Goal: Task Accomplishment & Management: Manage account settings

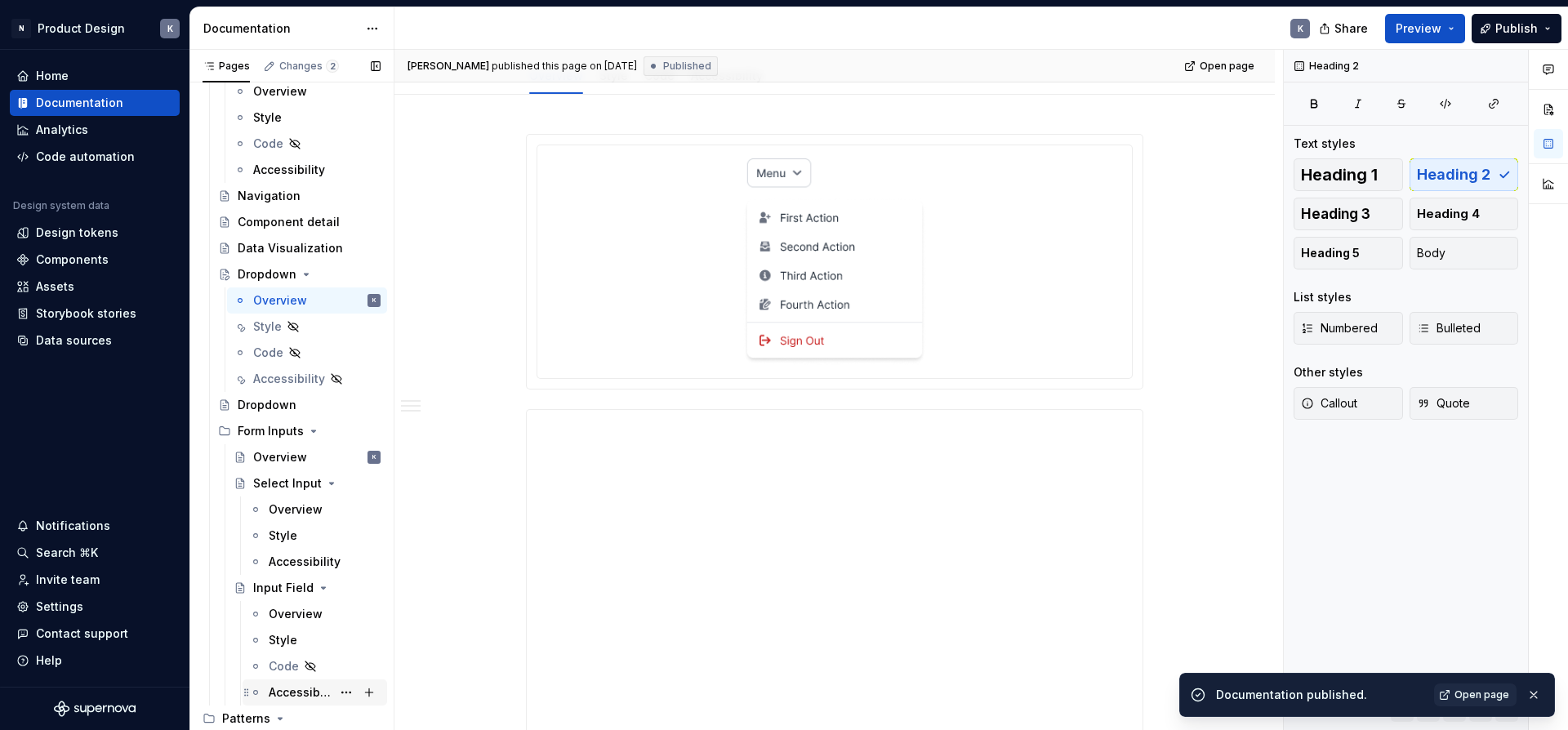
scroll to position [978, 0]
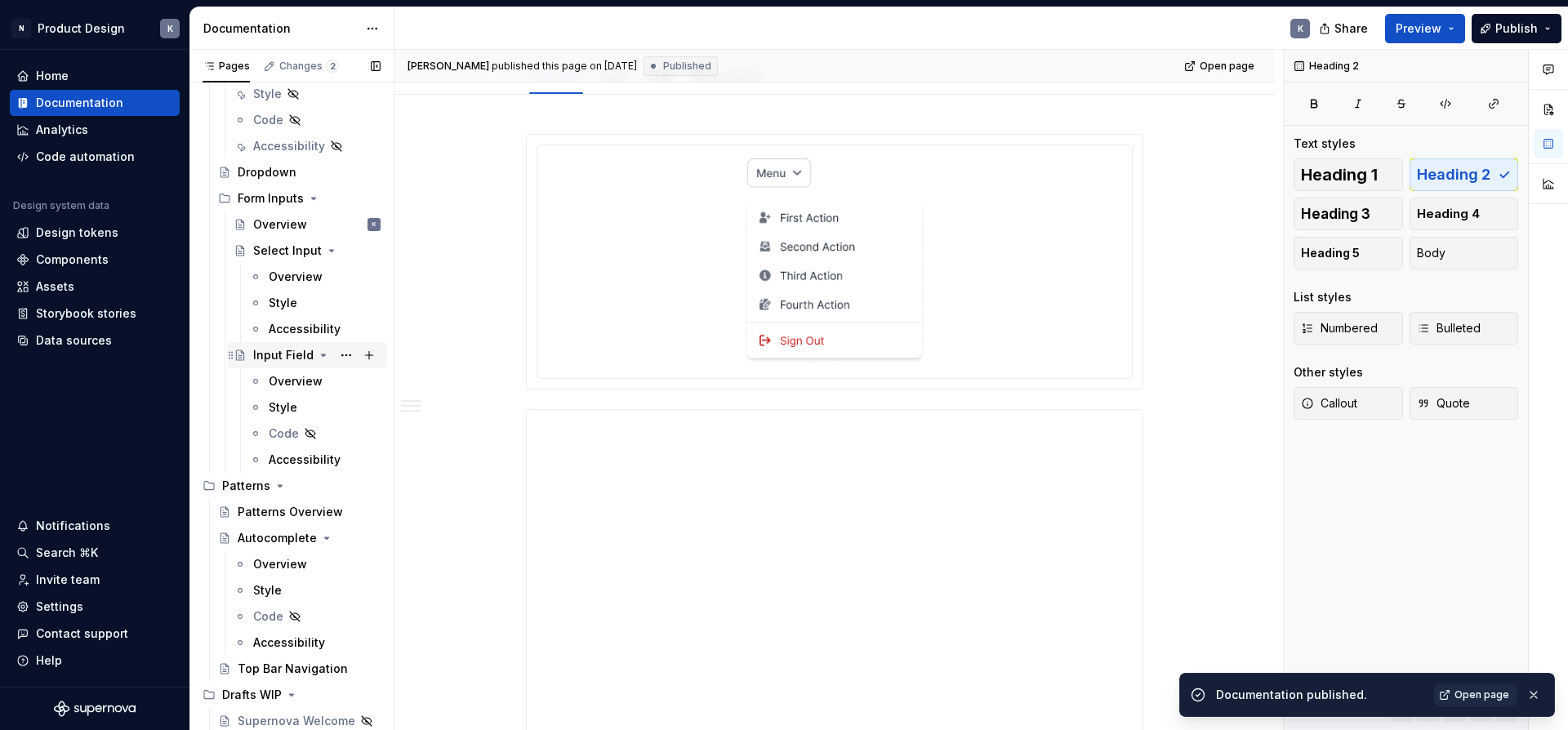
click at [289, 356] on div "Input Field" at bounding box center [283, 355] width 61 height 17
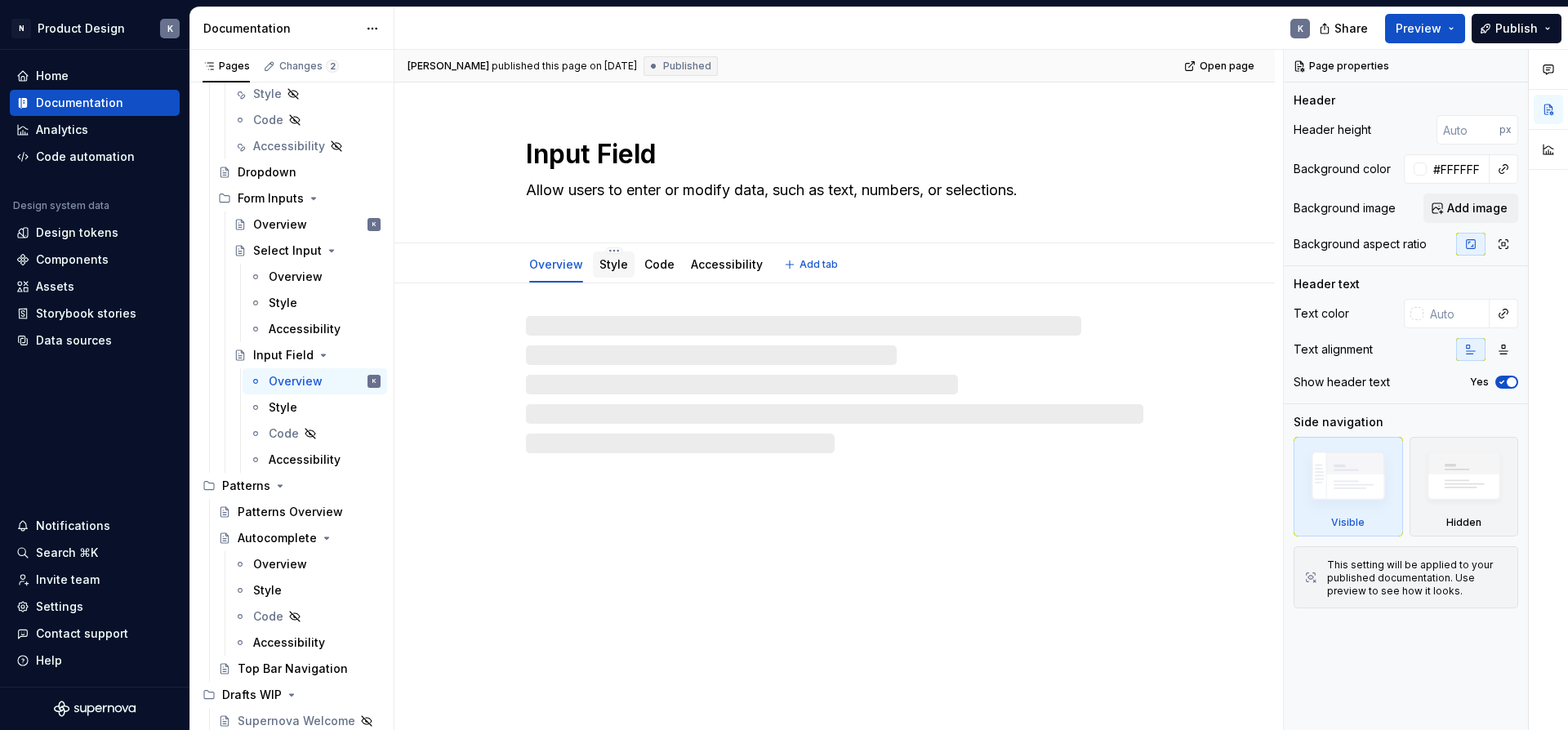
click at [615, 259] on link "Style" at bounding box center [613, 264] width 28 height 14
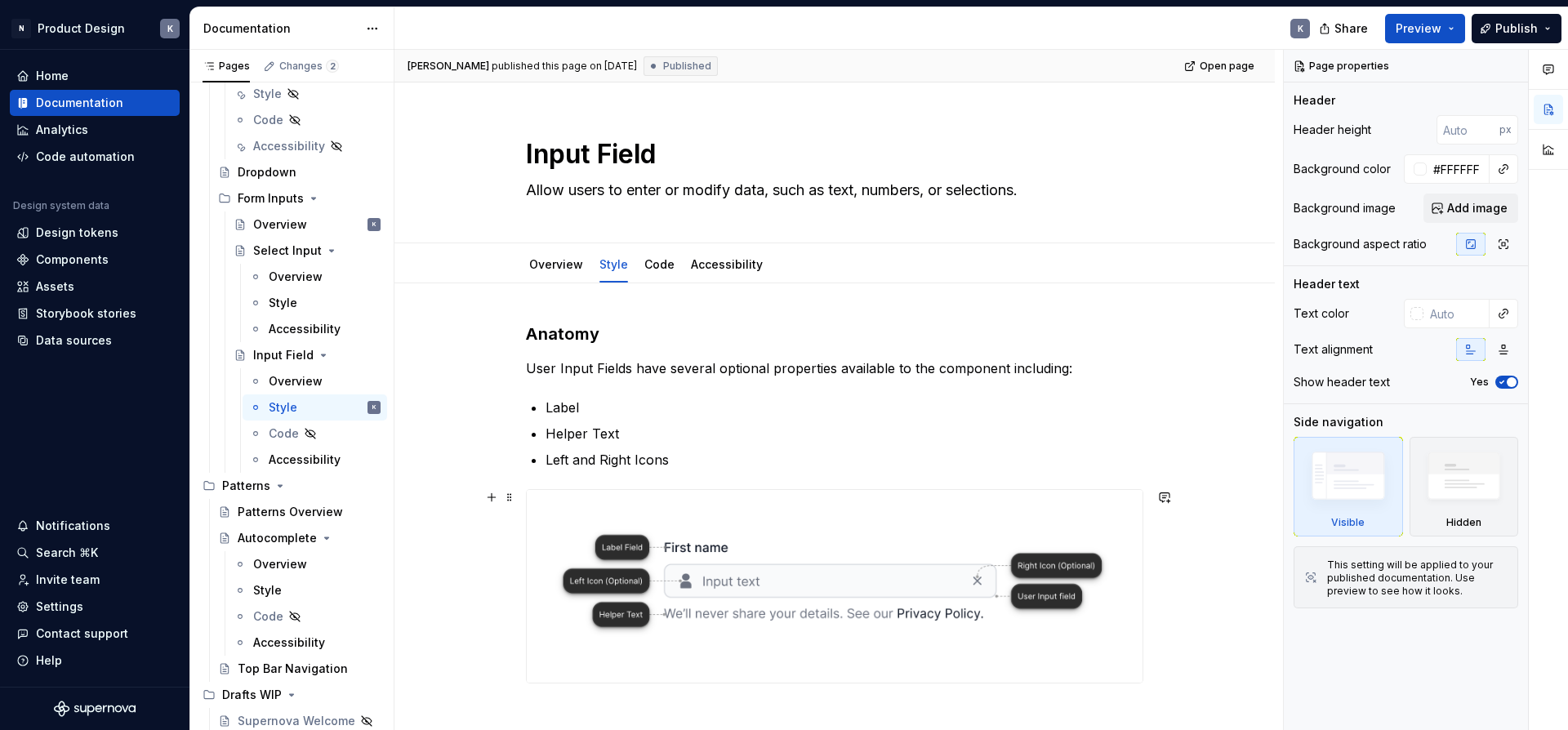
click at [877, 544] on img at bounding box center [834, 586] width 616 height 193
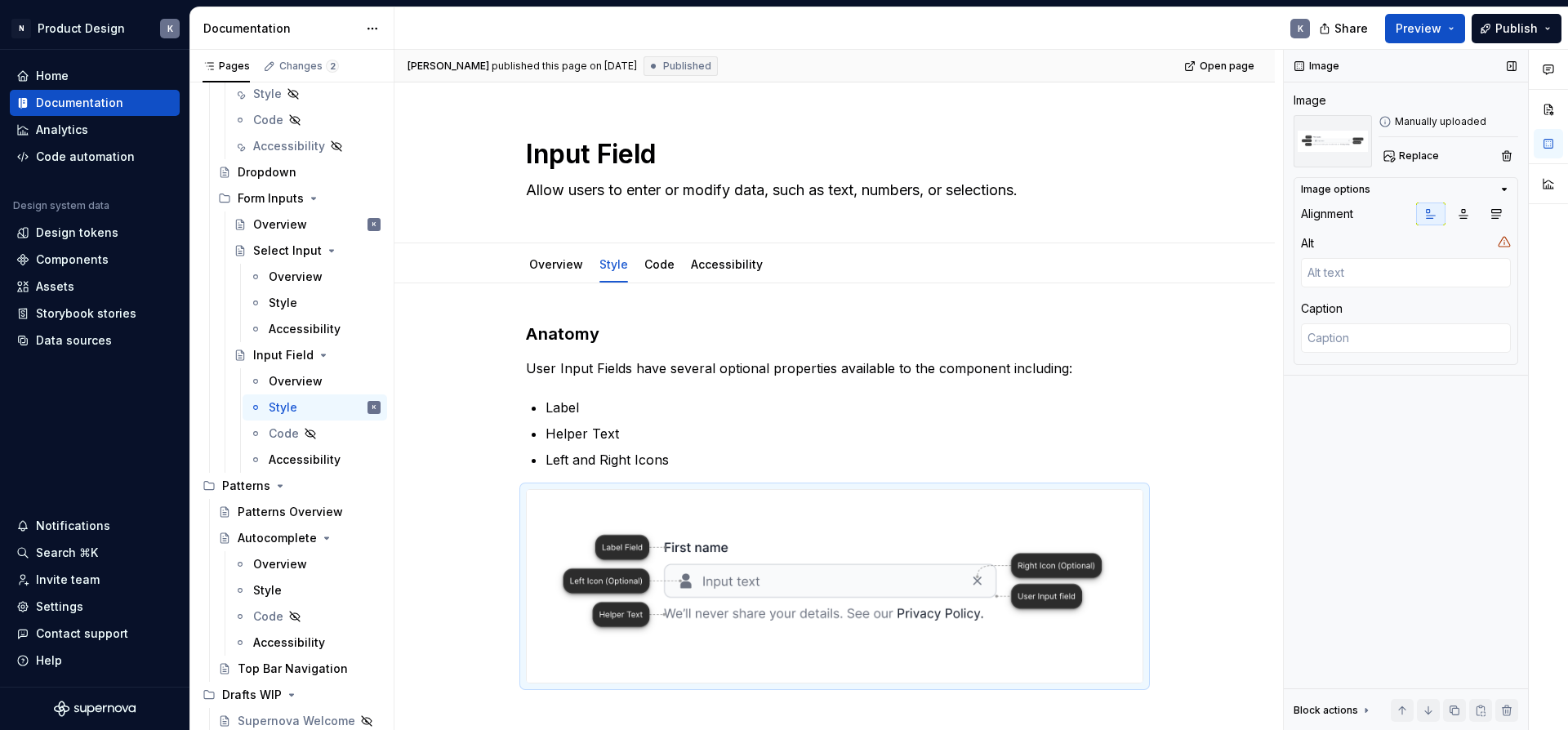
click at [1385, 120] on icon at bounding box center [1385, 121] width 10 height 10
click at [1556, 181] on button "button" at bounding box center [1547, 183] width 29 height 29
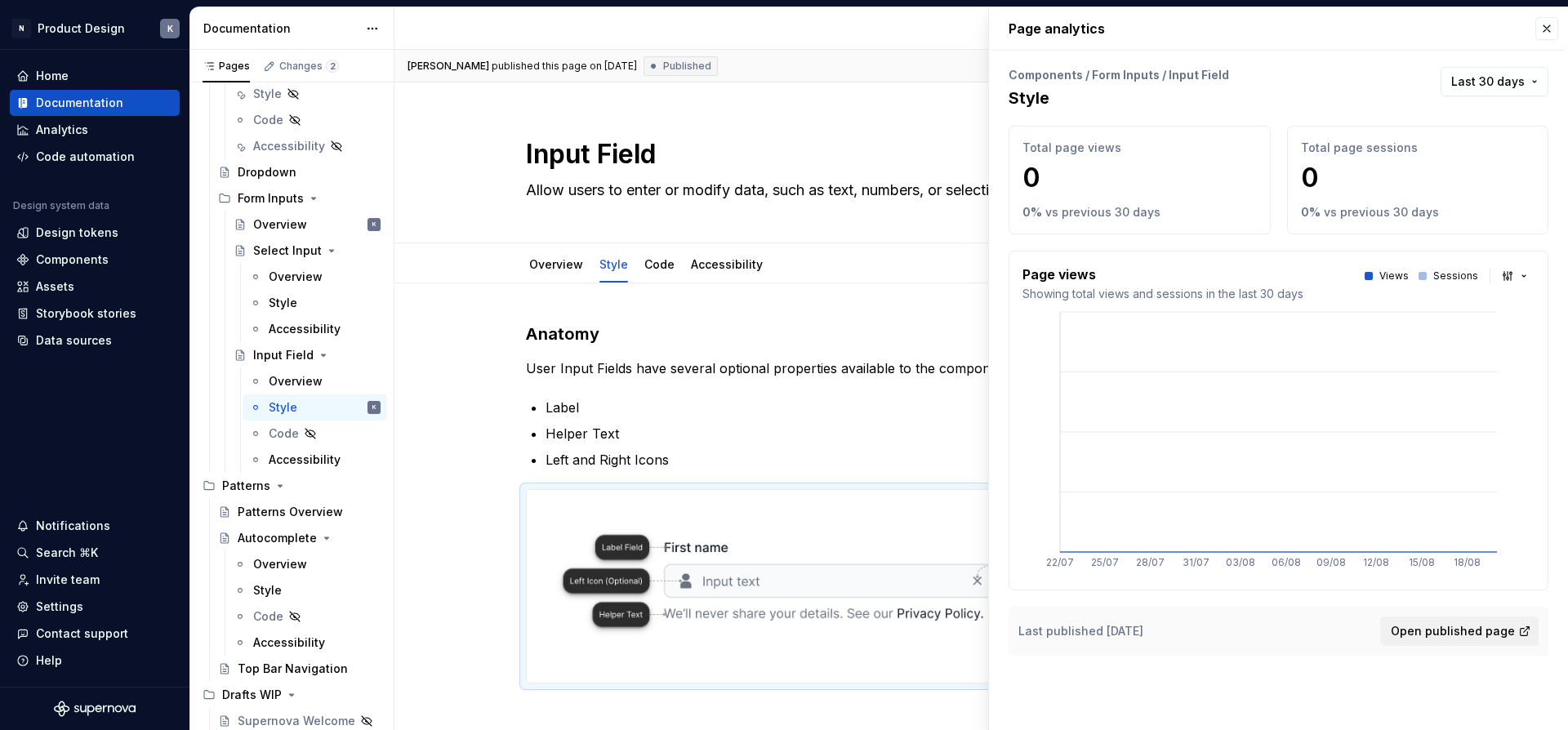
click at [834, 431] on p "Helper Text" at bounding box center [844, 433] width 598 height 20
click at [745, 519] on img at bounding box center [834, 586] width 616 height 193
click at [714, 522] on img at bounding box center [834, 586] width 616 height 193
click at [715, 519] on img at bounding box center [834, 586] width 616 height 193
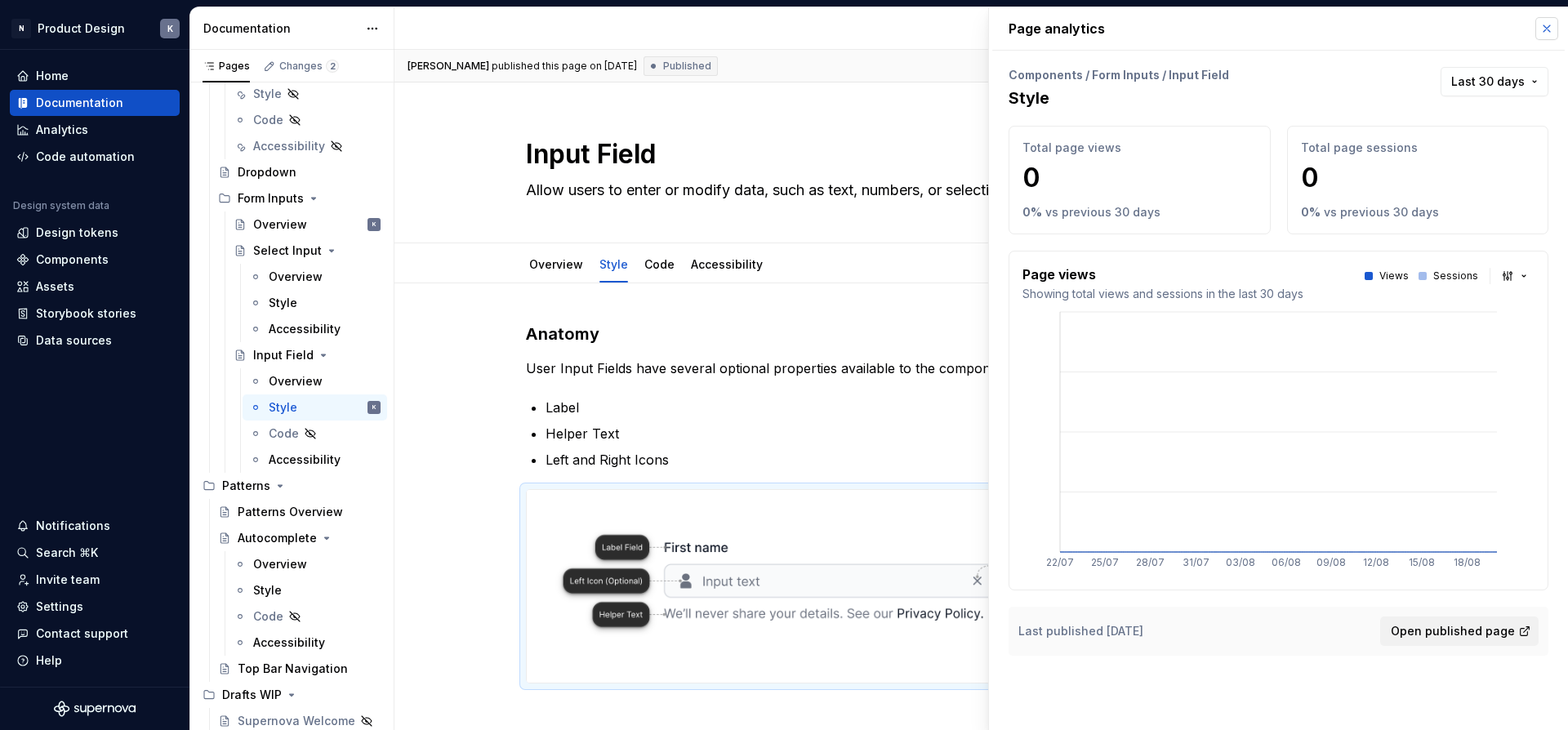
click at [1541, 27] on button "button" at bounding box center [1546, 28] width 22 height 22
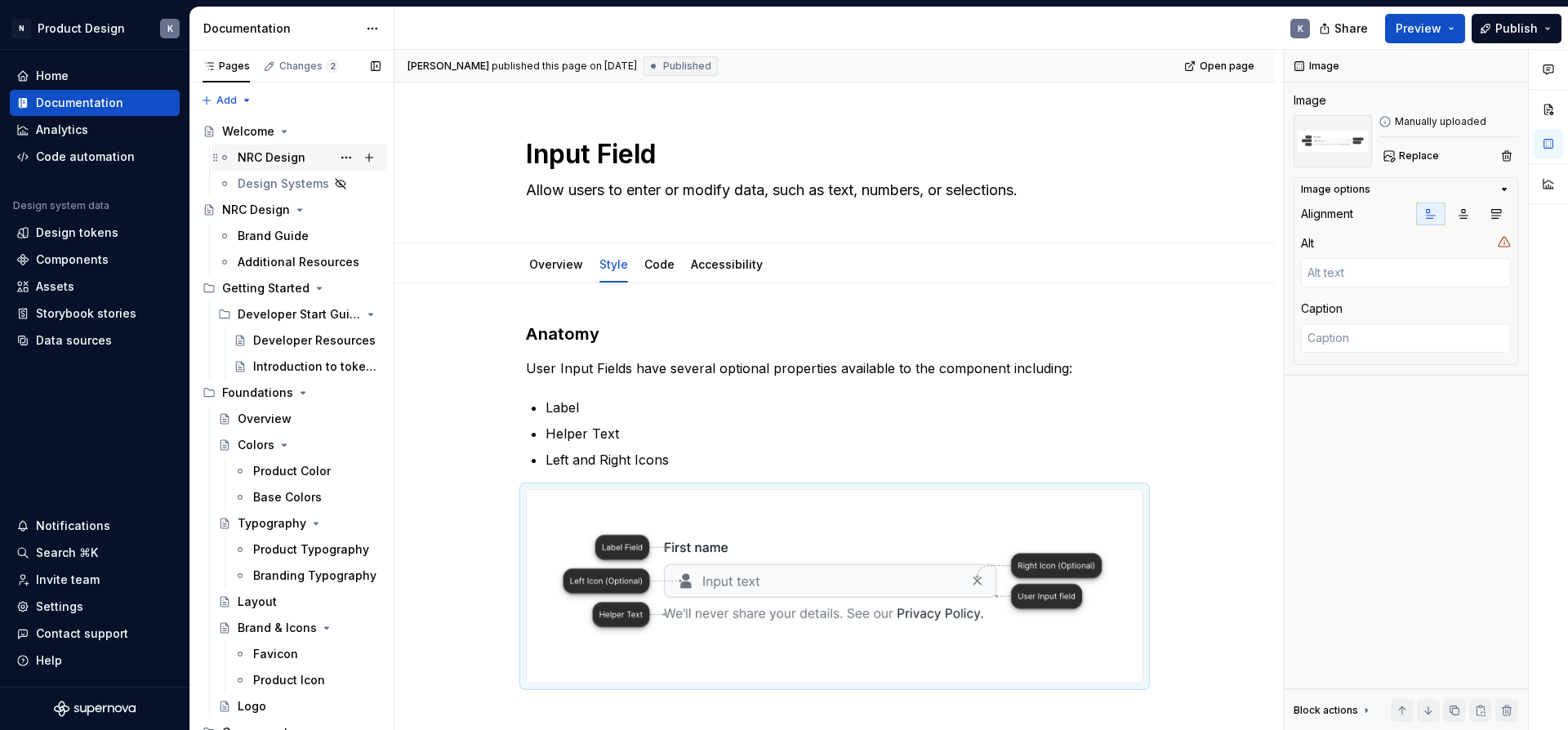
click at [296, 161] on div "NRC Design" at bounding box center [271, 158] width 67 height 17
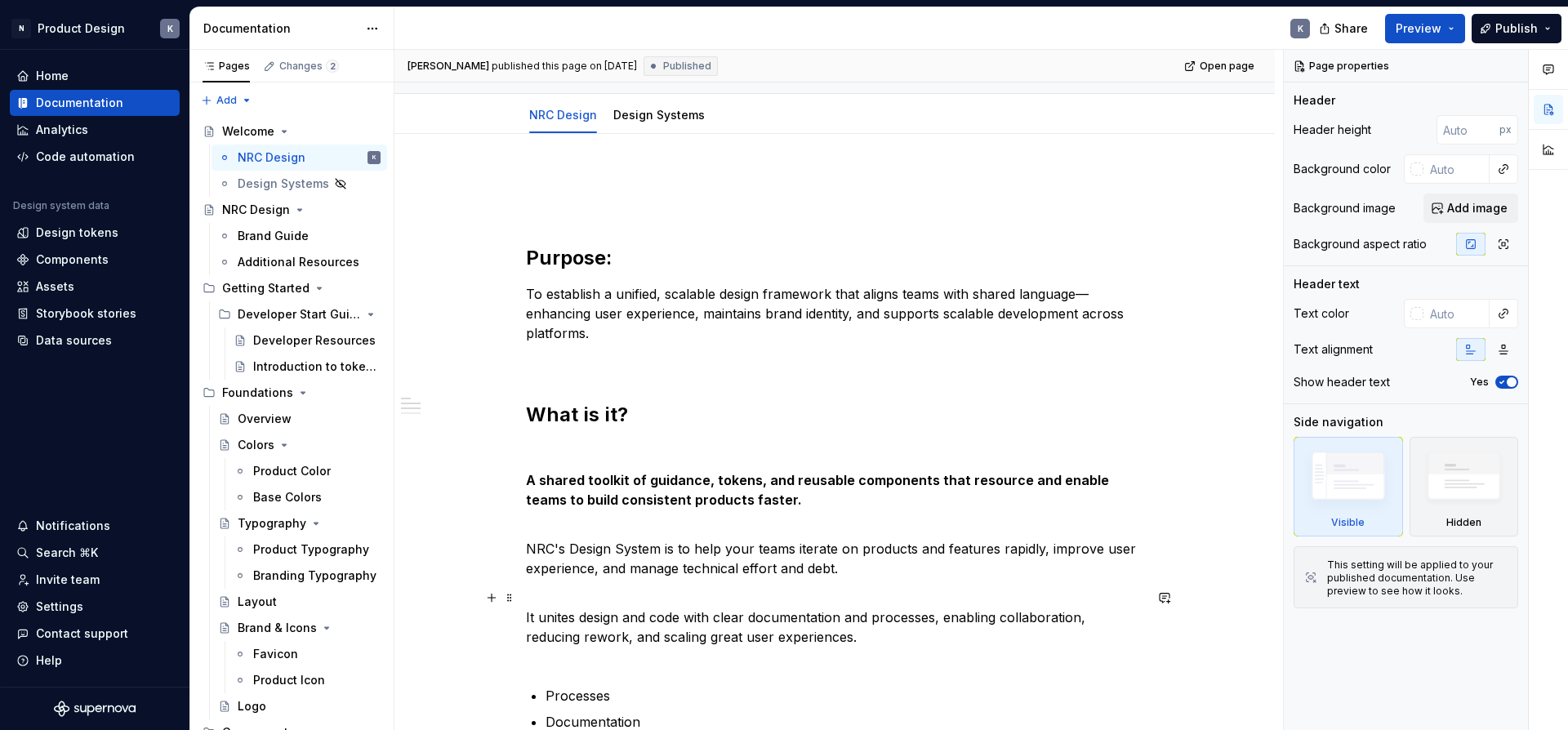
scroll to position [306, 0]
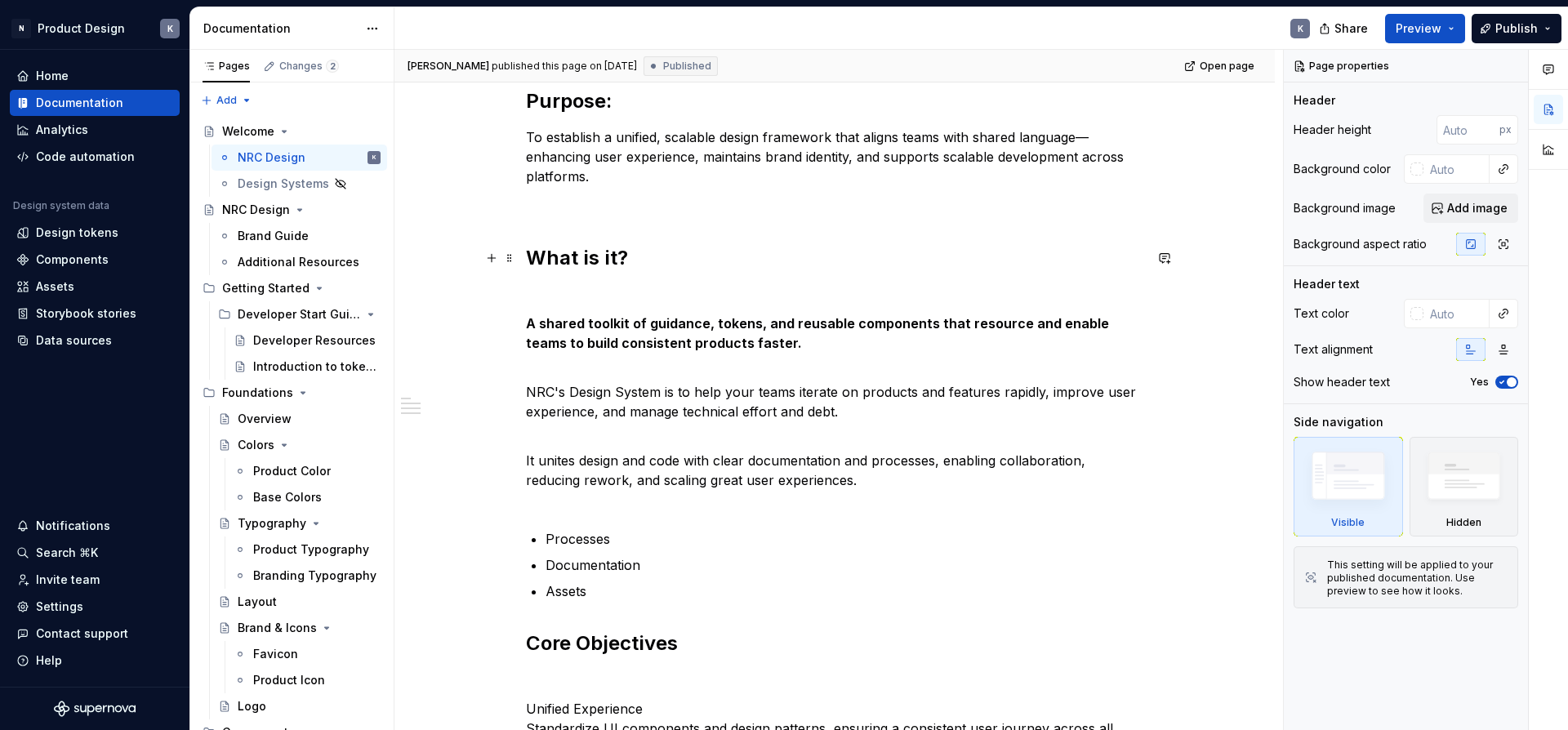
click at [618, 259] on h2 "What is it?" at bounding box center [834, 257] width 617 height 26
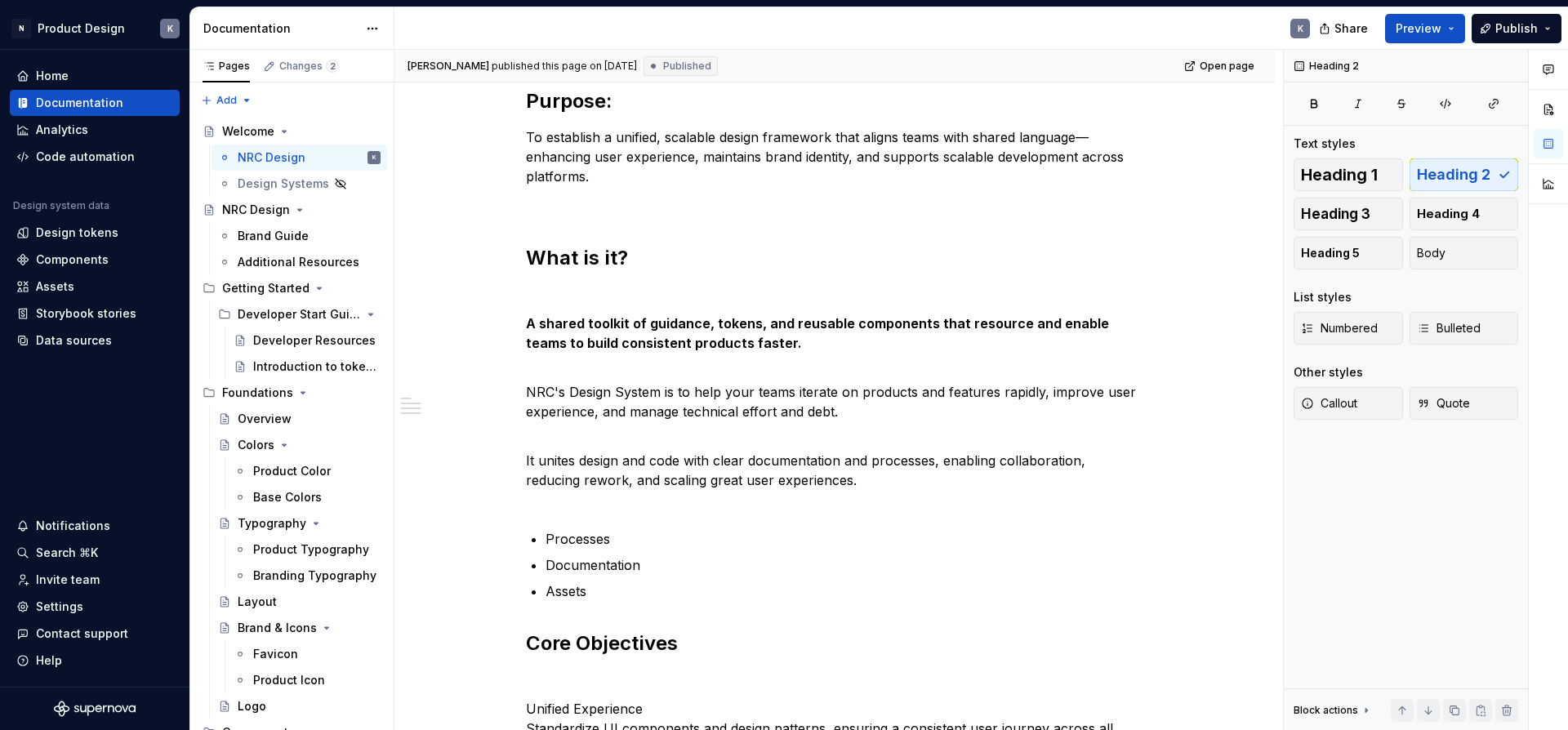
type textarea "*"
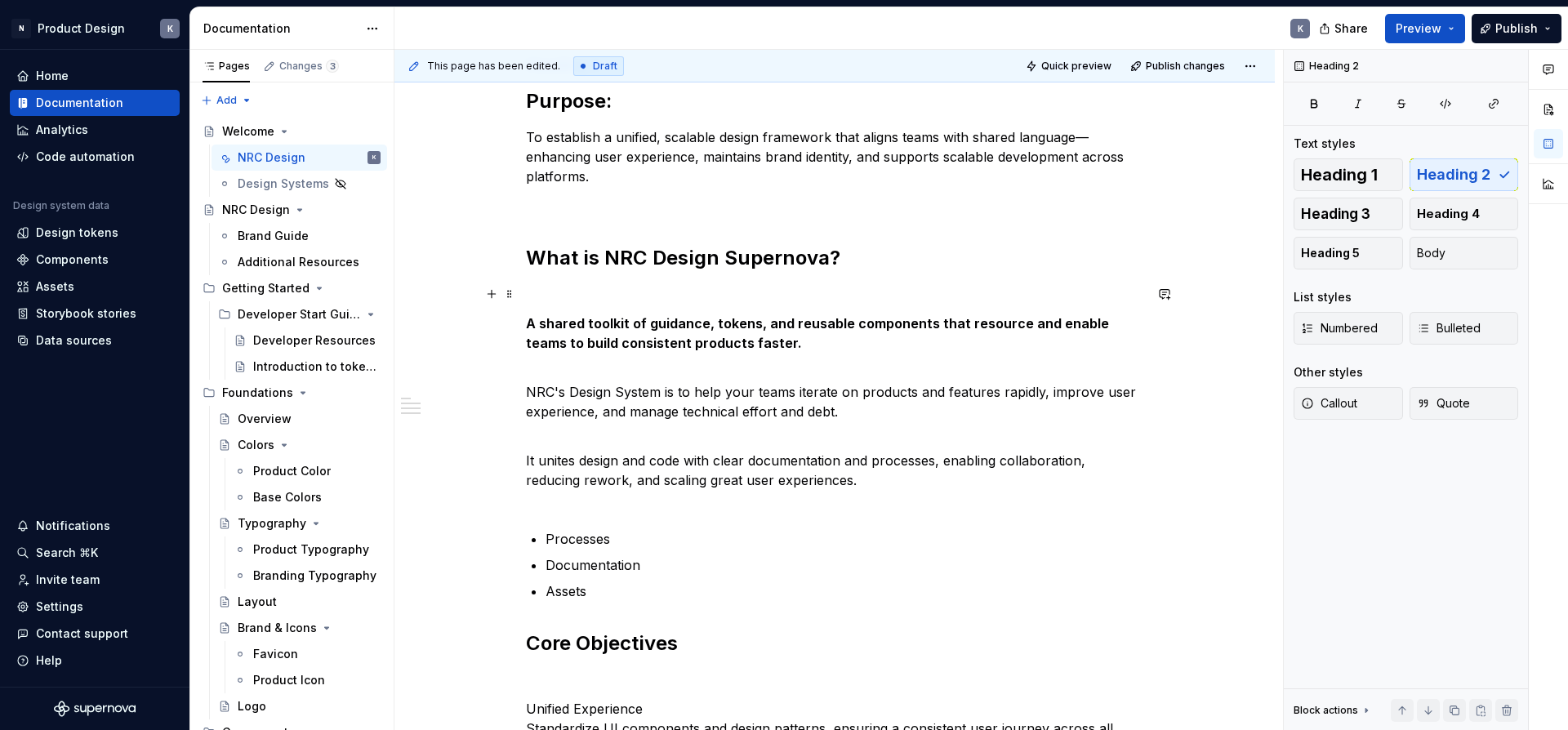
click at [662, 303] on p at bounding box center [834, 294] width 617 height 20
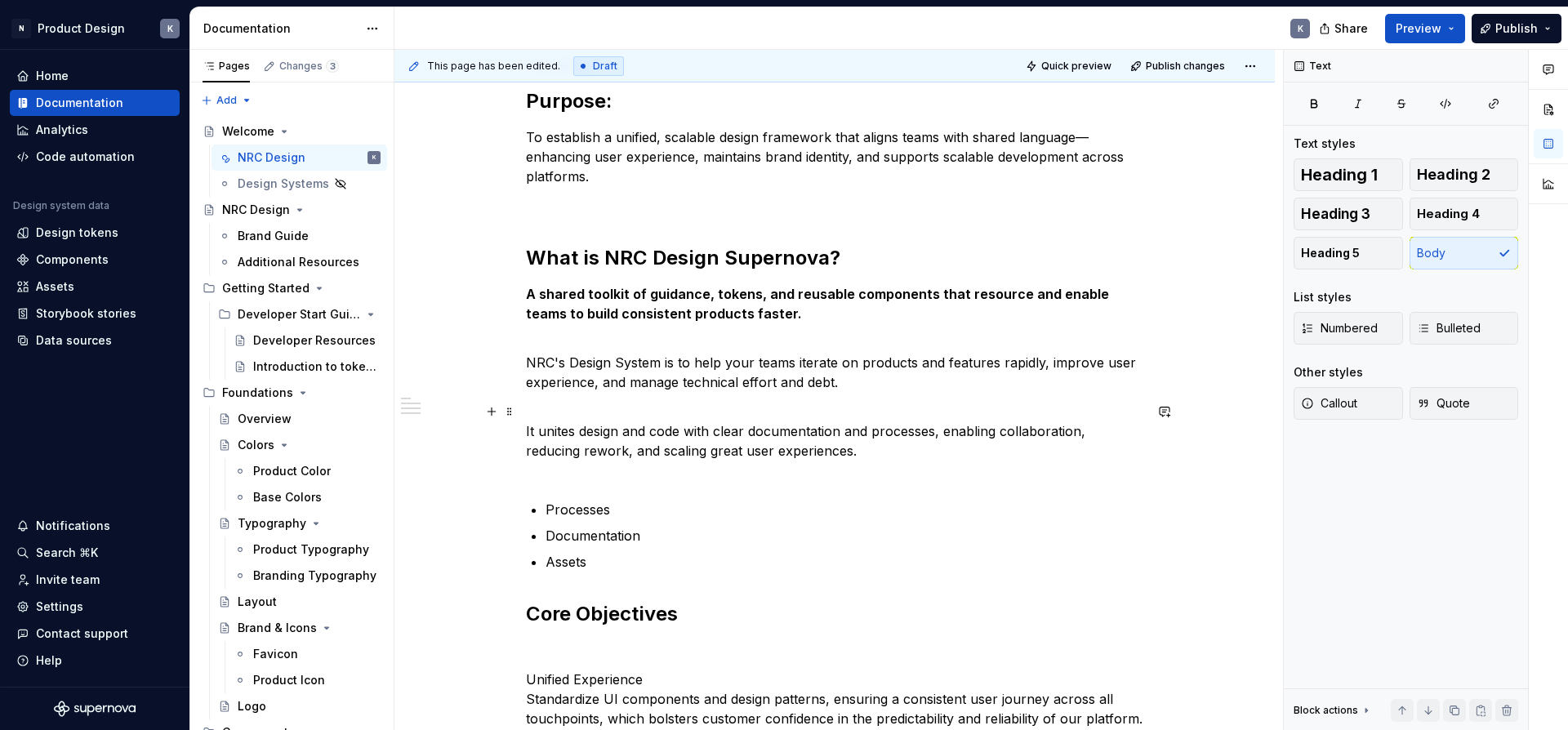
click at [714, 412] on p "It unites design and code with clear documentation and processes, enabling coll…" at bounding box center [834, 441] width 617 height 78
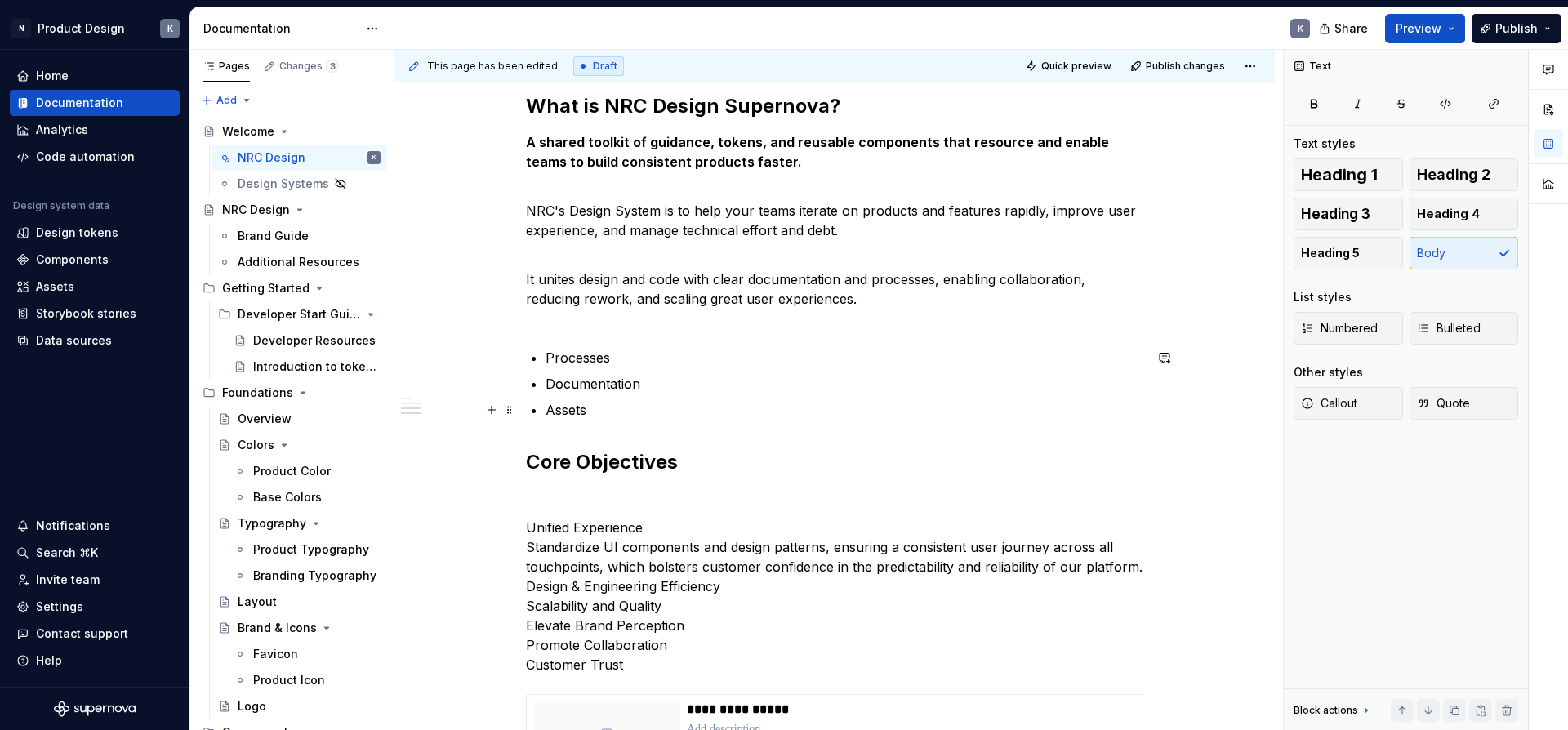
scroll to position [661, 0]
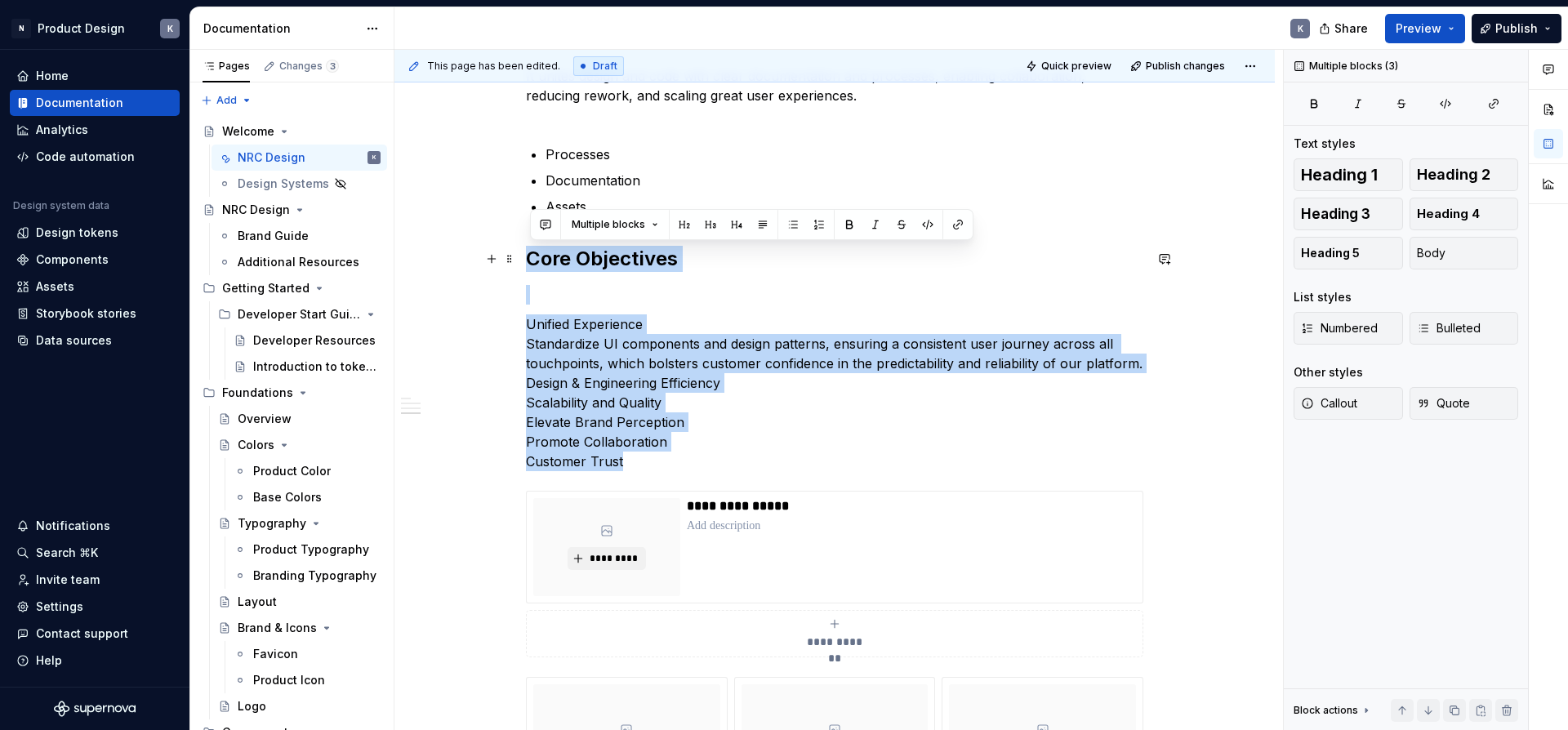
drag, startPoint x: 685, startPoint y: 452, endPoint x: 522, endPoint y: 267, distance: 246.6
click at [522, 267] on div "Purpose: To establish a unified, scalable design framework that aligns teams wi…" at bounding box center [834, 388] width 880 height 1532
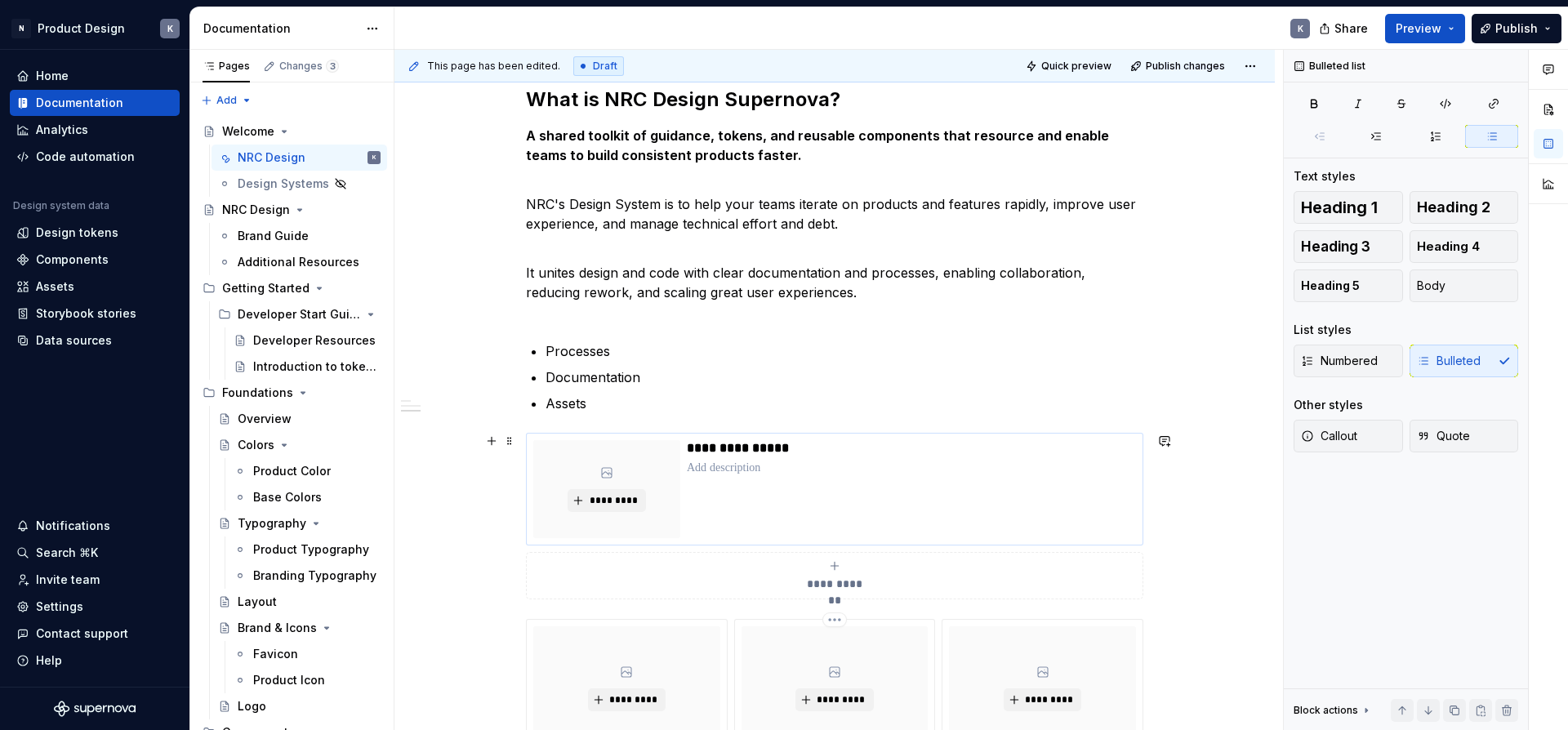
scroll to position [454, 0]
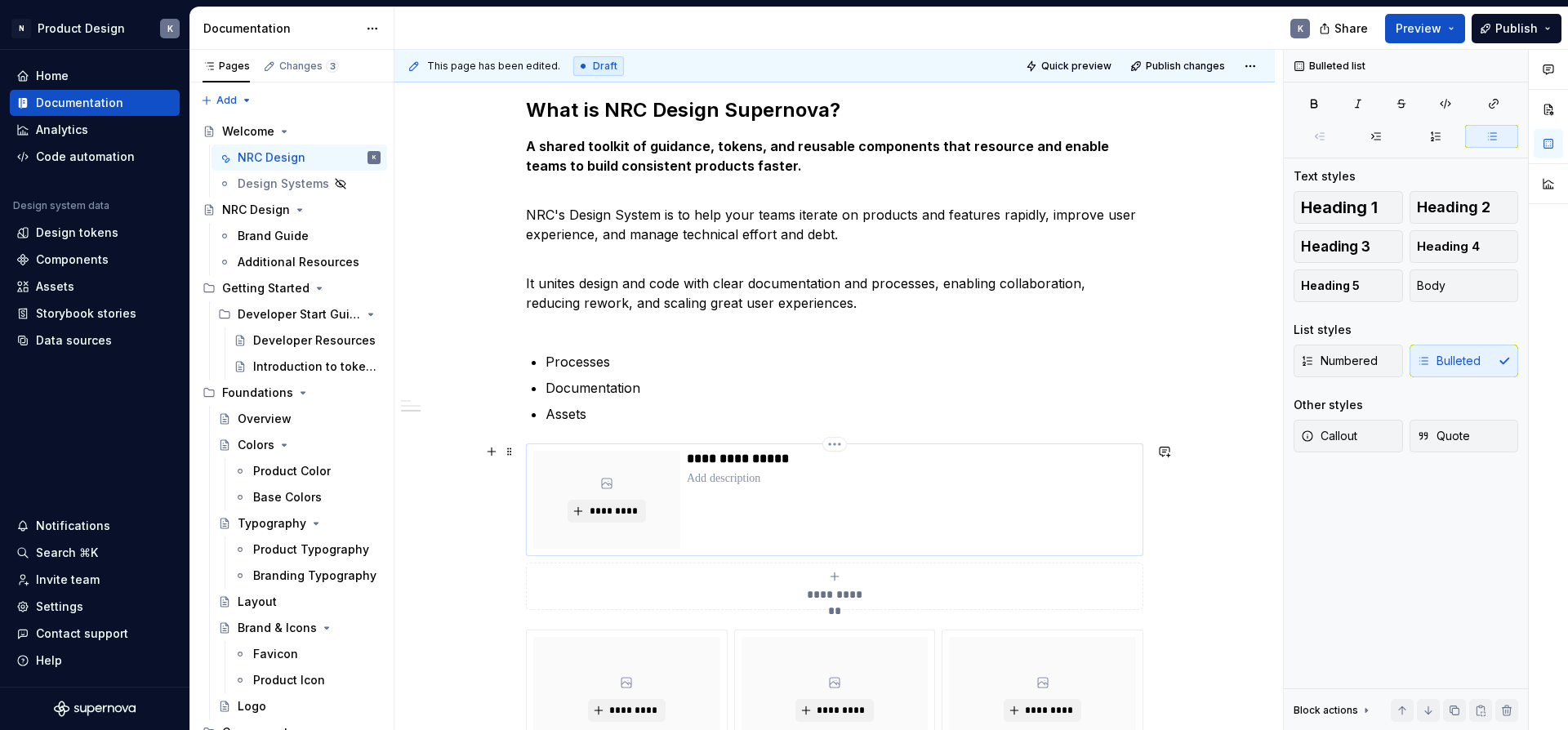
click at [731, 470] on p at bounding box center [912, 478] width 449 height 17
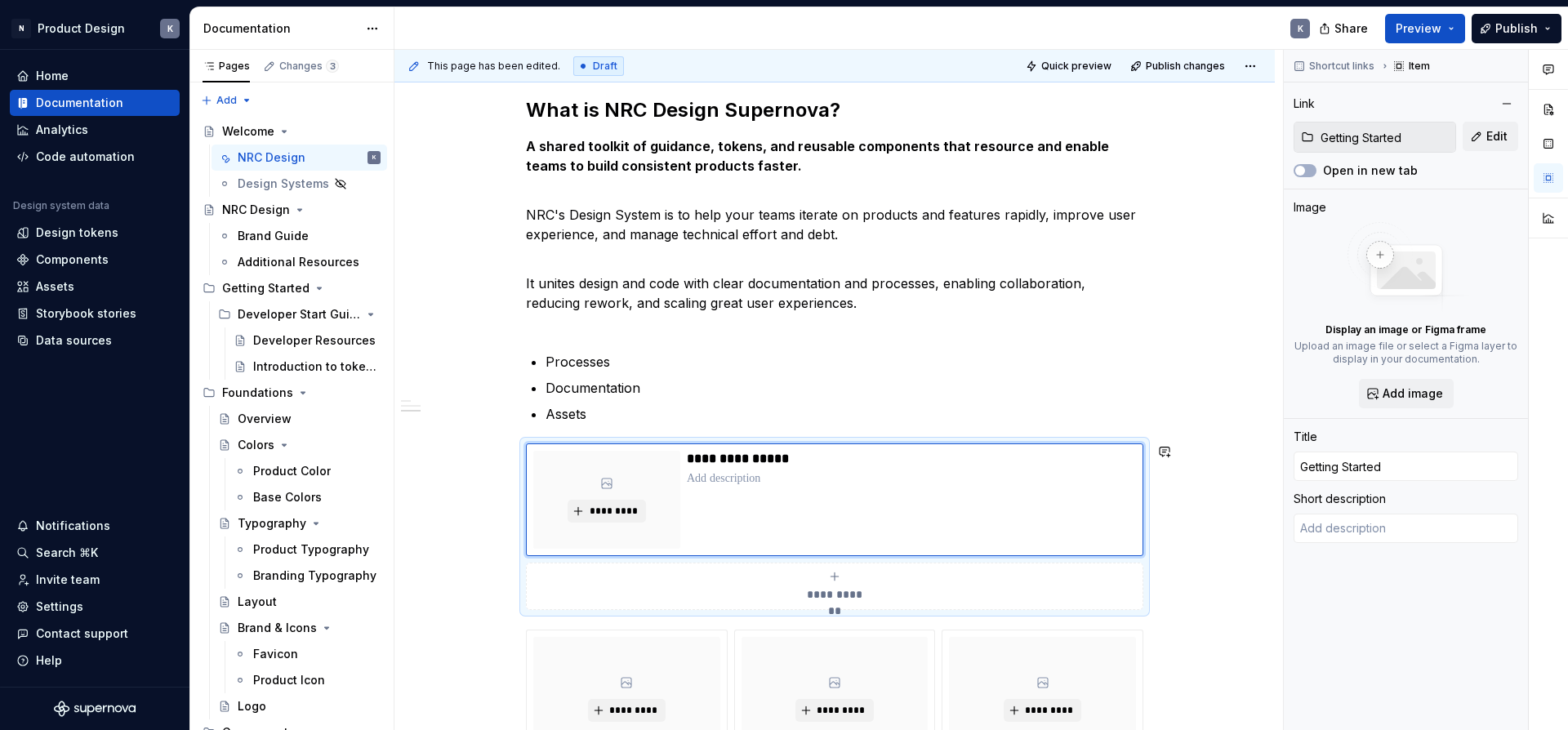
click at [1210, 429] on div "**********" at bounding box center [834, 468] width 880 height 1277
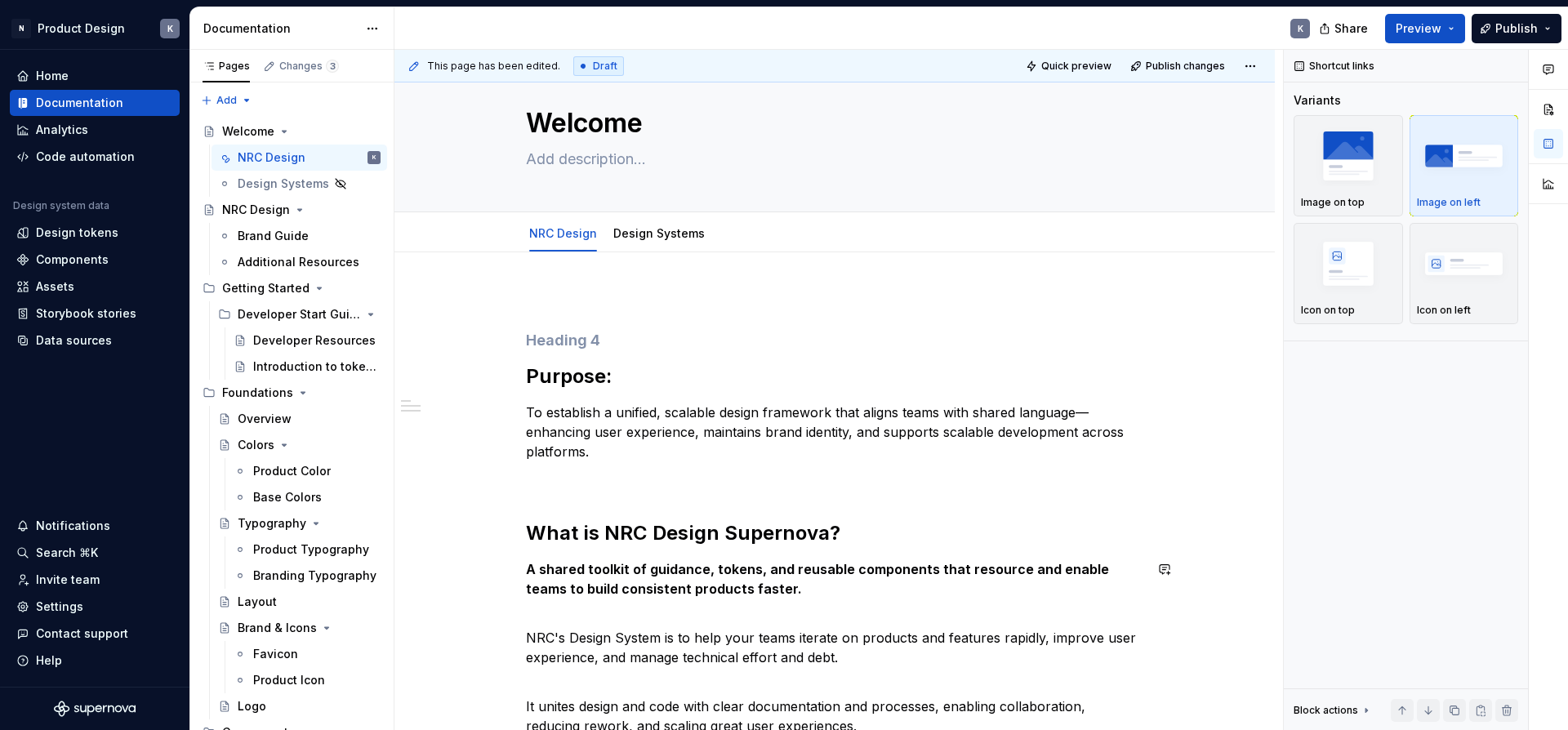
scroll to position [0, 0]
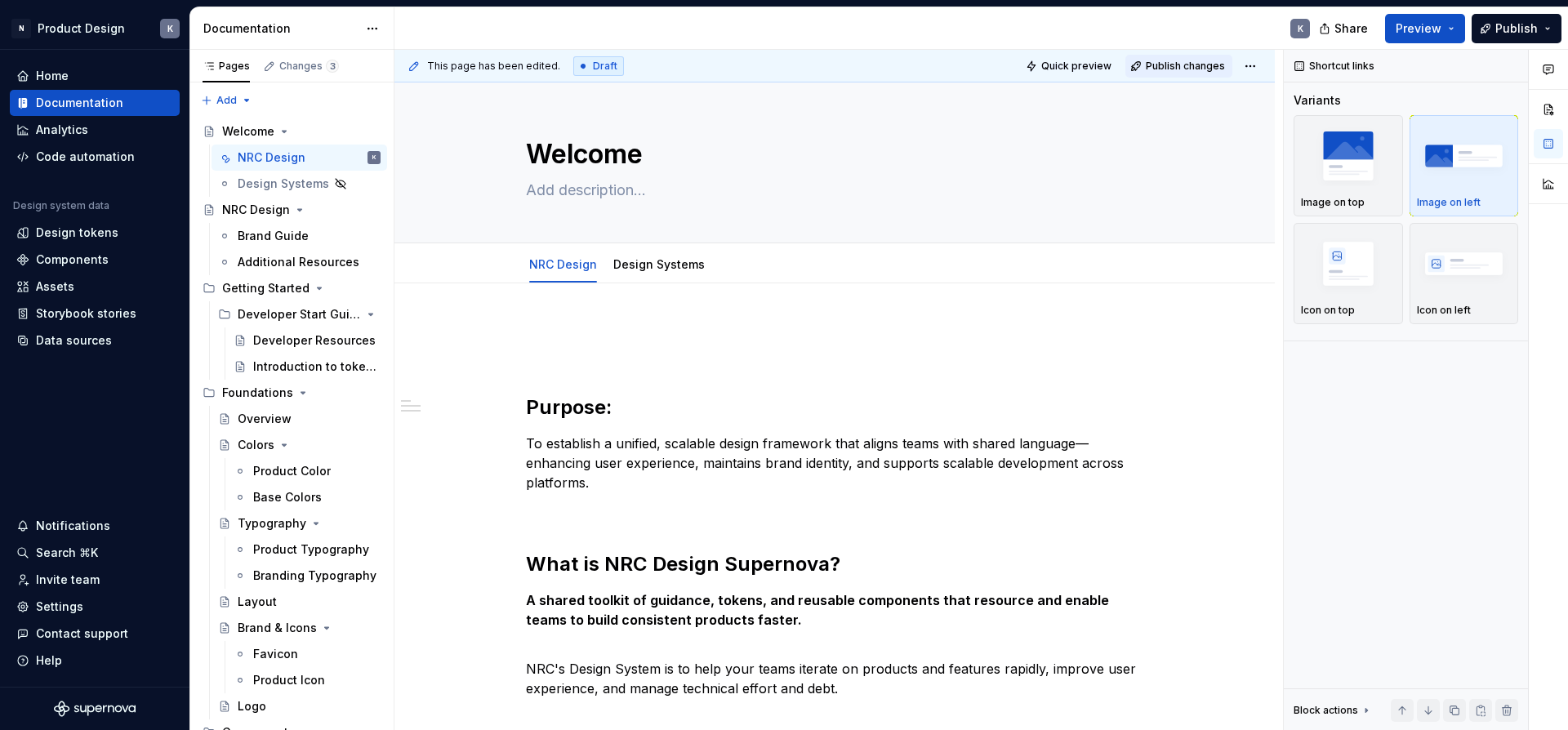
click at [1180, 71] on span "Publish changes" at bounding box center [1185, 67] width 79 height 13
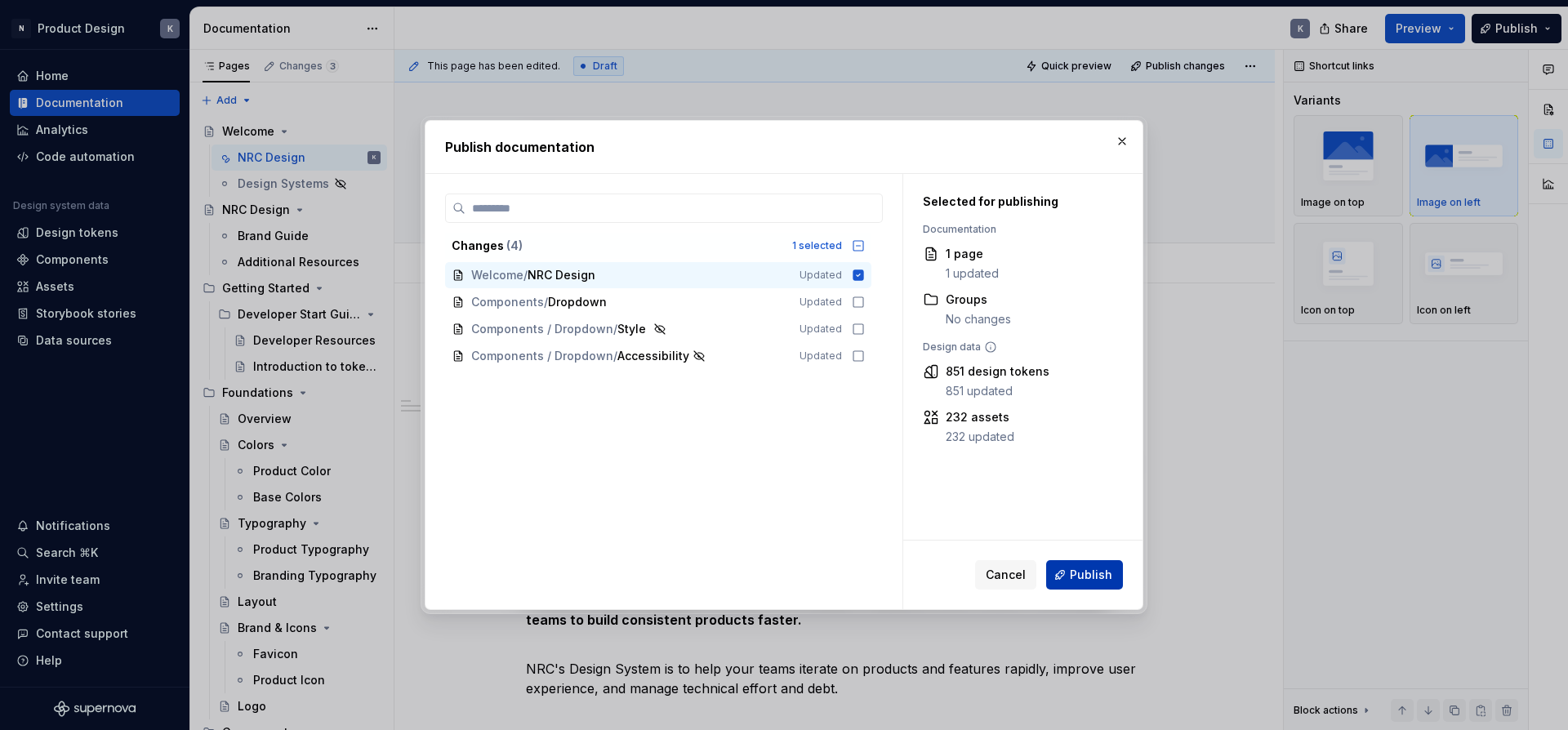
click at [1076, 574] on span "Publish" at bounding box center [1091, 575] width 42 height 17
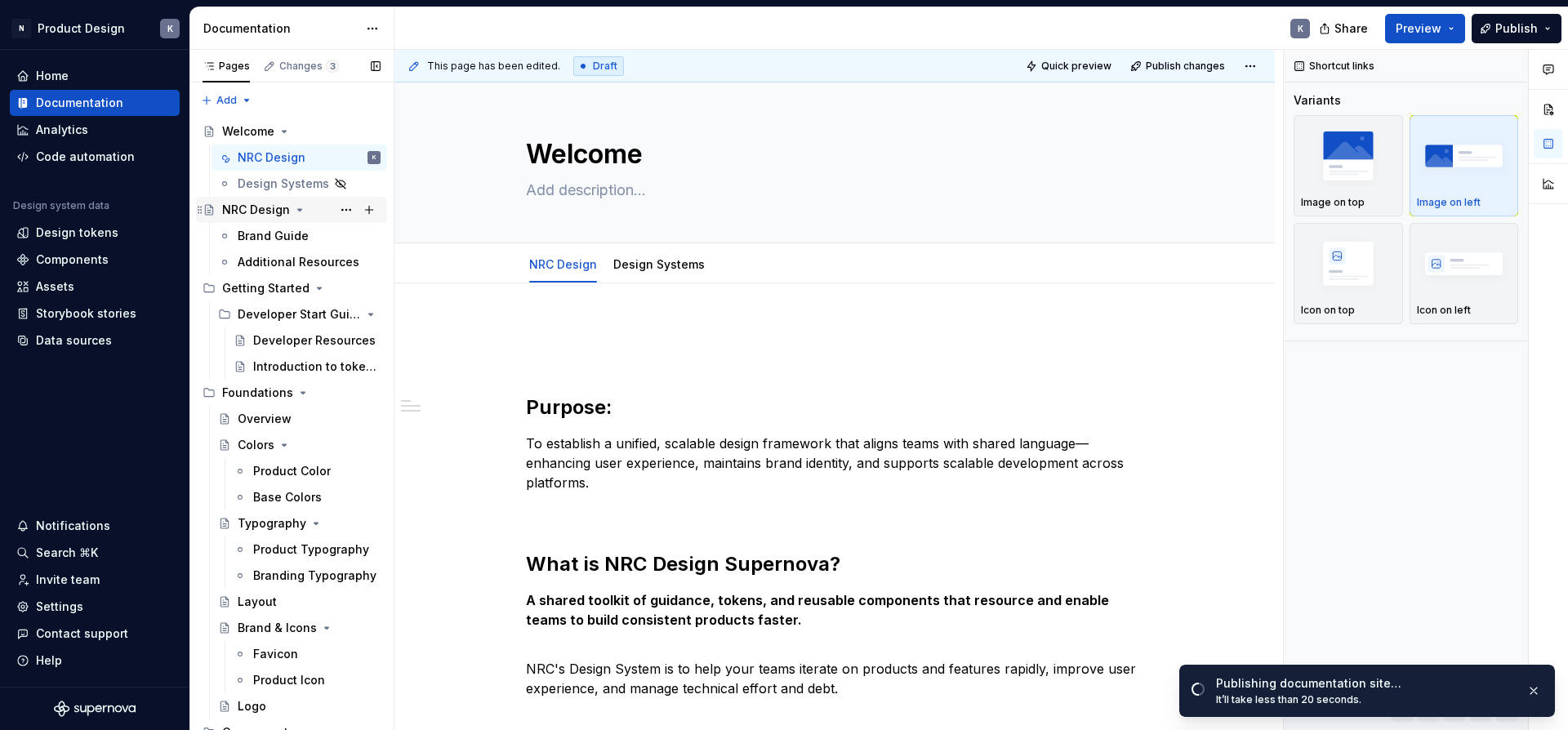
click at [268, 208] on div "NRC Design" at bounding box center [255, 210] width 67 height 17
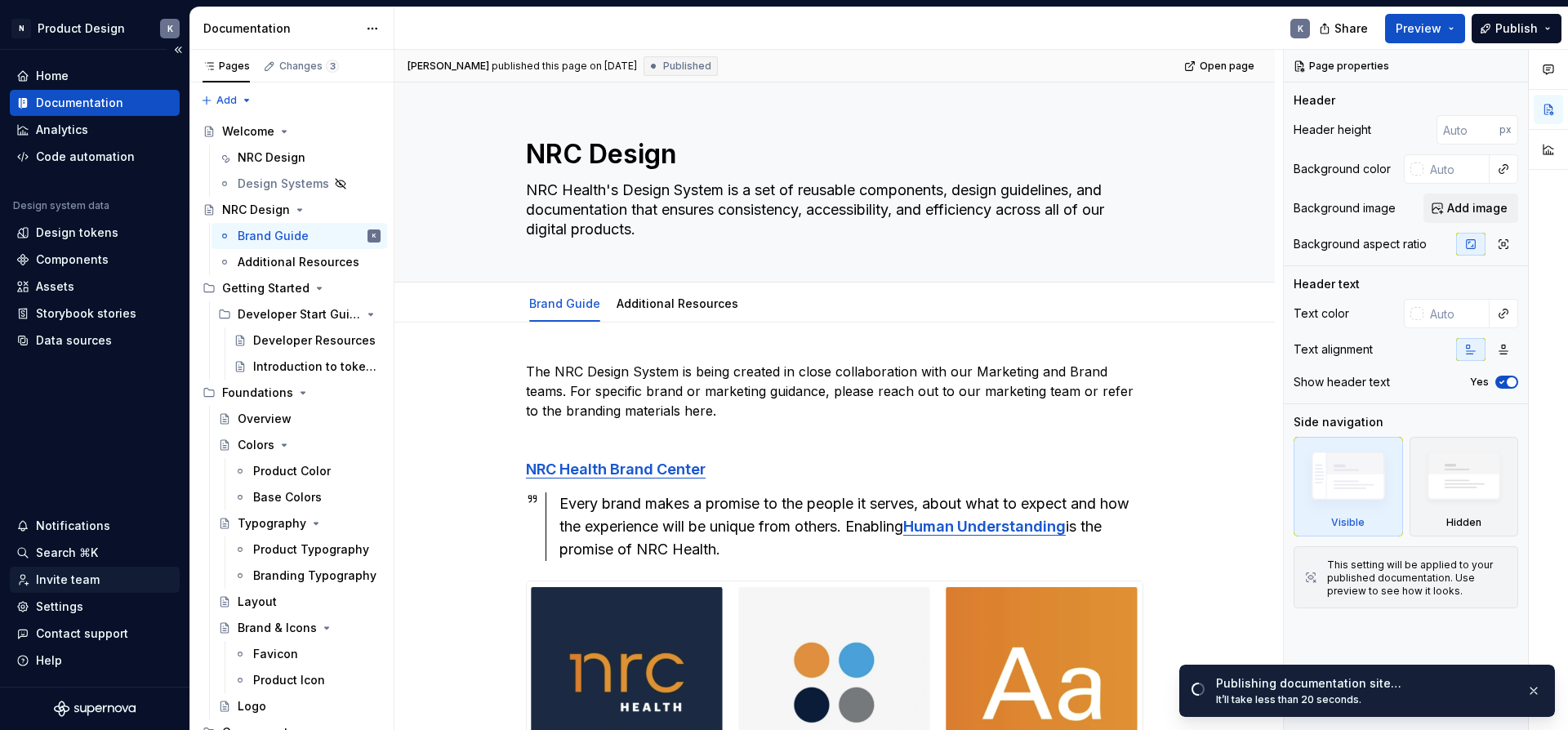
click at [66, 580] on div "Invite team" at bounding box center [67, 580] width 64 height 17
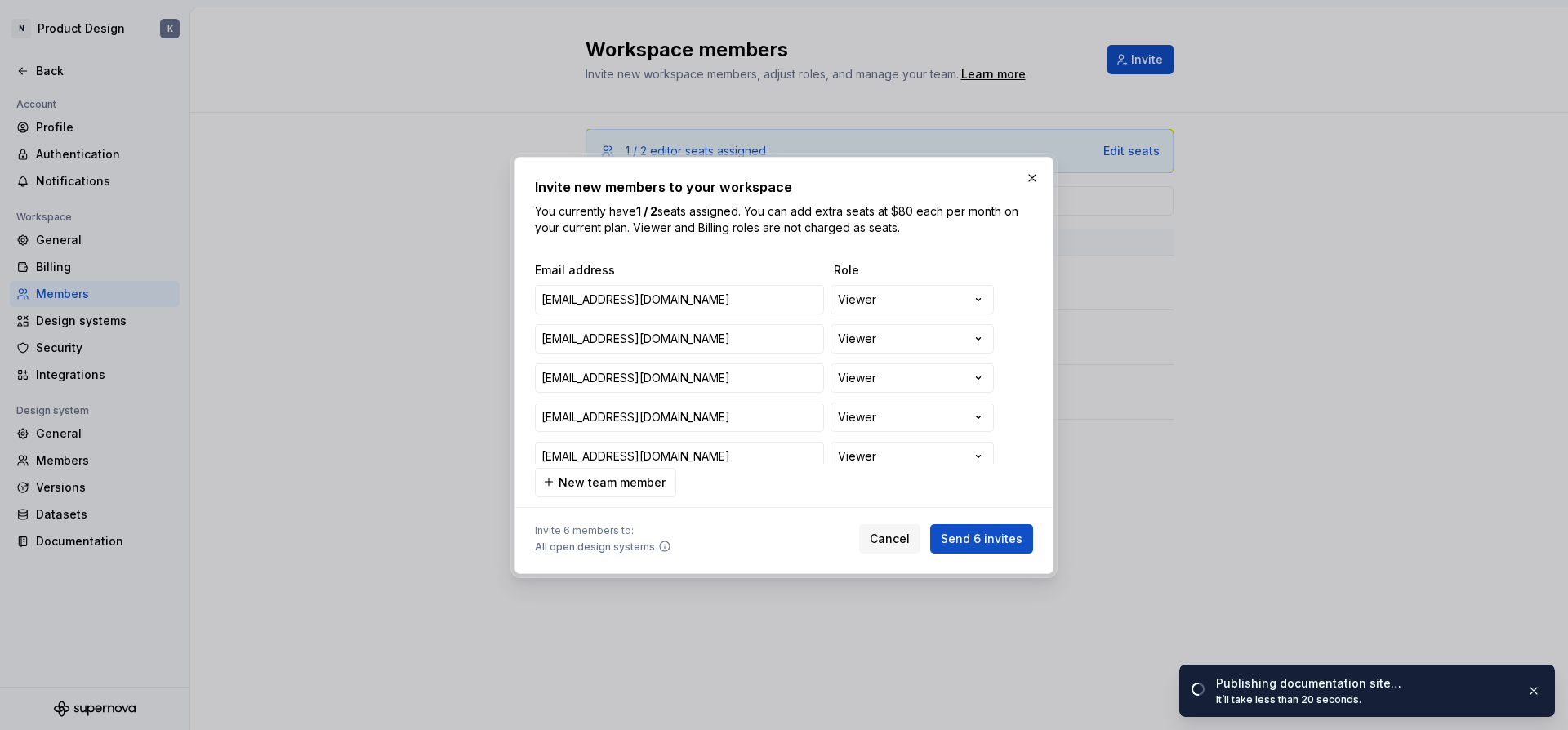
scroll to position [50, 0]
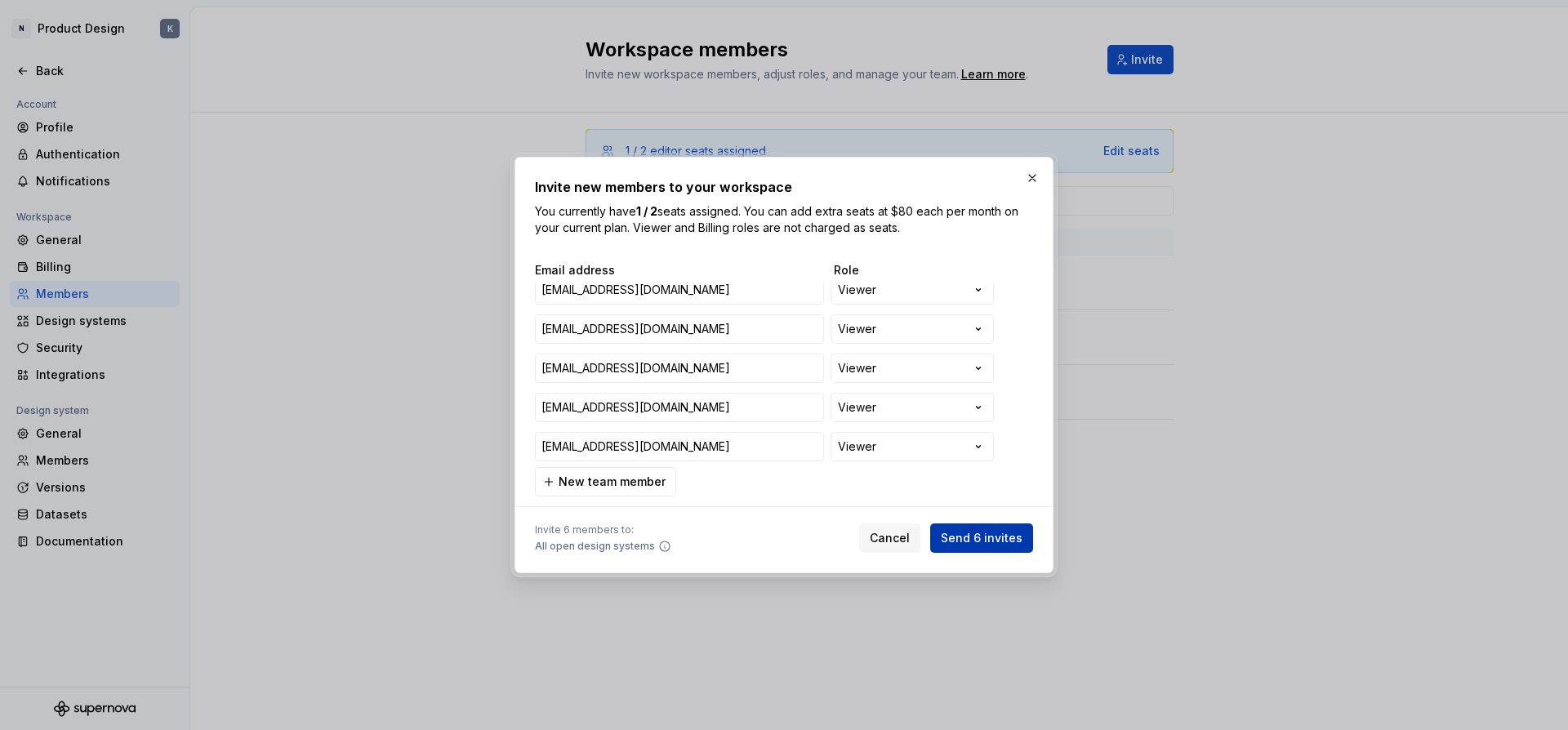
click at [1002, 544] on span "Send 6 invites" at bounding box center [982, 538] width 82 height 17
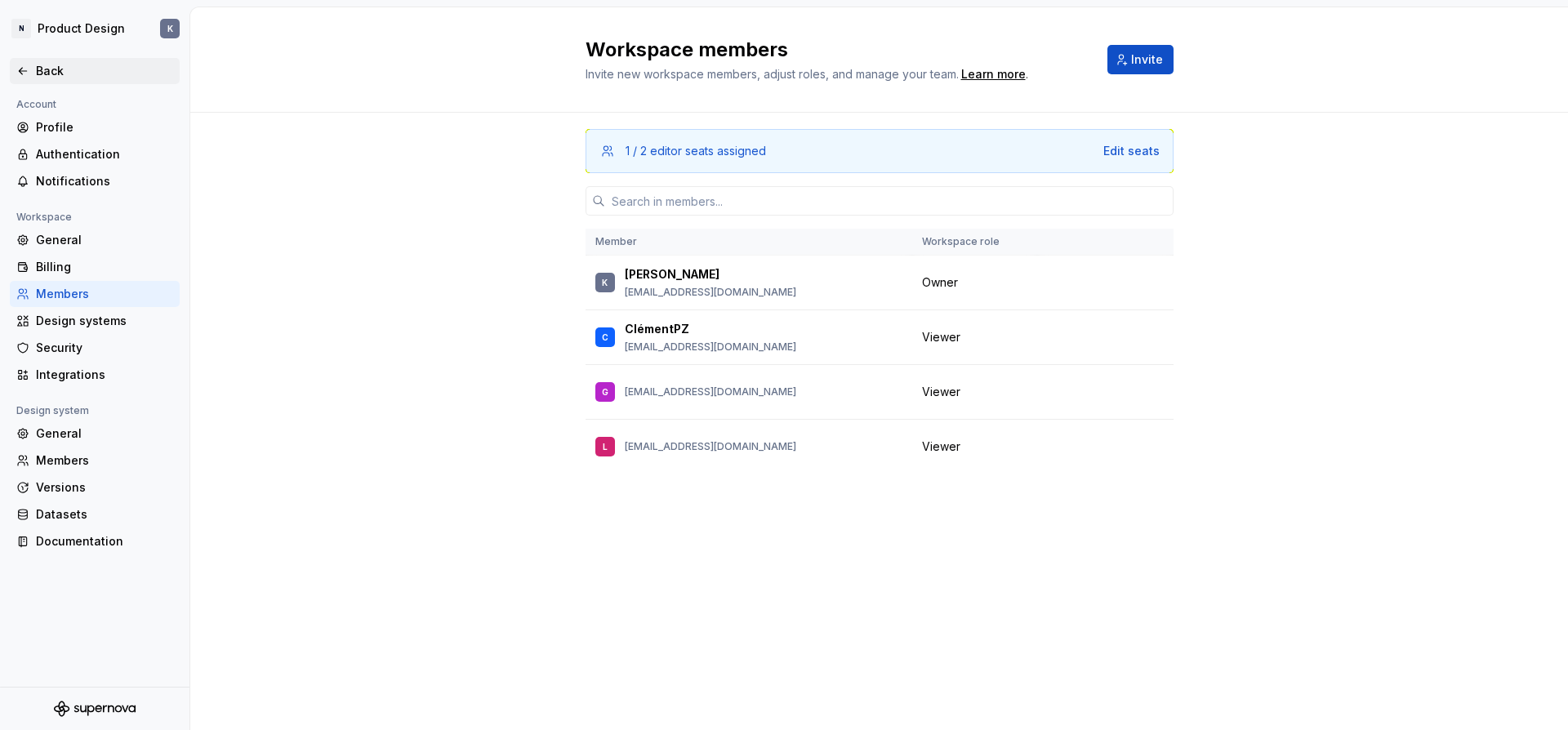
click at [37, 67] on div "Back" at bounding box center [104, 72] width 137 height 17
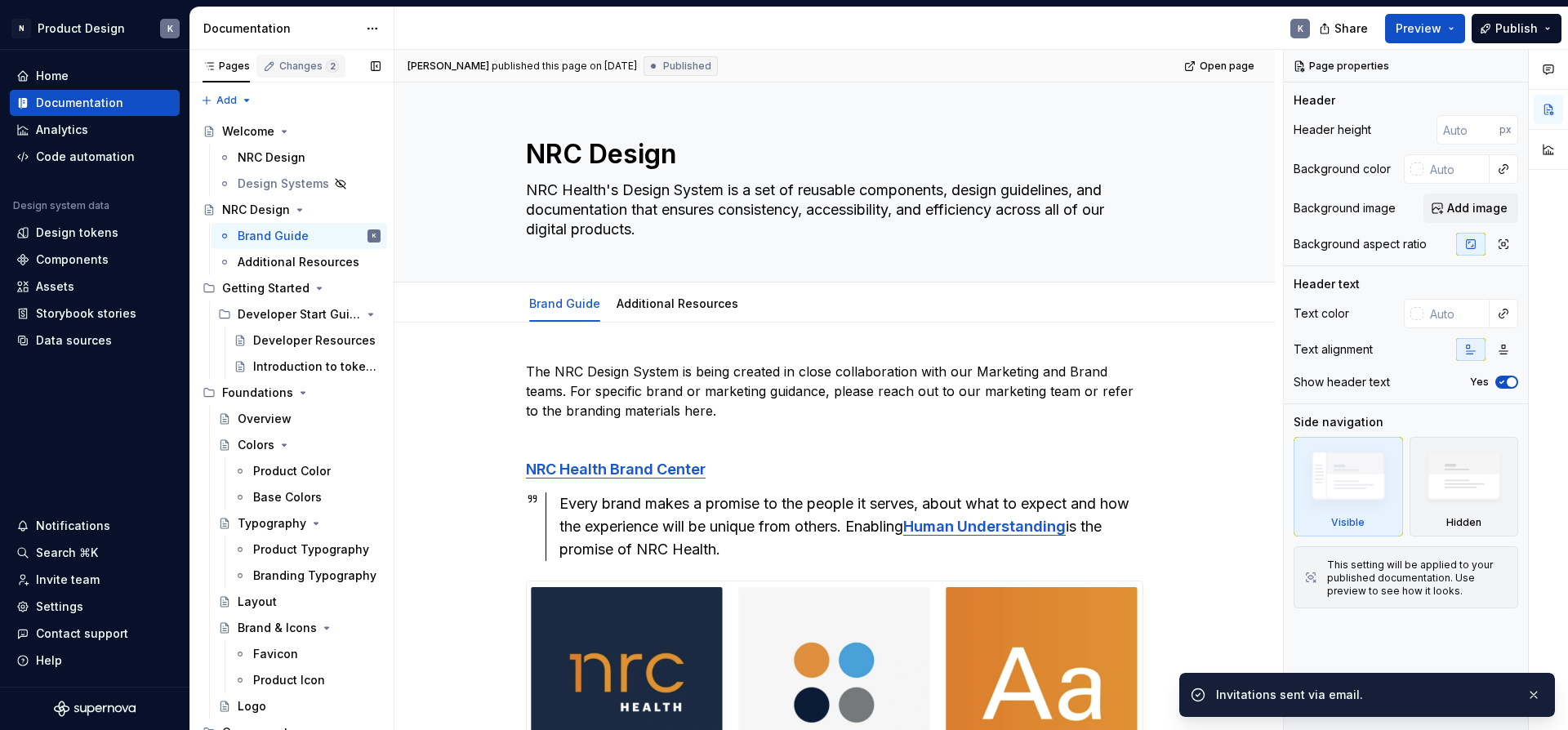
click at [316, 70] on div "Changes 2" at bounding box center [309, 67] width 60 height 13
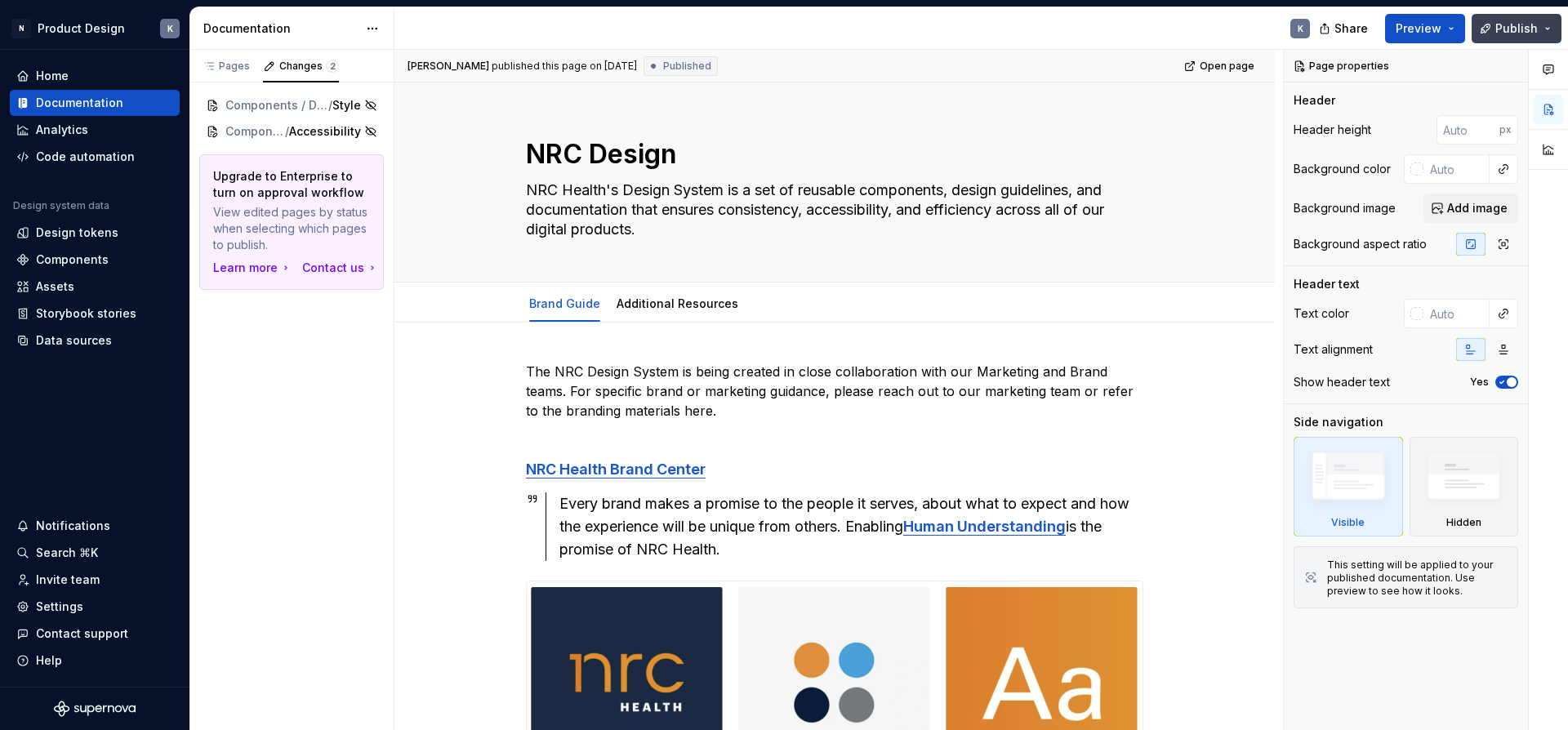
click at [1511, 27] on span "Publish" at bounding box center [1516, 29] width 42 height 17
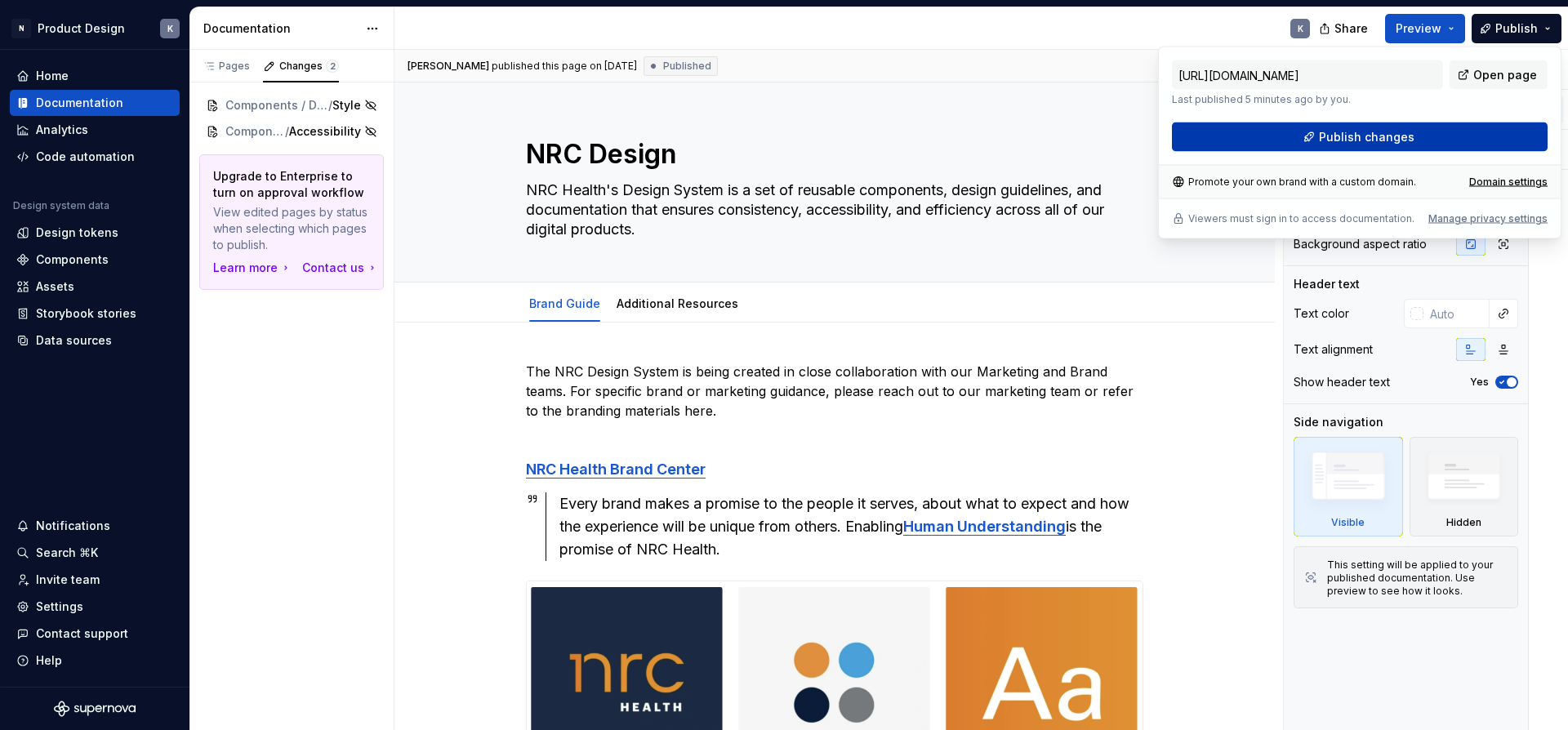
click at [1353, 136] on span "Publish changes" at bounding box center [1366, 137] width 96 height 17
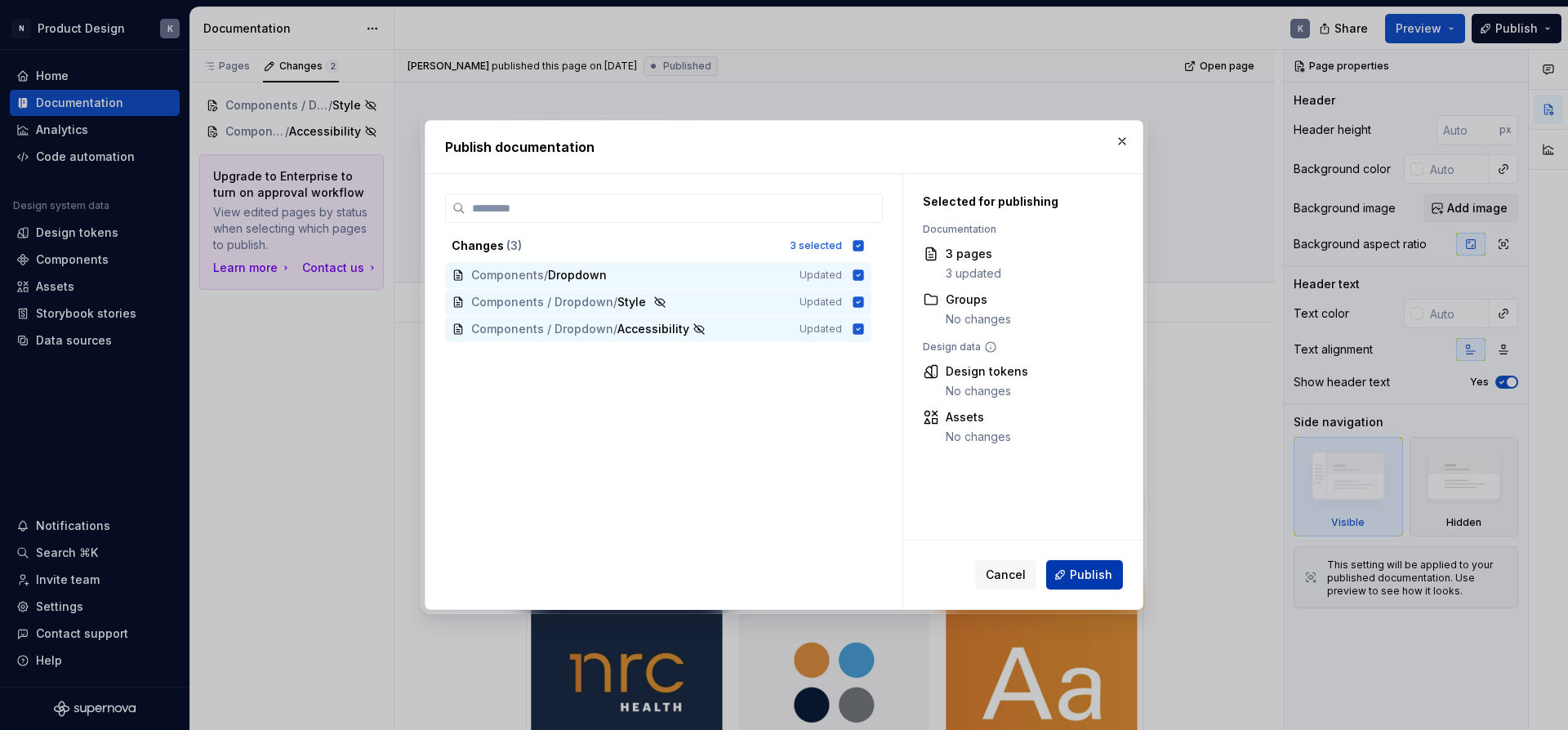
click at [1083, 570] on span "Publish" at bounding box center [1091, 575] width 42 height 17
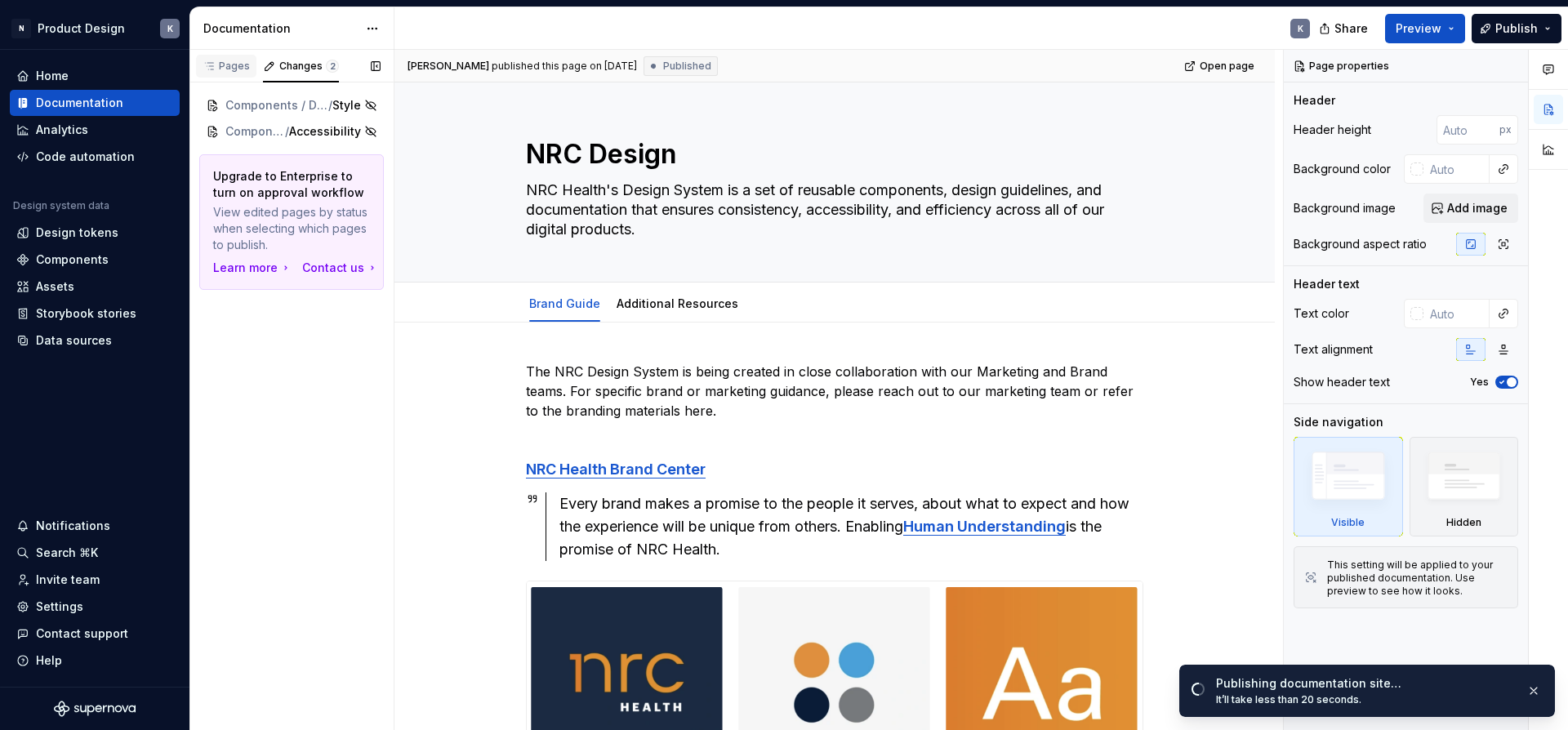
click at [238, 62] on div "Pages" at bounding box center [225, 67] width 47 height 13
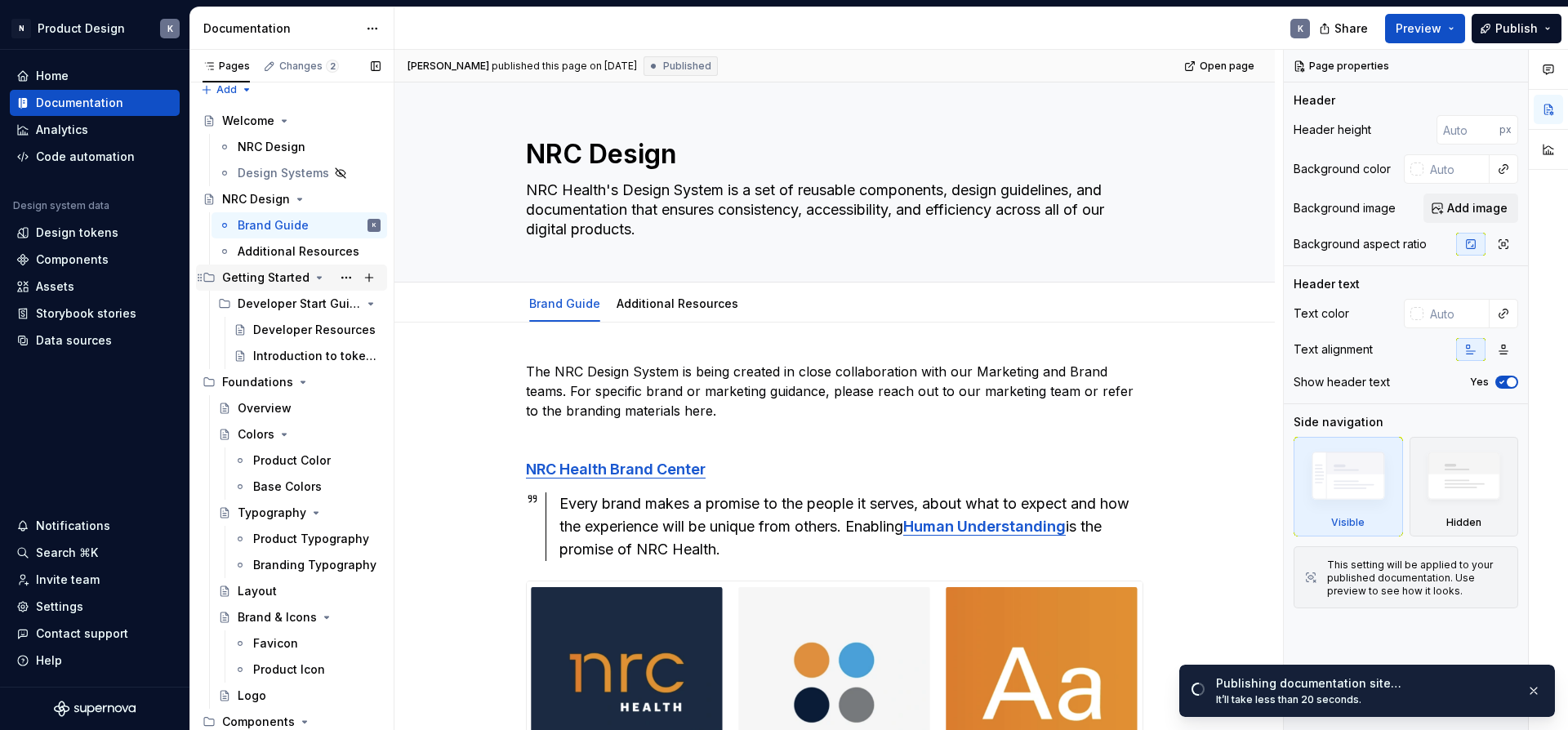
scroll to position [22, 0]
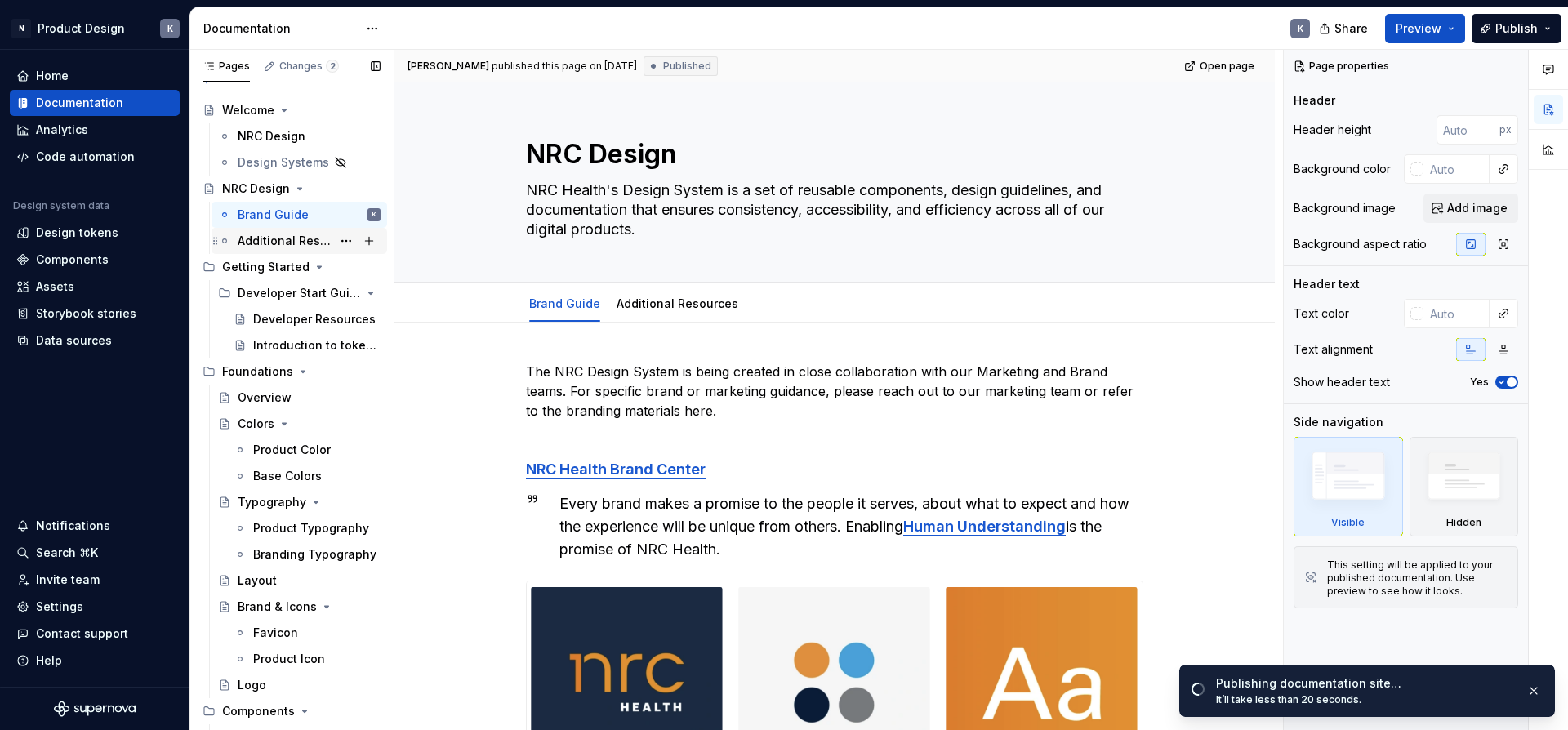
click at [280, 238] on div "Additional Resources" at bounding box center [284, 241] width 94 height 17
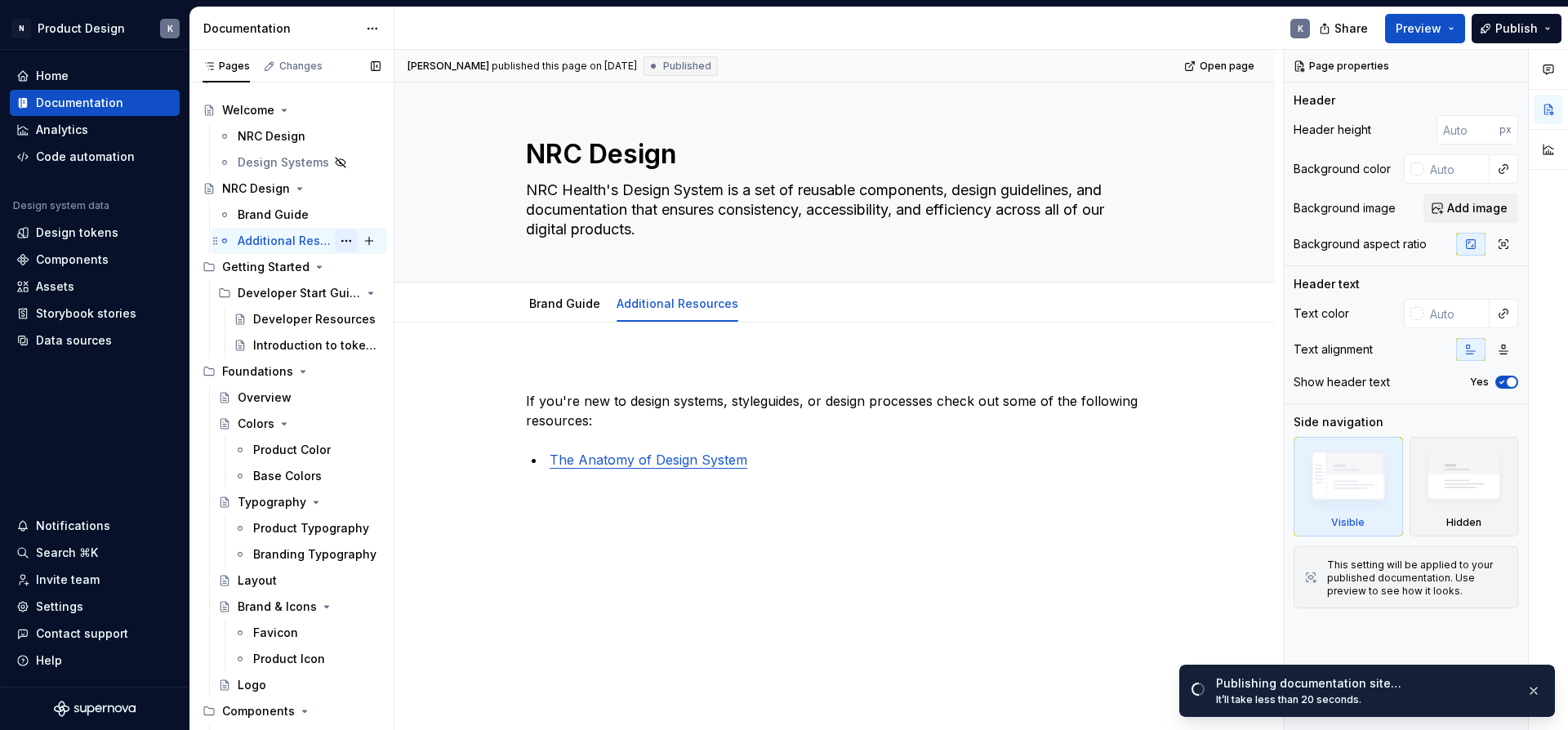
click at [344, 241] on button "Page tree" at bounding box center [345, 240] width 22 height 22
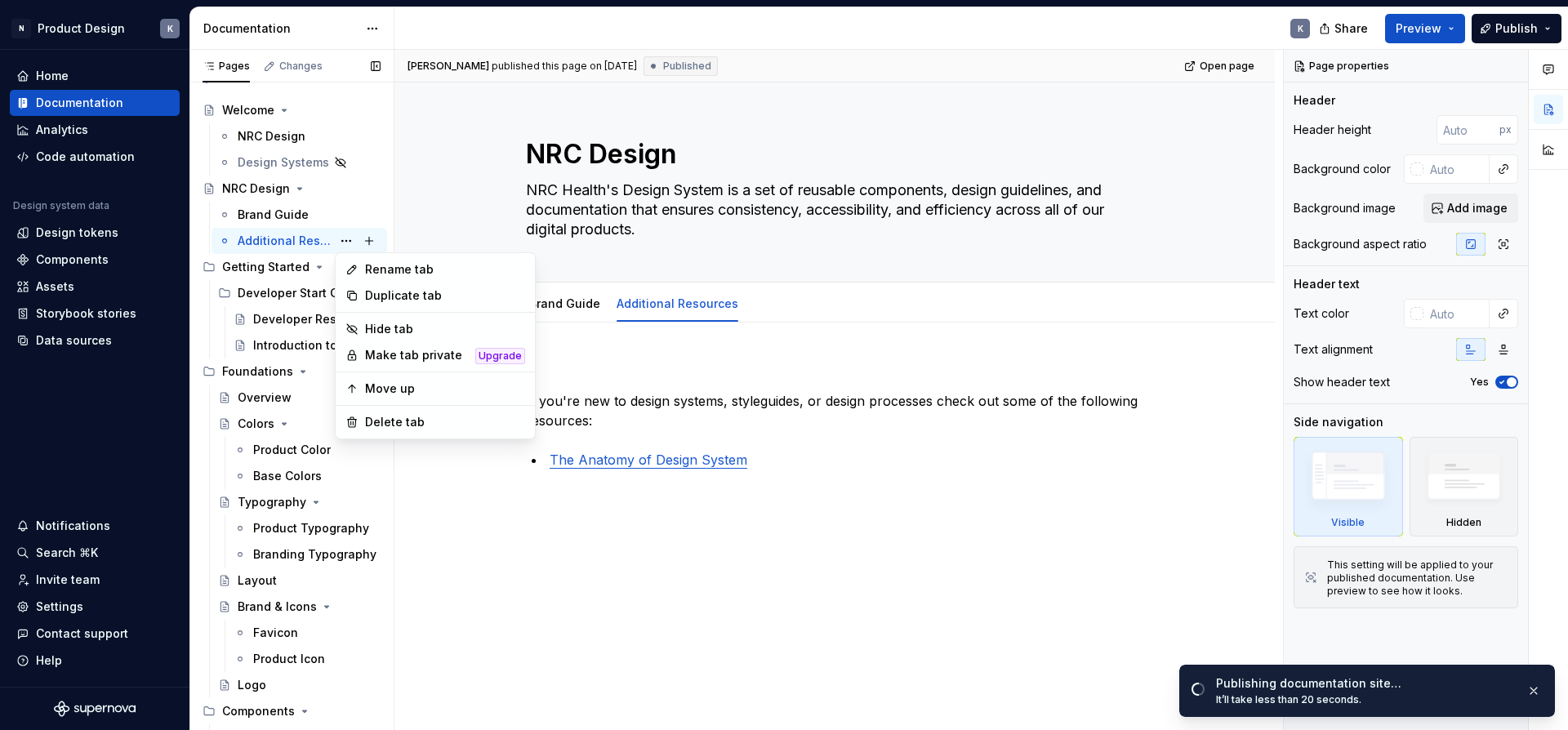
click at [261, 268] on div "Pages Changes Add Accessibility guide for tree Page tree. Navigate the tree wit…" at bounding box center [291, 393] width 204 height 688
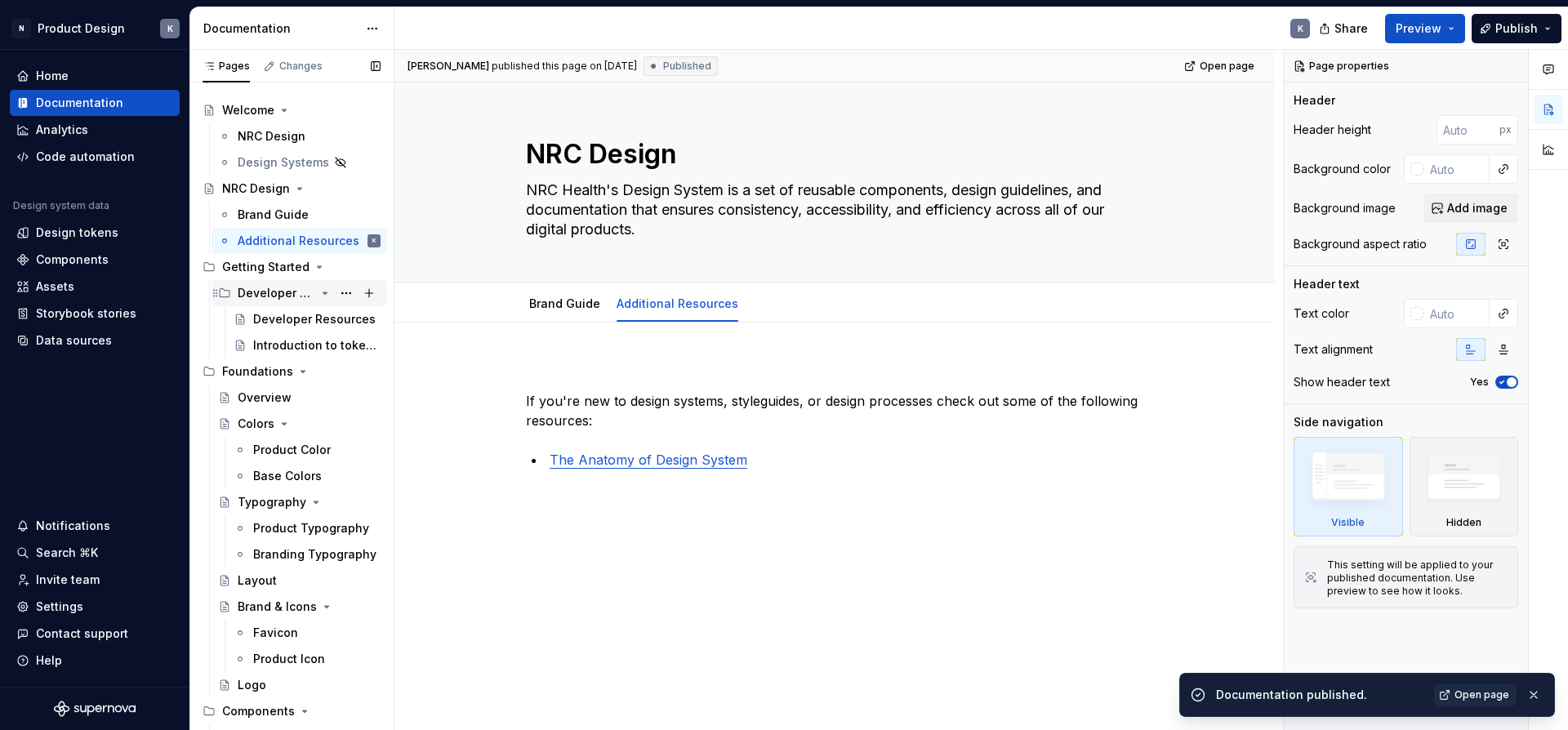
click at [267, 293] on div "Developer Start Guide" at bounding box center [276, 293] width 77 height 17
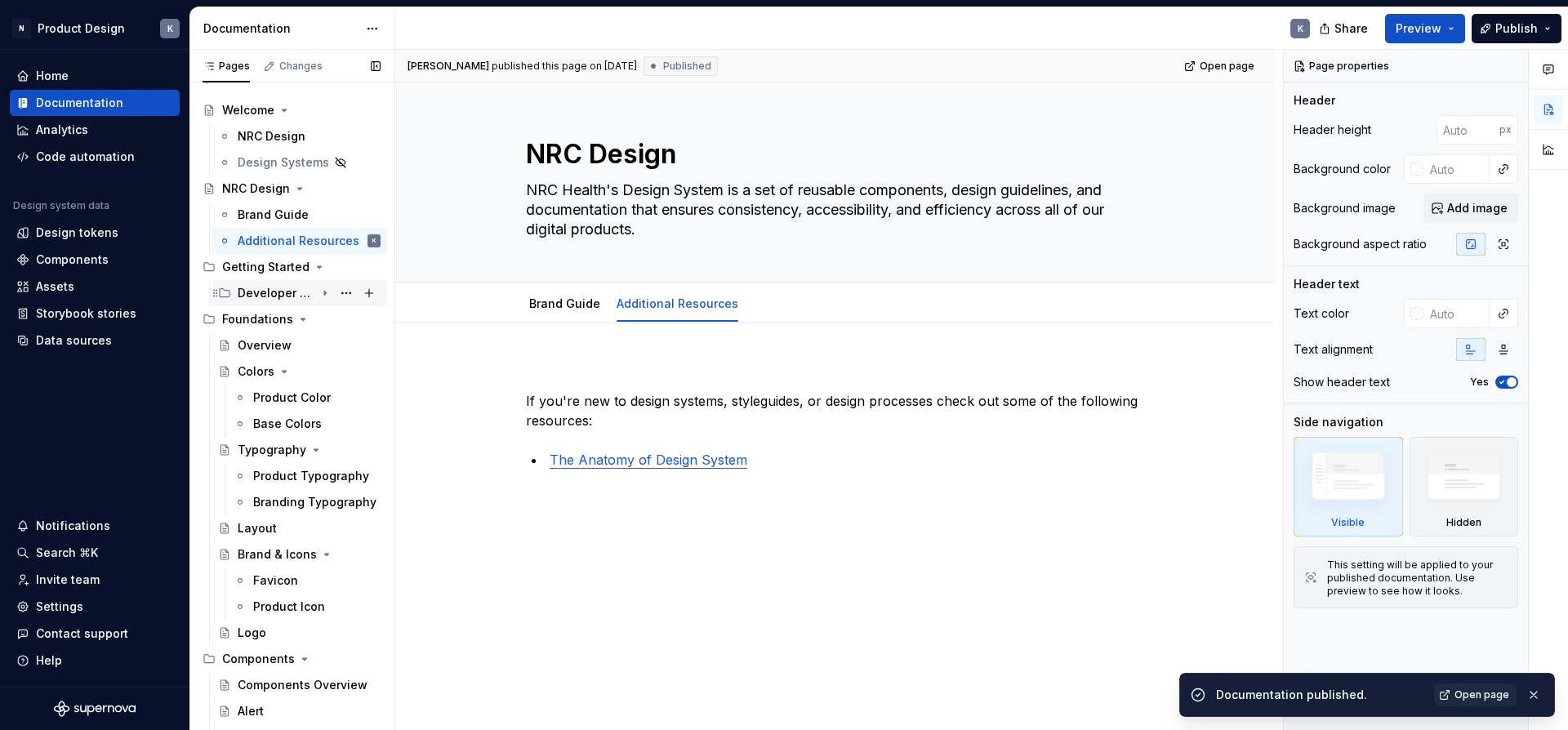
click at [271, 293] on div "Developer Start Guide" at bounding box center [276, 293] width 77 height 17
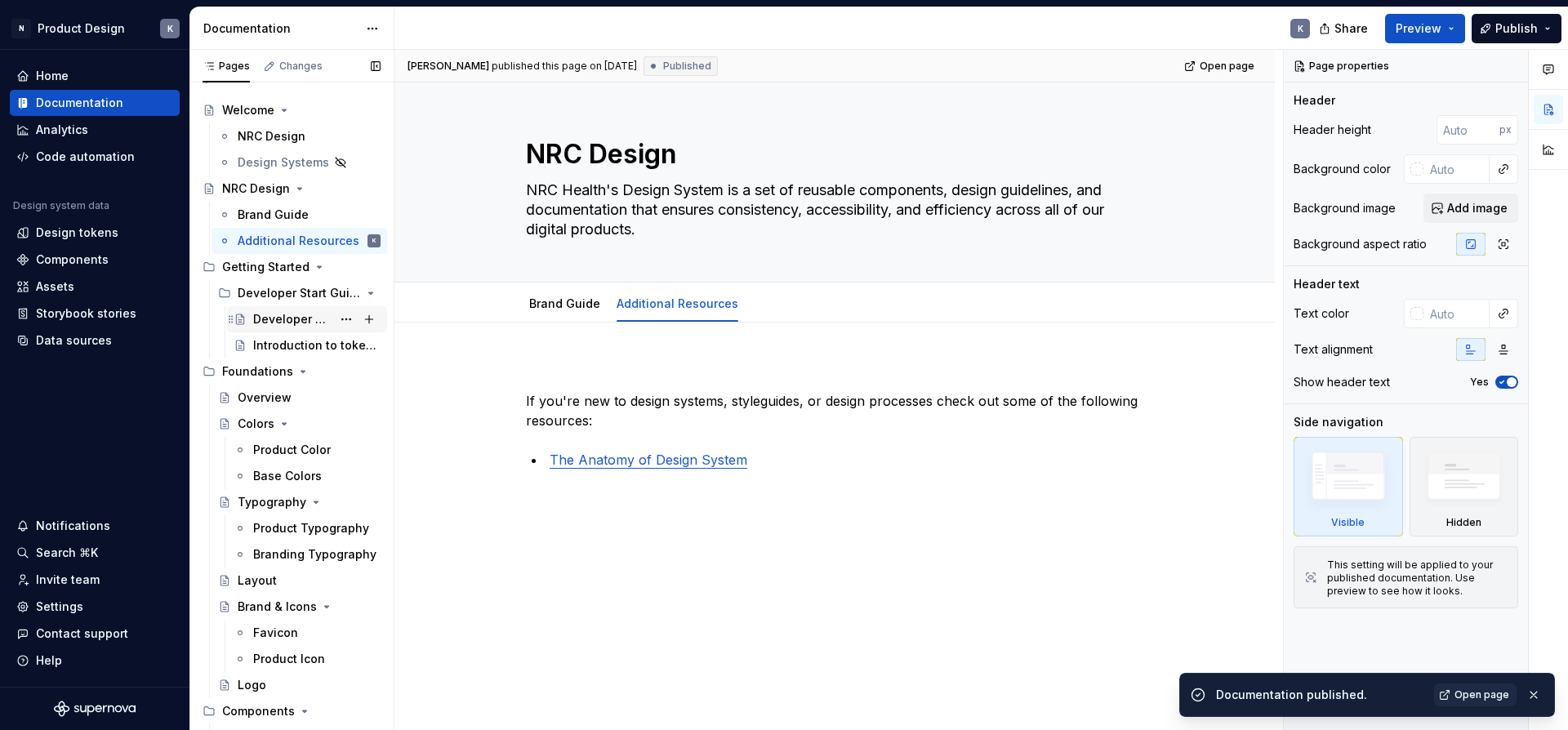
click at [274, 318] on div "Developer Resources" at bounding box center [292, 319] width 78 height 17
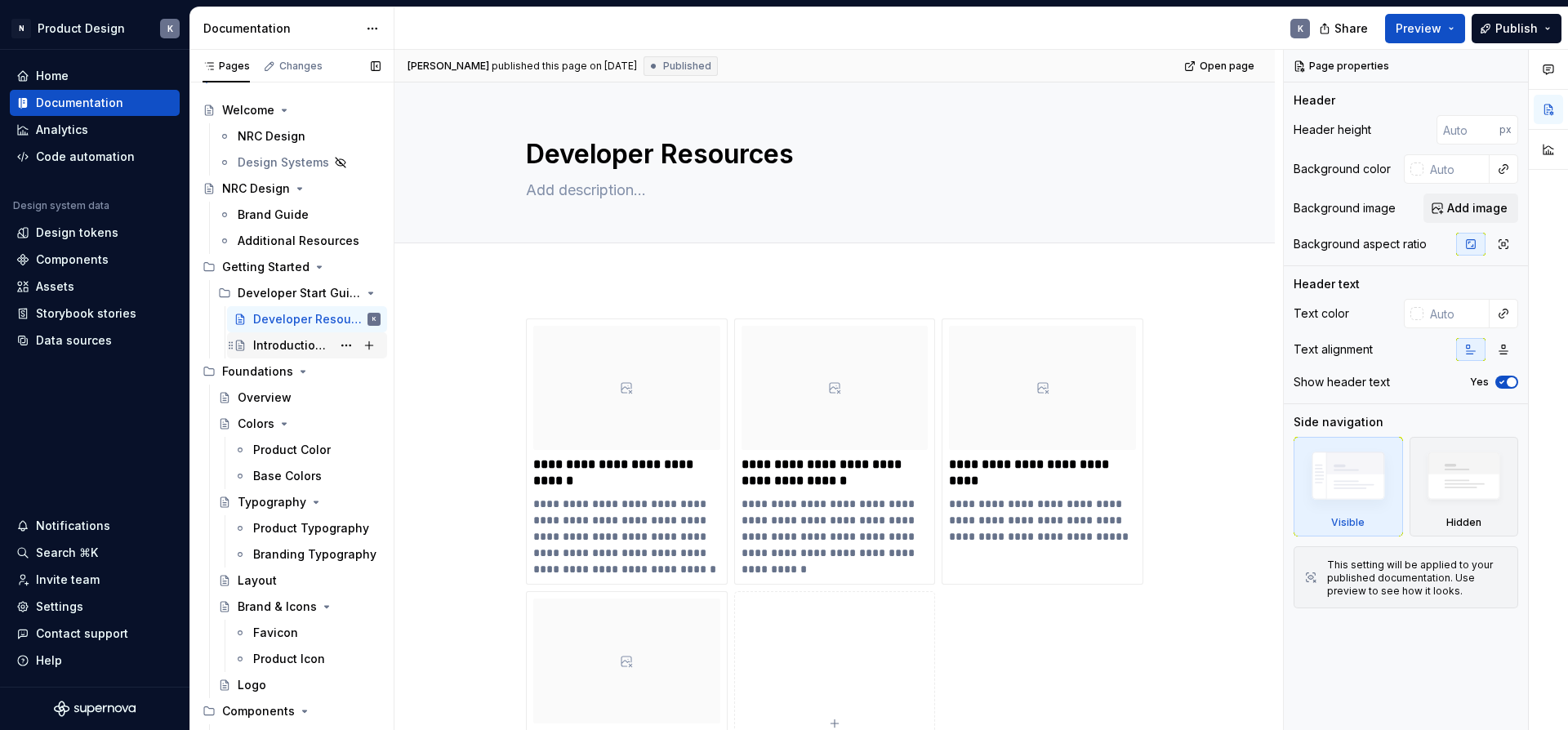
click at [286, 353] on div "Introduction to tokens" at bounding box center [292, 345] width 78 height 17
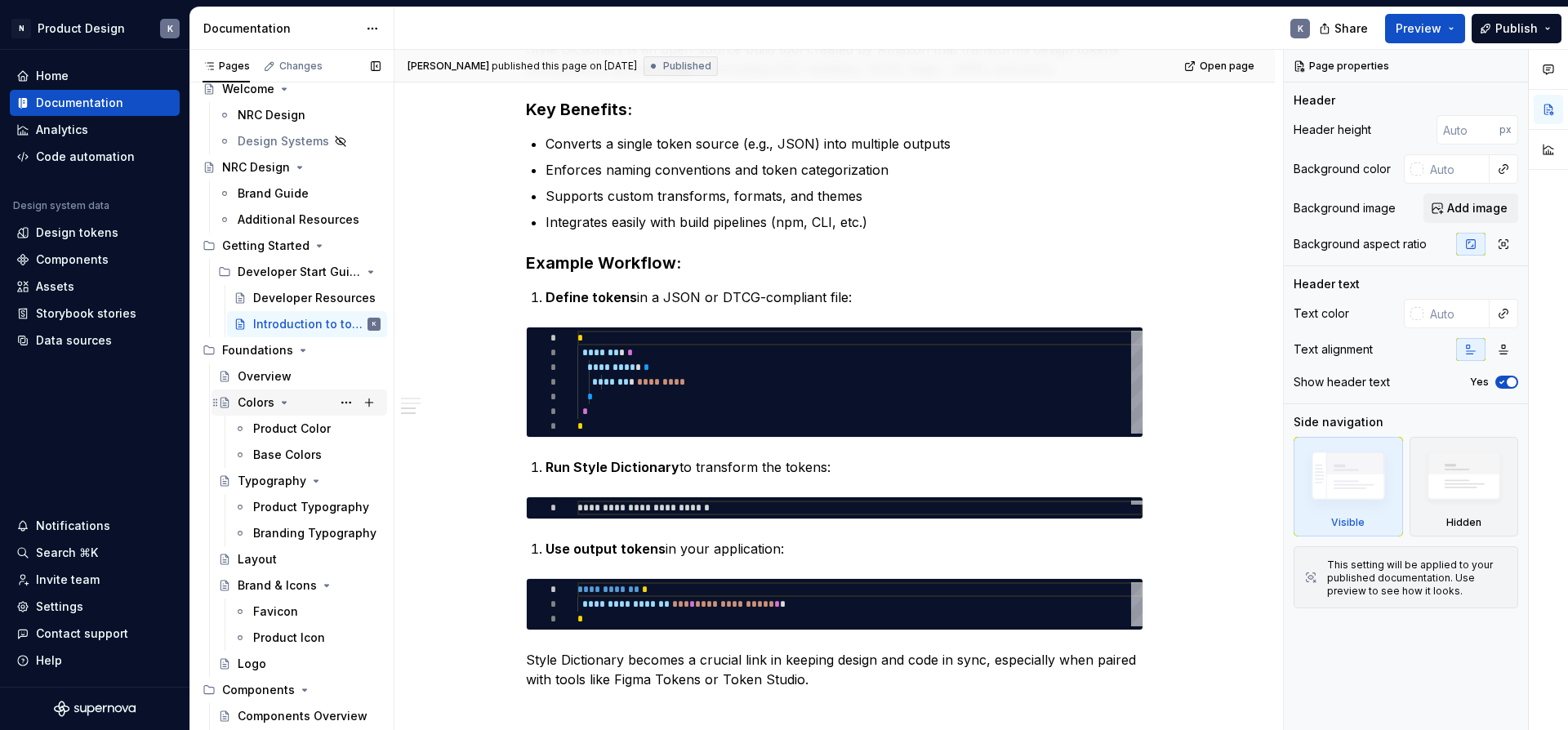
scroll to position [190, 0]
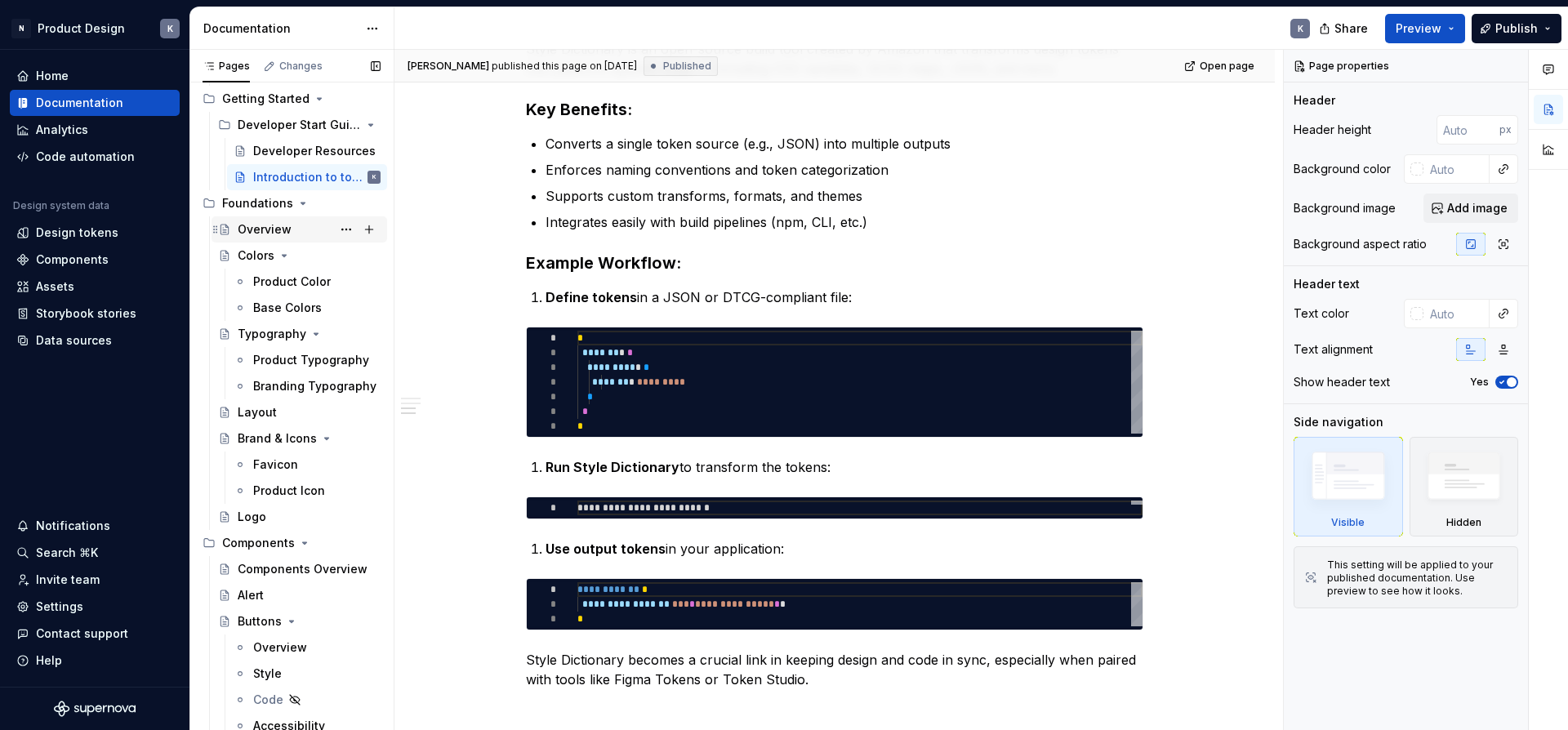
click at [299, 234] on div "Overview" at bounding box center [309, 229] width 143 height 22
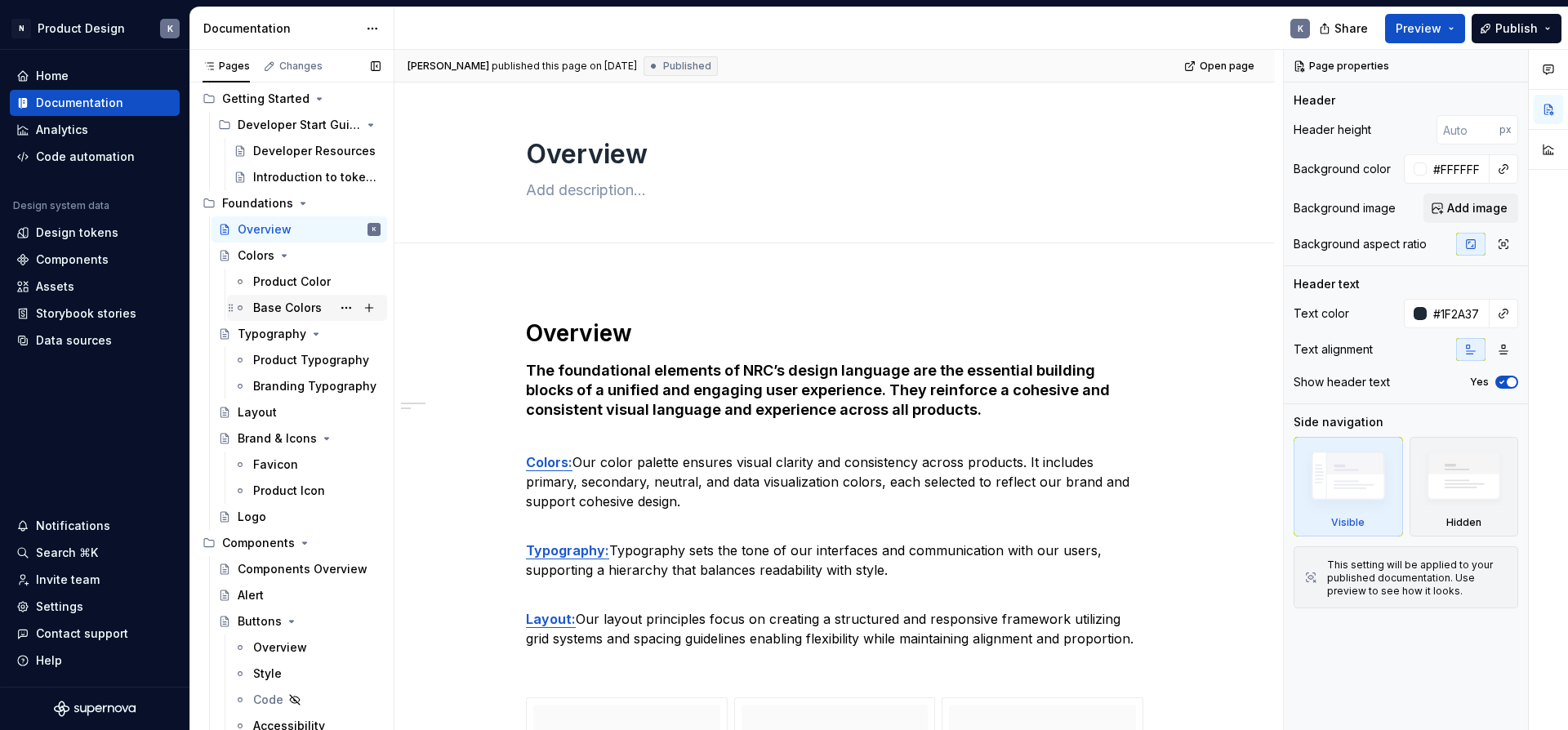
click at [313, 309] on div "Base Colors" at bounding box center [287, 308] width 68 height 17
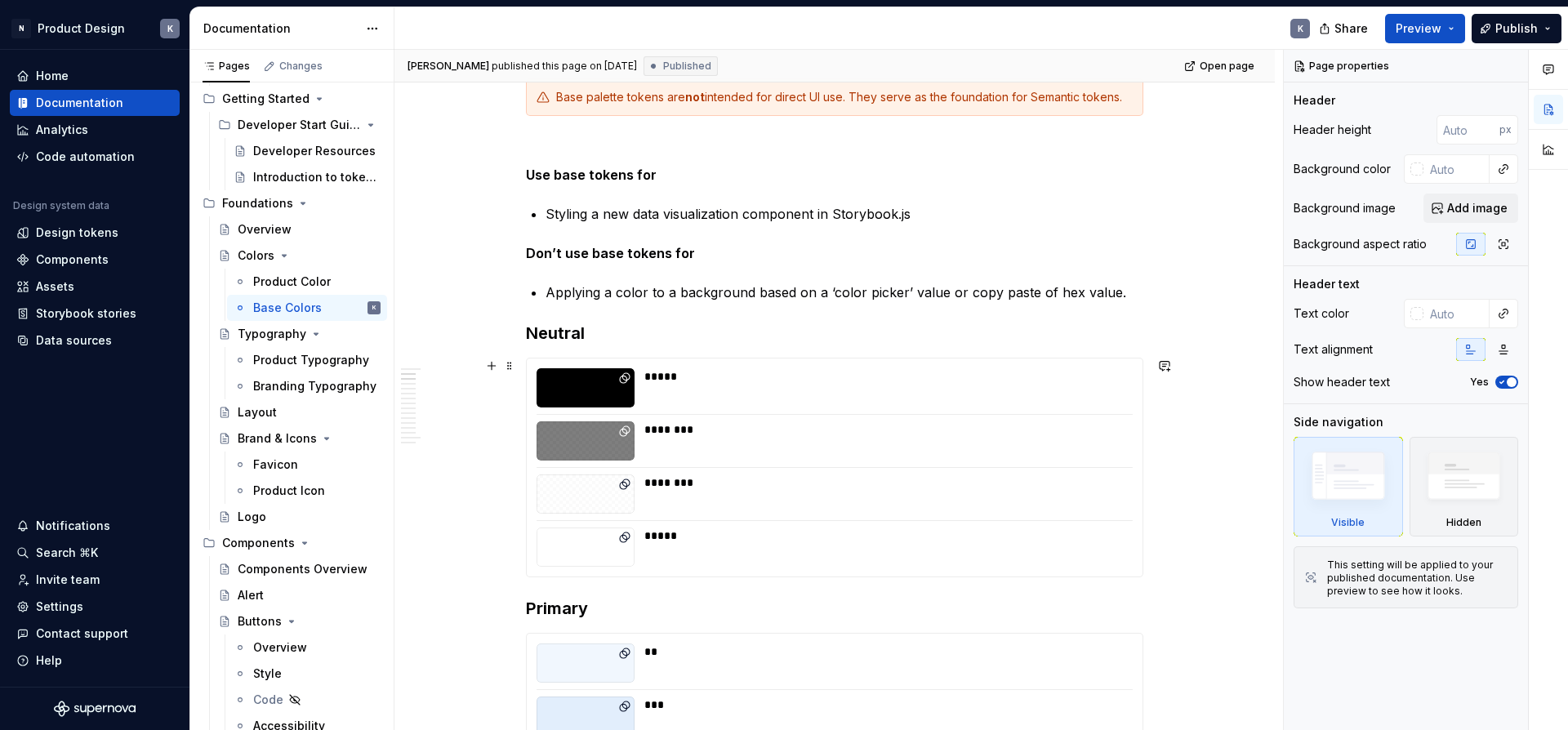
scroll to position [495, 0]
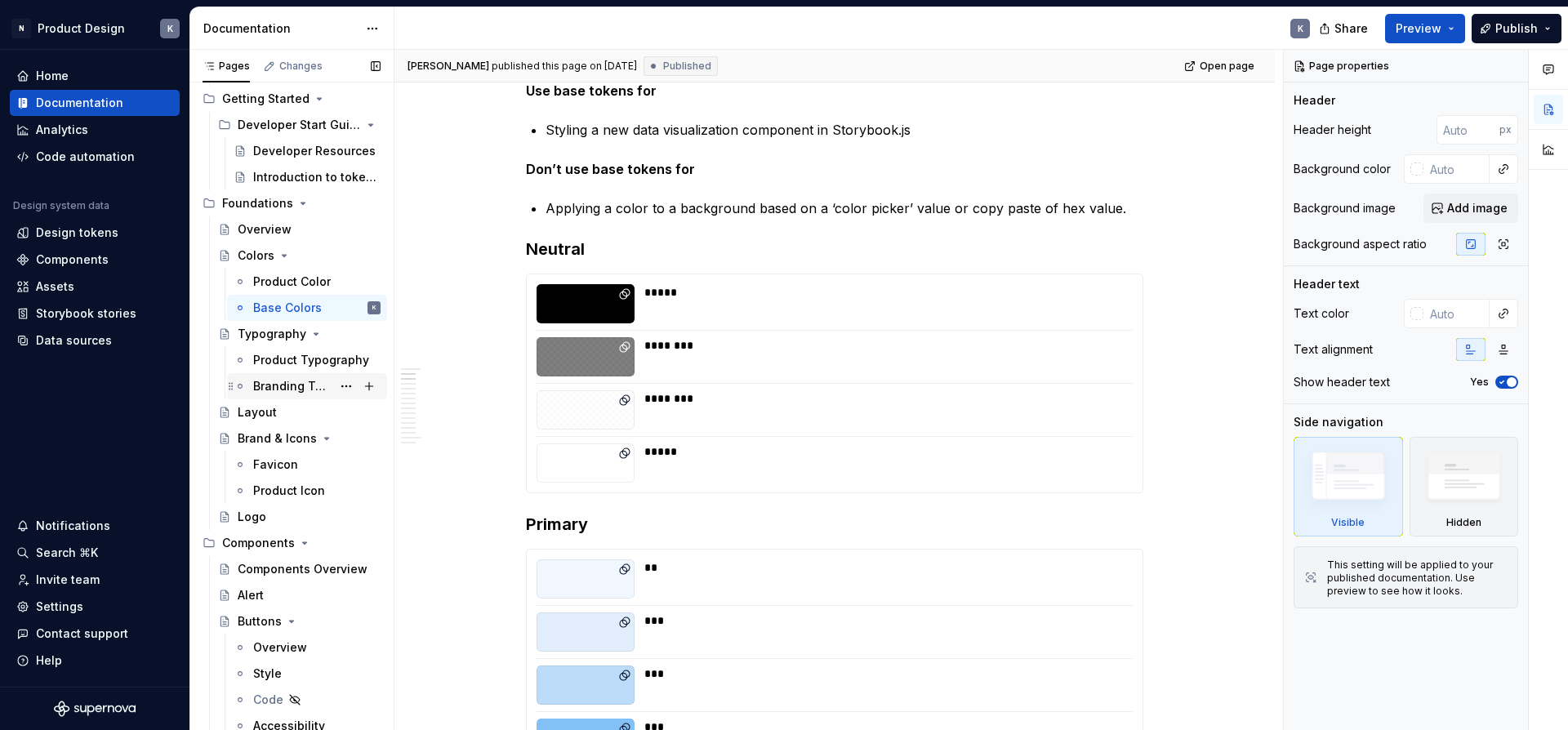
click at [286, 392] on div "Branding Typography" at bounding box center [292, 386] width 78 height 17
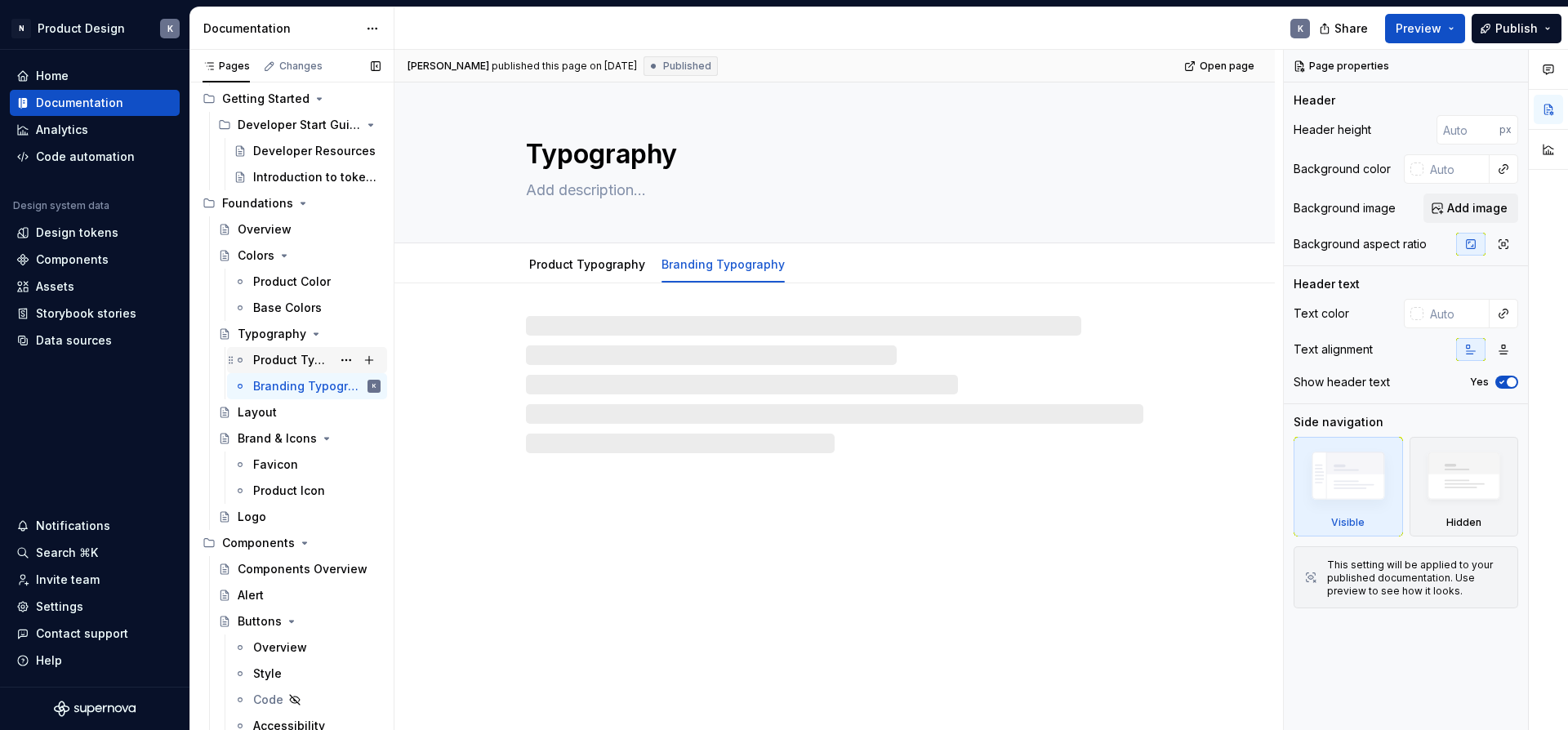
click at [291, 363] on div "Product Typography" at bounding box center [292, 360] width 78 height 17
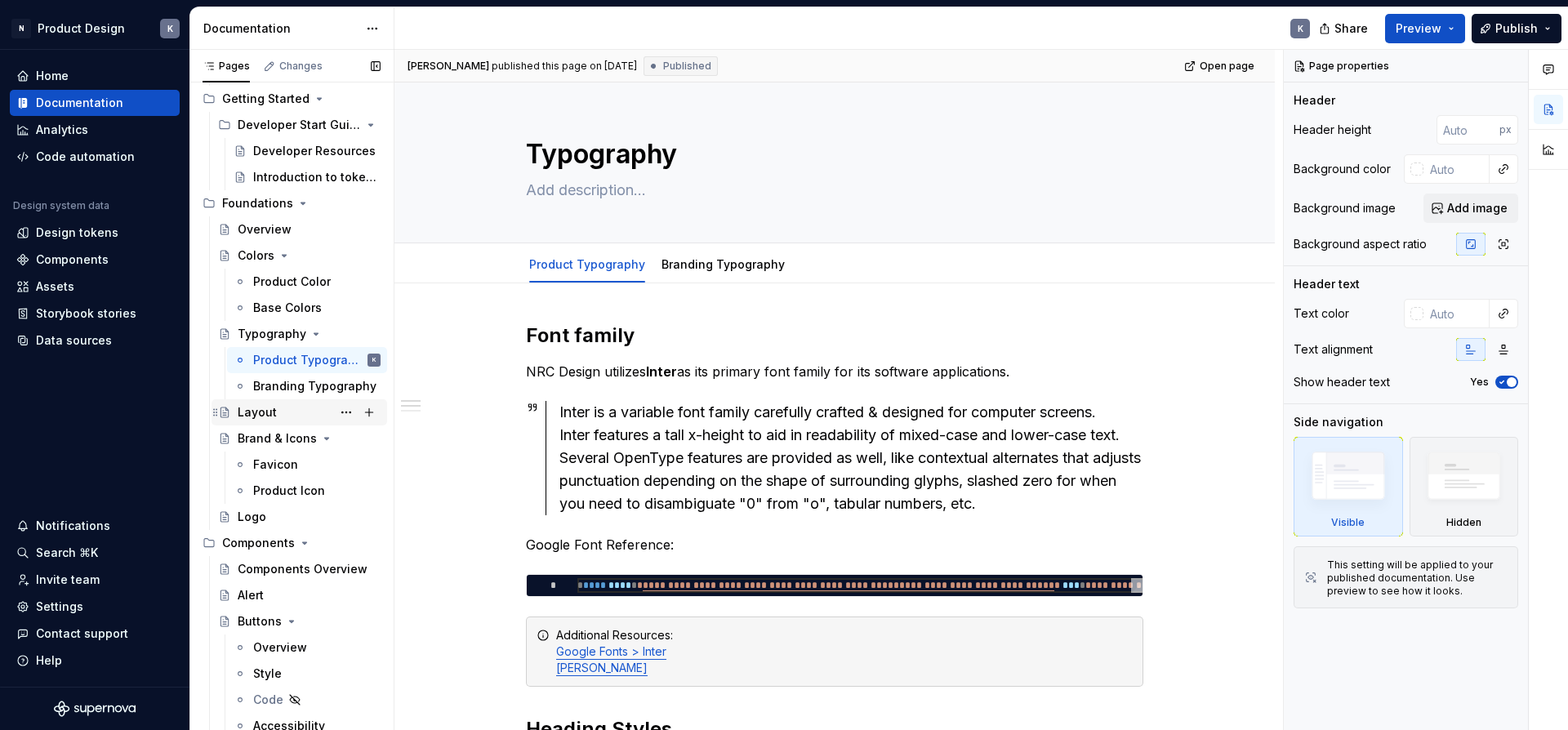
click at [268, 416] on div "Layout" at bounding box center [257, 412] width 39 height 17
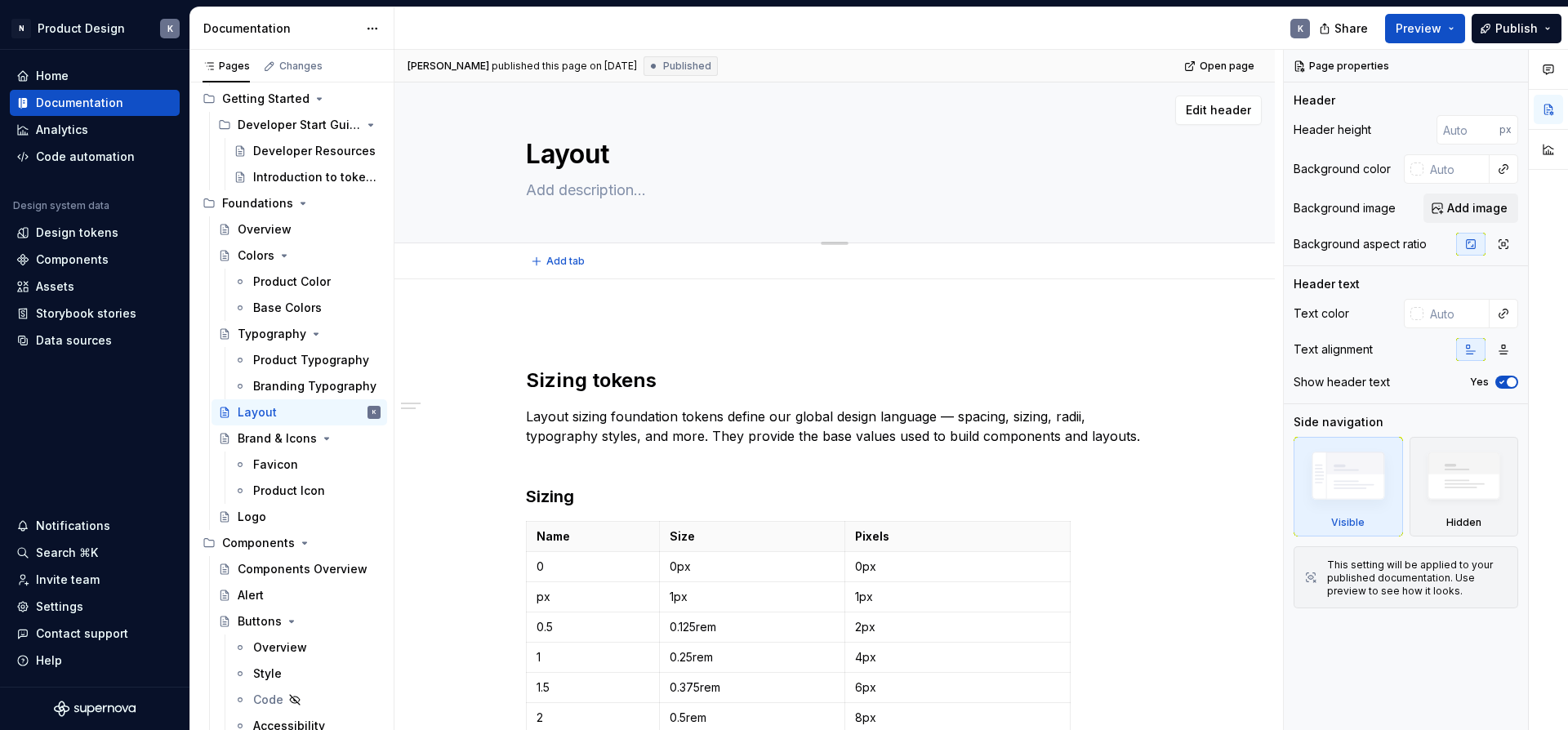
click at [634, 192] on textarea at bounding box center [831, 190] width 617 height 26
type textarea "*"
type textarea "s"
type textarea "*"
type textarea "si"
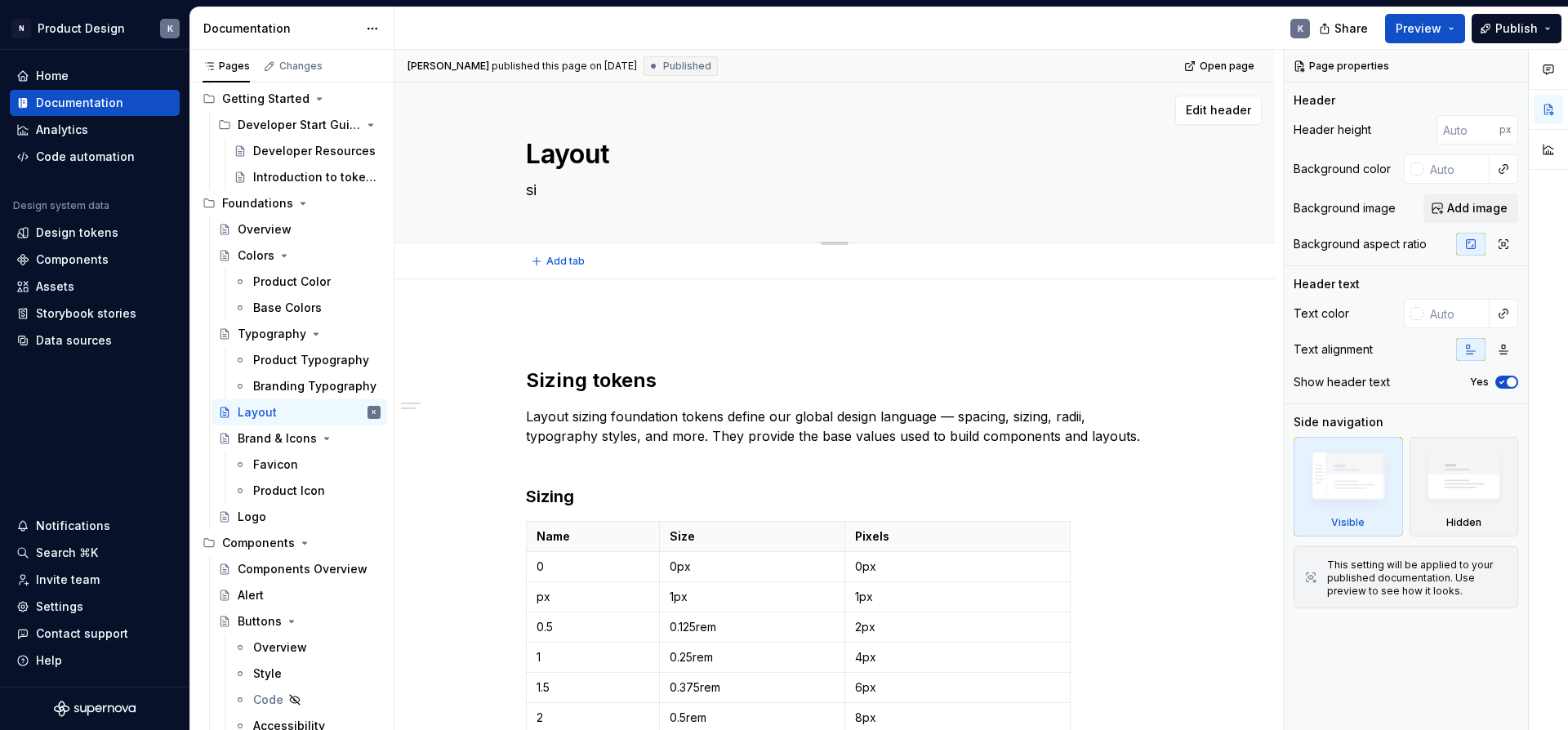
type textarea "*"
type textarea "siz"
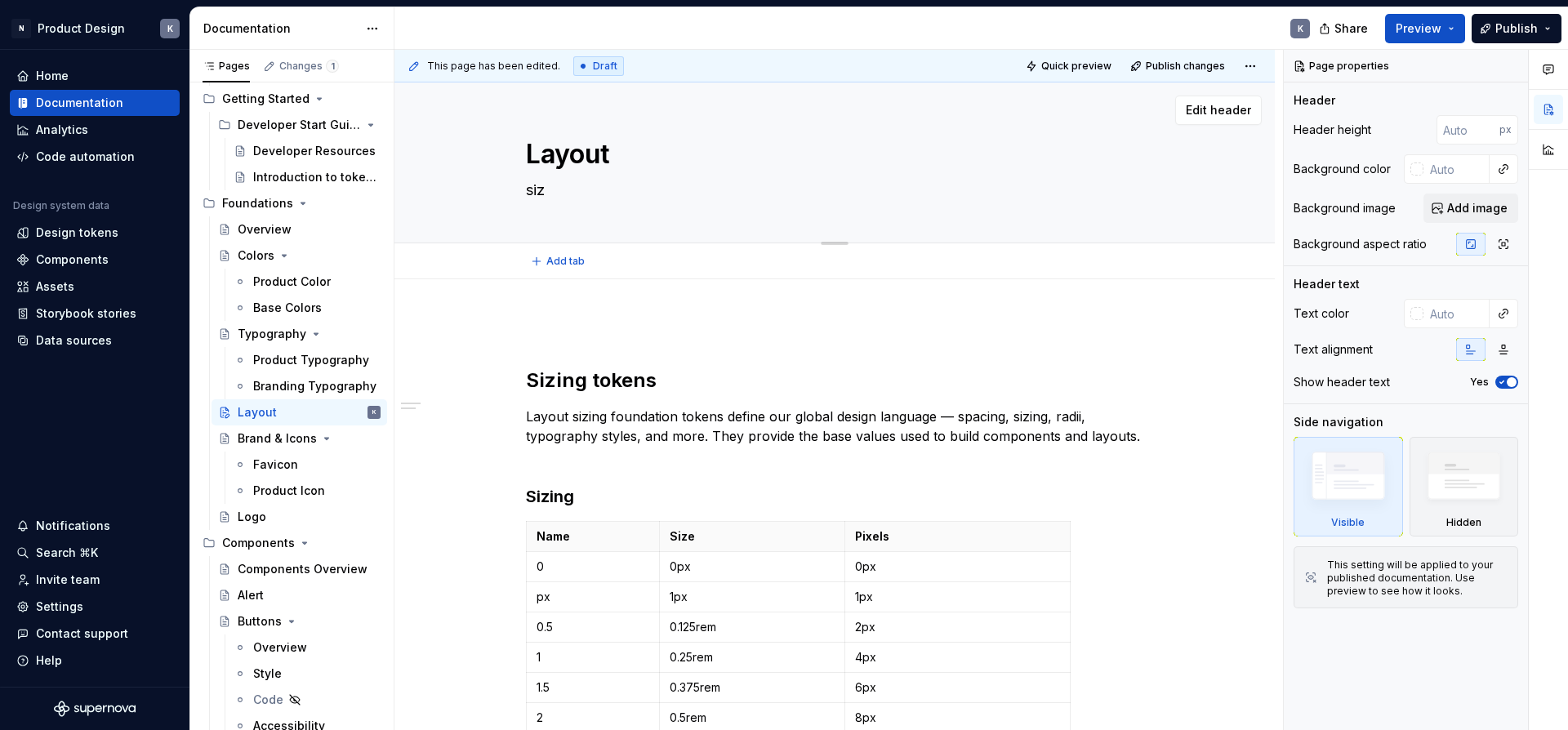
type textarea "*"
type textarea "sizi"
type textarea "*"
type textarea "sizin"
type textarea "*"
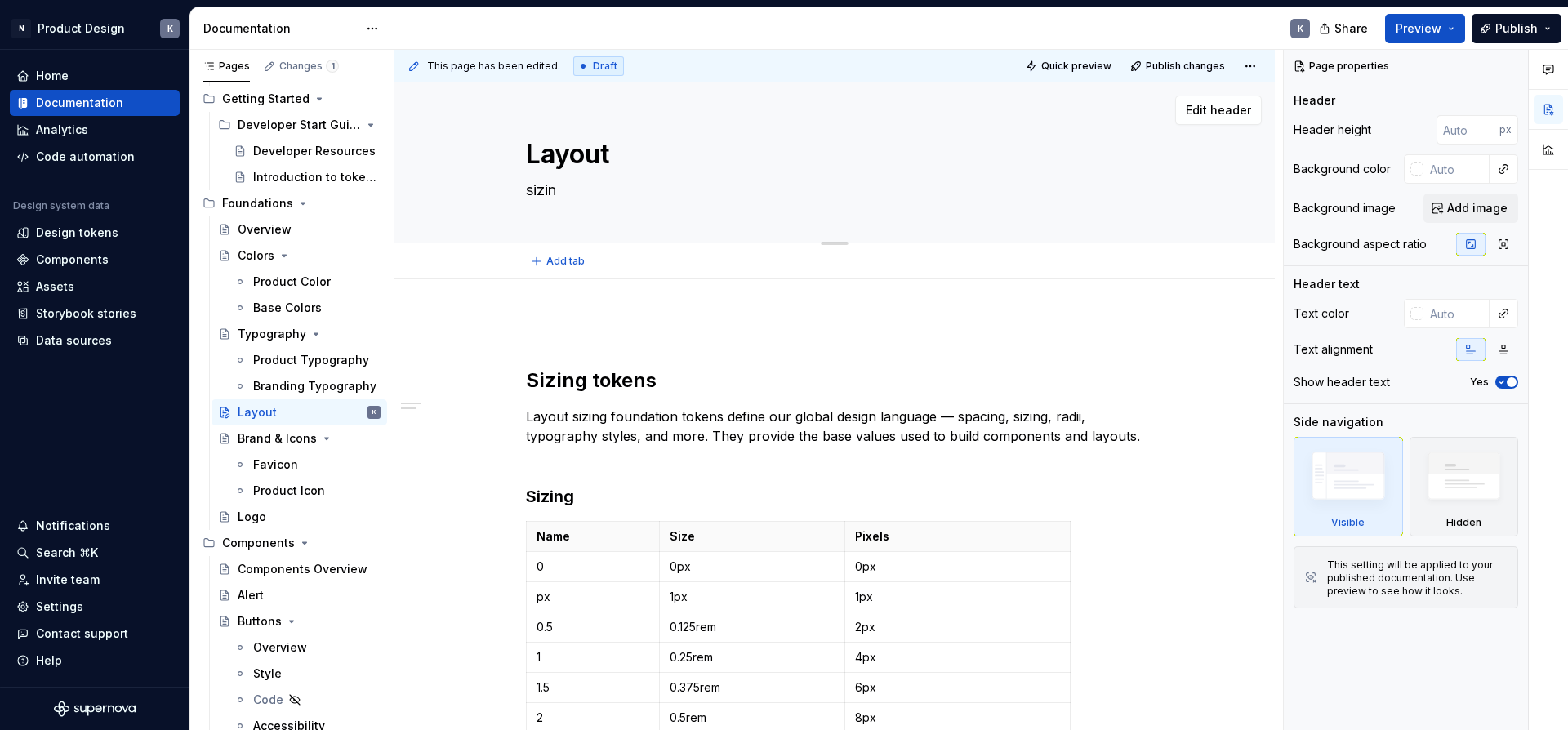
type textarea "sizing"
type textarea "*"
type textarea "sizin"
type textarea "*"
type textarea "sizi"
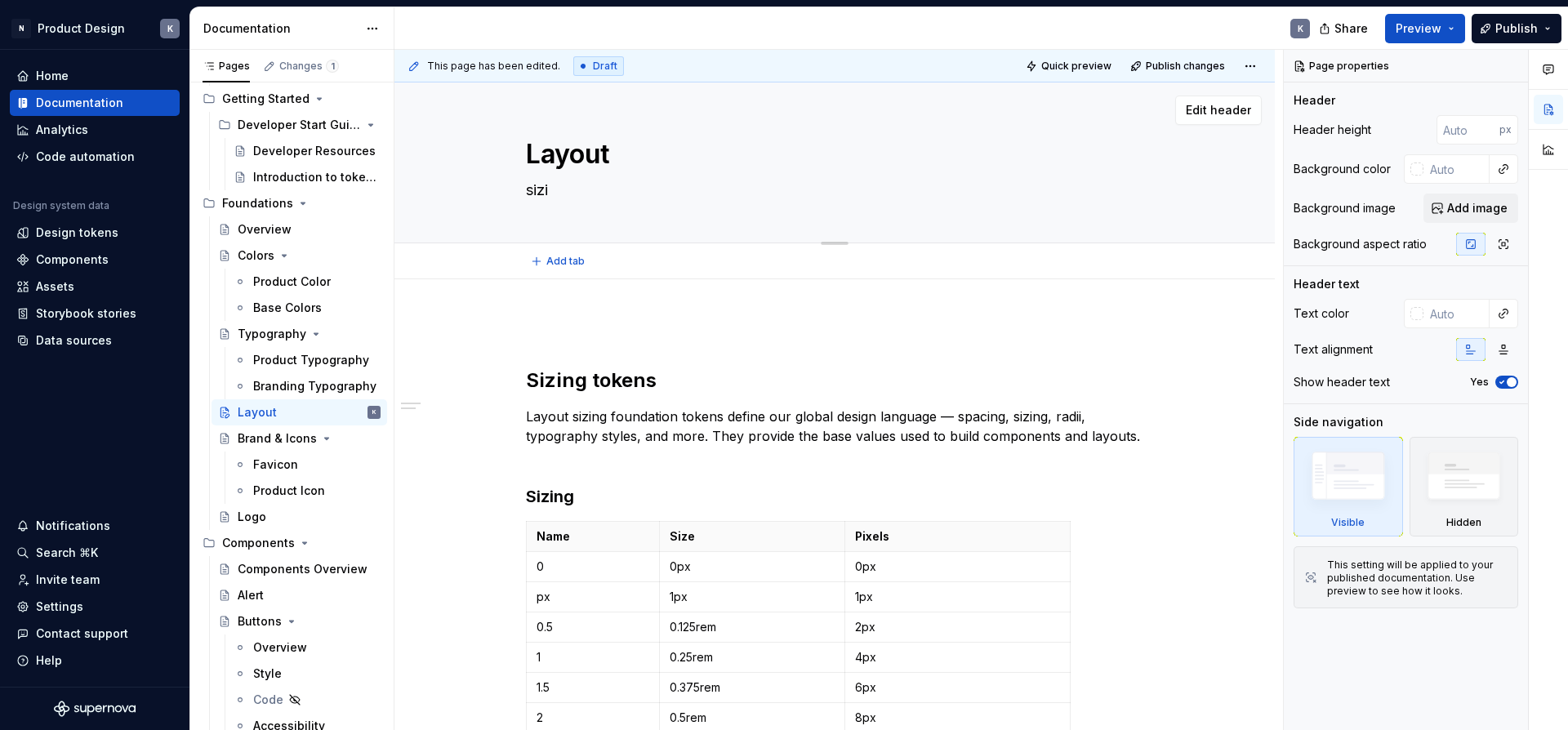
type textarea "*"
type textarea "siz"
type textarea "*"
type textarea "si"
type textarea "*"
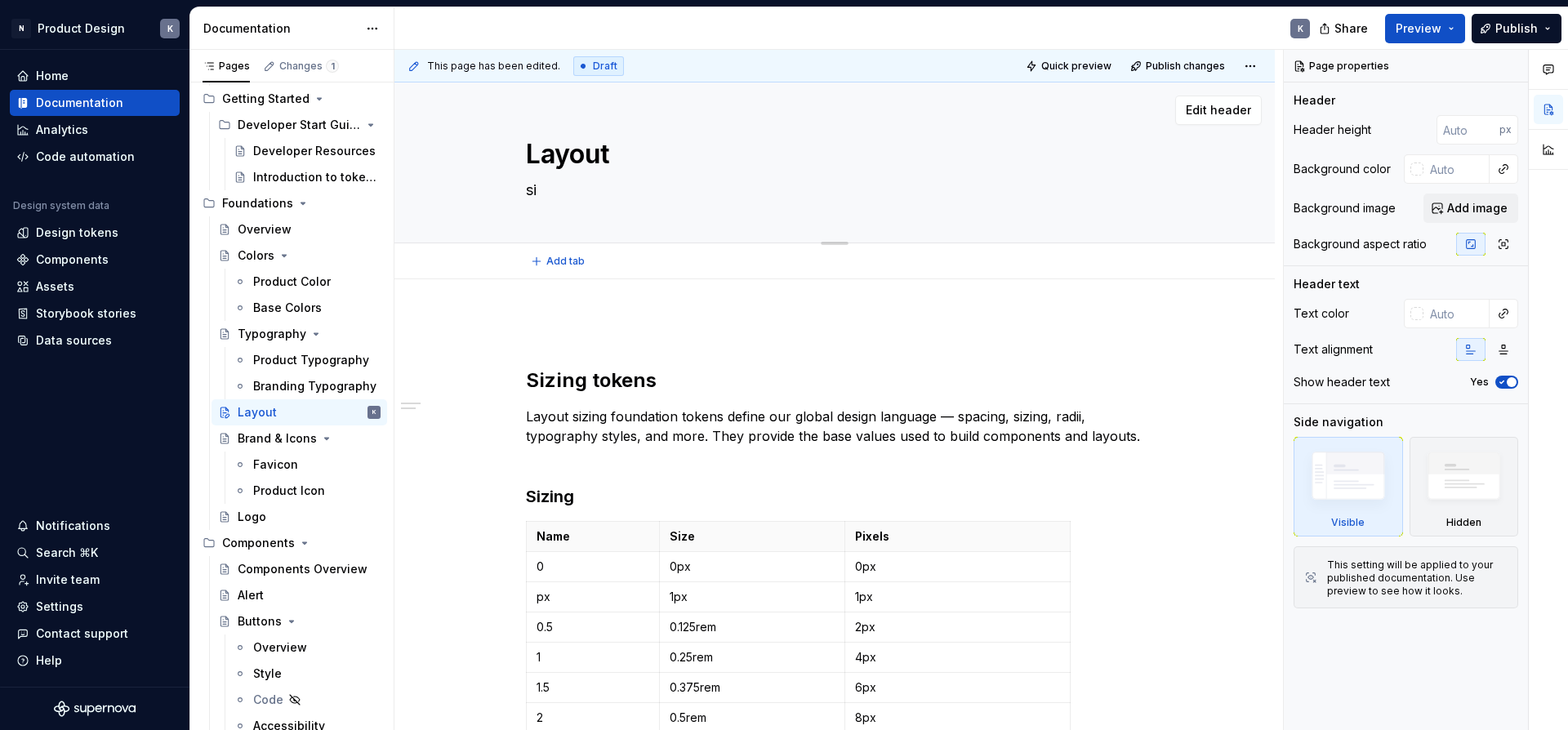
type textarea "s"
type textarea "*"
type textarea "S"
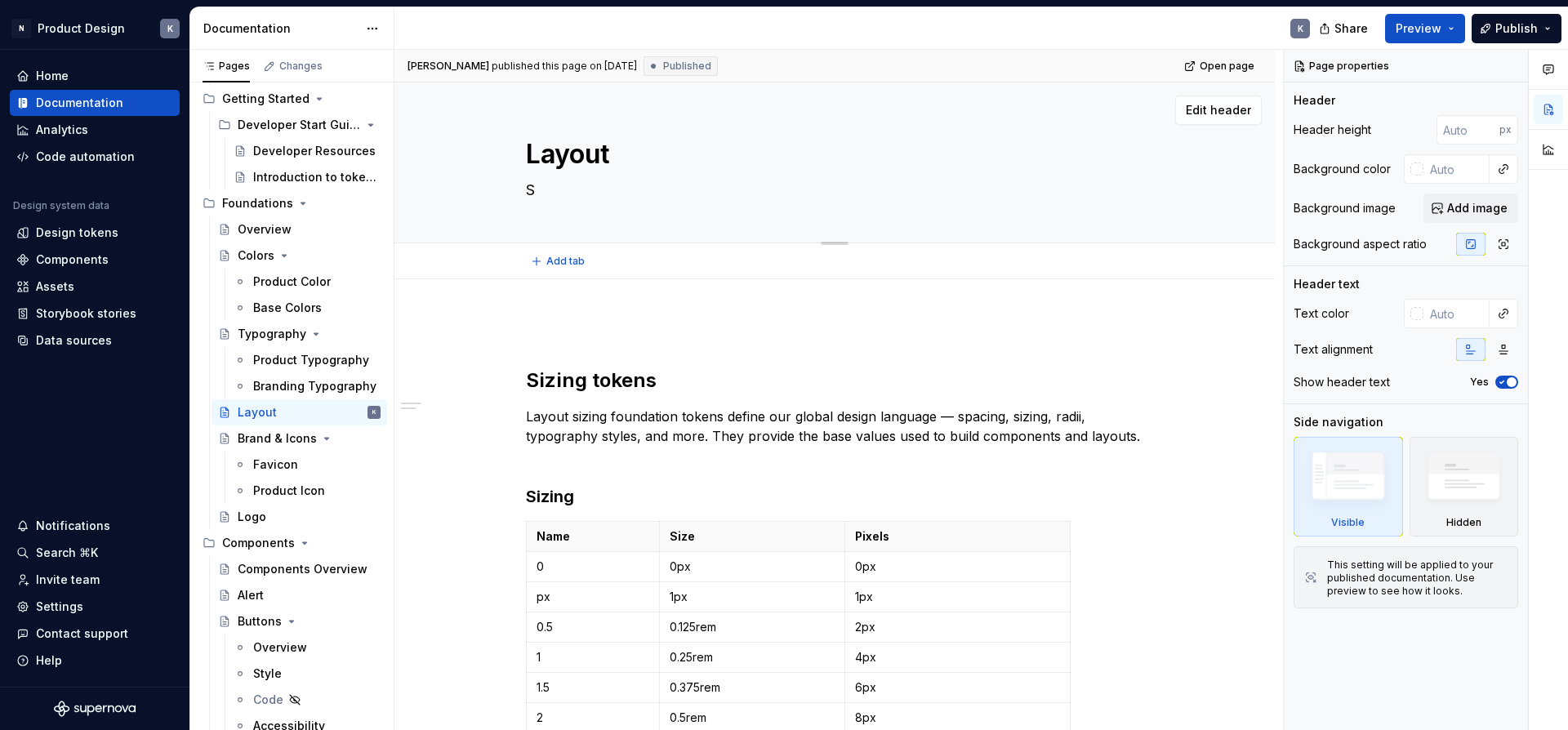
type textarea "*"
type textarea "Si"
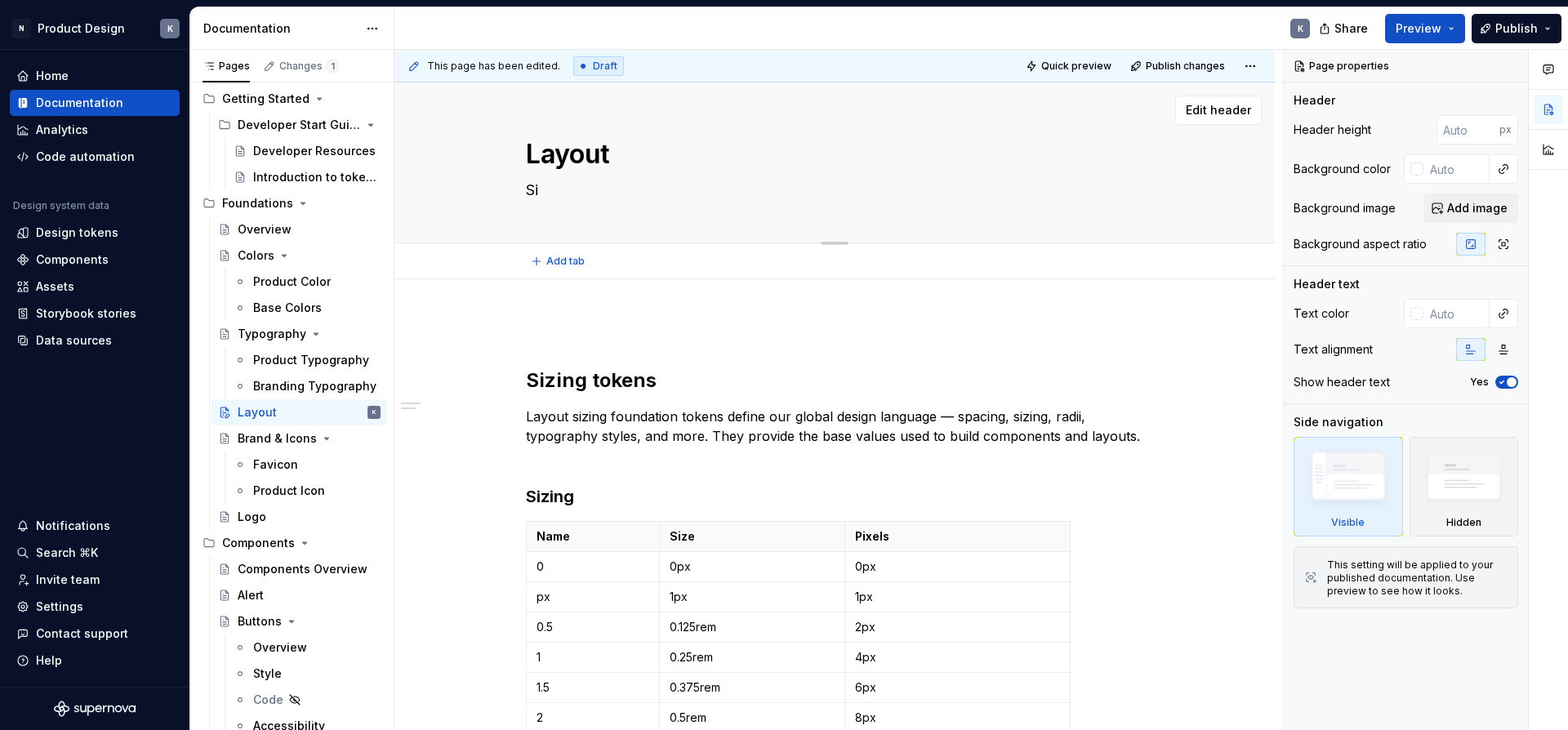
type textarea "*"
type textarea "Siz"
type textarea "*"
type textarea "Sizi"
type textarea "*"
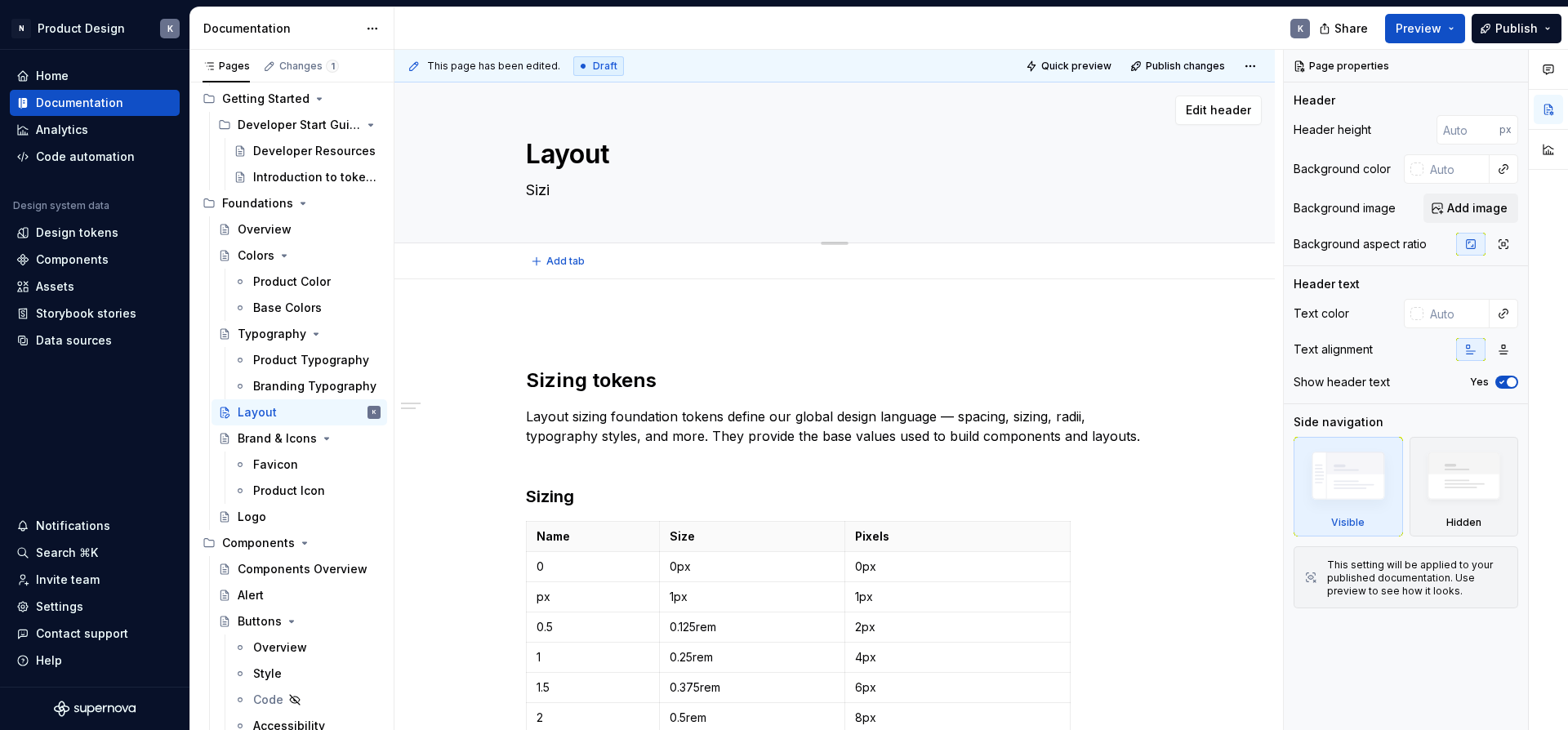
type textarea "Sizin"
type textarea "*"
type textarea "Sizing"
type textarea "*"
type textarea "Sizing"
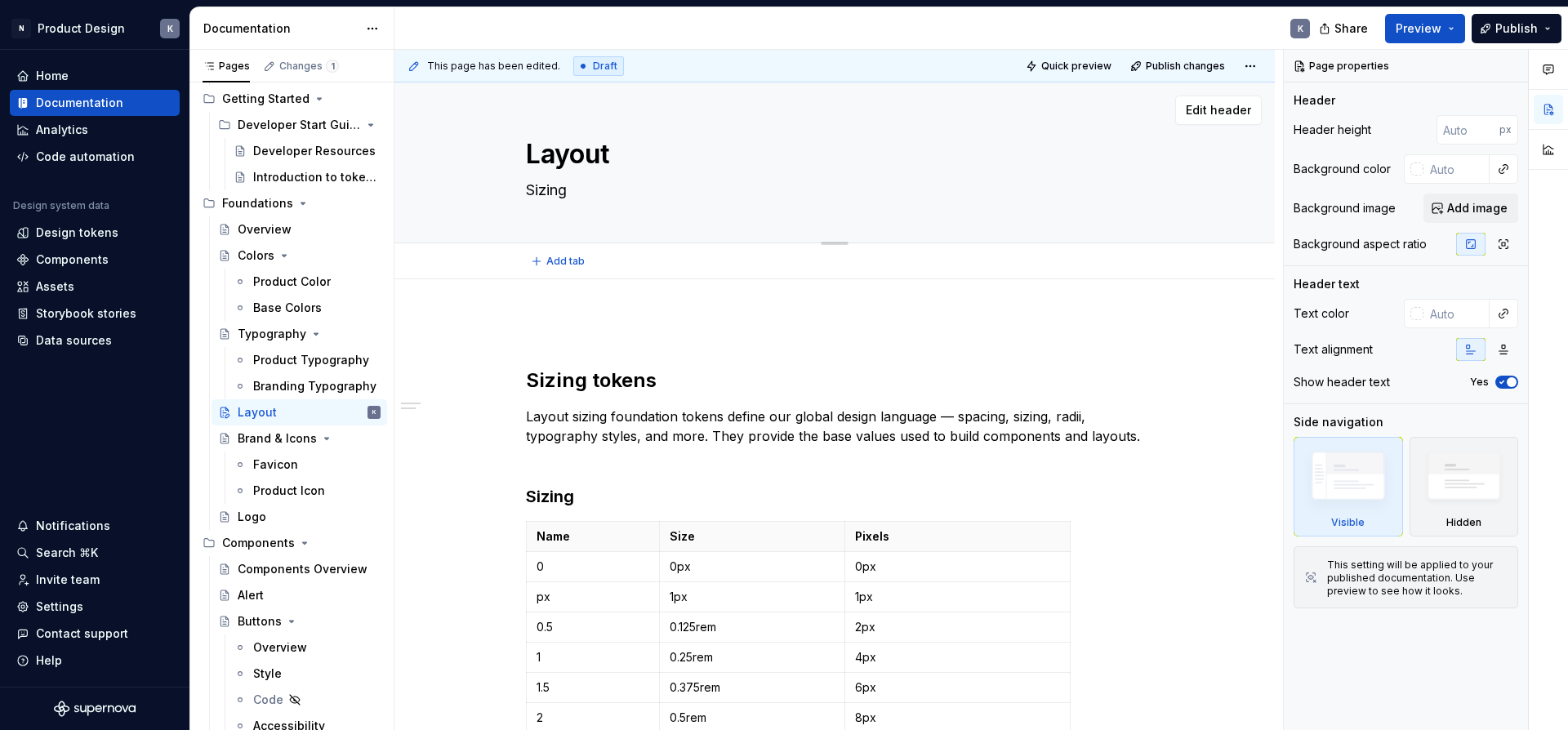
type textarea "*"
type textarea "Sizing a"
type textarea "*"
type textarea "Sizing an"
type textarea "*"
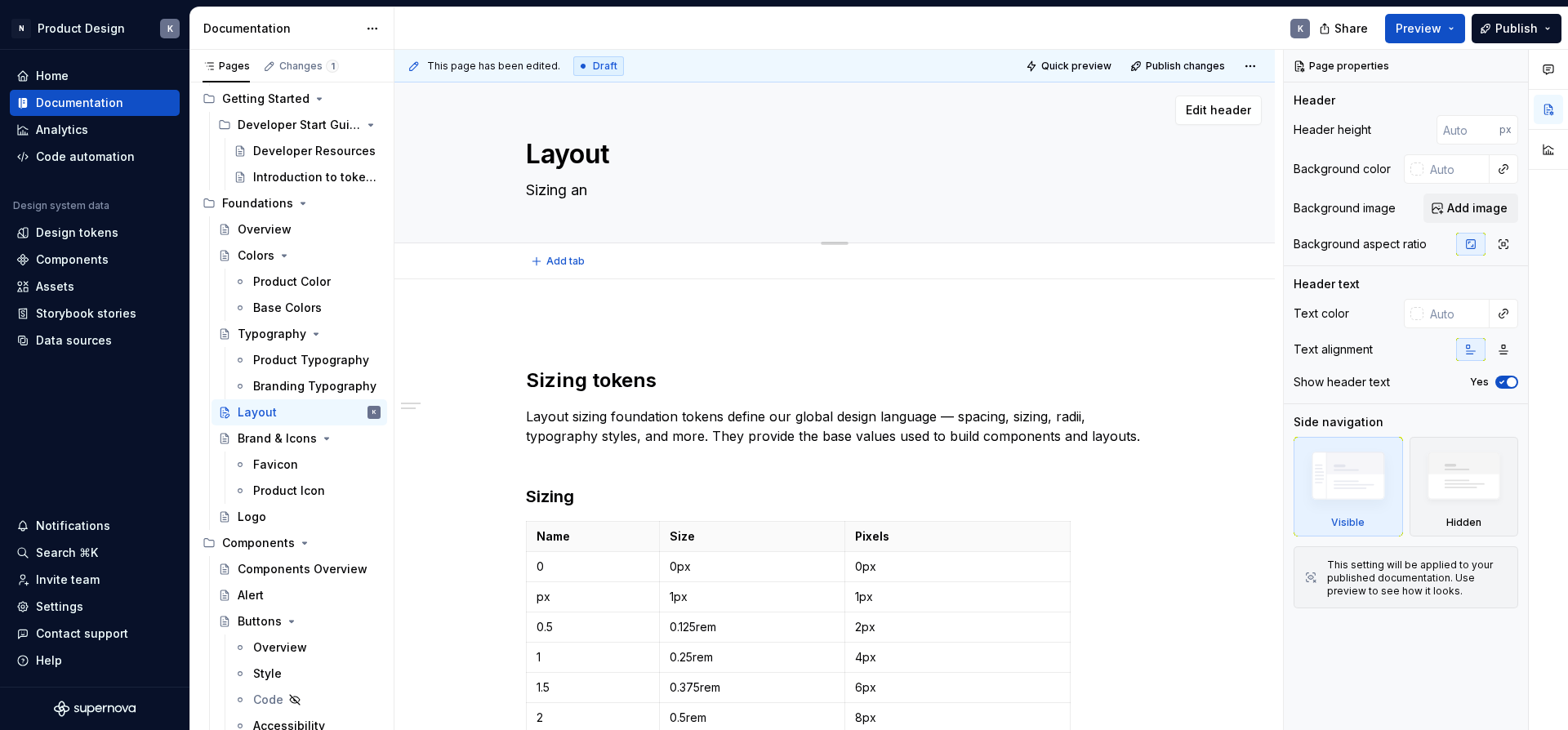
type textarea "Sizing and"
type textarea "*"
type textarea "Sizing and"
type textarea "*"
type textarea "Sizing and"
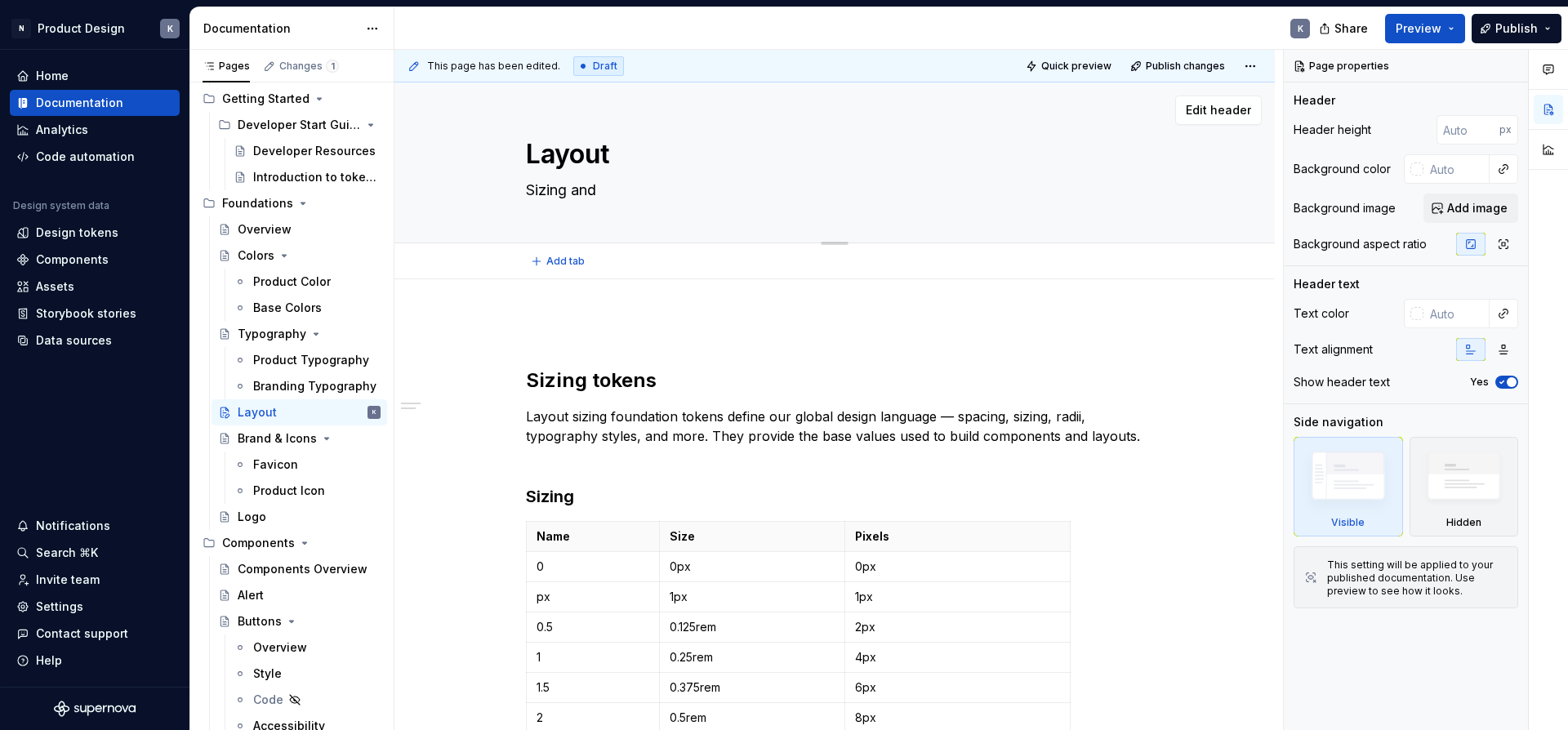
type textarea "*"
type textarea "Sizing an"
type textarea "*"
type textarea "Sizing a"
type textarea "*"
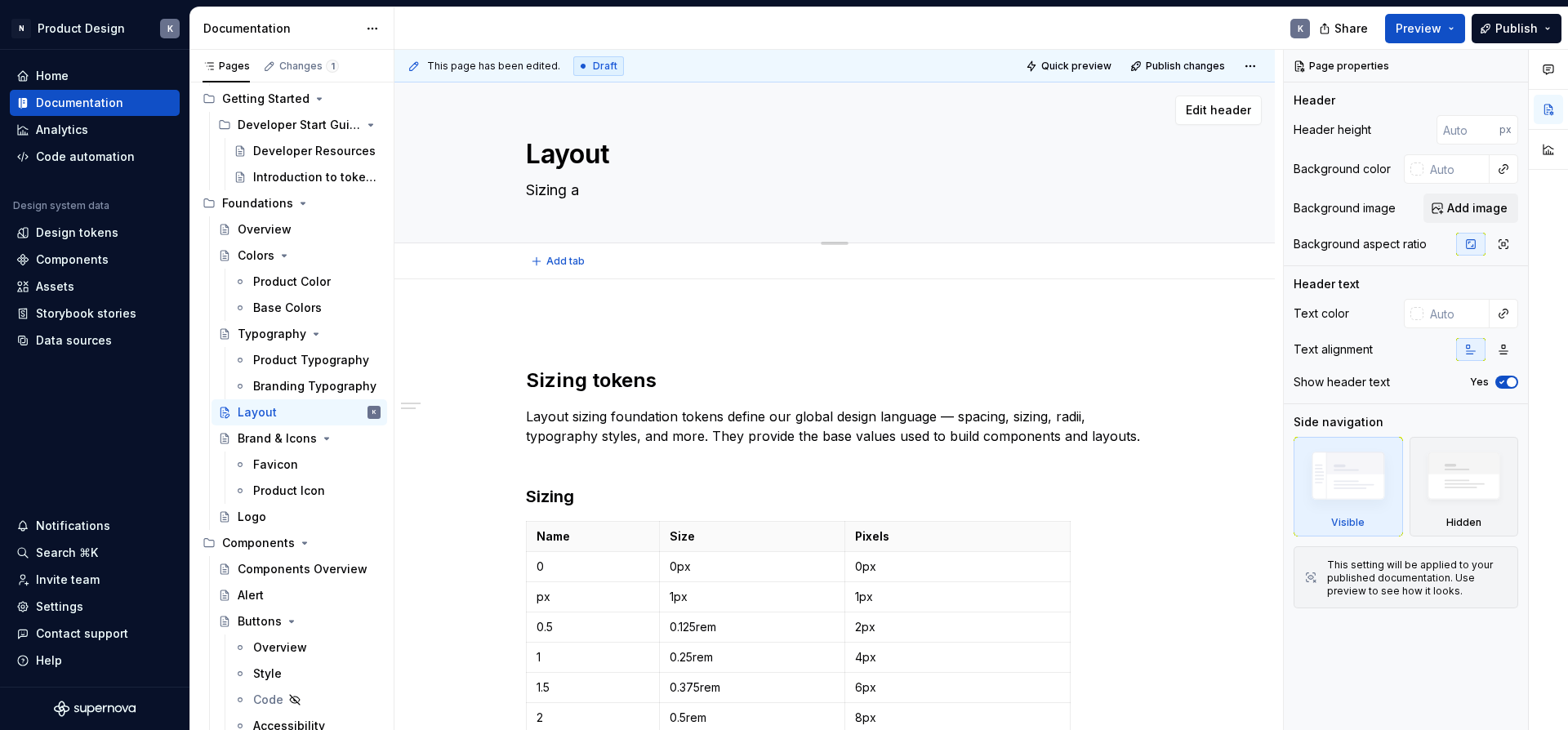
type textarea "Sizing"
type textarea "*"
type textarea "Sizing"
type textarea "*"
type textarea "Sizin"
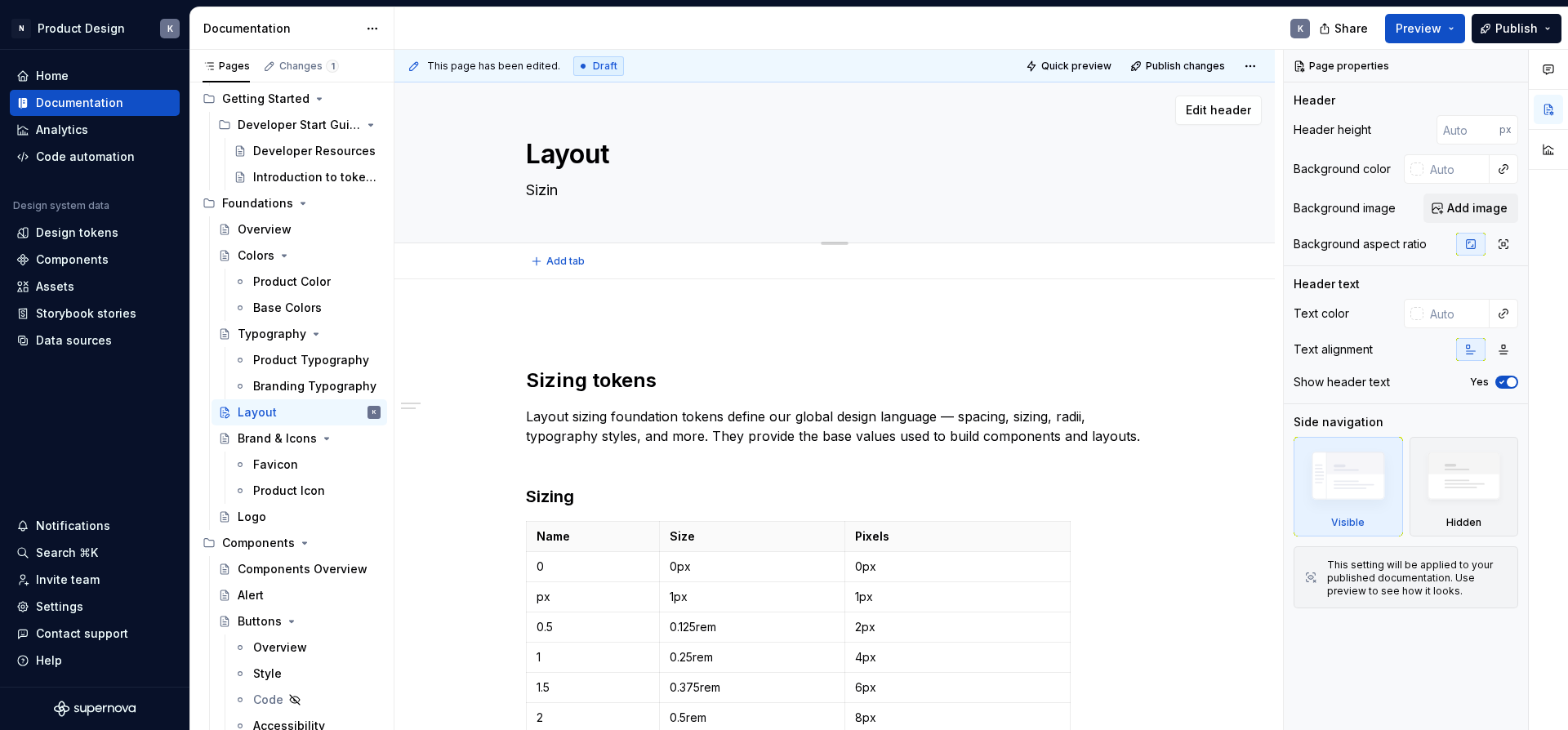
type textarea "*"
type textarea "Sizi"
type textarea "*"
type textarea "Siz"
type textarea "*"
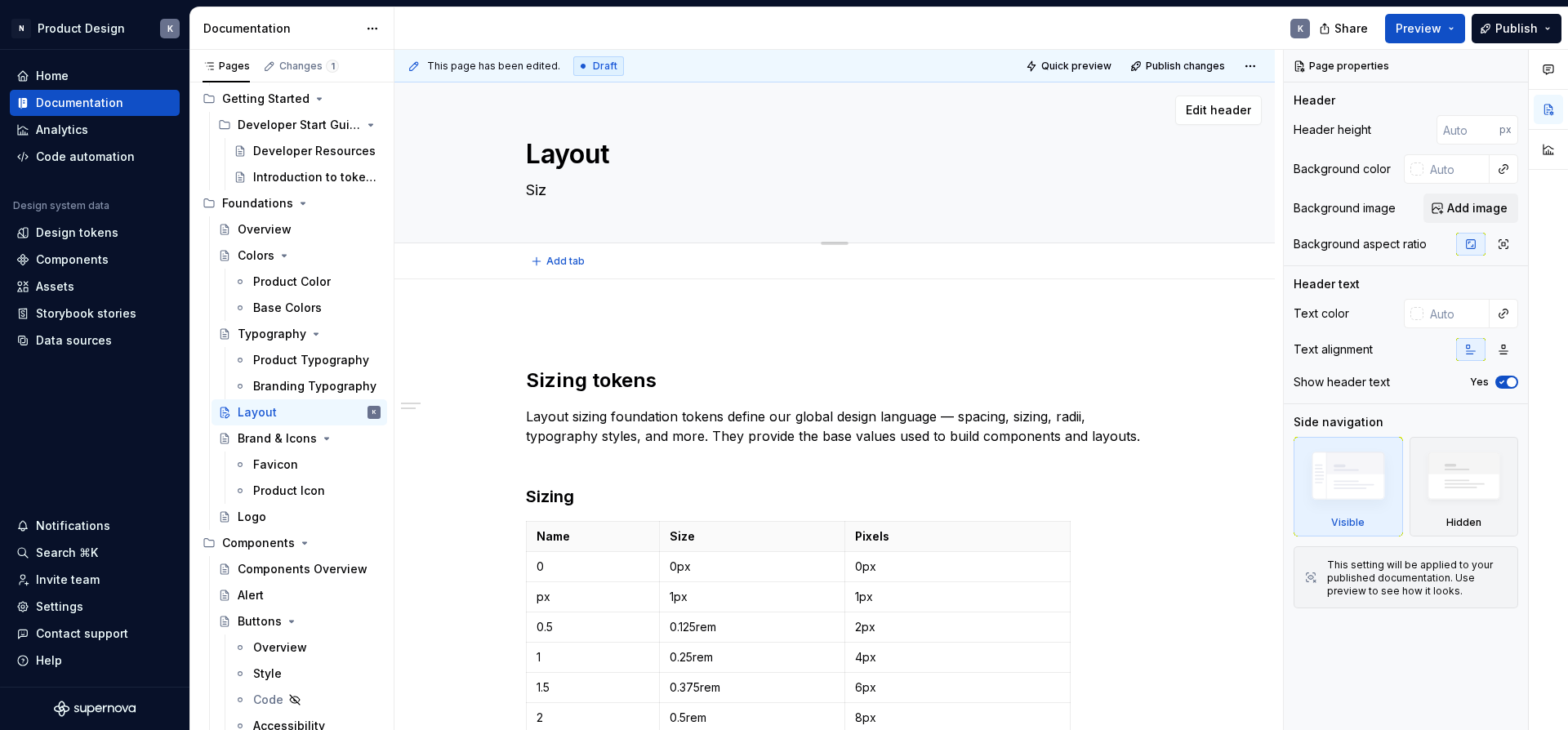
type textarea "Si"
type textarea "*"
type textarea "S"
type textarea "*"
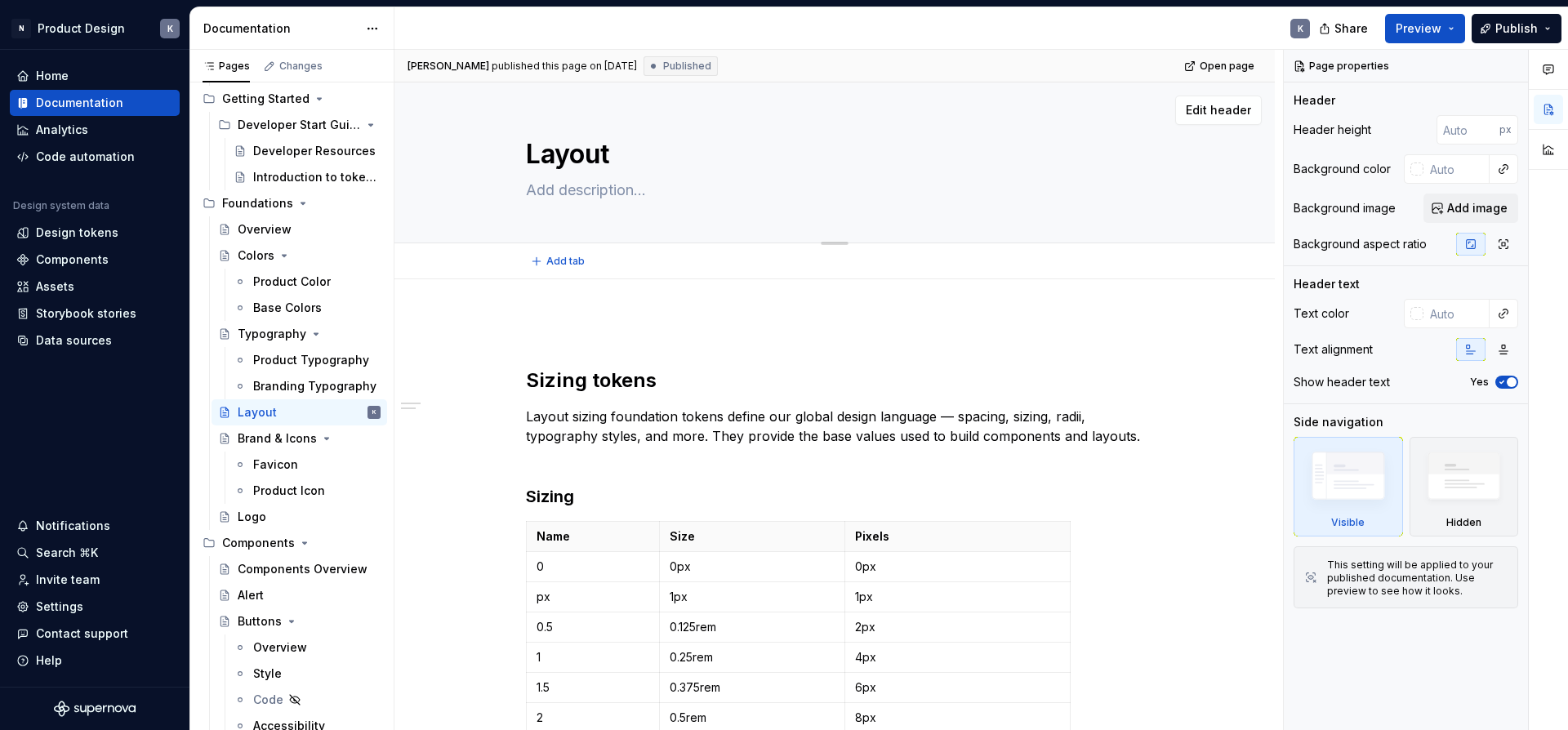
click at [600, 190] on textarea at bounding box center [831, 190] width 617 height 26
paste textarea "Defines the spatial structure and grid system used to organize content across t…"
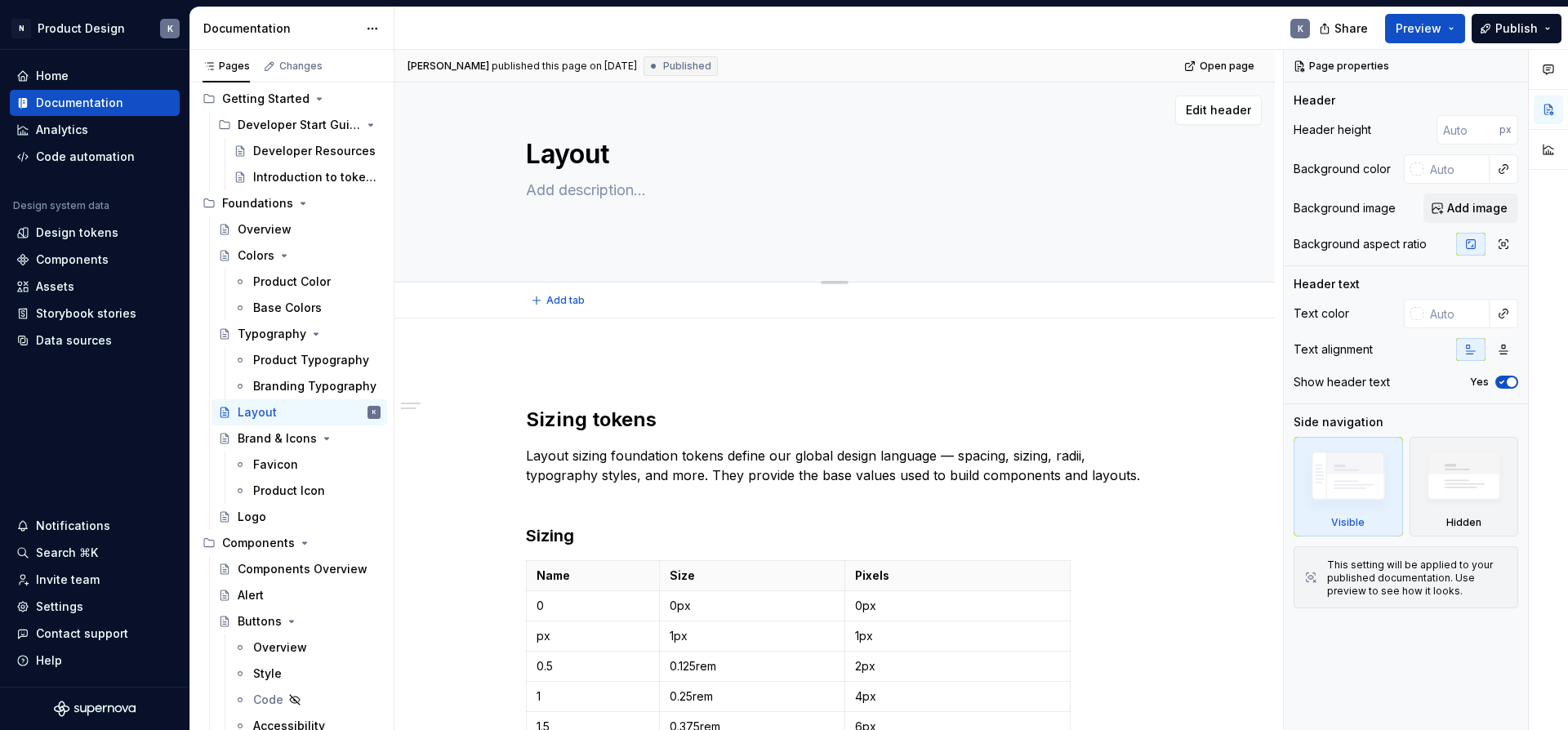
type textarea "*"
type textarea "Defines the spatial structure and grid system used to organize content across t…"
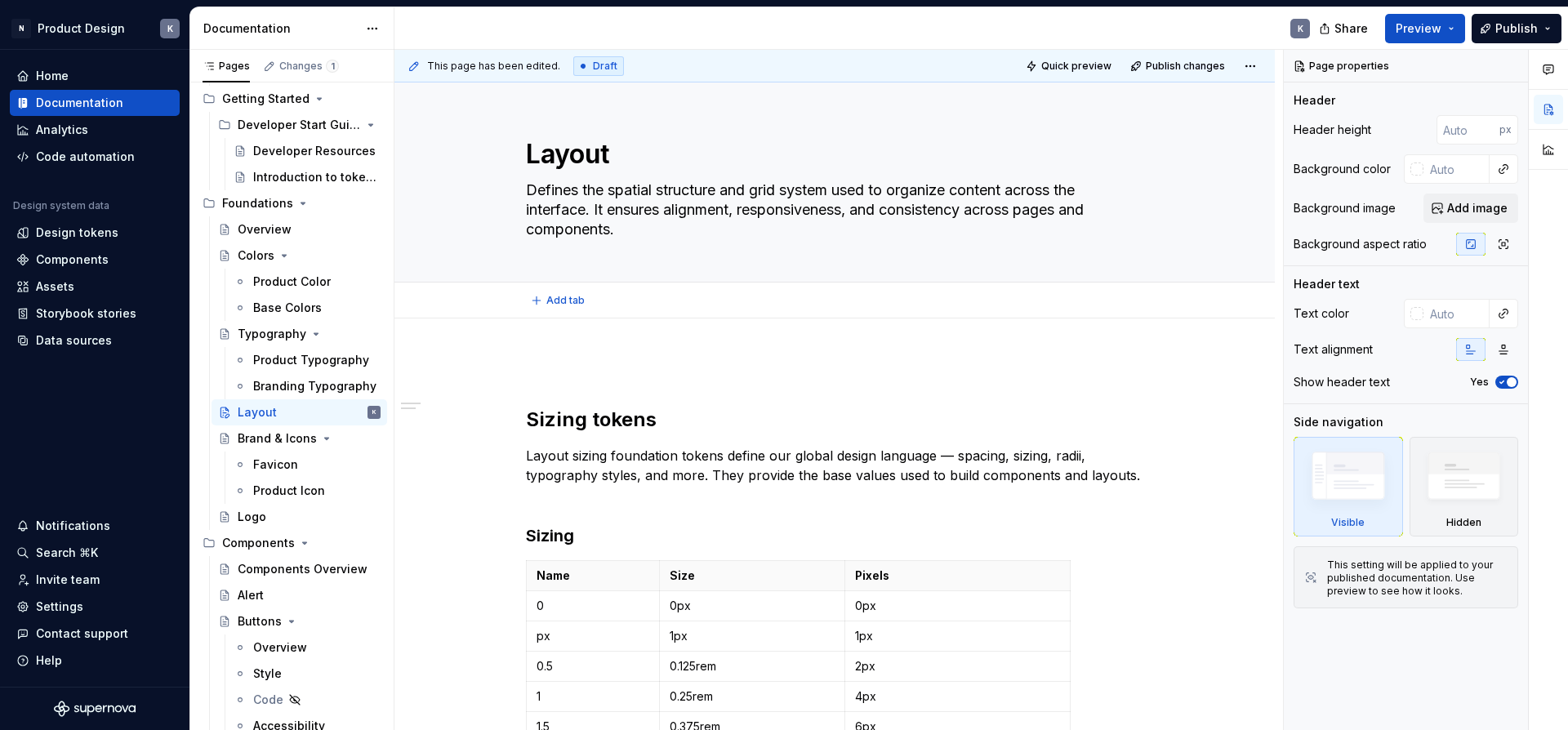
type textarea "*"
type textarea "Defines the spatial structure and grid system used to organize content across t…"
drag, startPoint x: 566, startPoint y: 368, endPoint x: 507, endPoint y: 393, distance: 64.1
click at [566, 368] on p at bounding box center [834, 367] width 617 height 20
click at [272, 437] on div "Brand & Icons" at bounding box center [276, 438] width 77 height 17
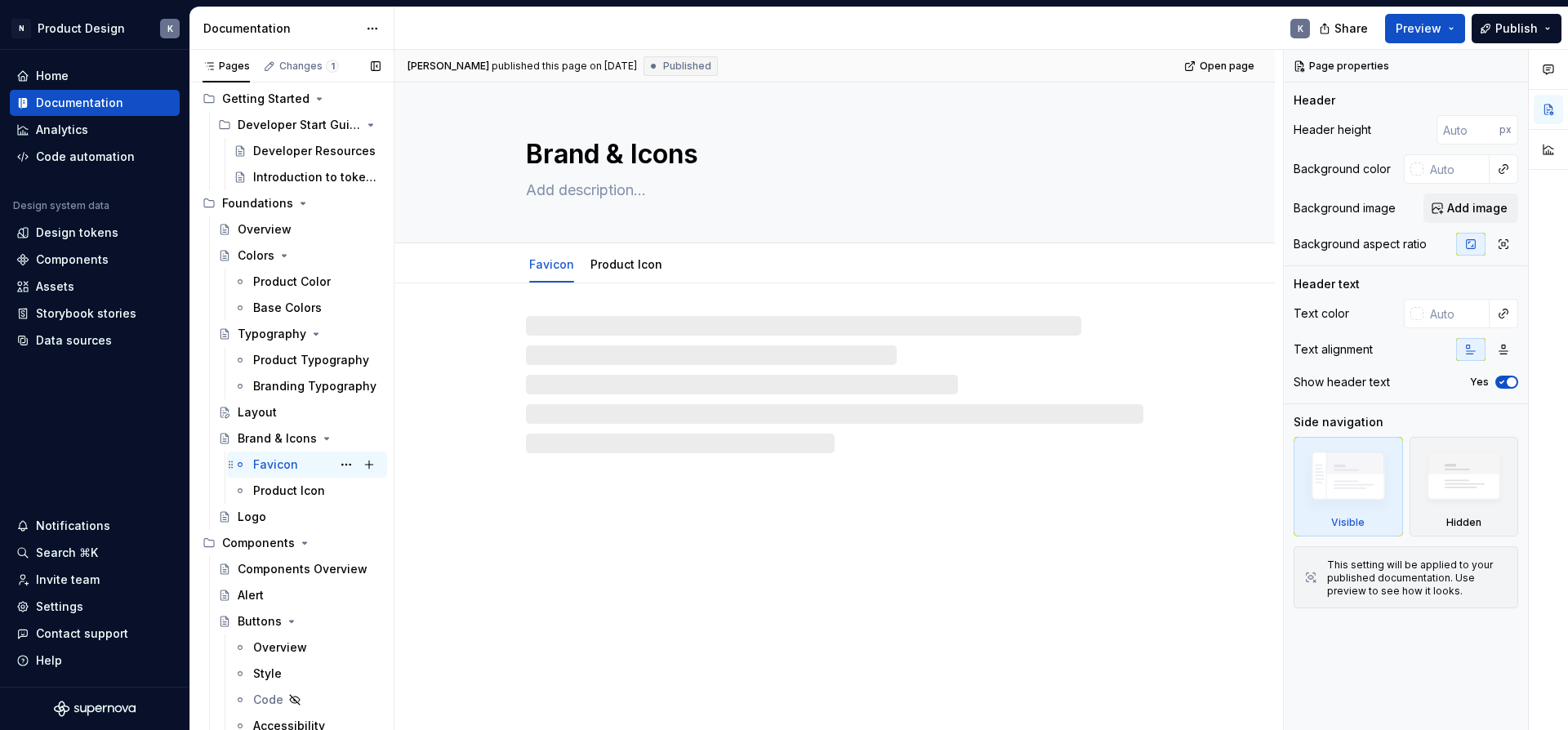
click at [276, 456] on div "Favicon" at bounding box center [275, 465] width 45 height 17
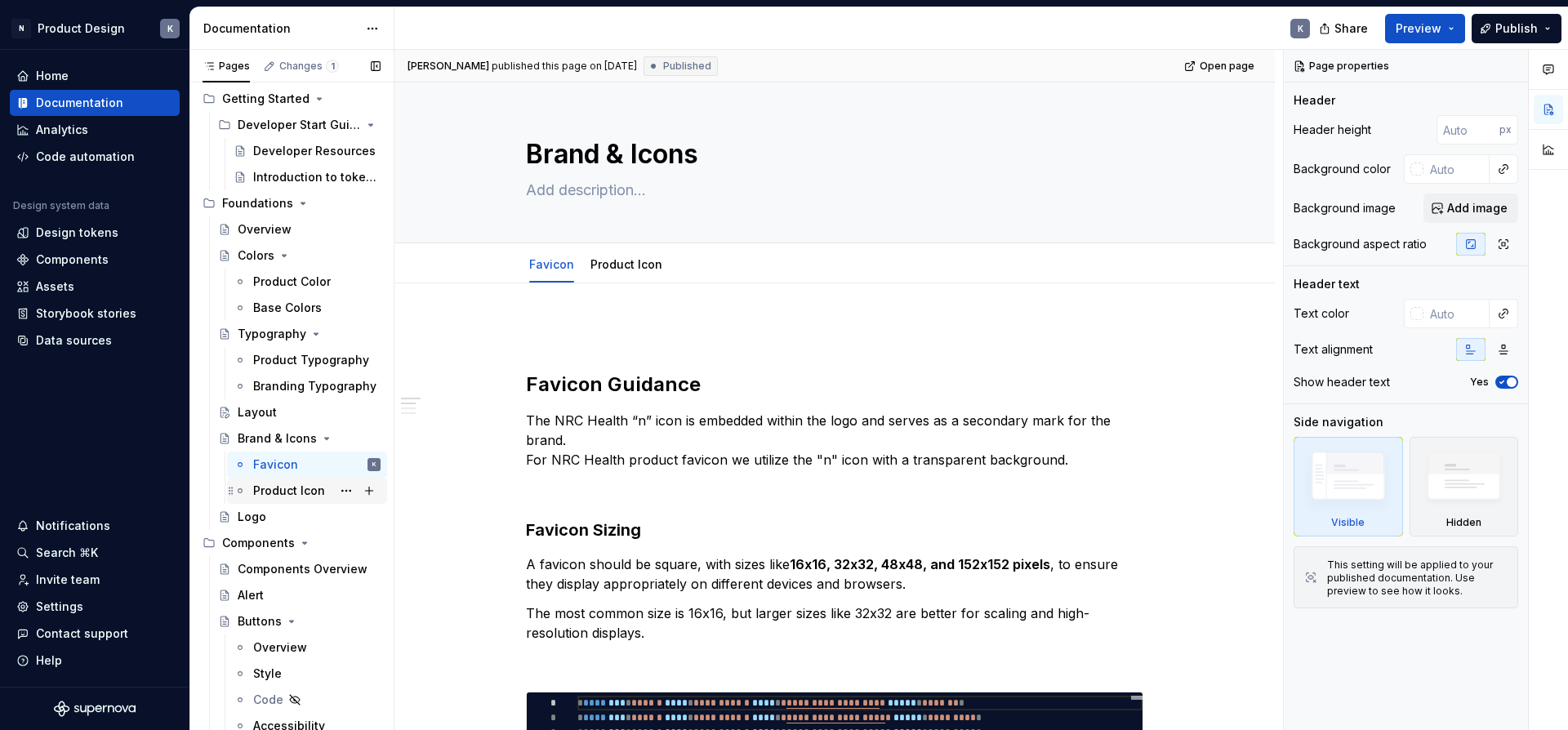
click at [279, 491] on div "Product Icon" at bounding box center [289, 491] width 72 height 17
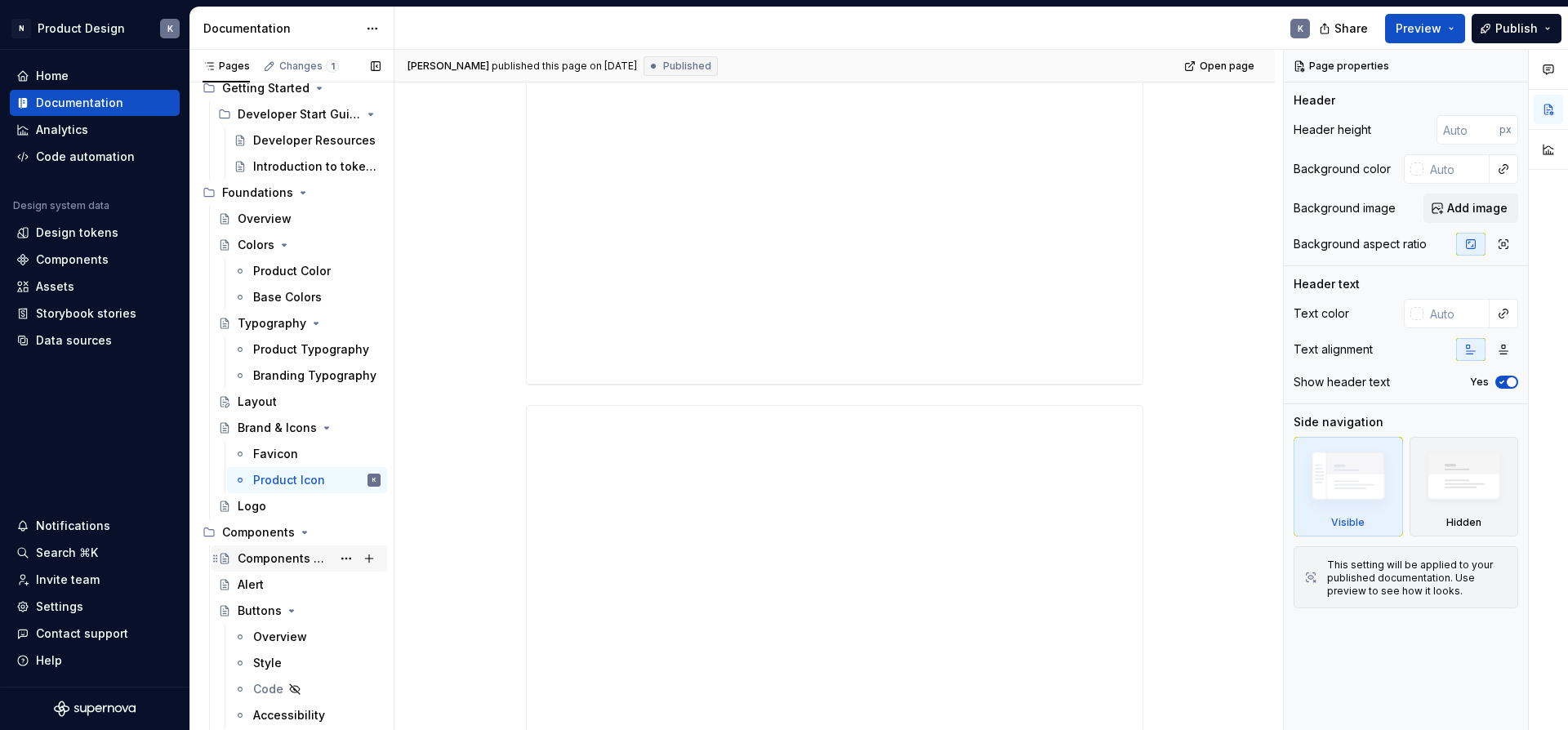
scroll to position [221, 0]
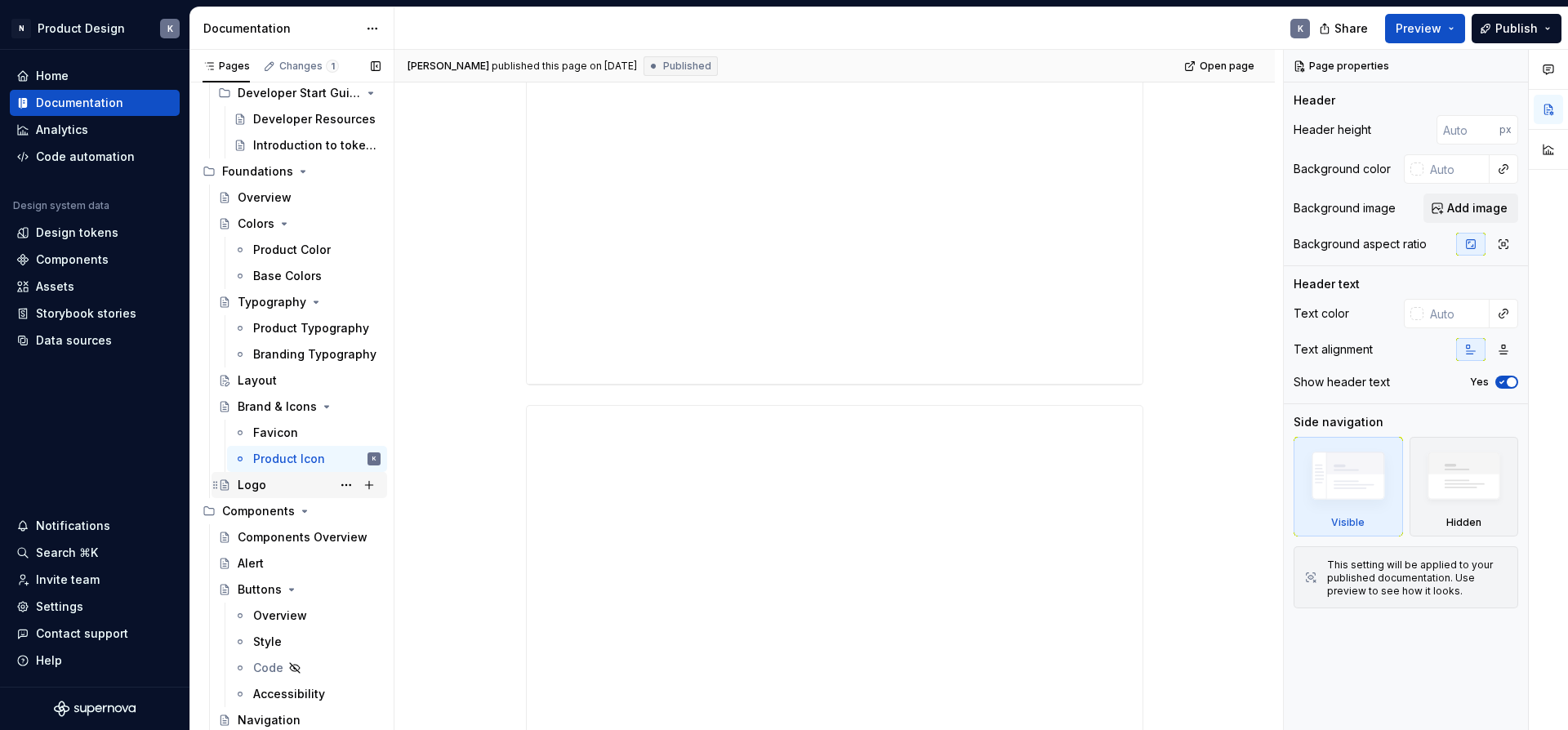
click at [291, 488] on div "Logo" at bounding box center [309, 484] width 143 height 22
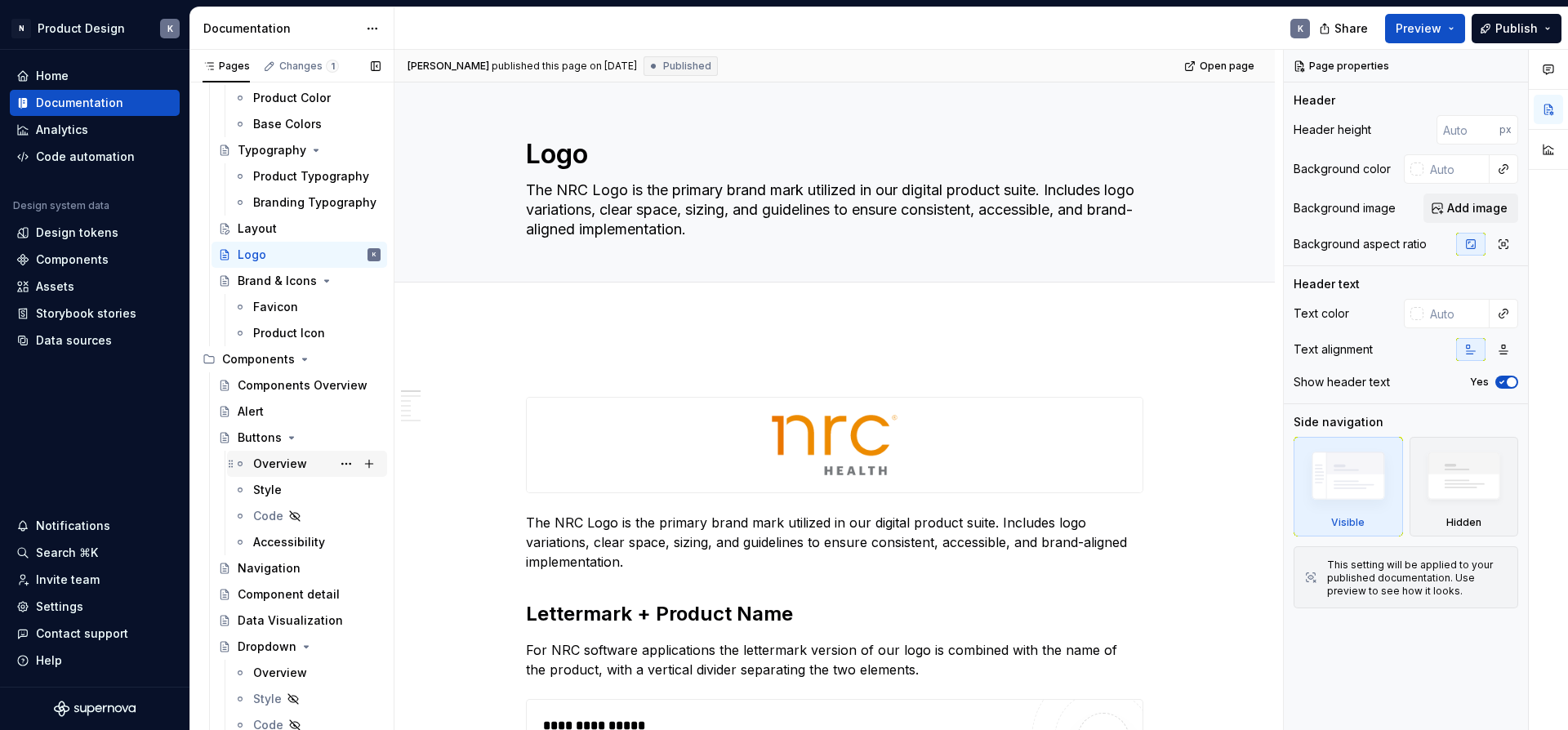
scroll to position [383, 0]
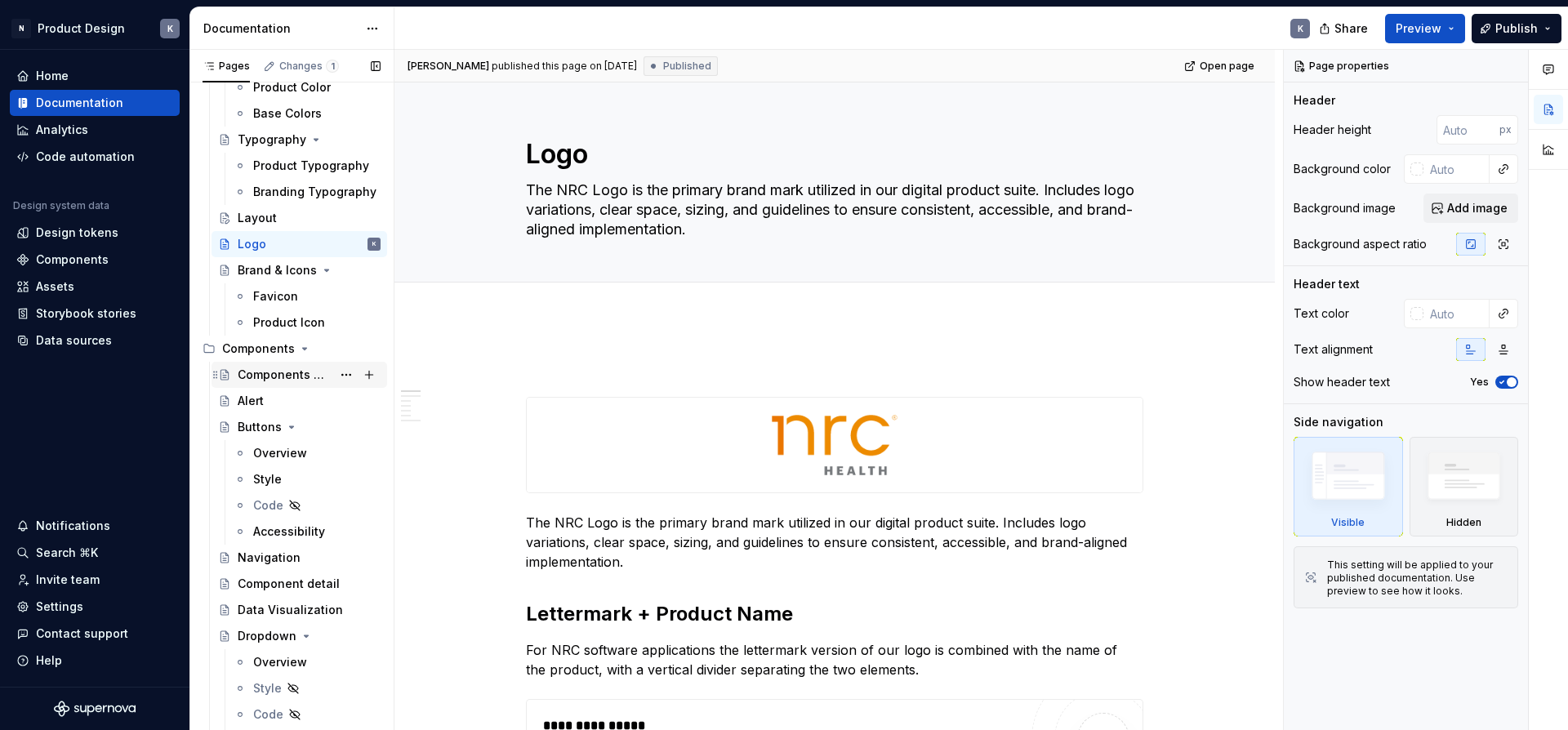
click at [287, 377] on div "Components Overview" at bounding box center [284, 375] width 94 height 17
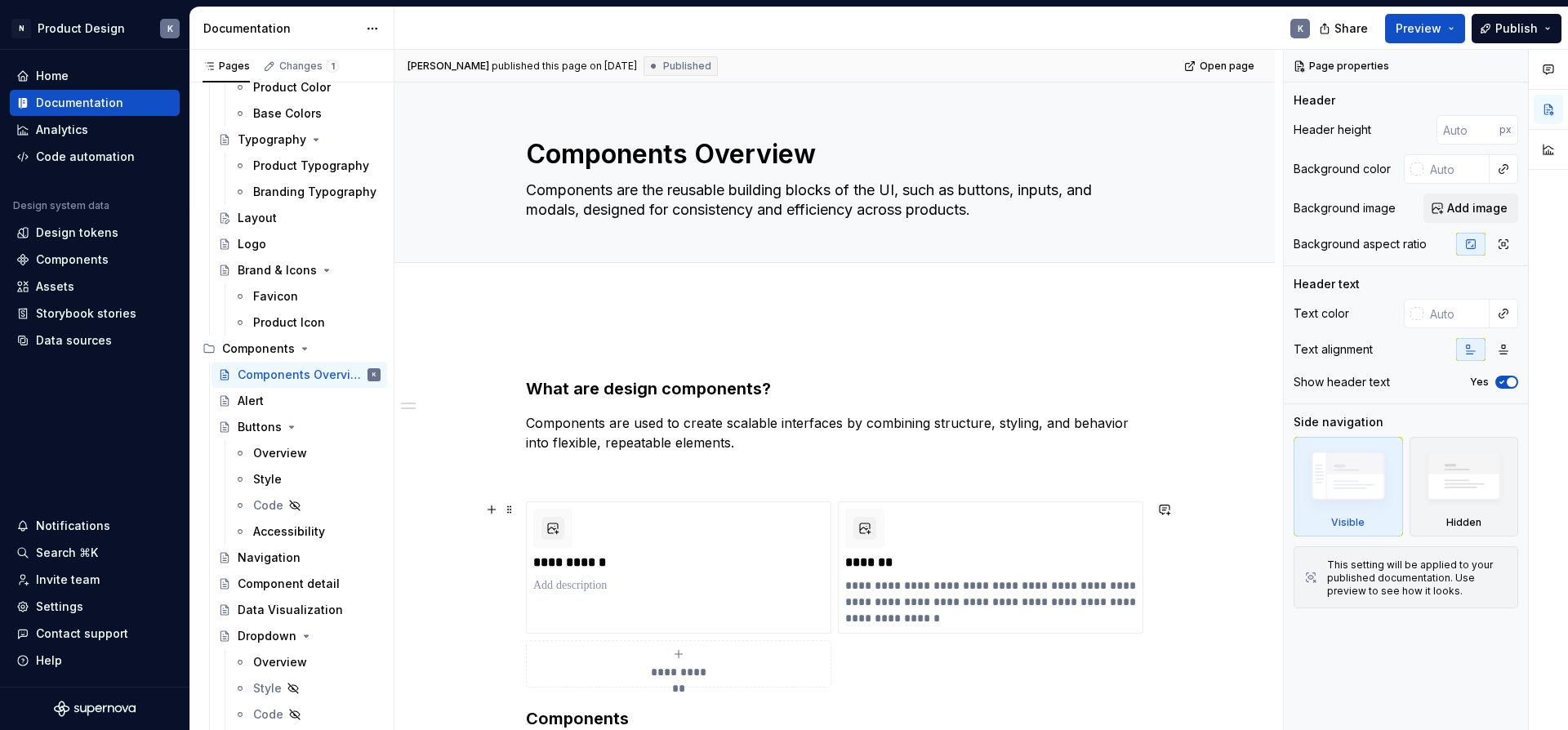
scroll to position [259, 0]
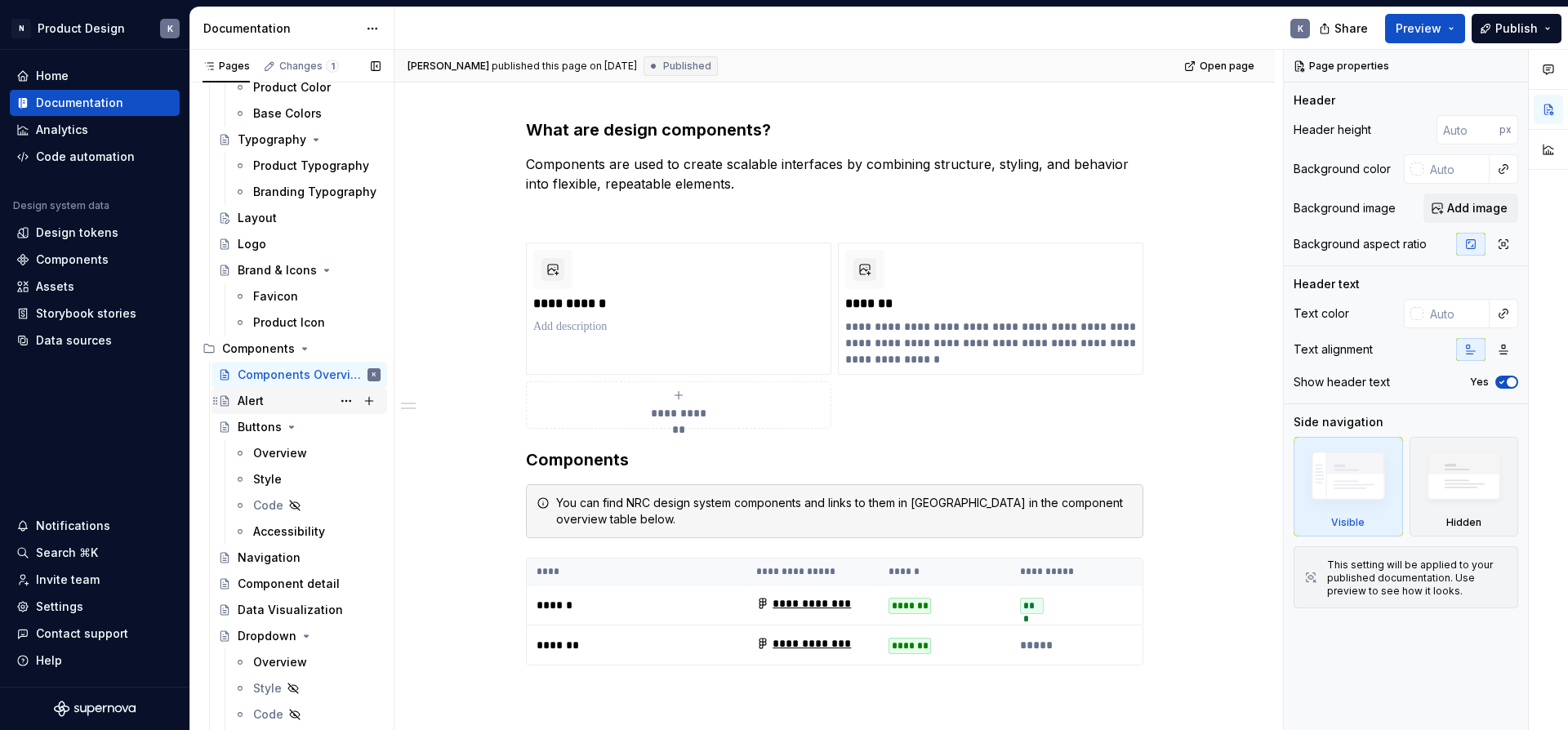
click at [278, 397] on div "Alert" at bounding box center [309, 400] width 143 height 22
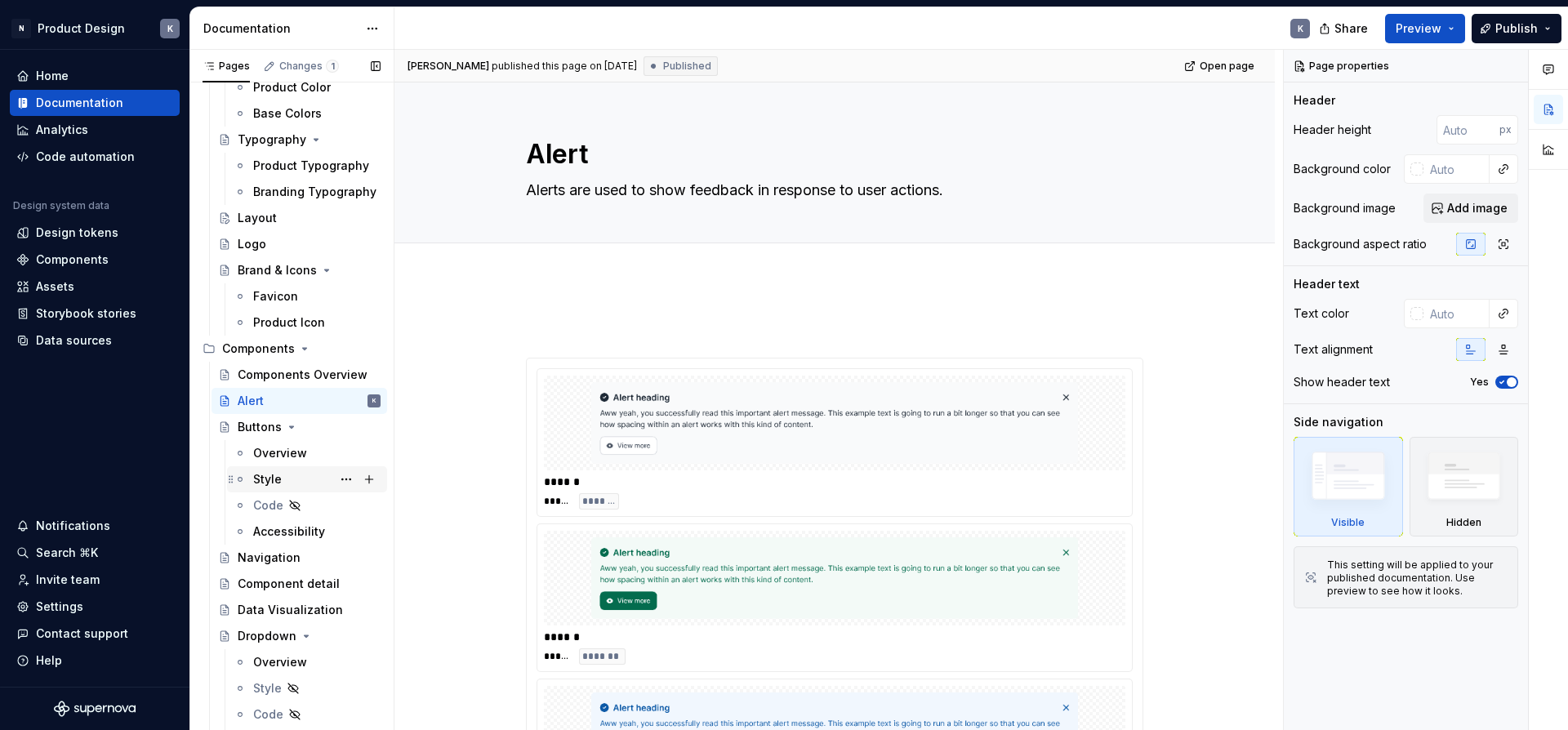
click at [264, 475] on div "Style" at bounding box center [267, 479] width 28 height 17
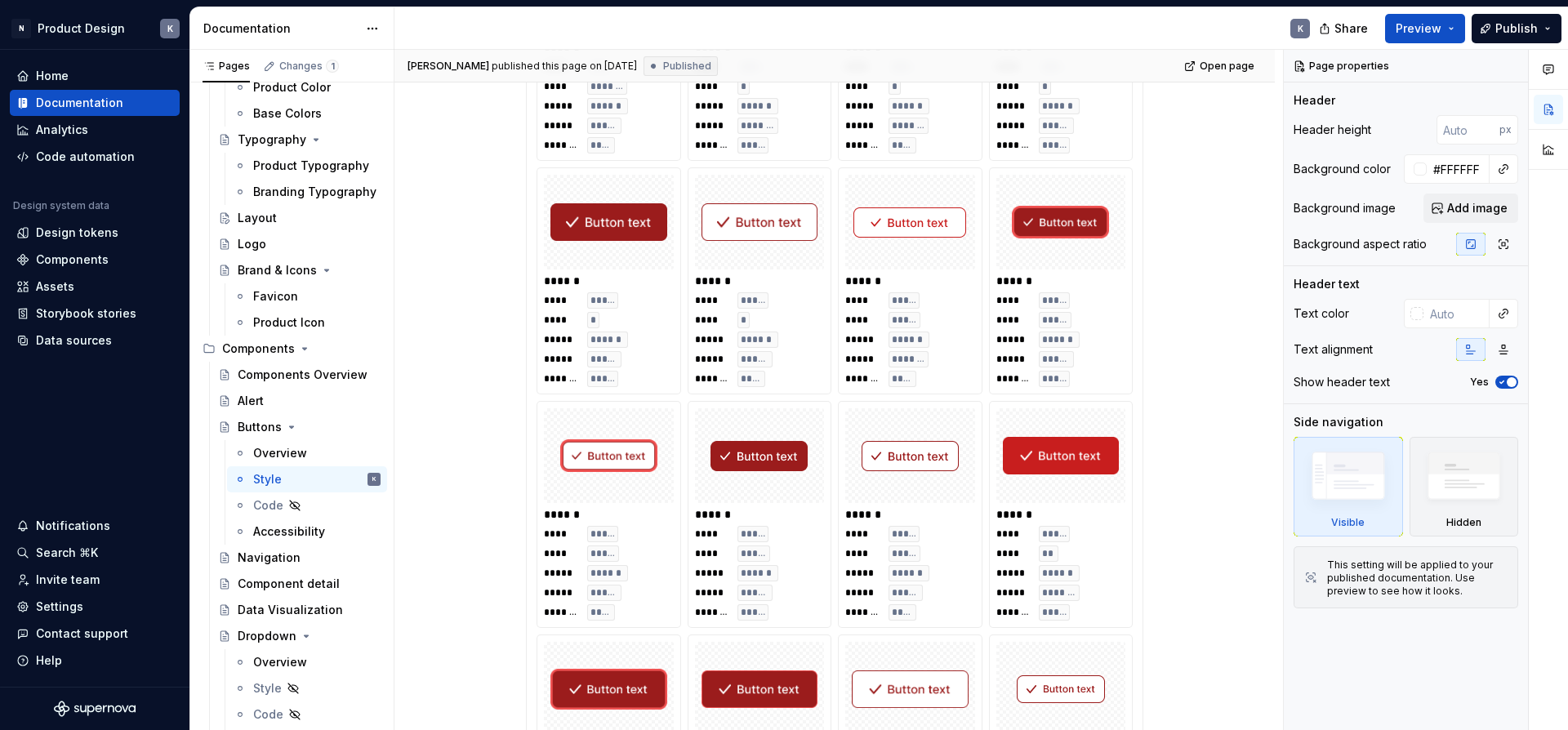
scroll to position [1113, 0]
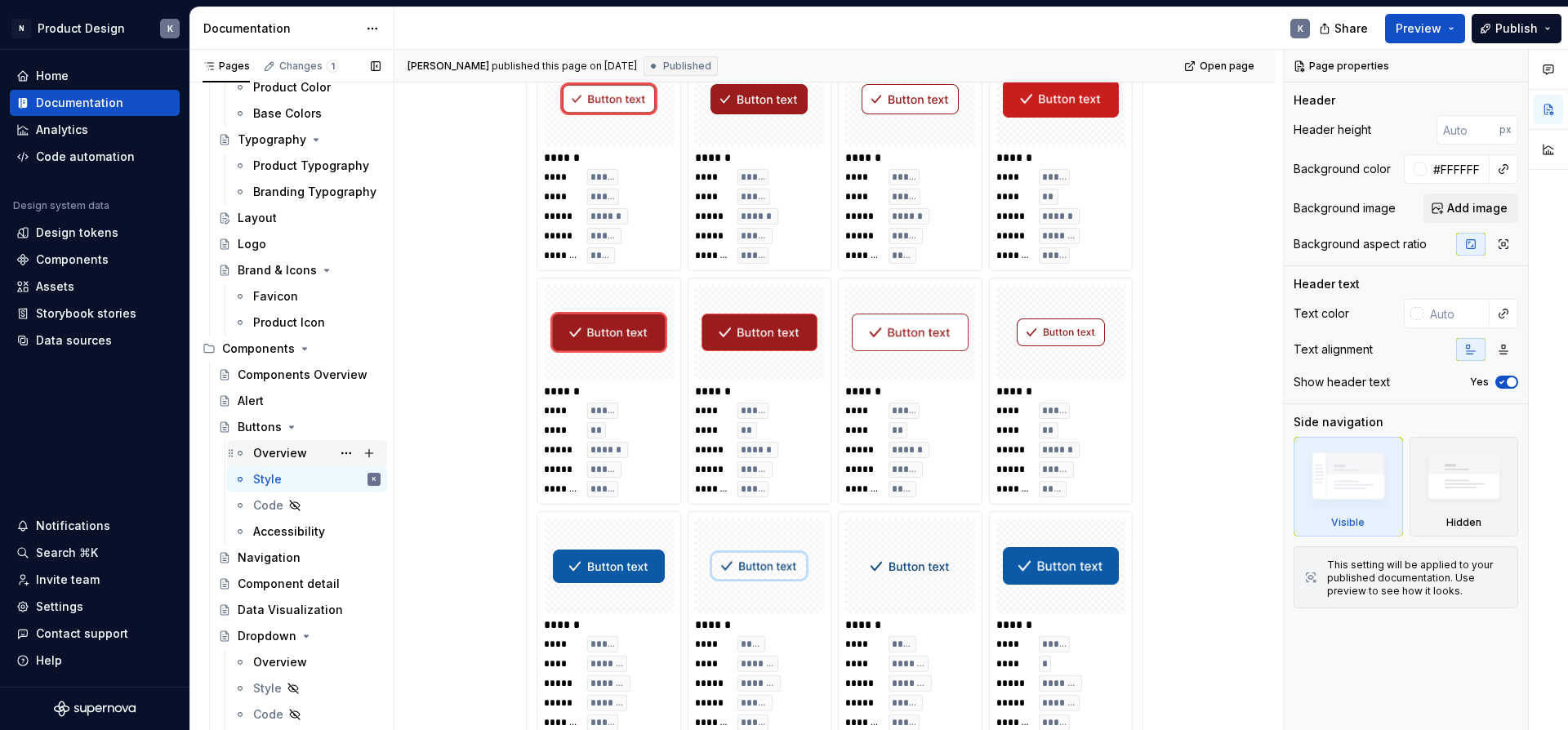
click at [298, 456] on div "Overview" at bounding box center [279, 453] width 54 height 17
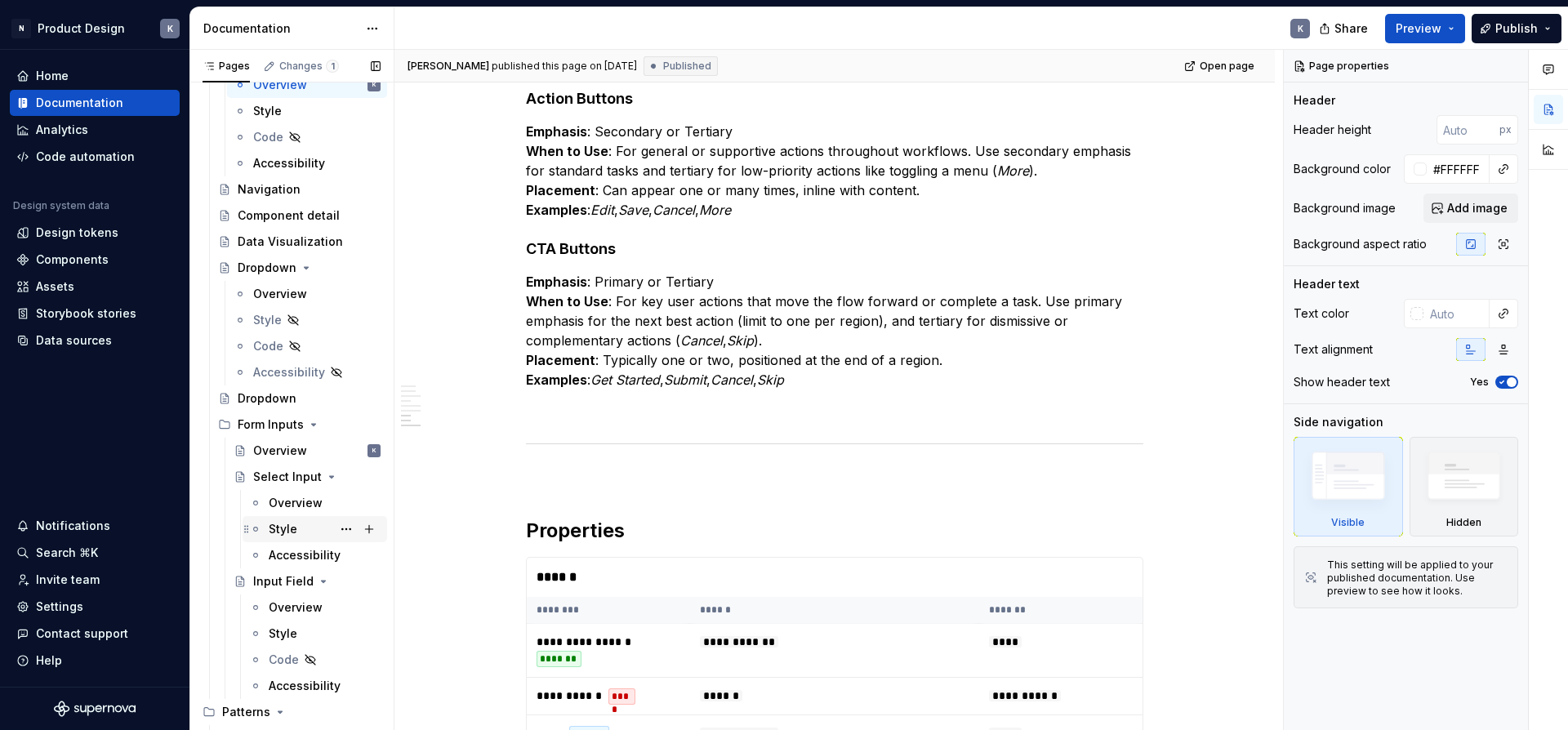
scroll to position [752, 0]
click at [286, 397] on div "Dropdown" at bounding box center [267, 398] width 59 height 17
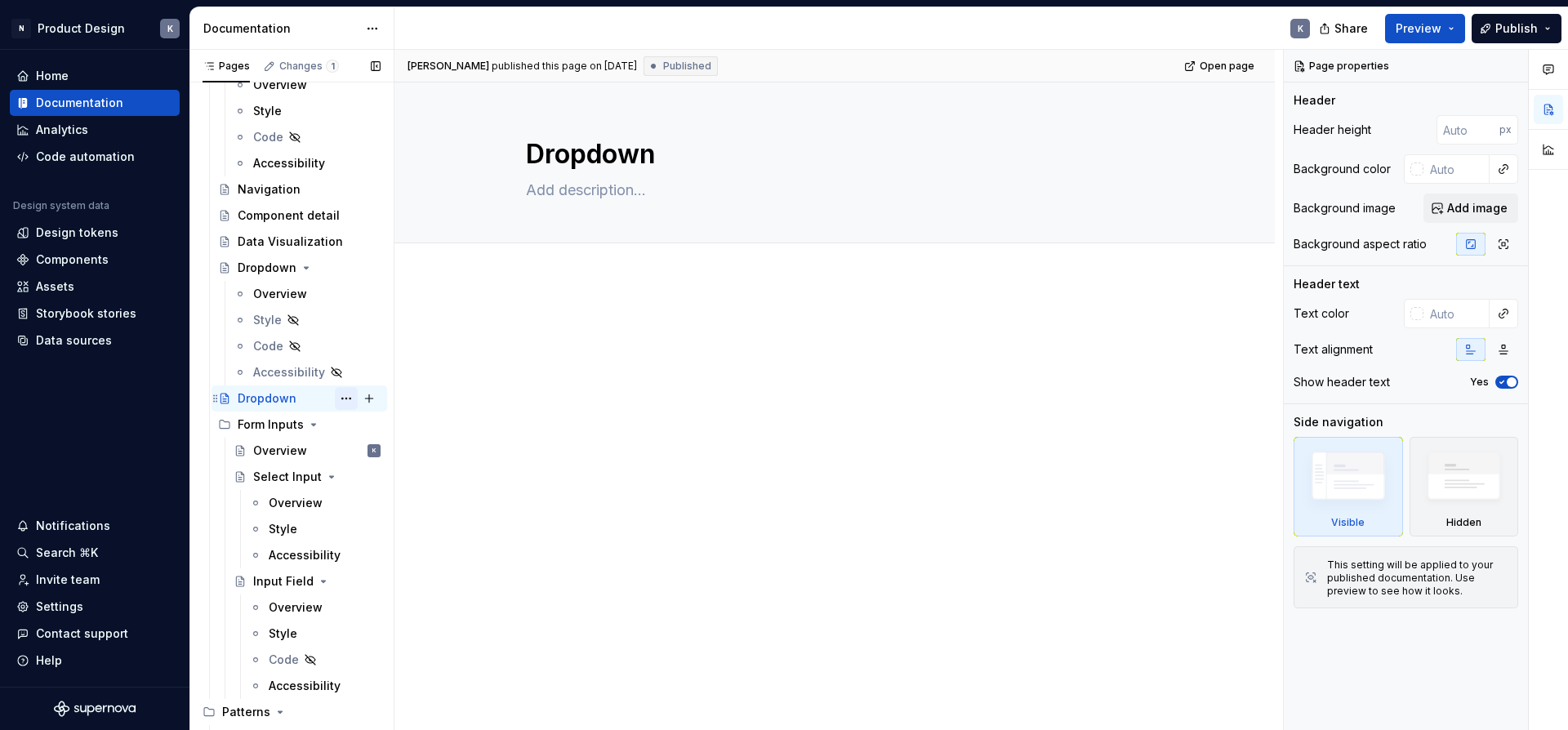
click at [344, 396] on button "Page tree" at bounding box center [345, 397] width 22 height 22
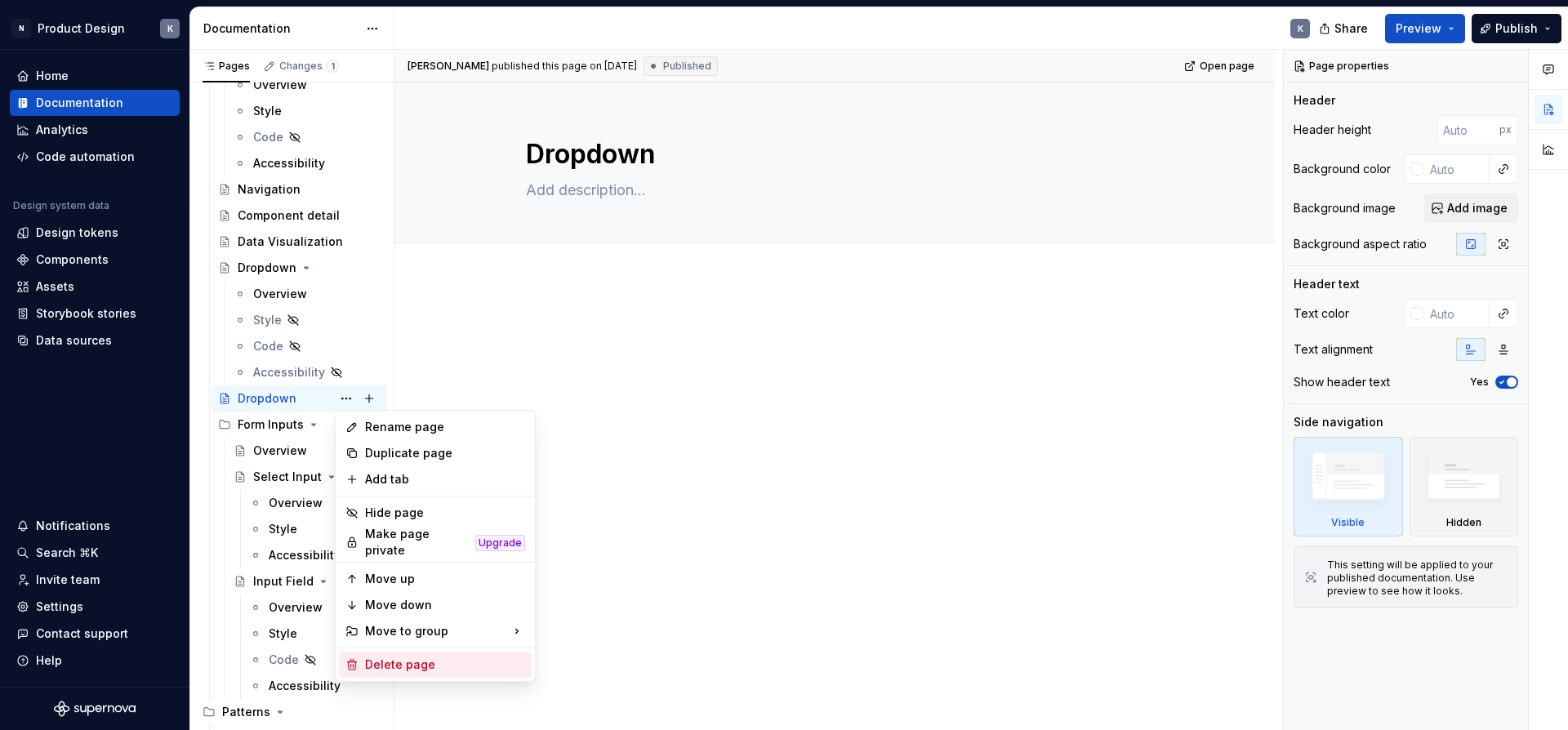
click at [387, 656] on div "Delete page" at bounding box center [445, 664] width 160 height 17
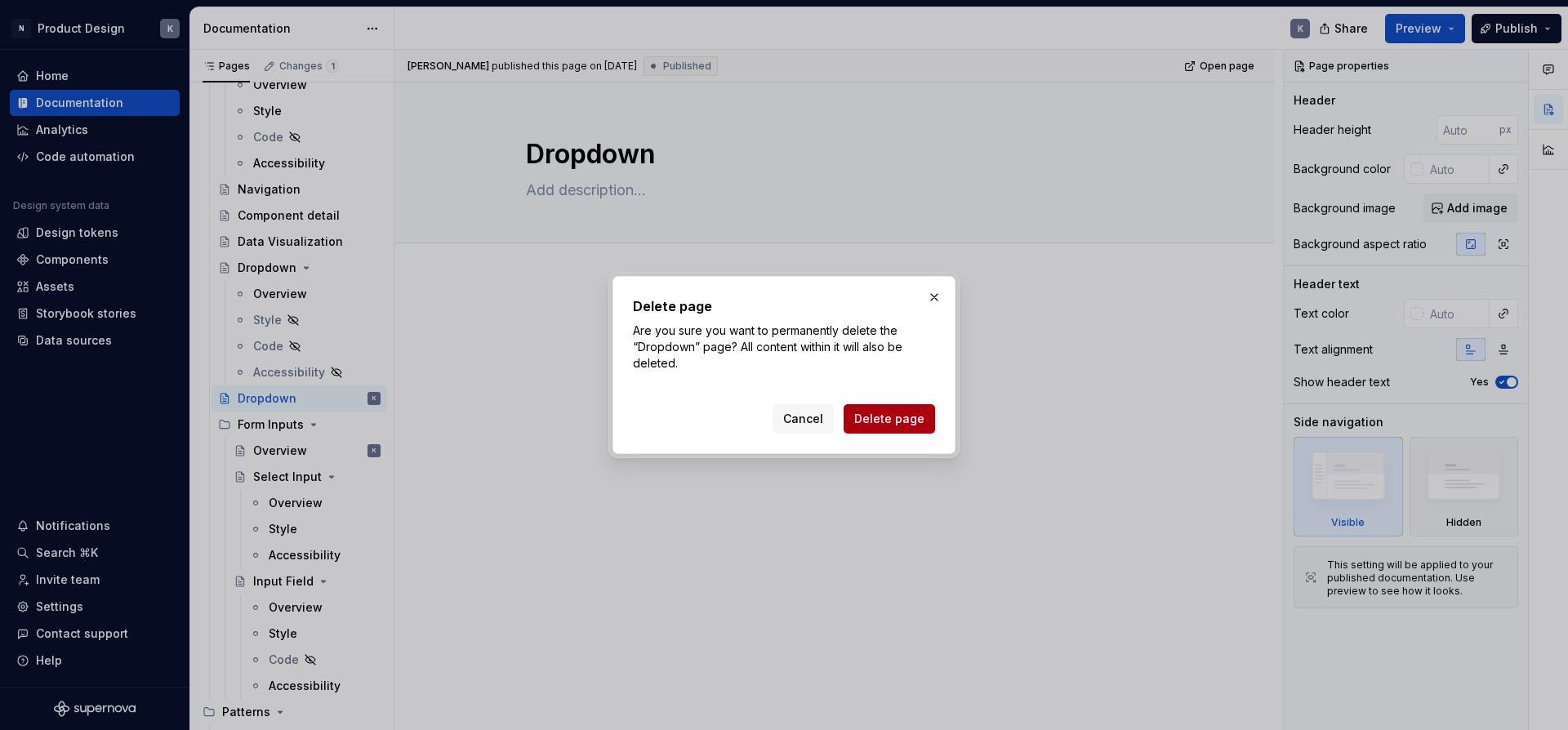
click at [899, 427] on button "Delete page" at bounding box center [889, 418] width 92 height 29
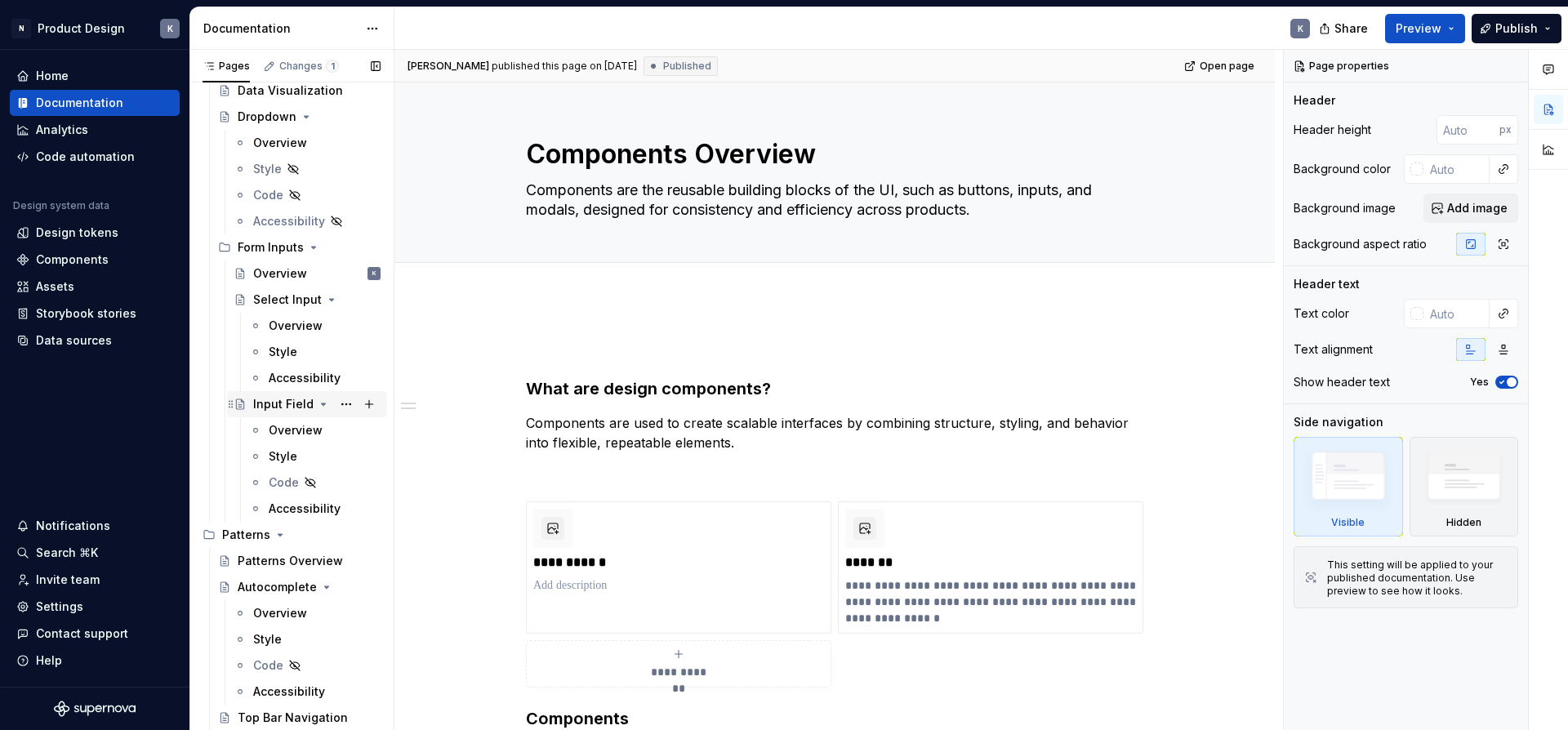
scroll to position [952, 0]
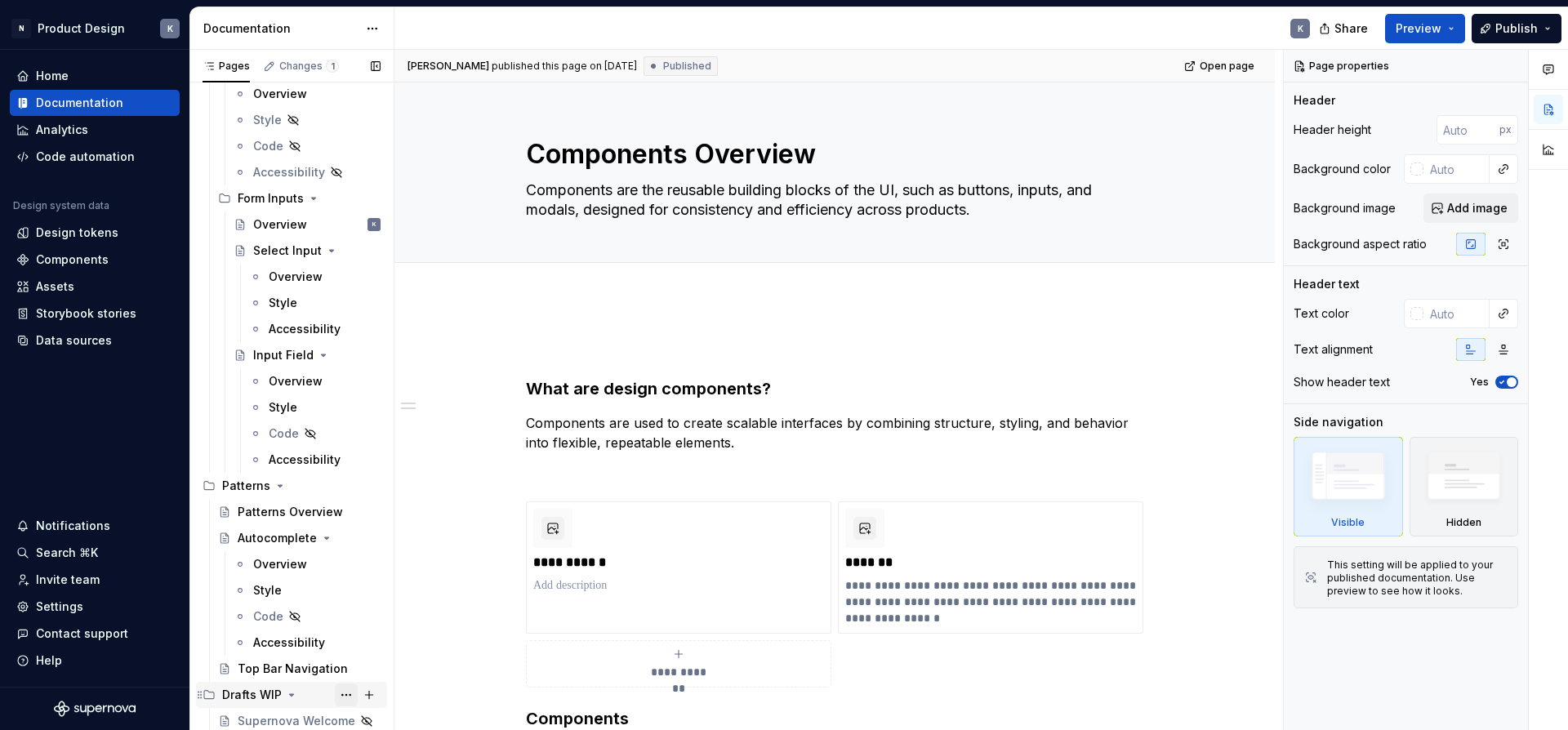
click at [345, 696] on button "Page tree" at bounding box center [345, 694] width 22 height 22
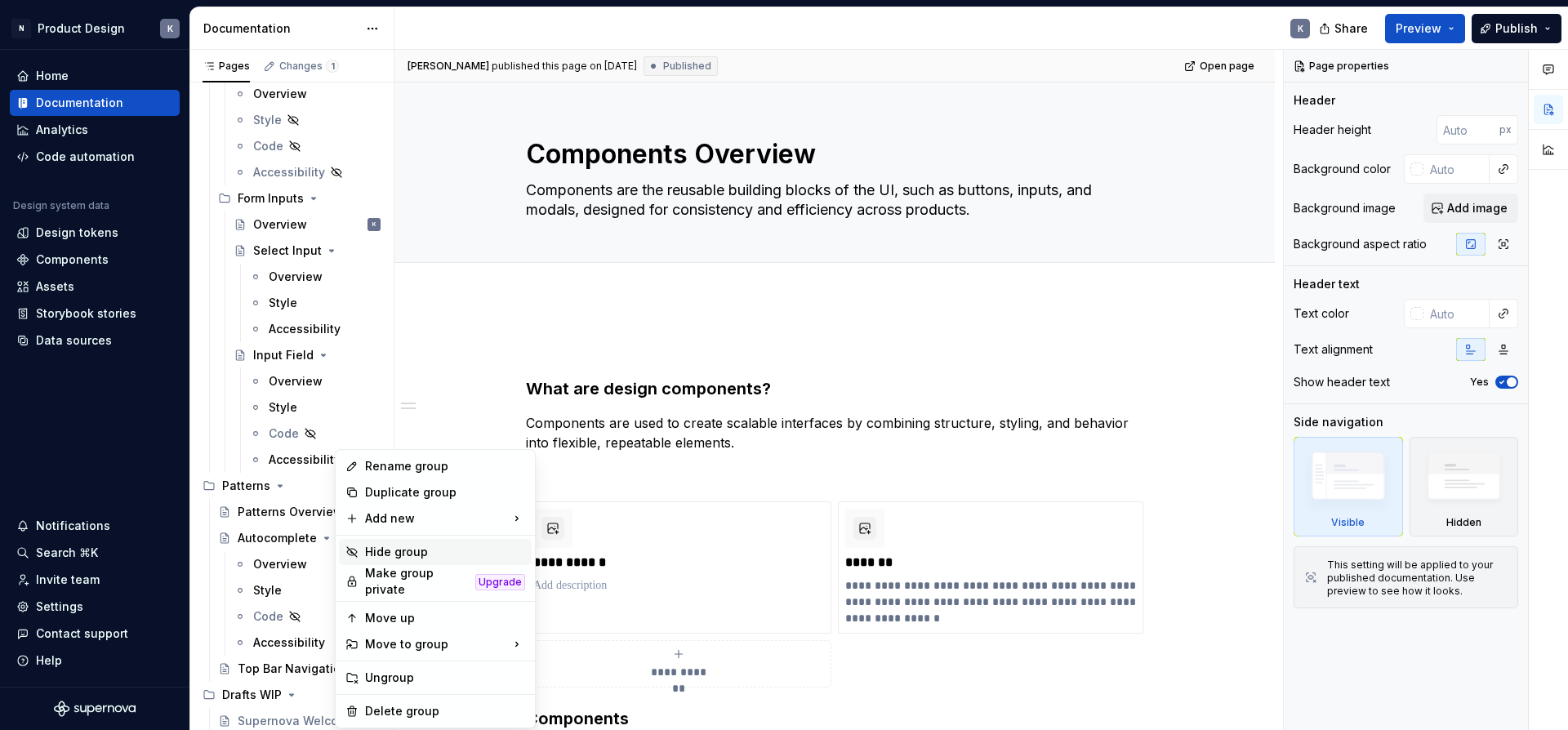
click at [402, 550] on div "Hide group" at bounding box center [445, 552] width 160 height 17
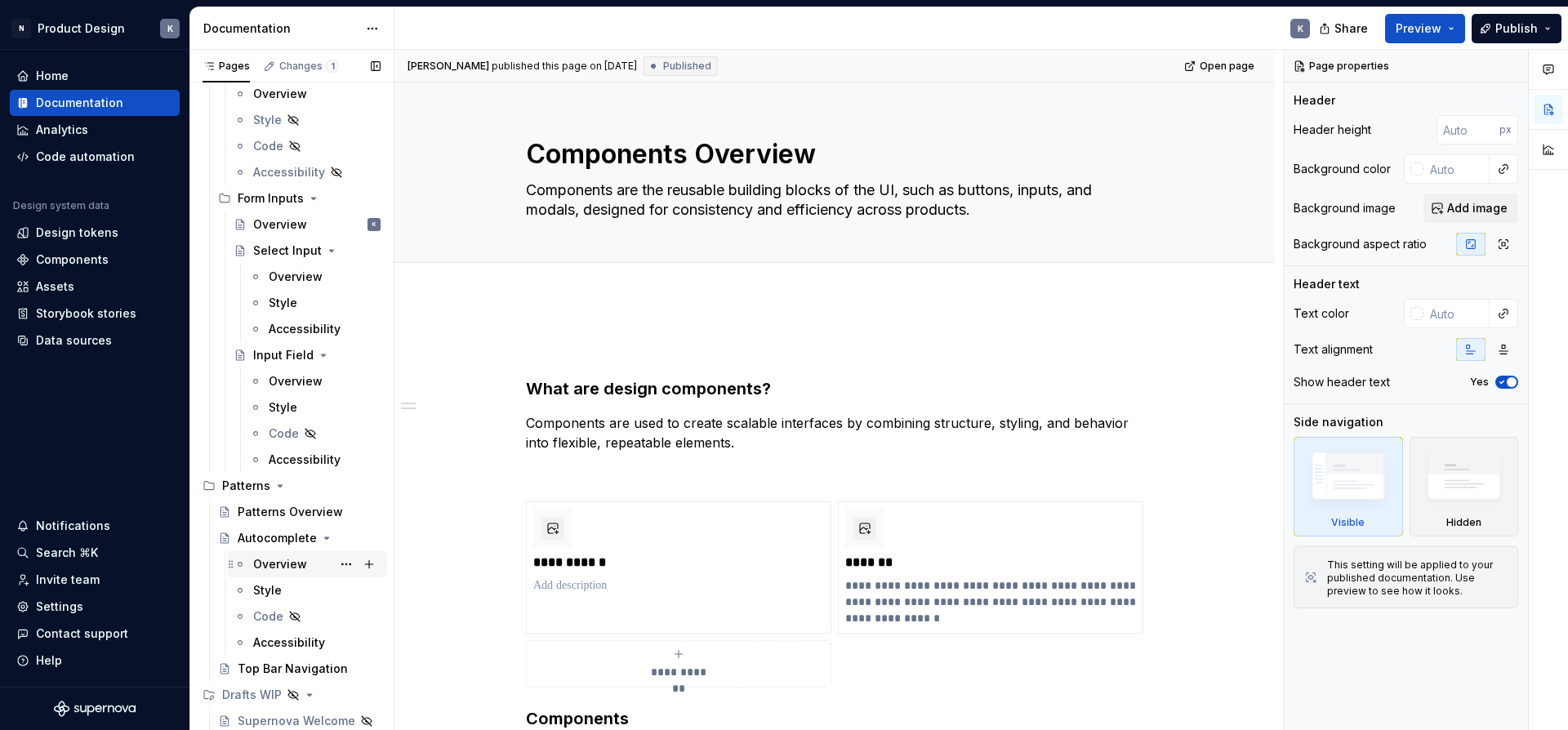
click at [292, 559] on div "Overview" at bounding box center [279, 564] width 54 height 17
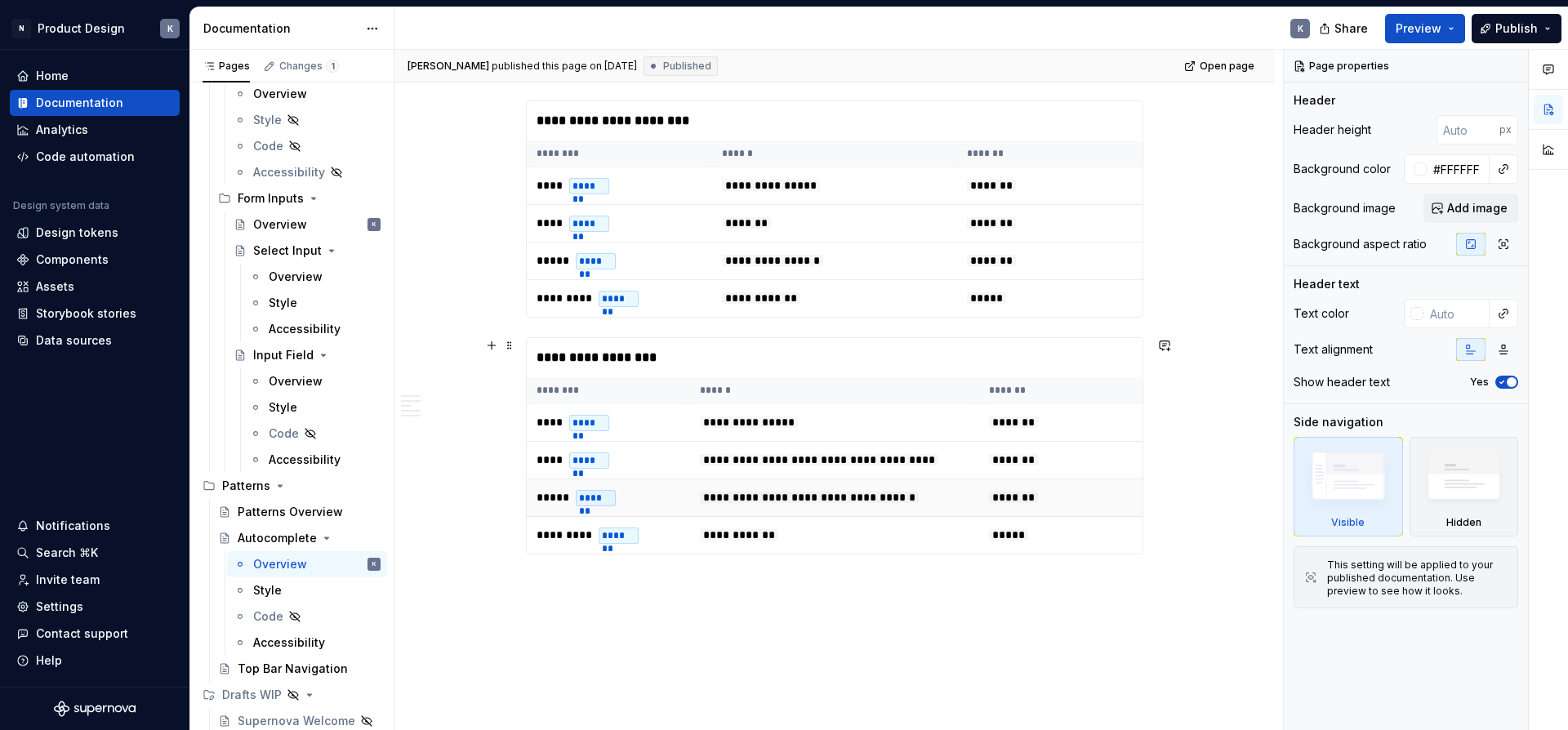
scroll to position [841, 0]
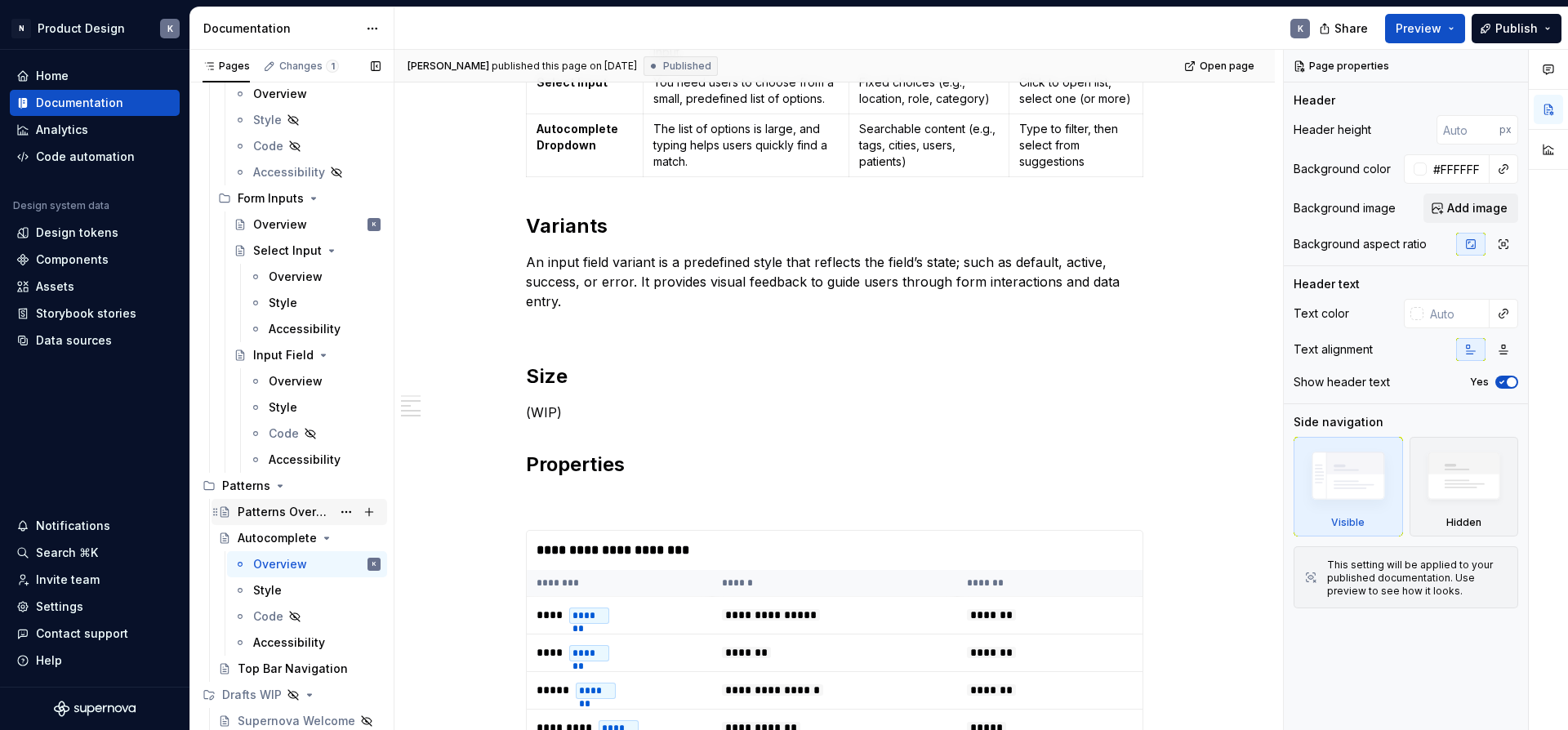
click at [300, 513] on div "Patterns Overview" at bounding box center [284, 512] width 94 height 17
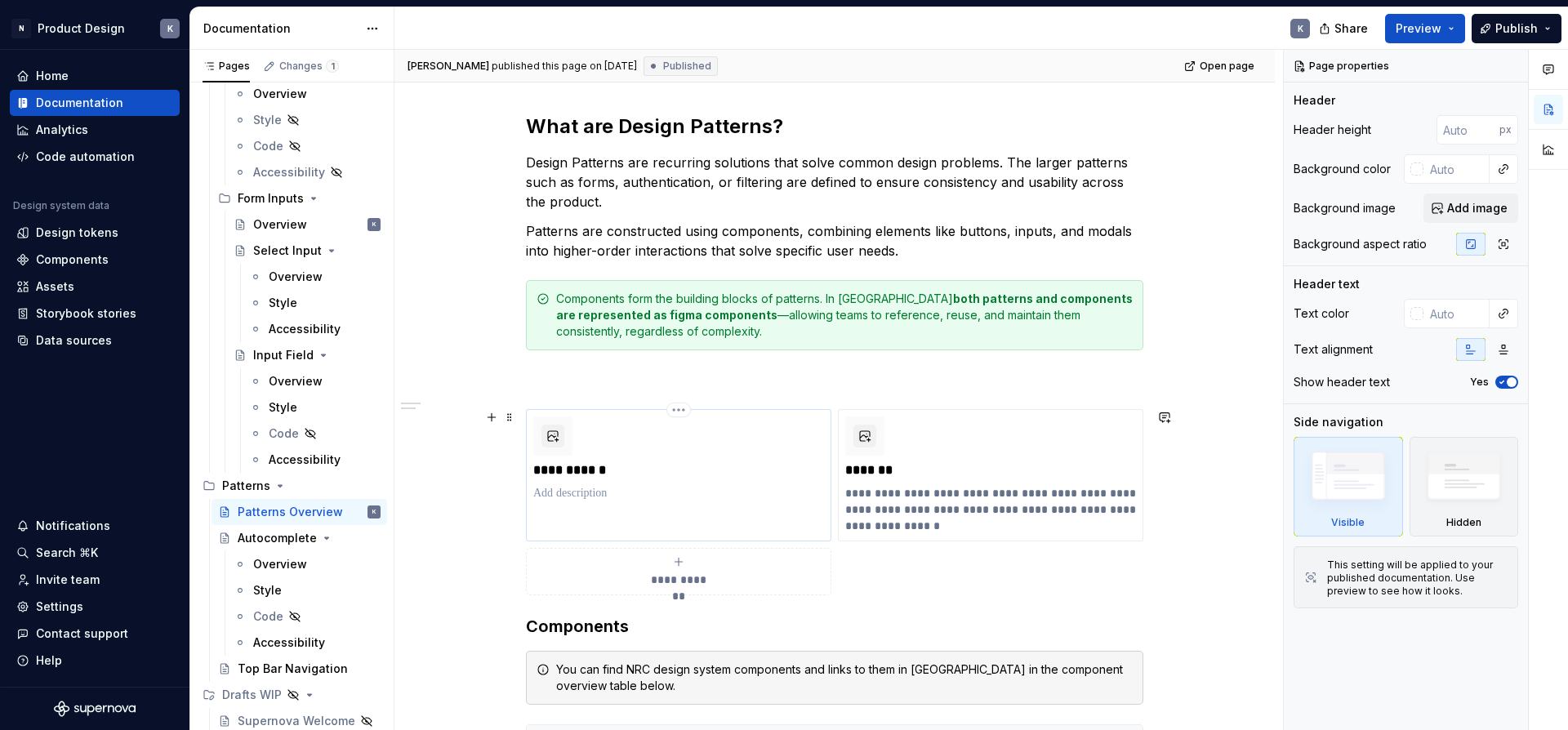
scroll to position [279, 0]
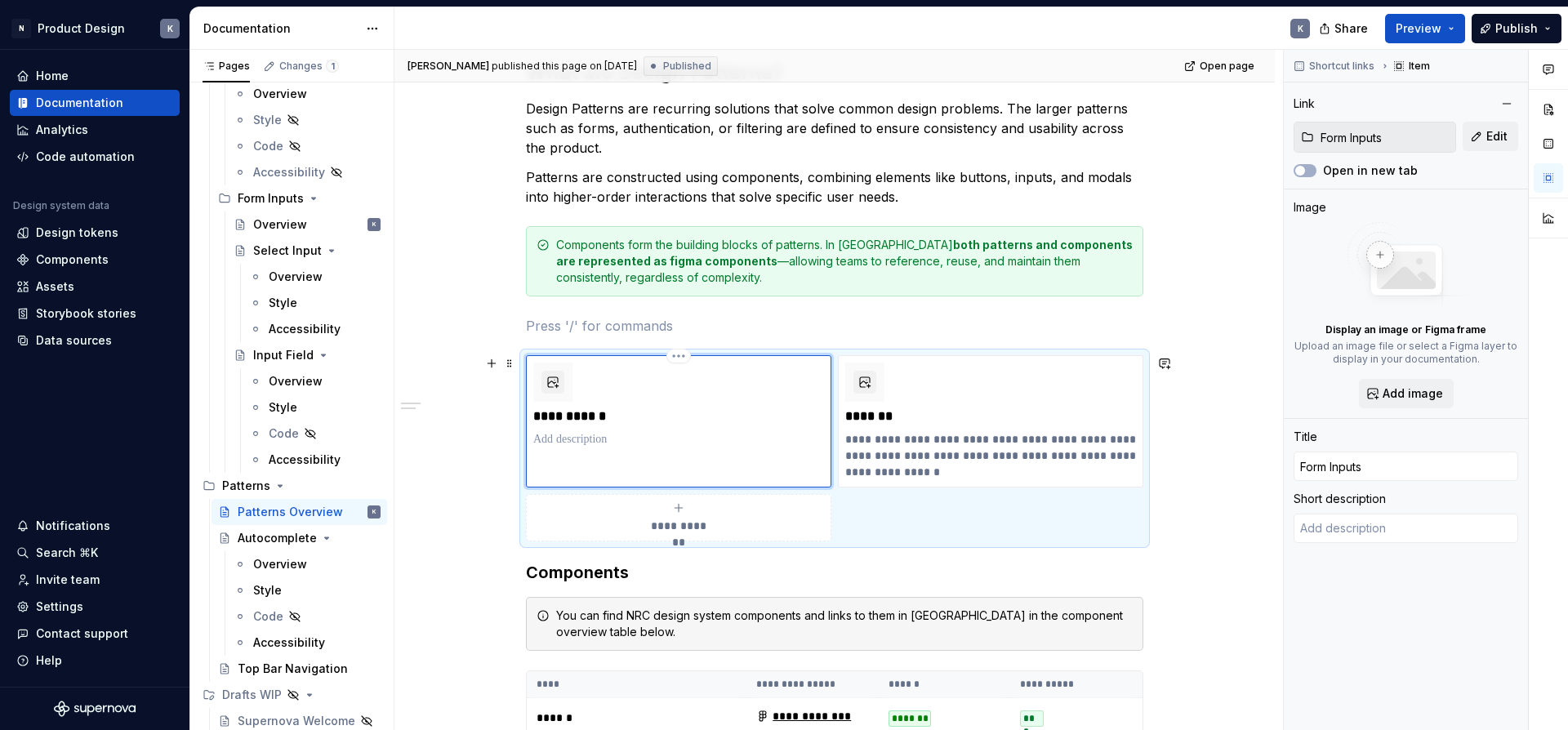
click at [651, 430] on div "**********" at bounding box center [678, 405] width 290 height 85
click at [1372, 144] on input "Form Inputs" at bounding box center [1384, 136] width 141 height 29
click at [1366, 135] on input "Form Inputs" at bounding box center [1384, 136] width 141 height 29
click at [1480, 136] on button "Edit" at bounding box center [1490, 136] width 56 height 29
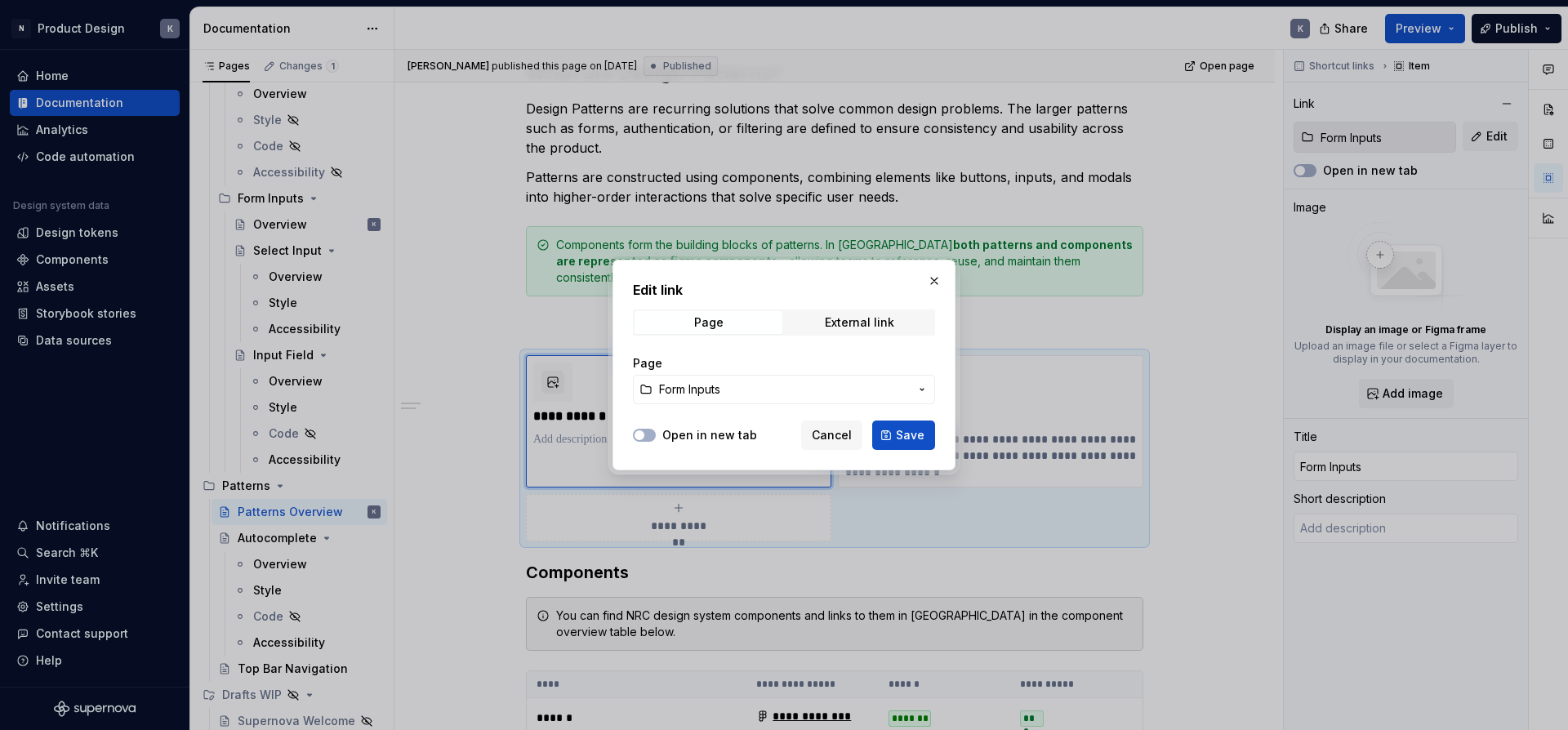
click at [726, 390] on span "Form Inputs" at bounding box center [784, 389] width 250 height 17
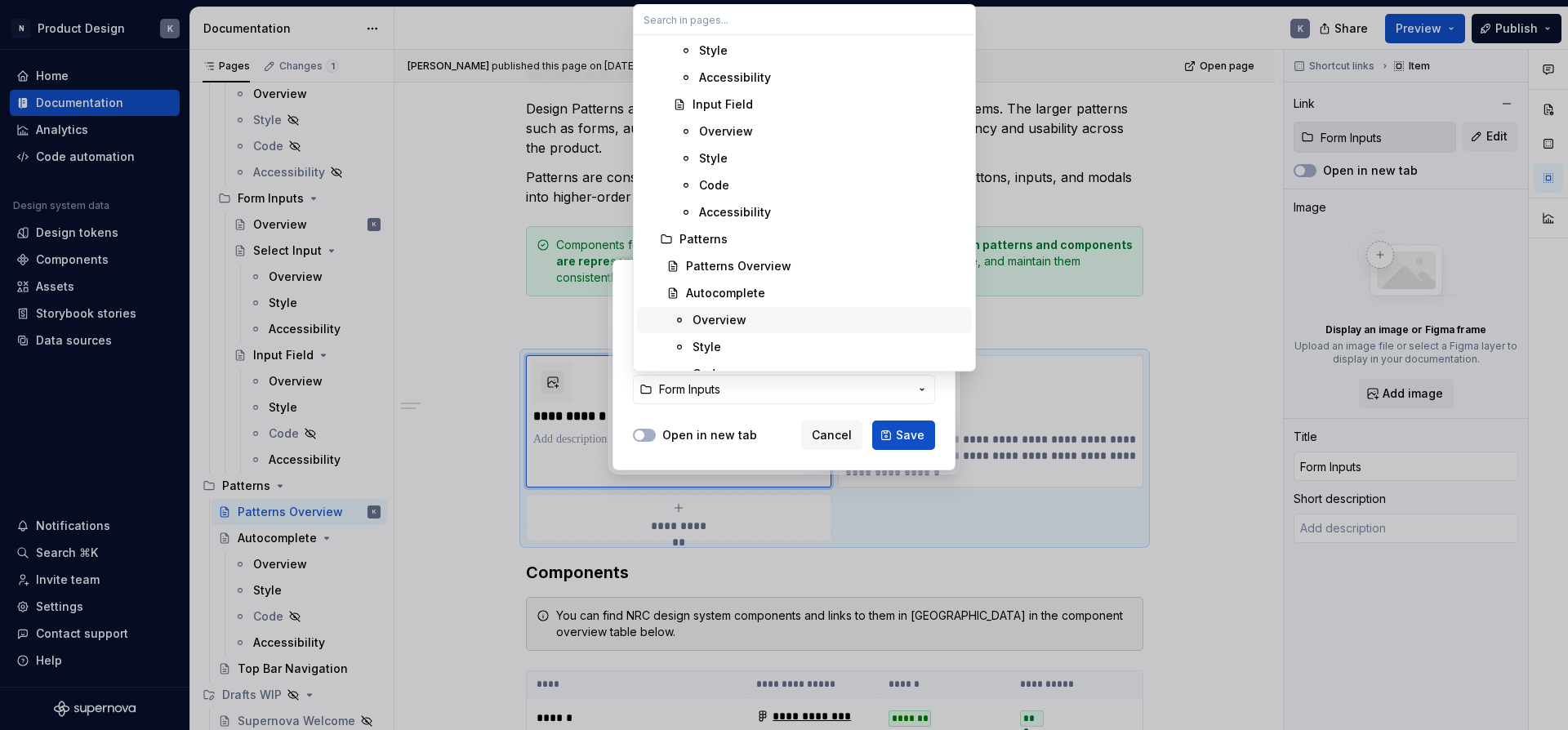
scroll to position [1313, 0]
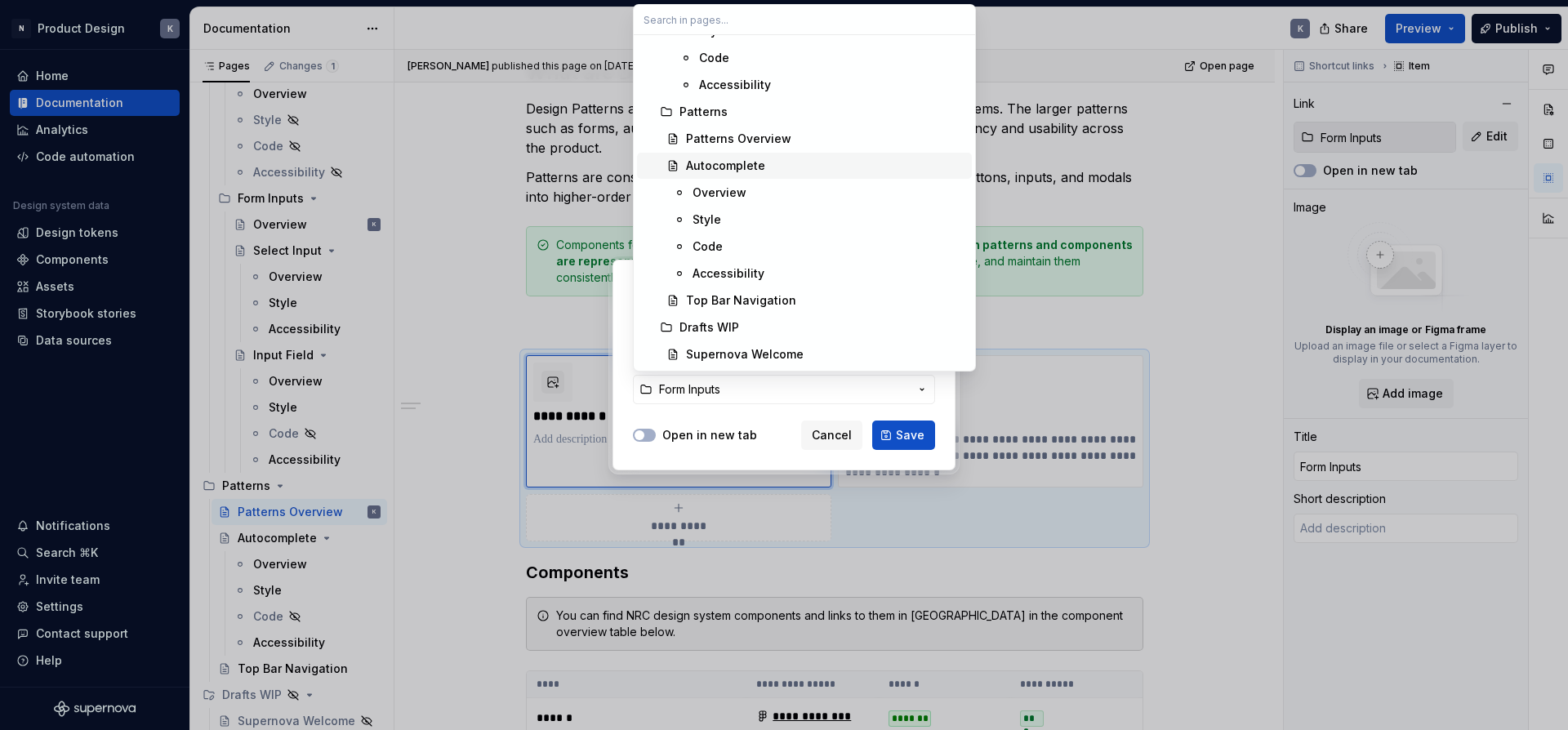
click at [730, 167] on div "Autocomplete" at bounding box center [725, 165] width 79 height 17
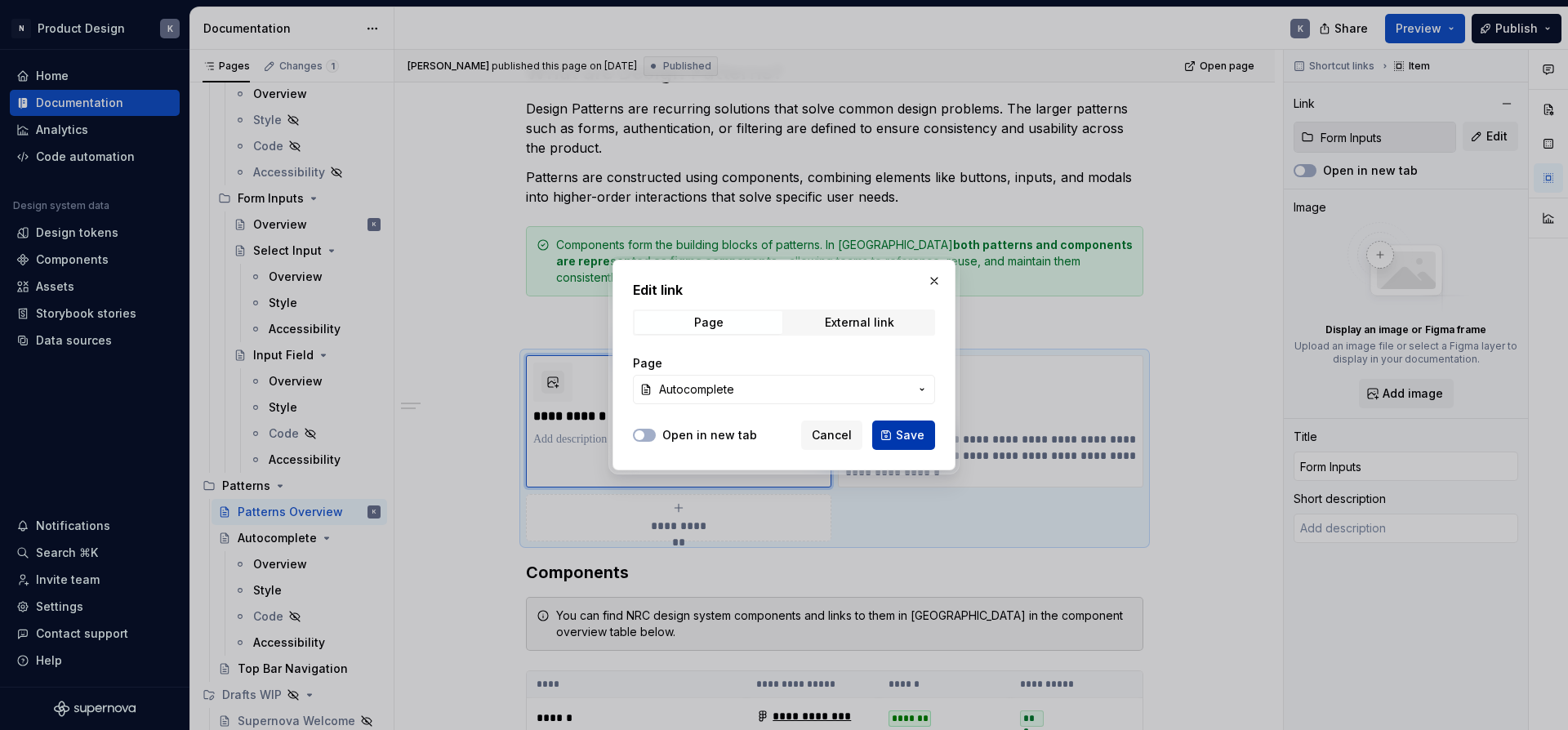
click at [905, 431] on span "Save" at bounding box center [910, 435] width 28 height 17
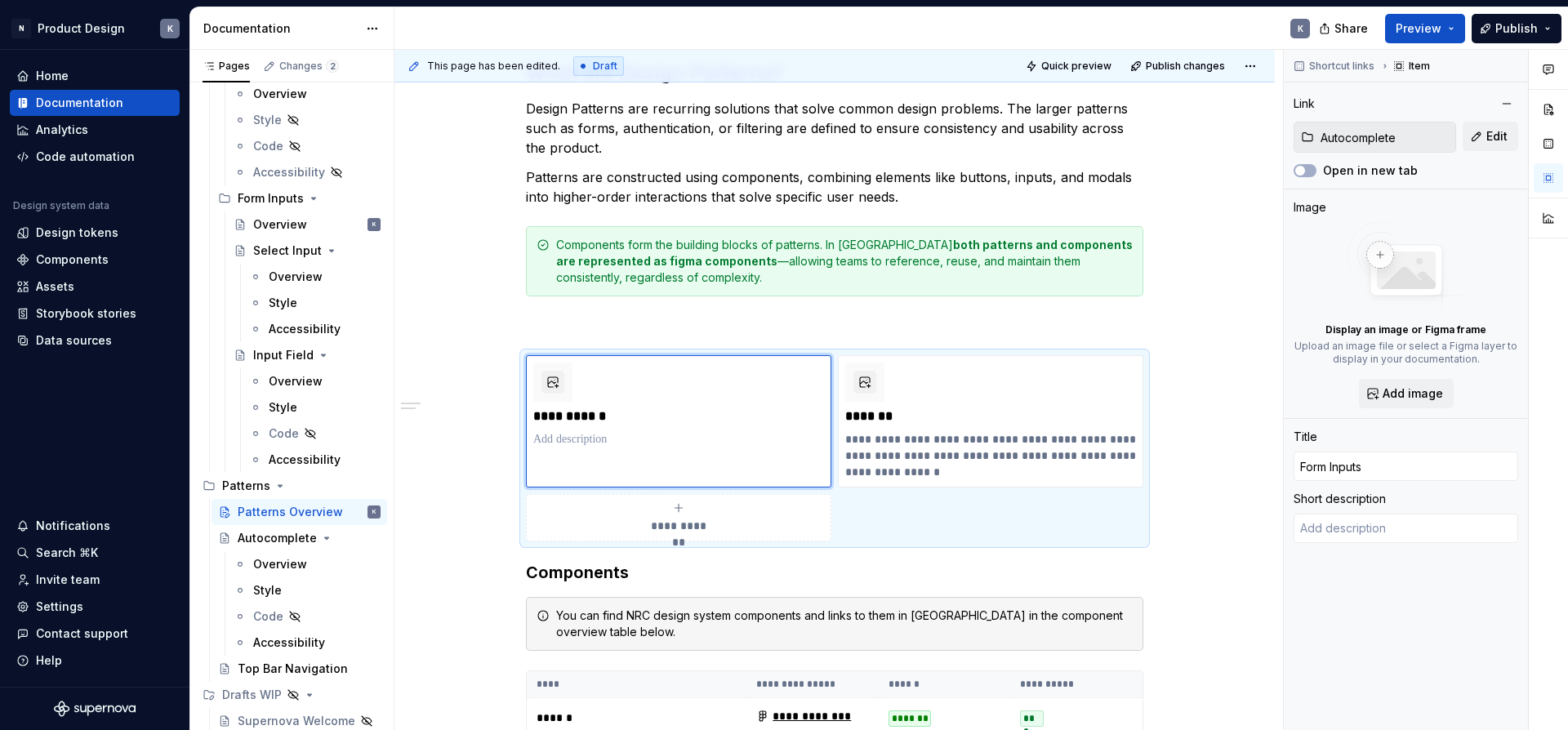
type textarea "*"
type input "Autocomplete"
click at [988, 421] on p "*******" at bounding box center [990, 417] width 290 height 17
type textarea "*"
type input "Buttons"
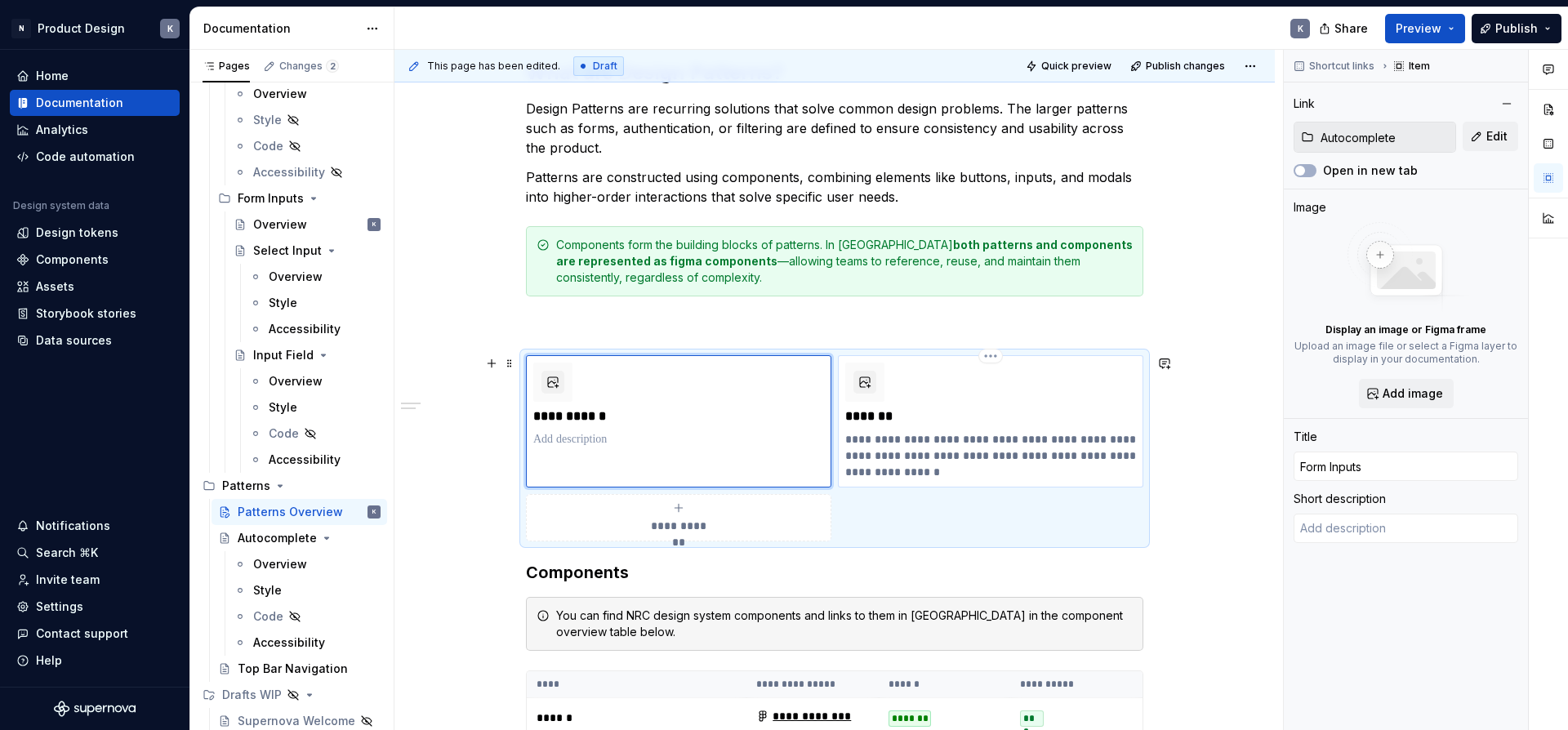
type input "Buttons"
type textarea "Interactive elements that allow people to take action, make choices, and move f…"
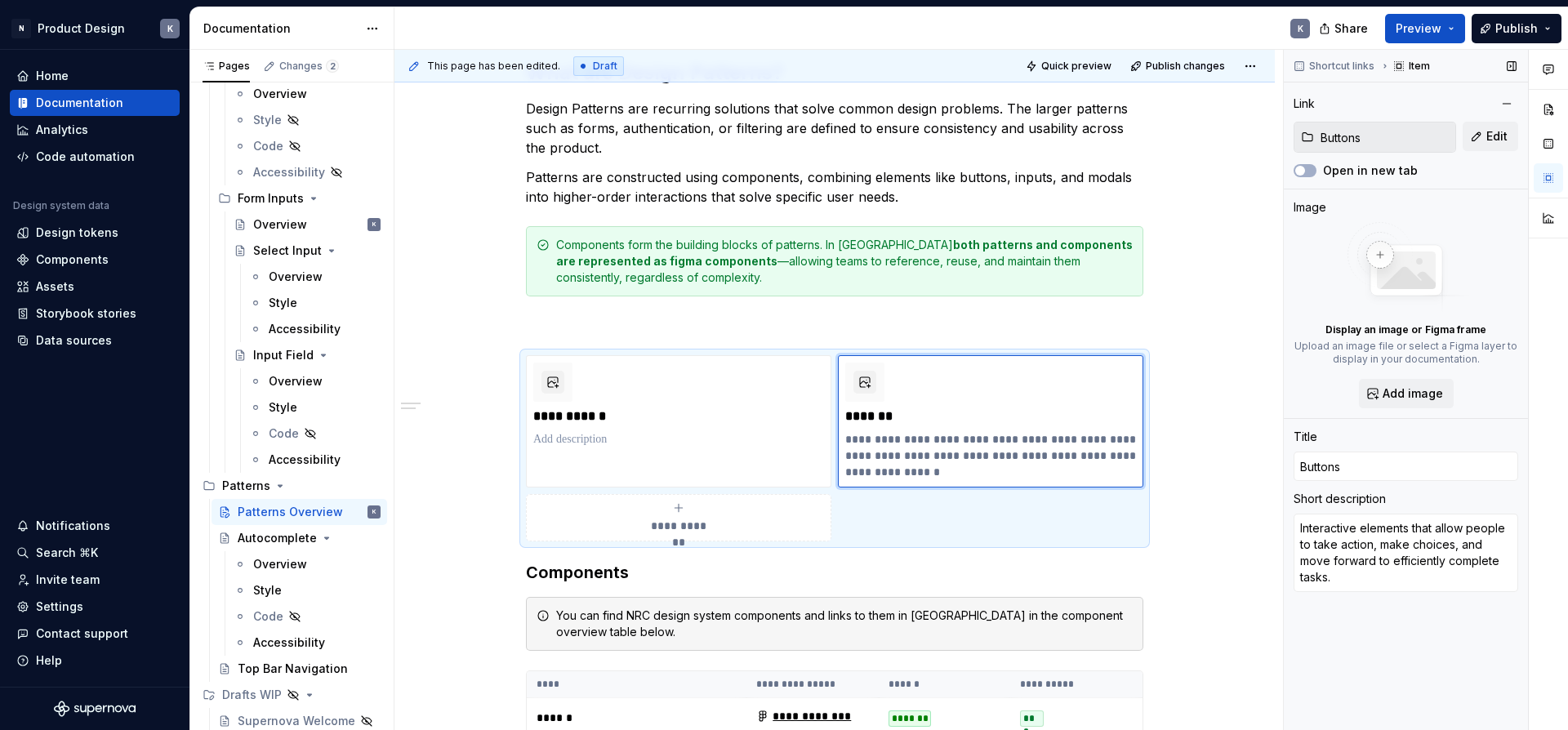
click at [1359, 137] on input "Buttons" at bounding box center [1384, 136] width 141 height 29
click at [1480, 130] on button "Edit" at bounding box center [1490, 136] width 56 height 29
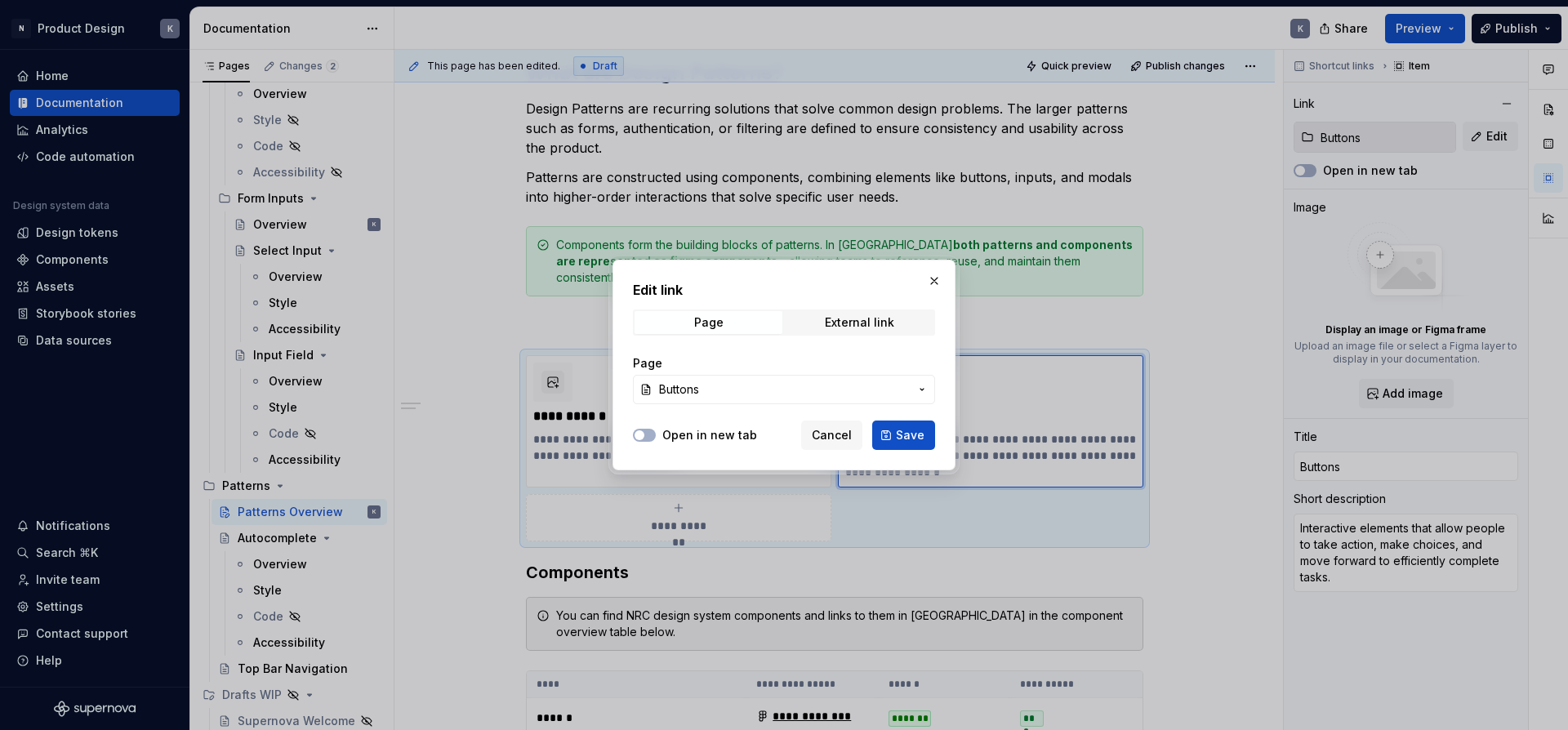
click at [818, 384] on span "Buttons" at bounding box center [784, 389] width 250 height 17
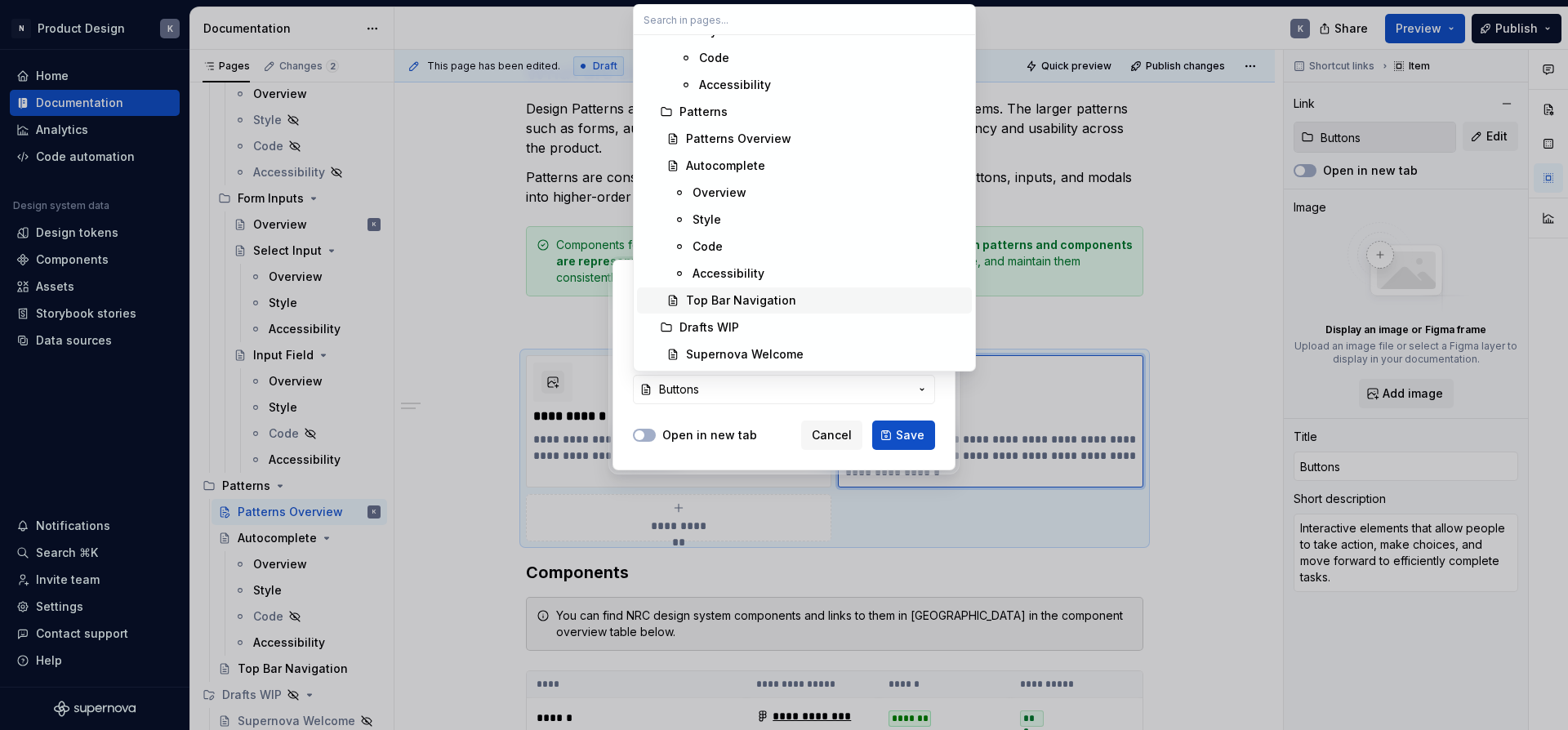
click at [763, 302] on div "Top Bar Navigation" at bounding box center [741, 300] width 111 height 17
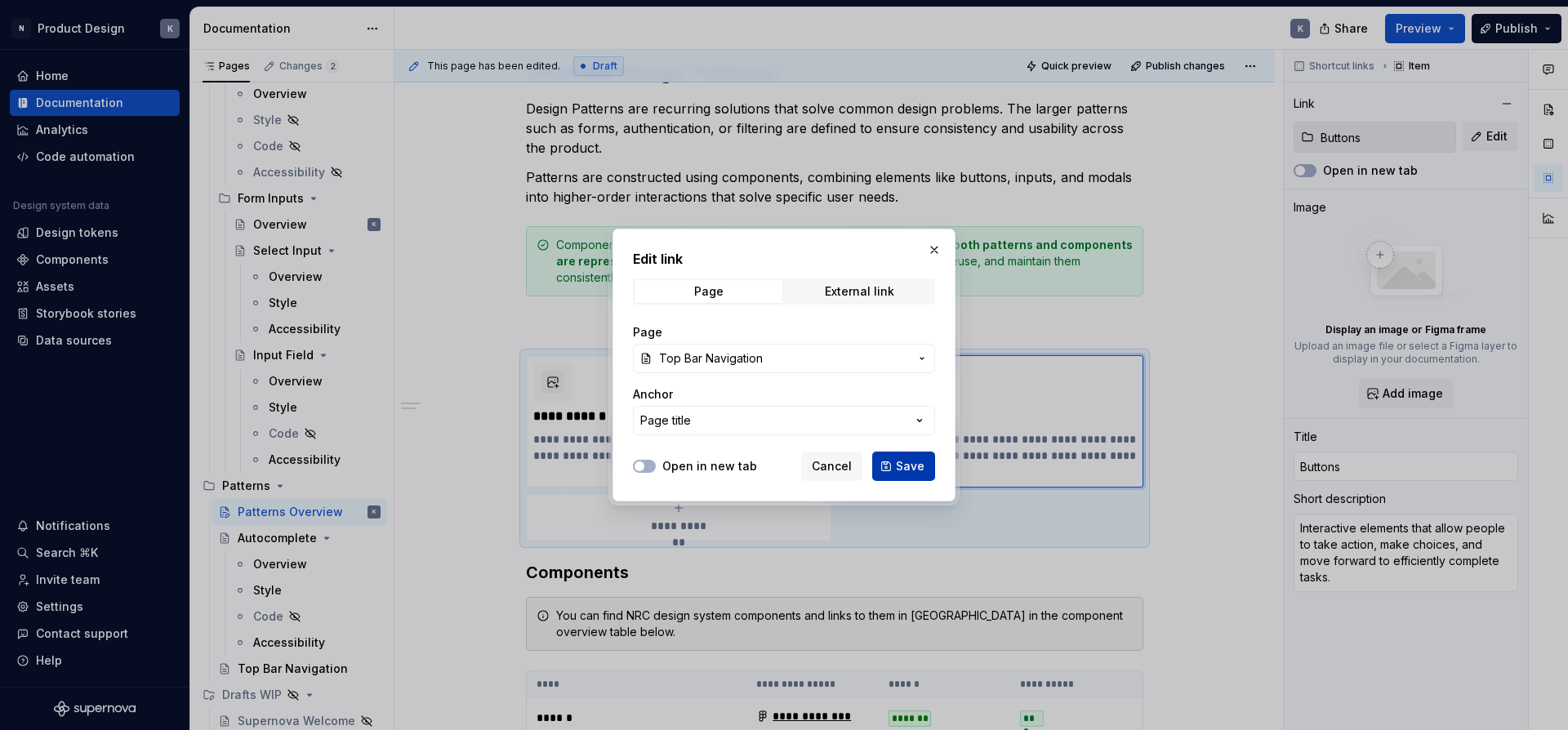
click at [904, 466] on span "Save" at bounding box center [910, 466] width 28 height 17
type textarea "*"
type input "Patterns / Top Bar Navigation"
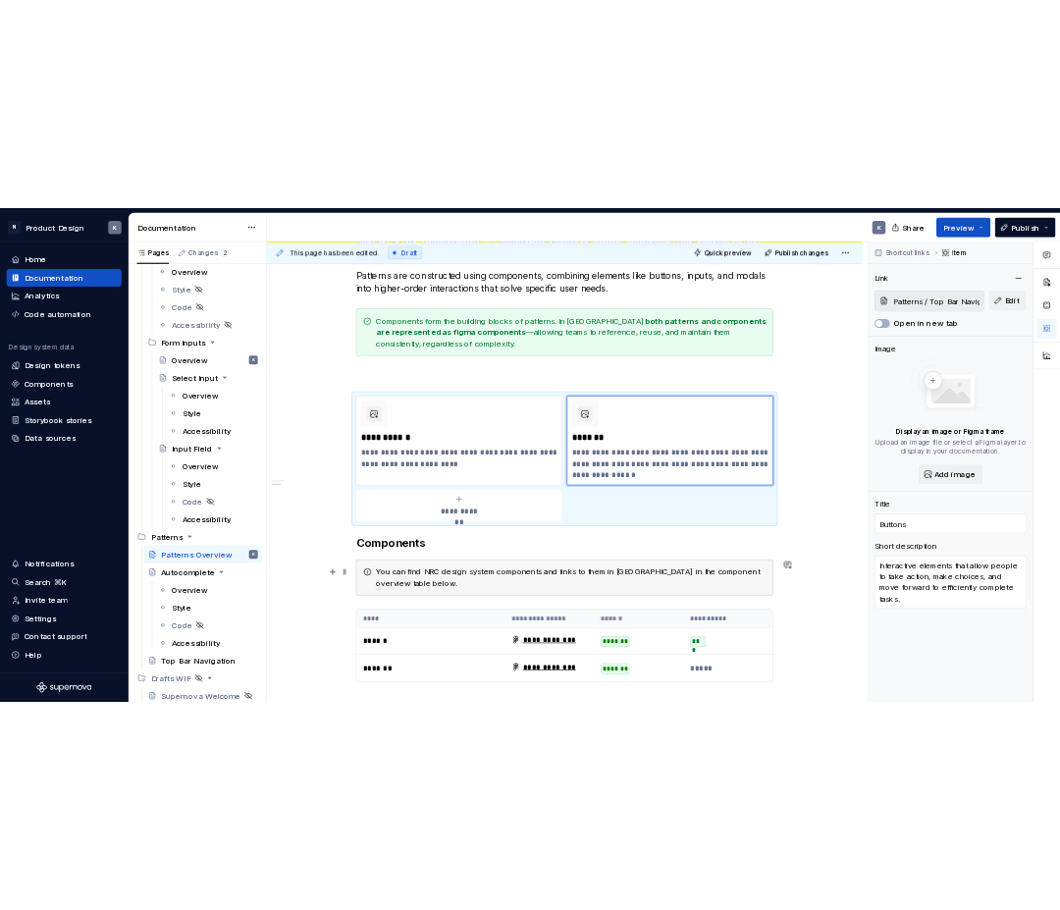
scroll to position [594, 0]
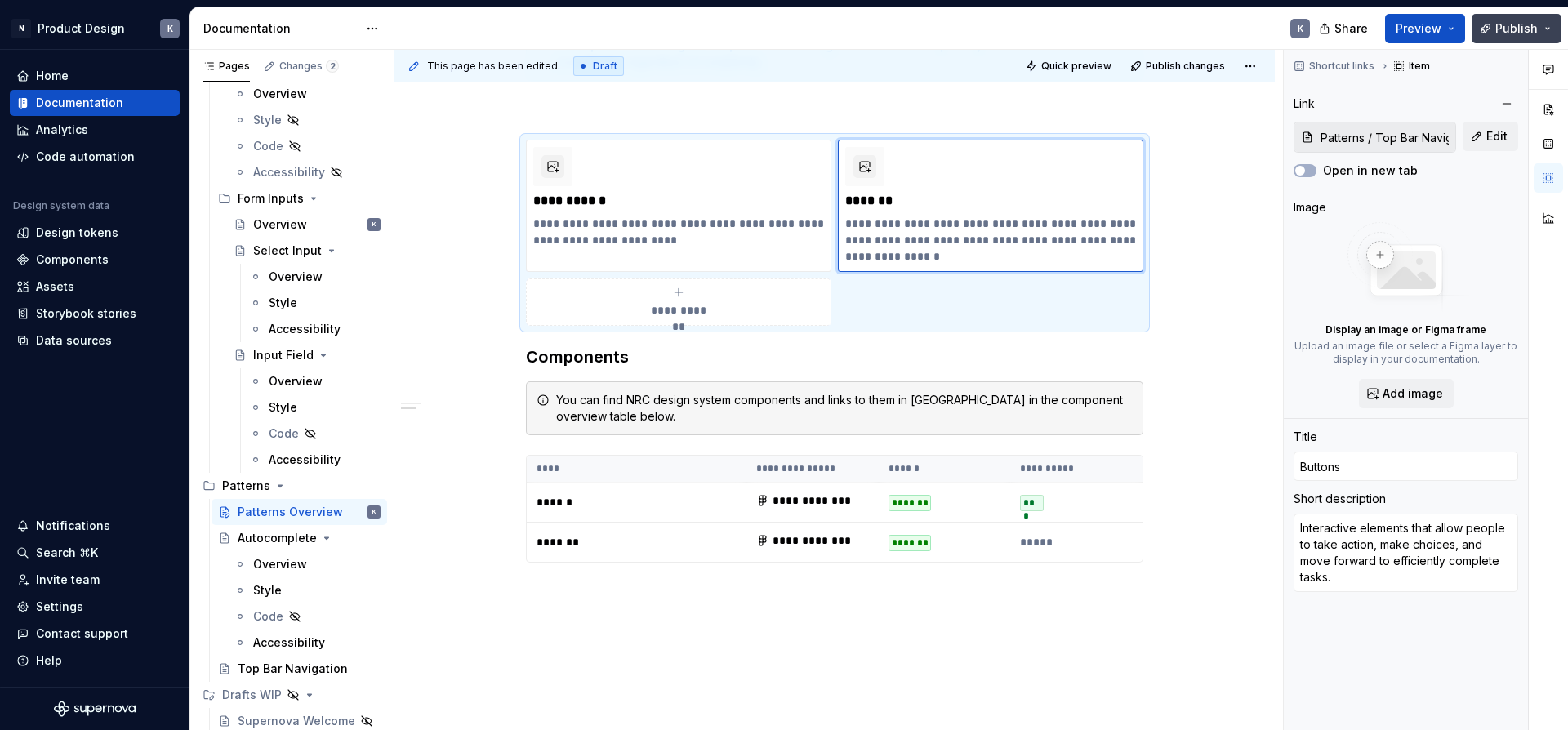
click at [1511, 32] on span "Publish" at bounding box center [1516, 29] width 42 height 17
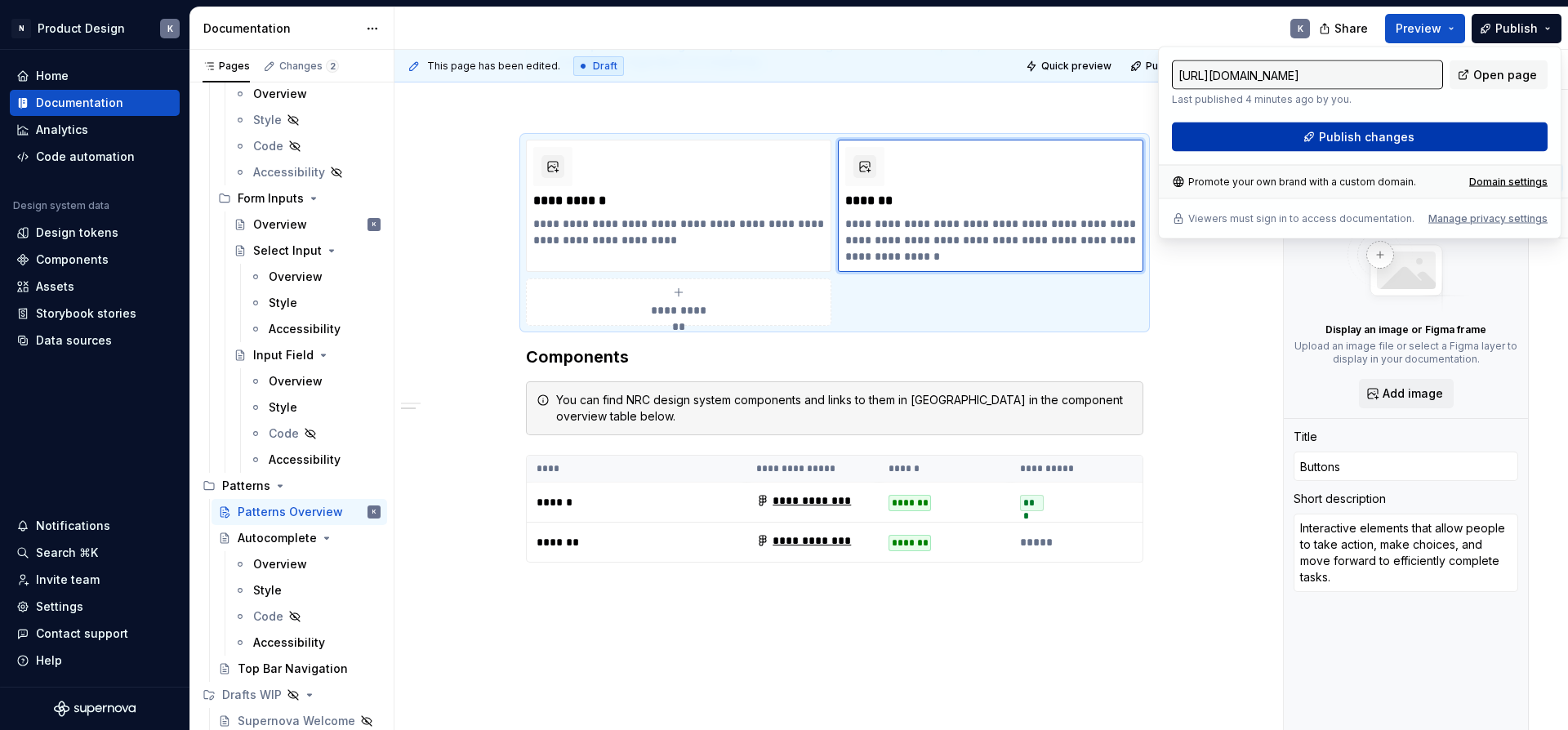
click at [1449, 133] on button "Publish changes" at bounding box center [1360, 136] width 376 height 29
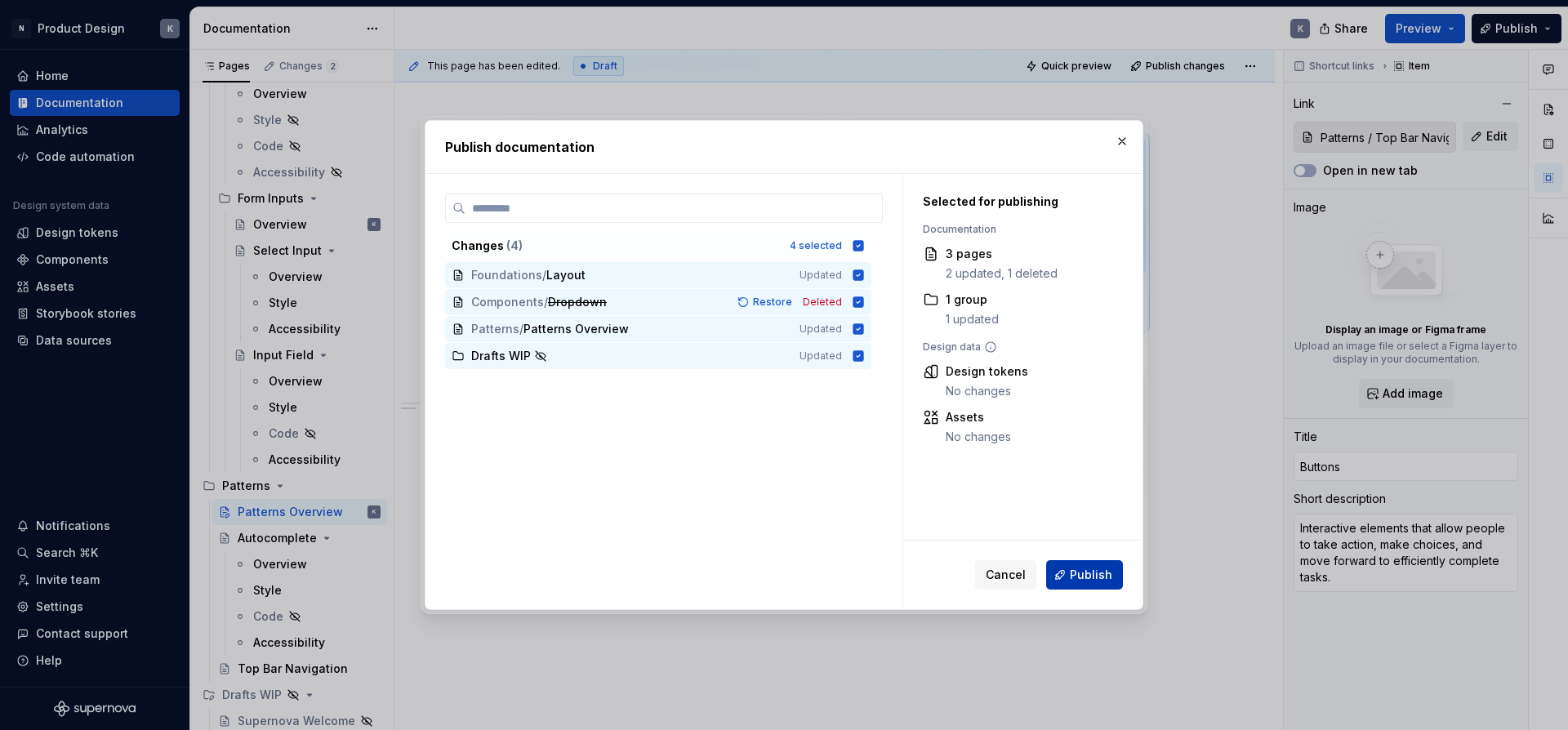
click at [1079, 568] on span "Publish" at bounding box center [1091, 575] width 42 height 17
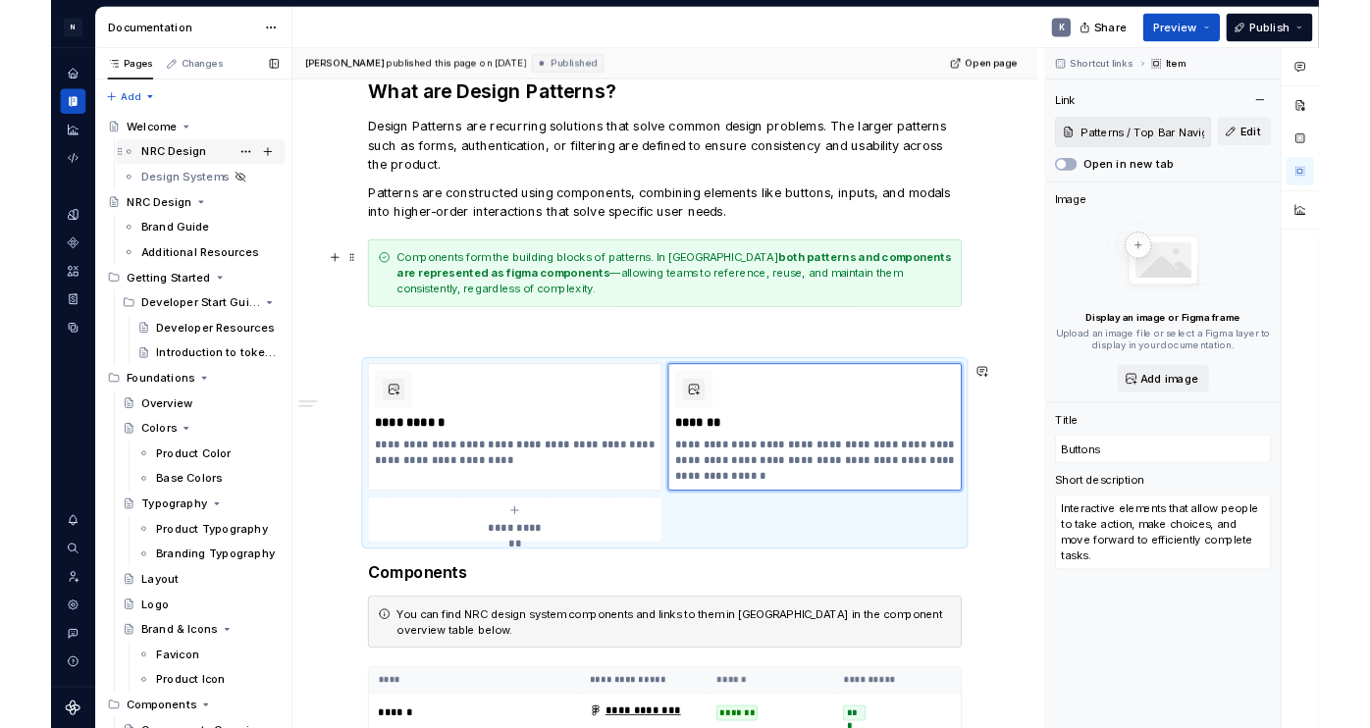
scroll to position [0, 0]
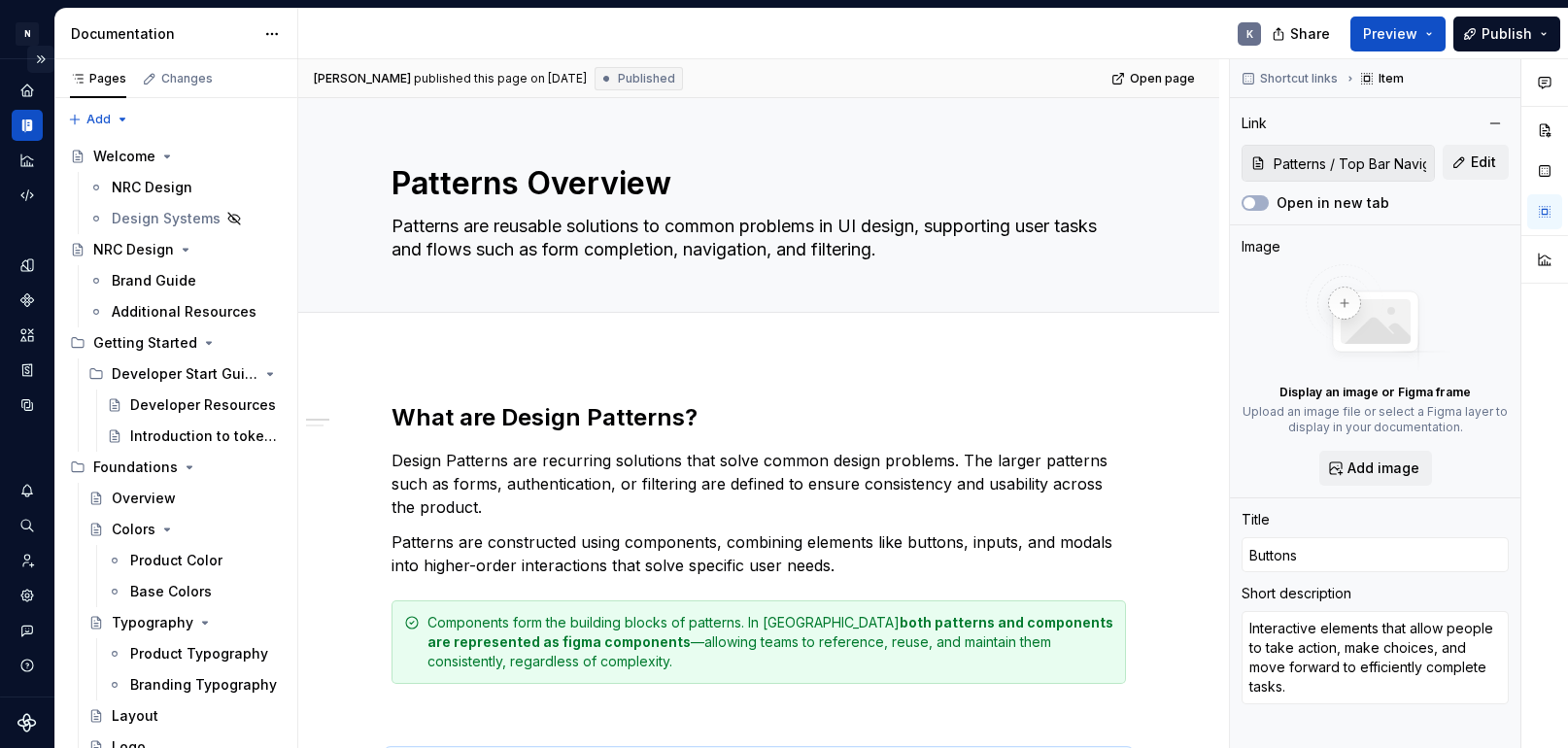
click at [41, 54] on button "Expand sidebar" at bounding box center [40, 58] width 27 height 27
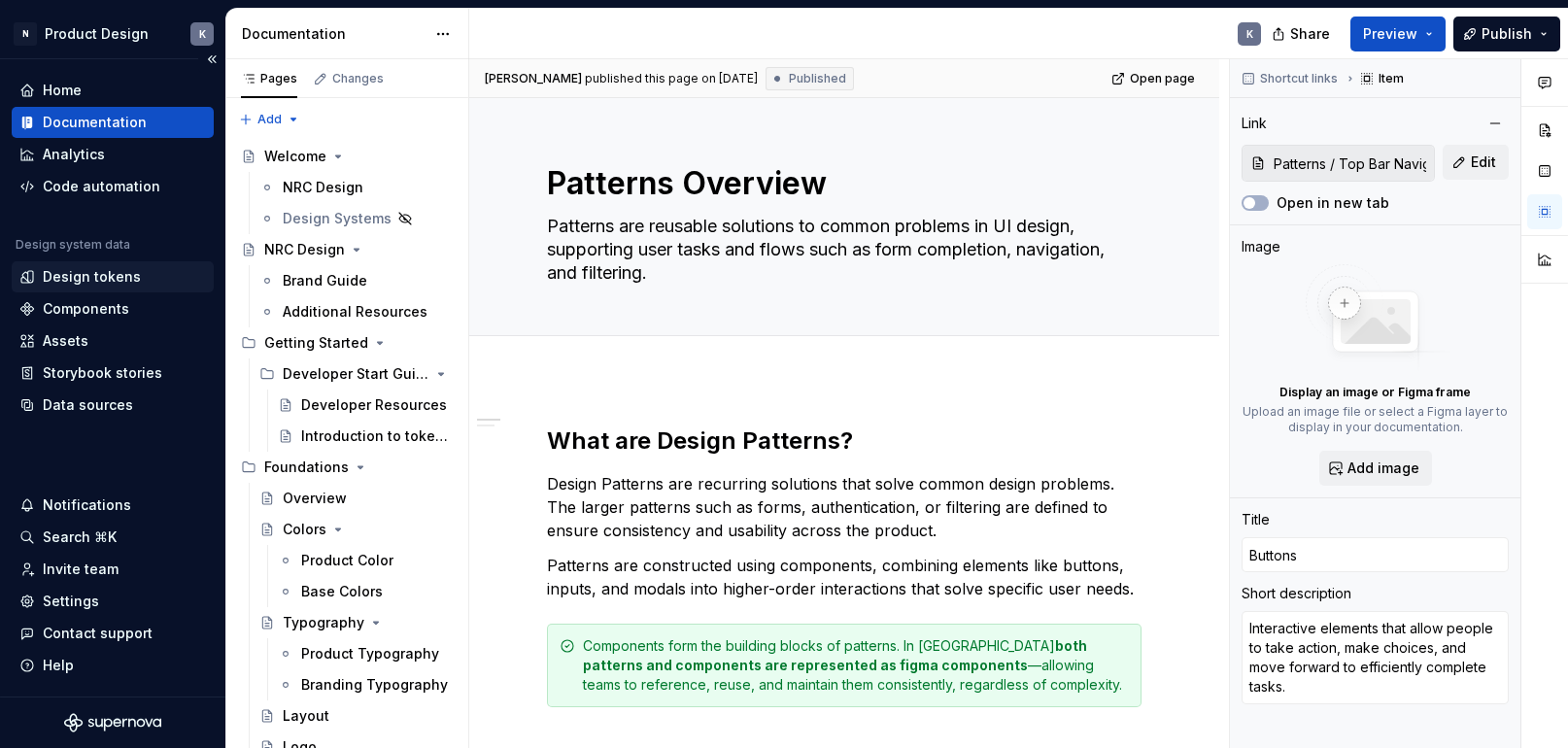
click at [121, 272] on div "Design tokens" at bounding box center [91, 277] width 98 height 20
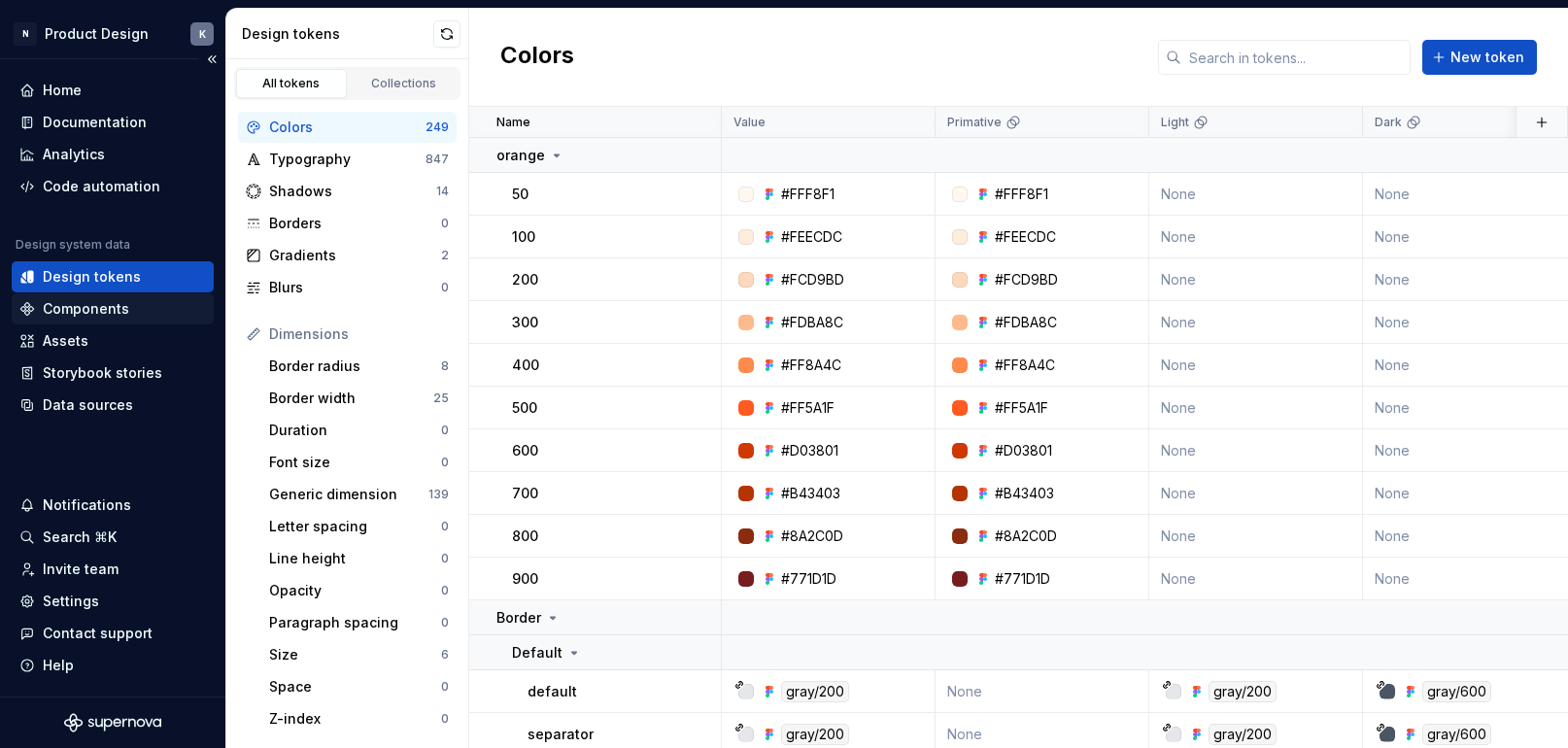
click at [151, 309] on div "Components" at bounding box center [113, 309] width 186 height 20
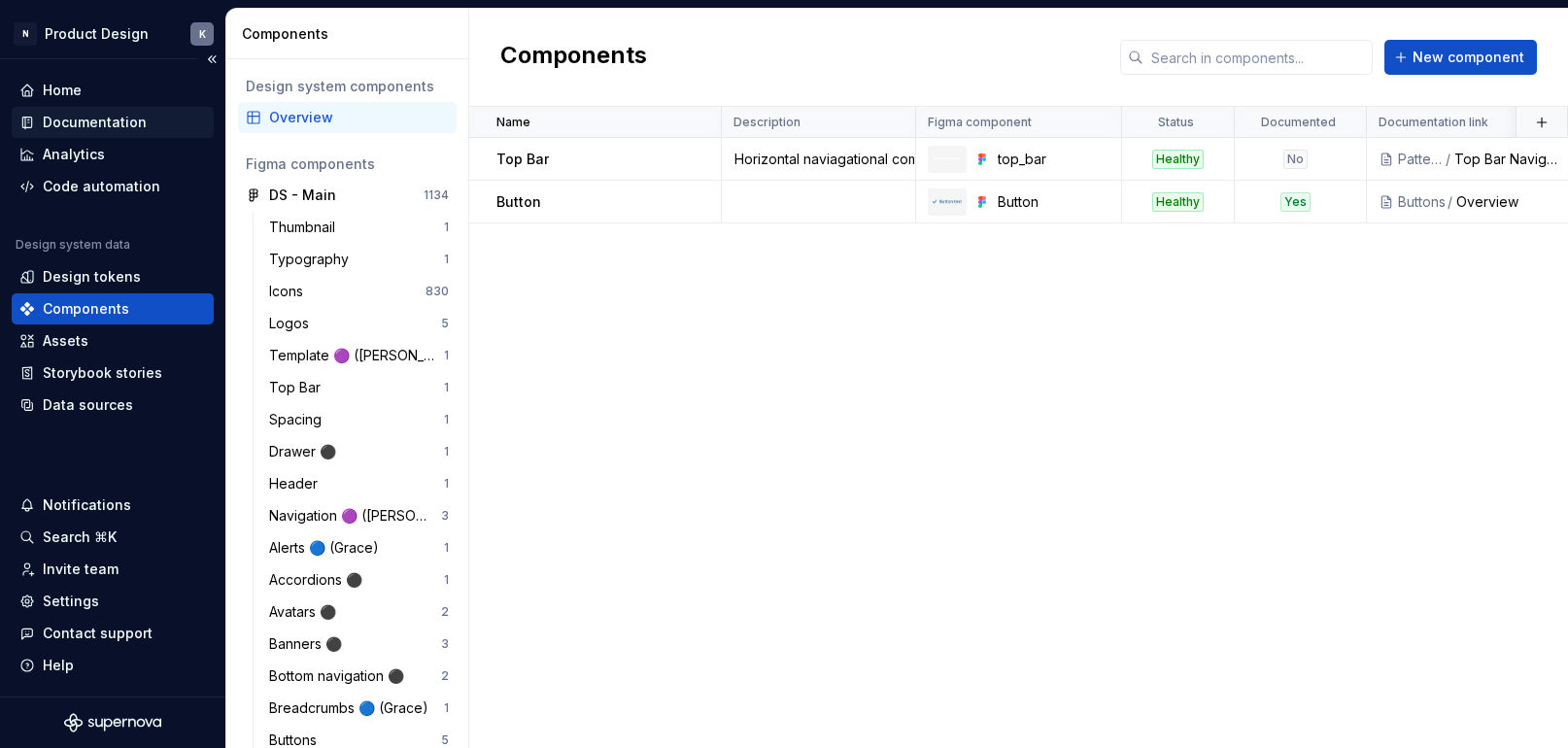
click at [132, 126] on div "Documentation" at bounding box center [94, 123] width 104 height 20
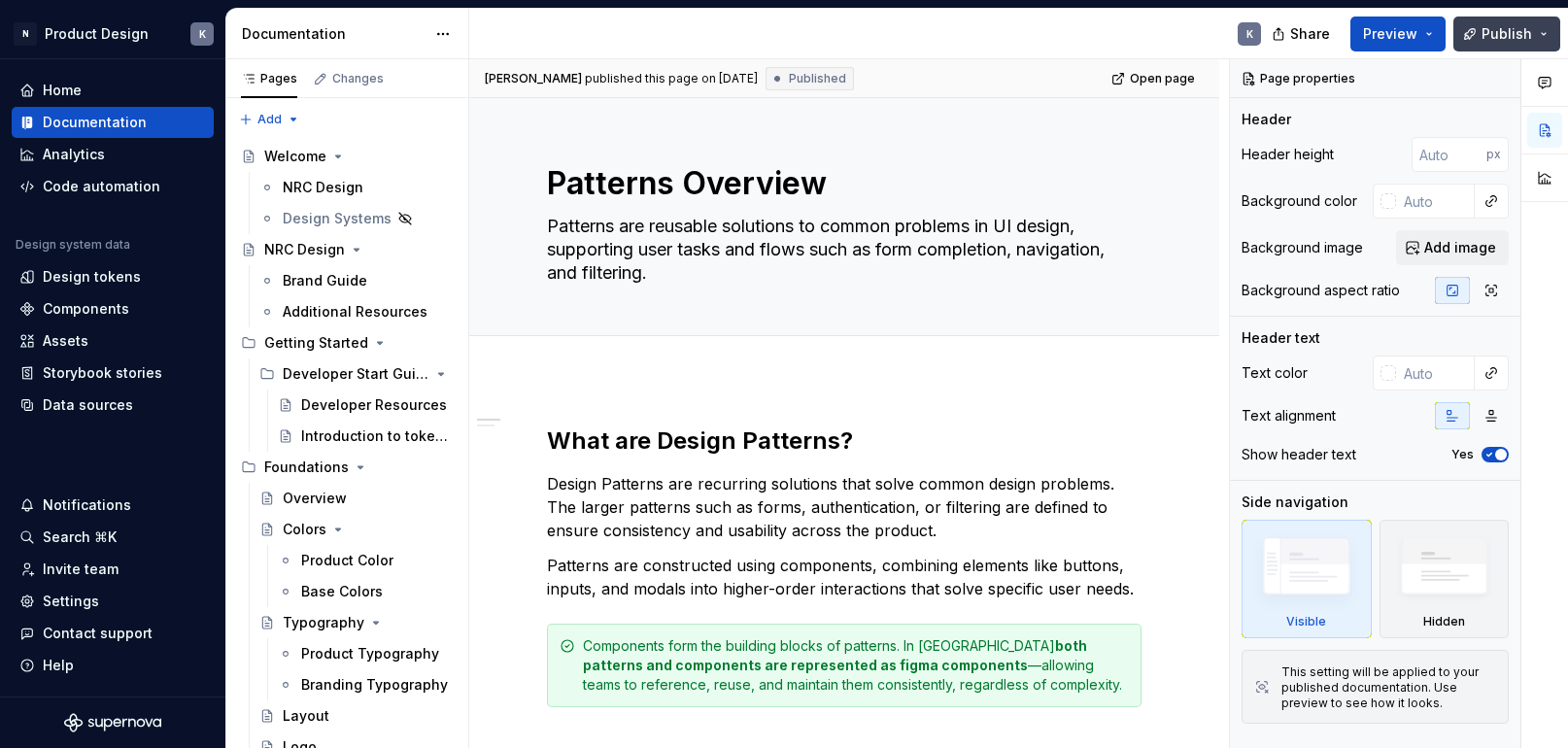
click at [1541, 34] on button "Publish" at bounding box center [1507, 34] width 107 height 35
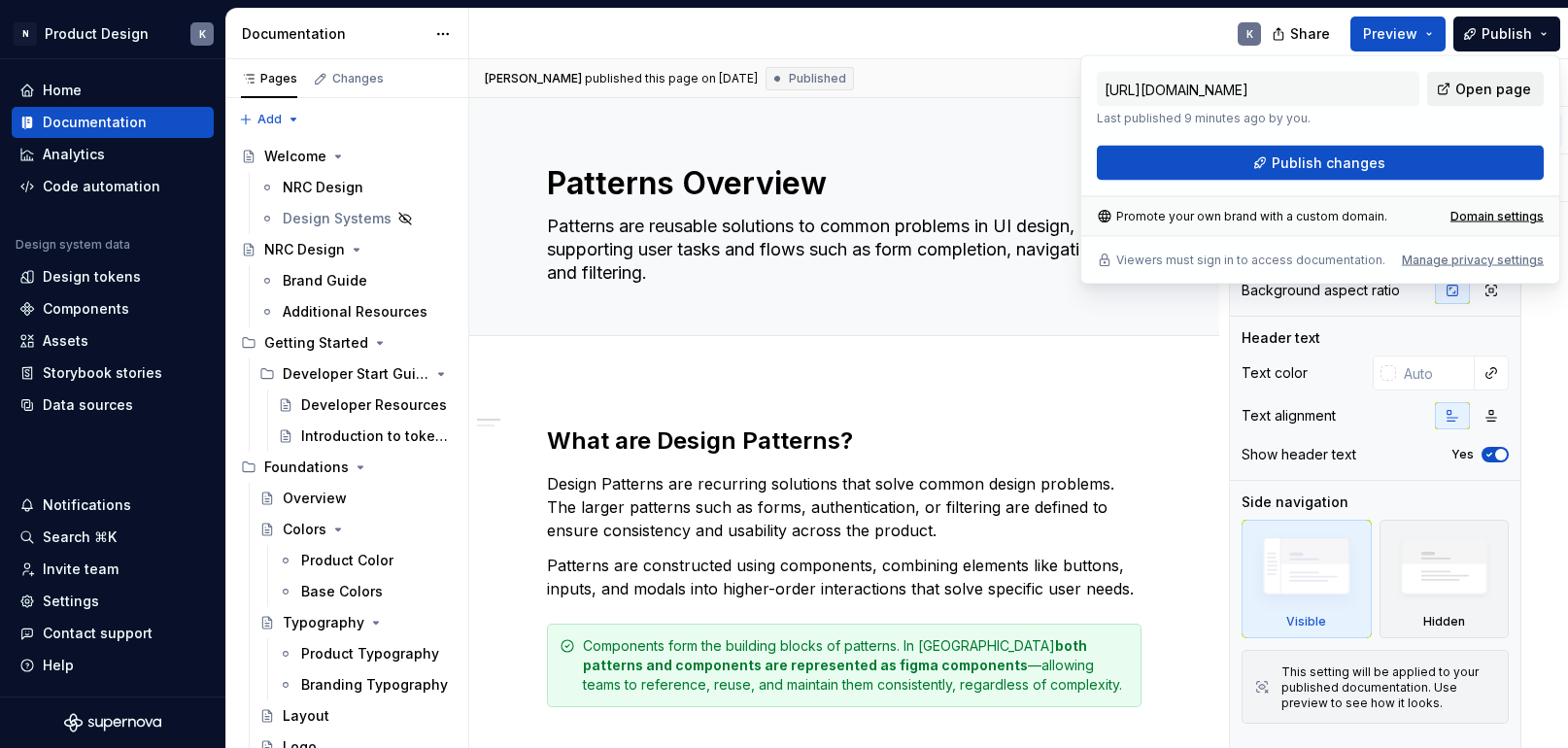
click at [1502, 86] on span "Open page" at bounding box center [1493, 89] width 76 height 20
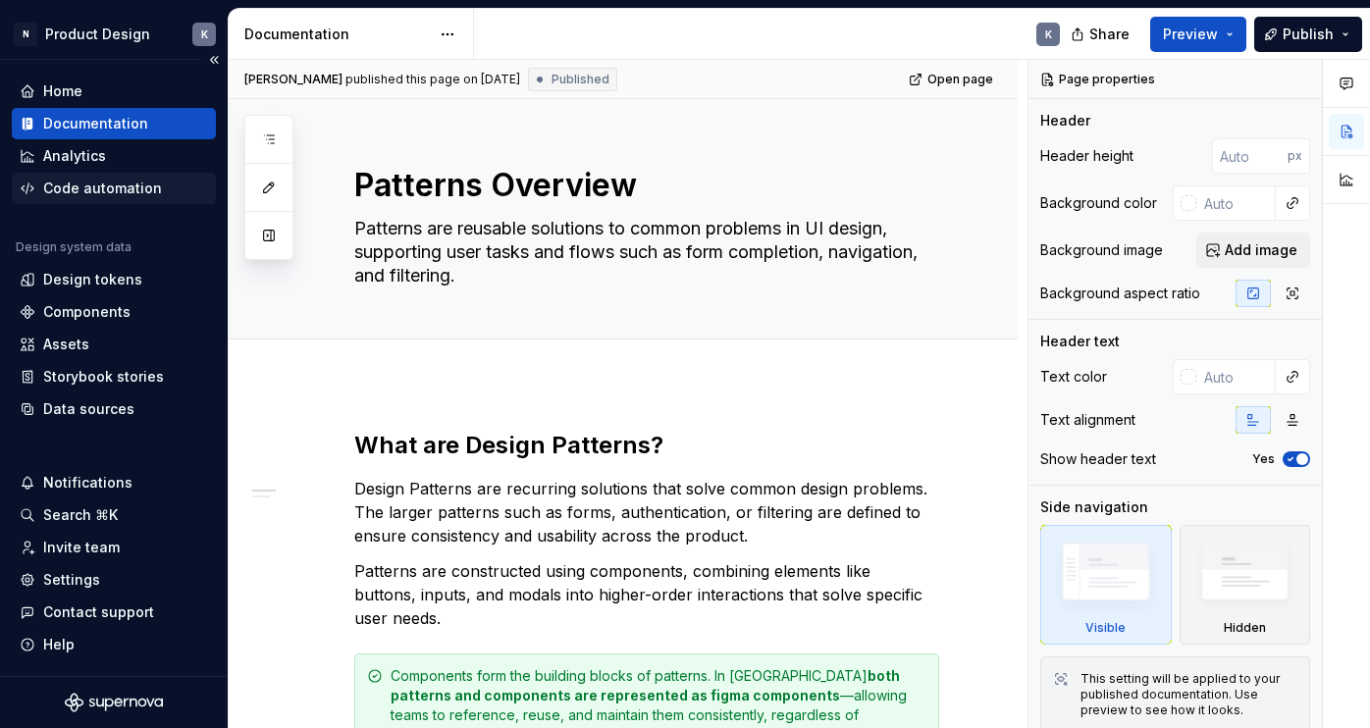
click at [108, 184] on div "Code automation" at bounding box center [102, 189] width 119 height 20
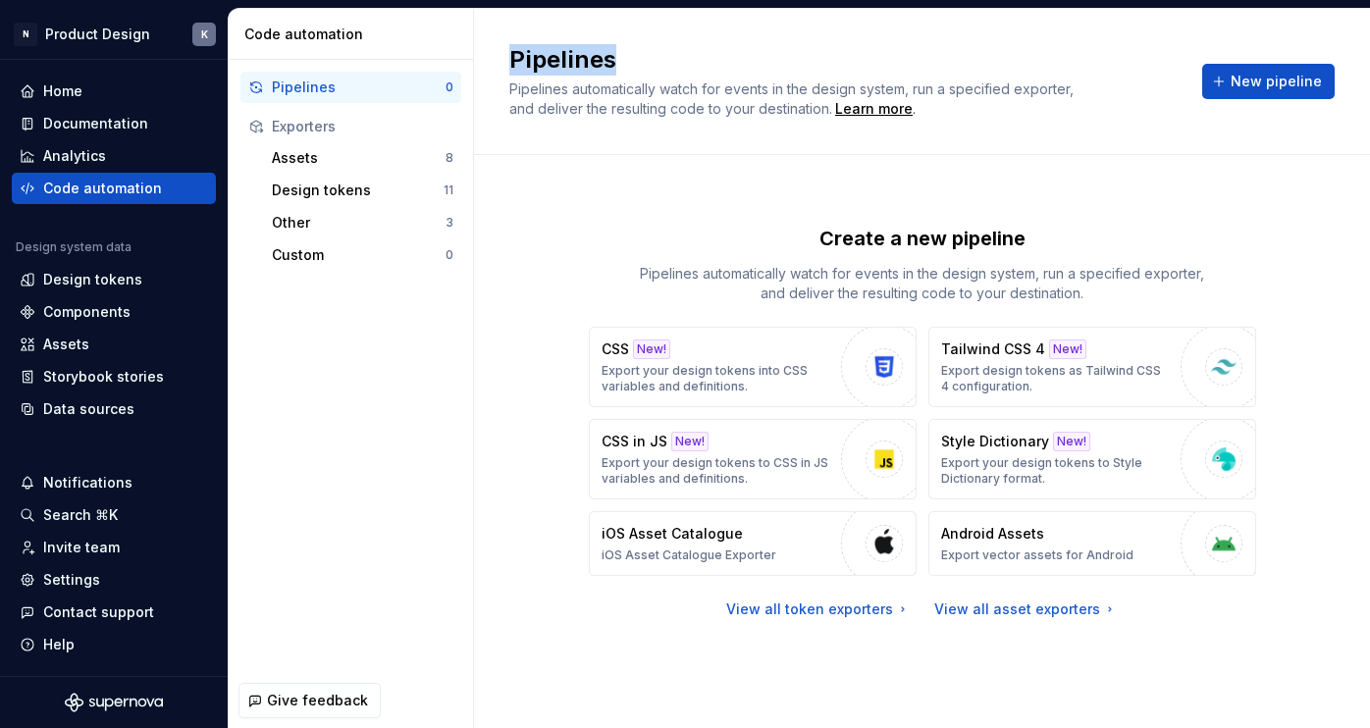
drag, startPoint x: 515, startPoint y: 62, endPoint x: 664, endPoint y: 95, distance: 151.9
click at [636, 59] on h2 "Pipelines" at bounding box center [843, 59] width 669 height 31
click at [1023, 451] on p "Style Dictionary" at bounding box center [995, 442] width 108 height 20
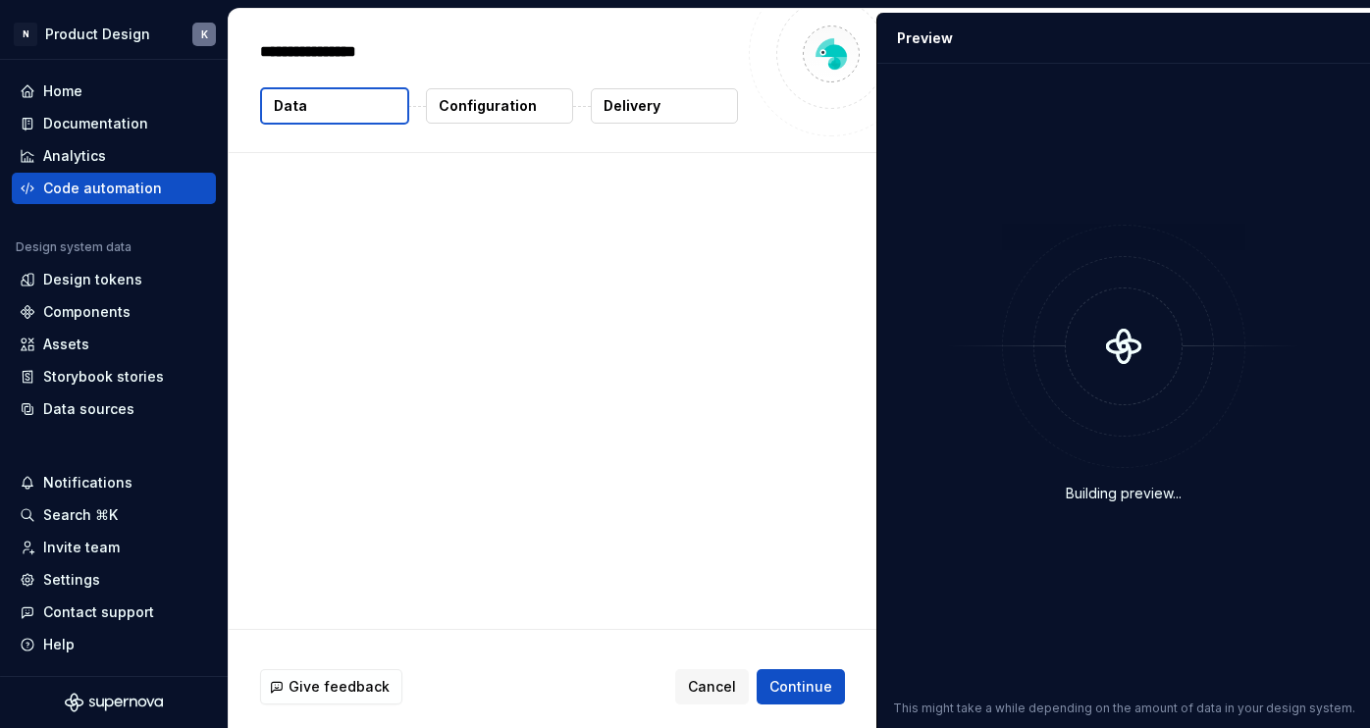
type textarea "*"
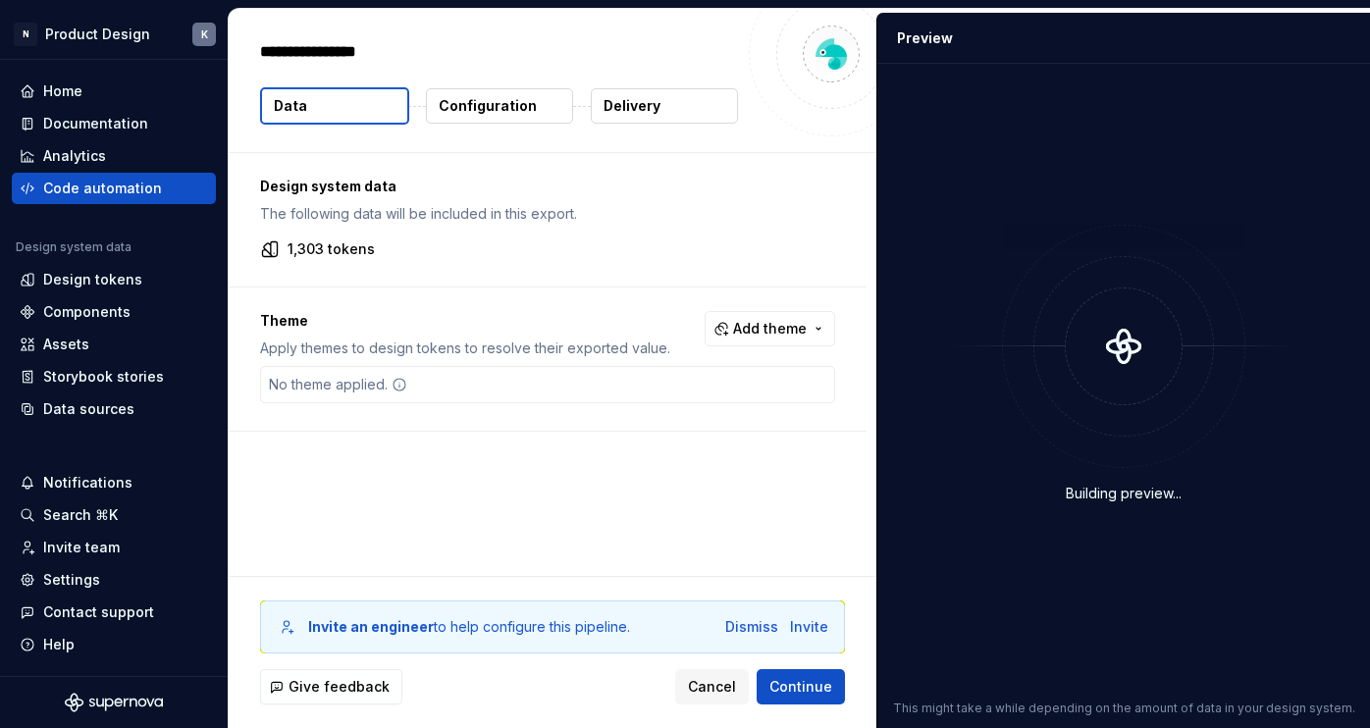
click at [462, 112] on p "Configuration" at bounding box center [488, 106] width 98 height 20
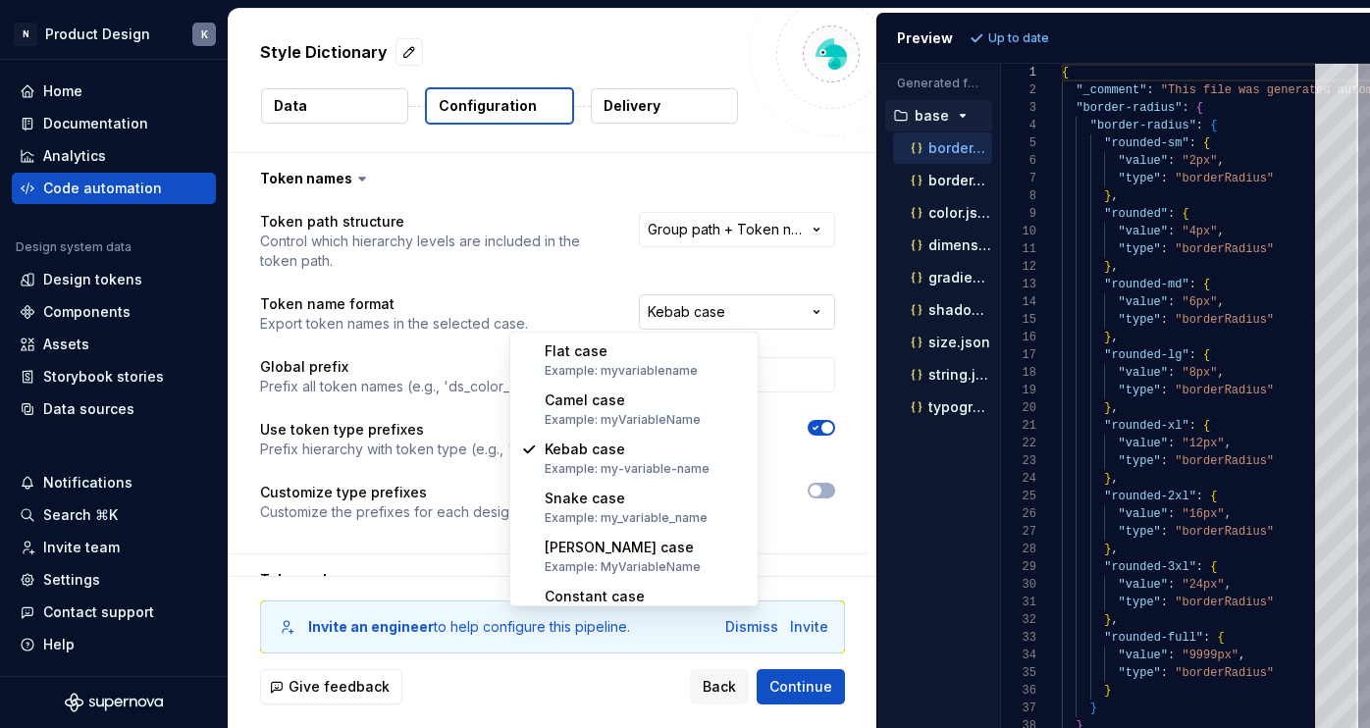
click at [734, 314] on html "**********" at bounding box center [685, 364] width 1370 height 728
click at [809, 301] on html "**********" at bounding box center [685, 364] width 1370 height 728
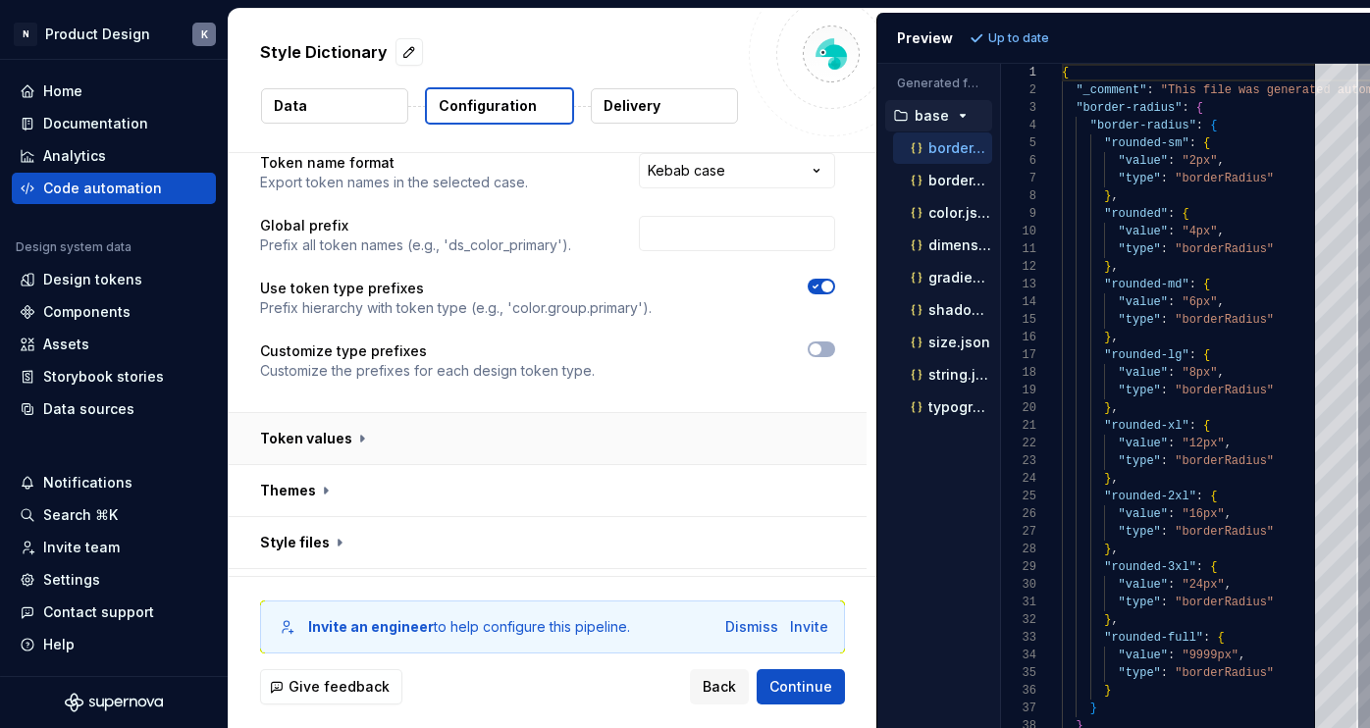
scroll to position [187, 0]
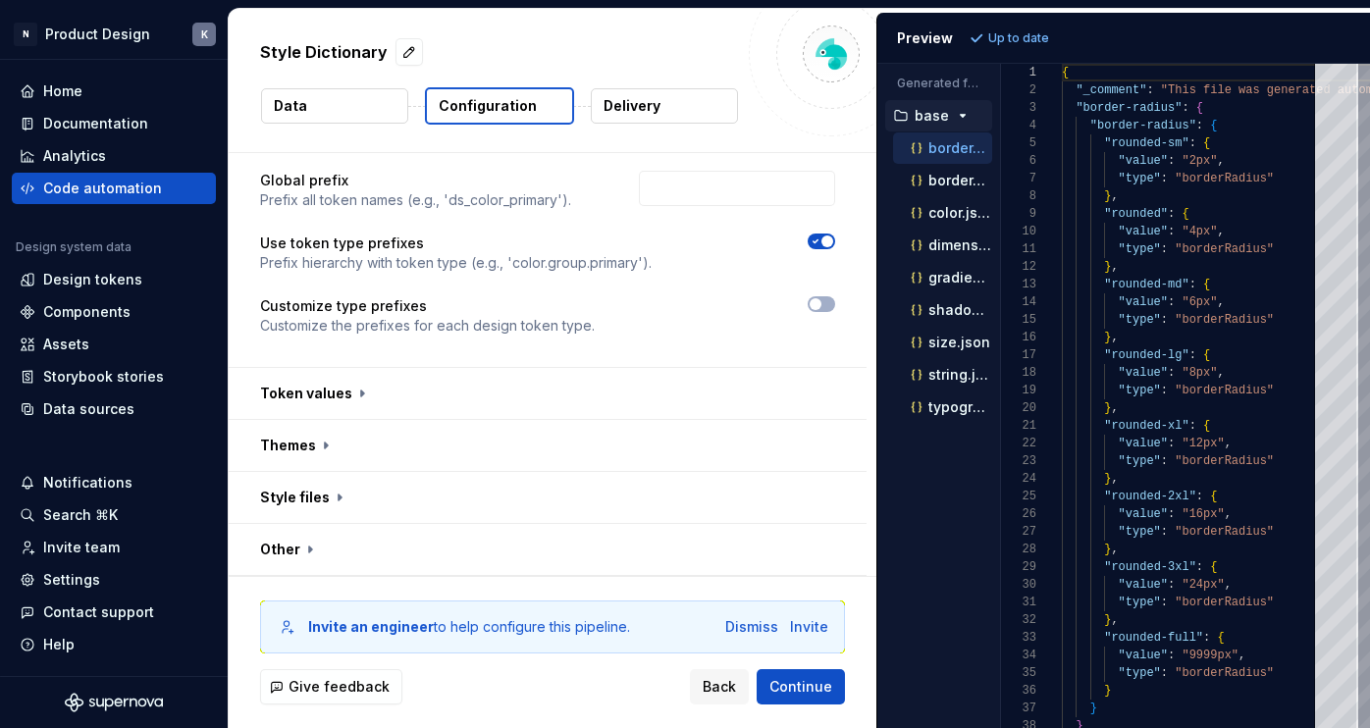
click at [359, 395] on button "button" at bounding box center [548, 393] width 638 height 51
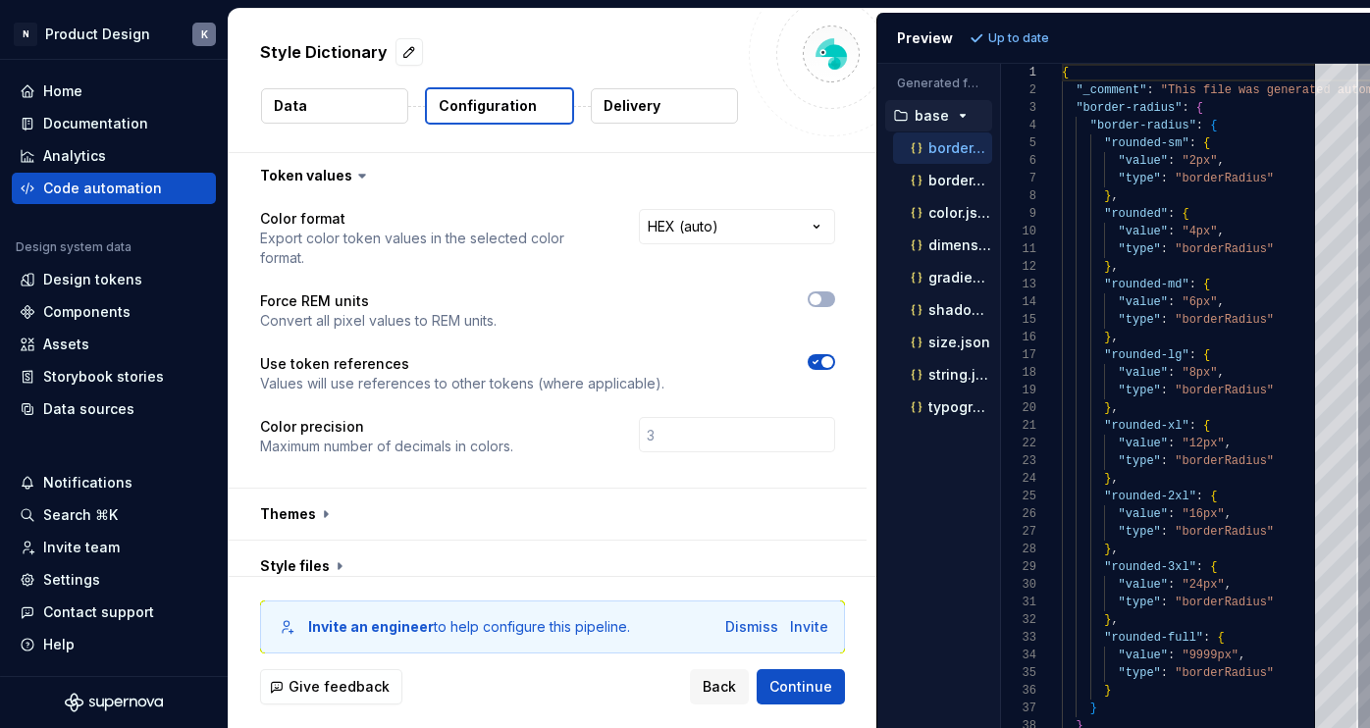
scroll to position [357, 0]
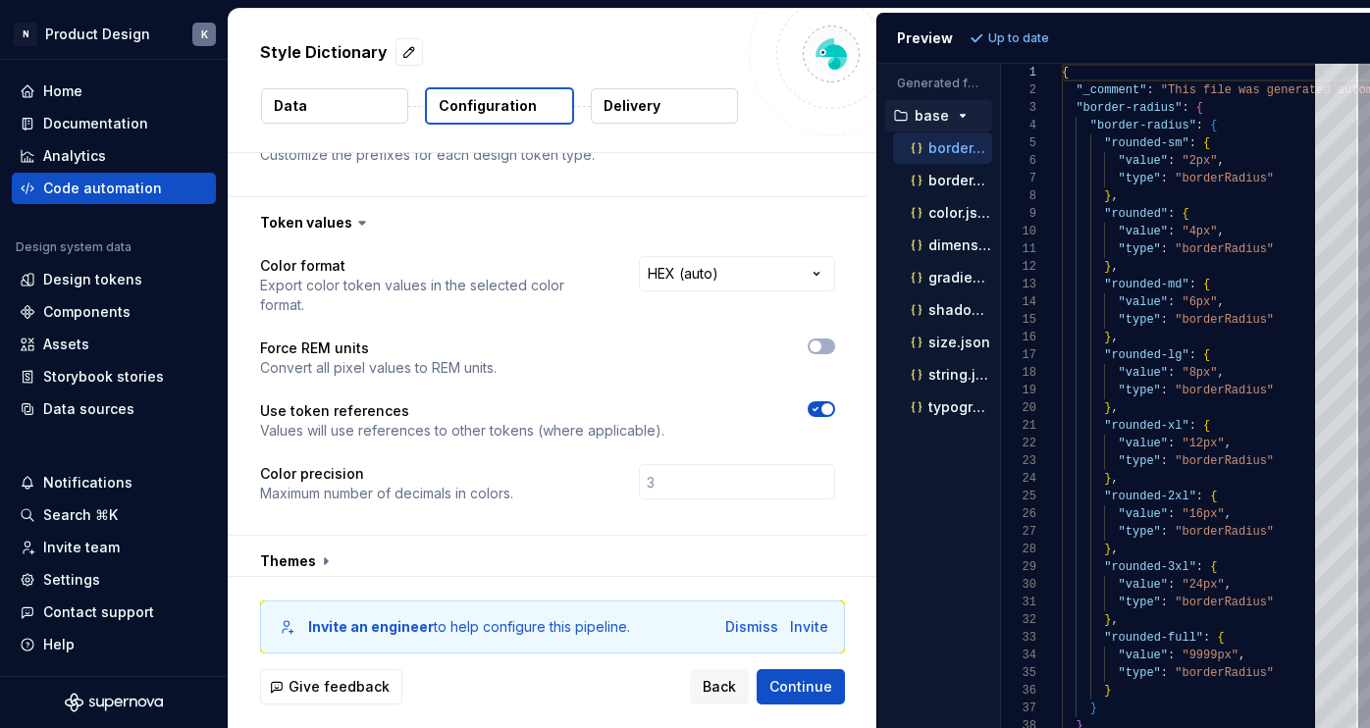
click at [692, 113] on button "Delivery" at bounding box center [664, 105] width 147 height 35
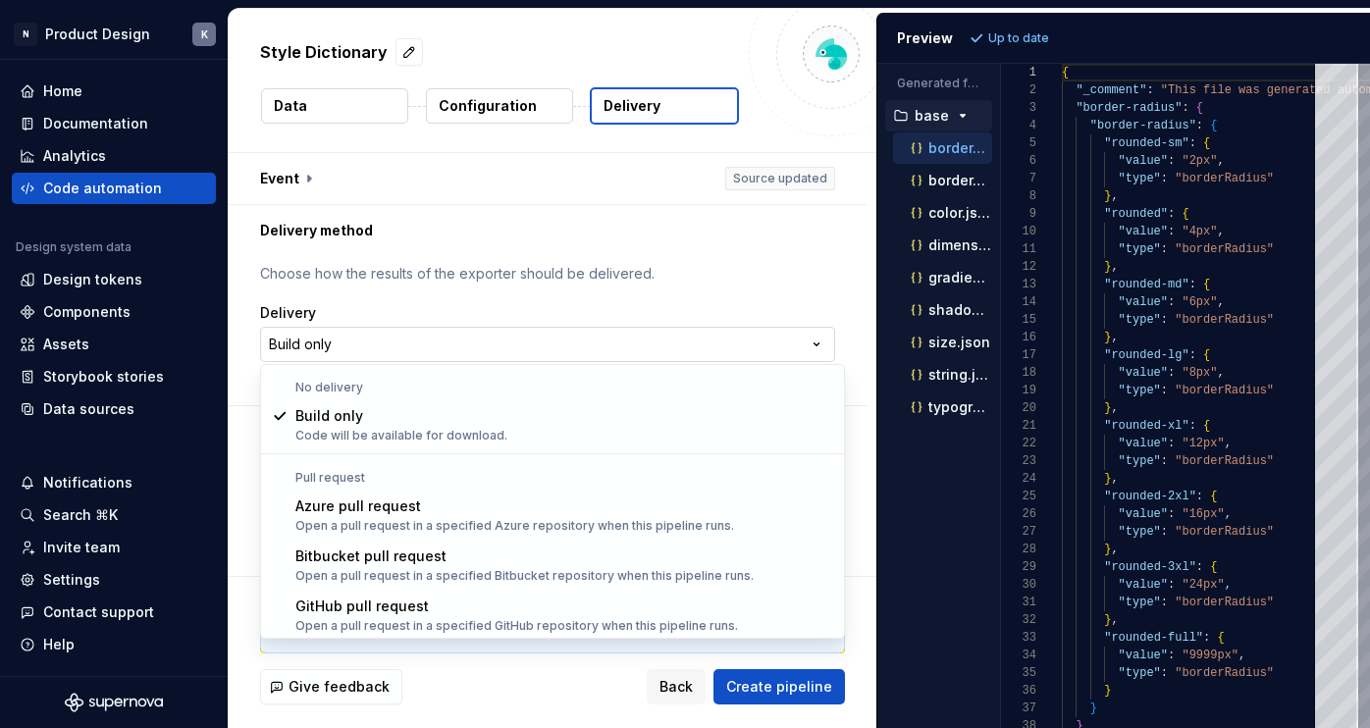
click at [365, 337] on html "**********" at bounding box center [685, 364] width 1370 height 728
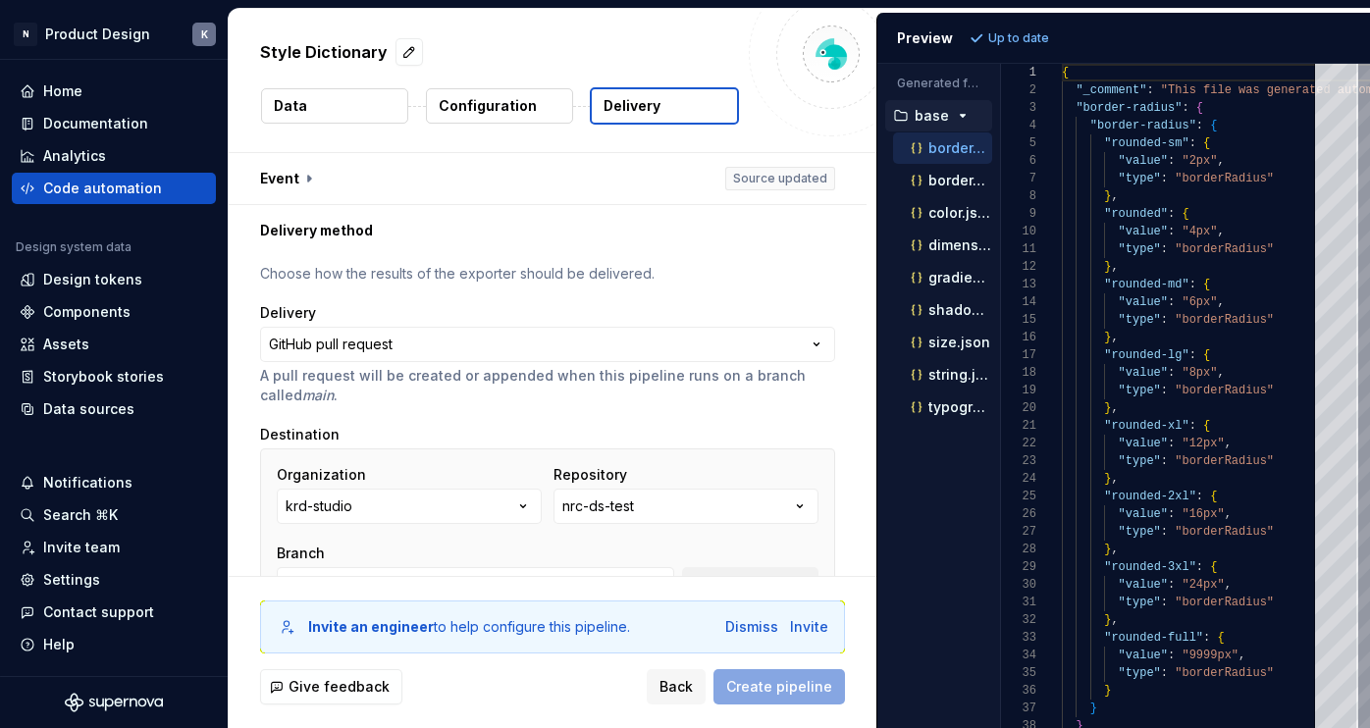
type input "main"
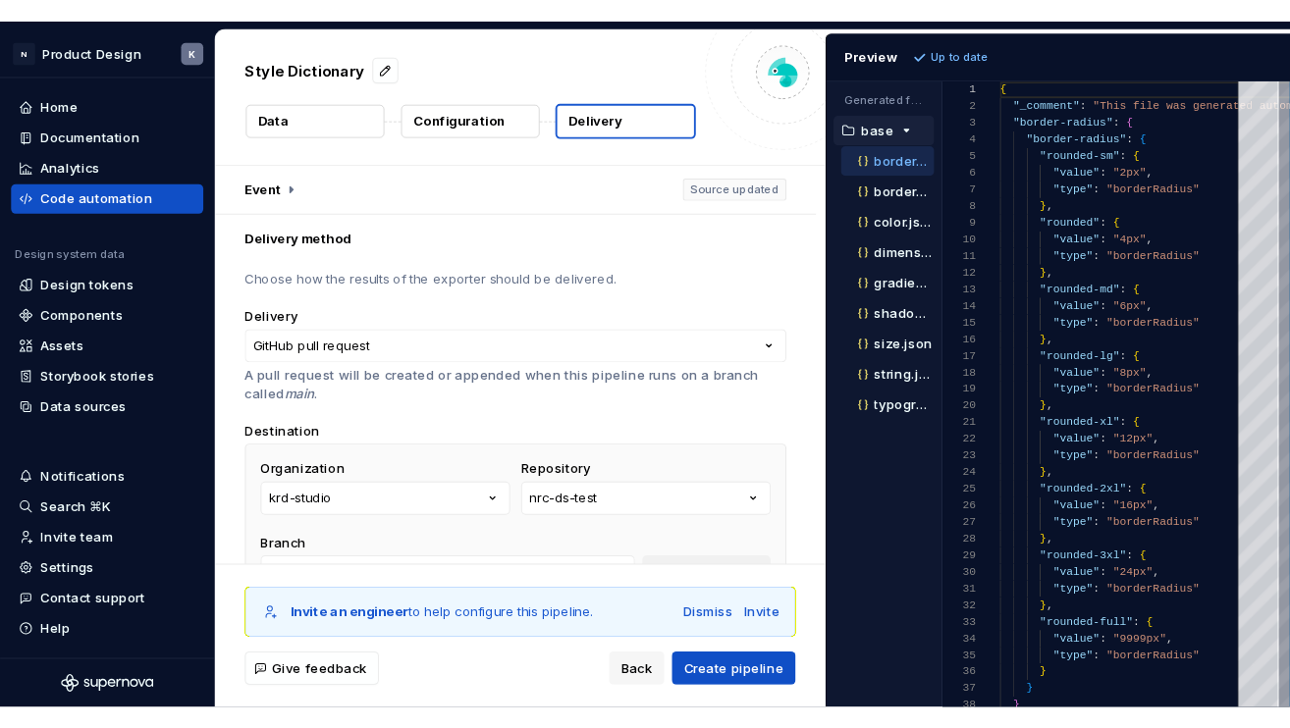
scroll to position [13, 0]
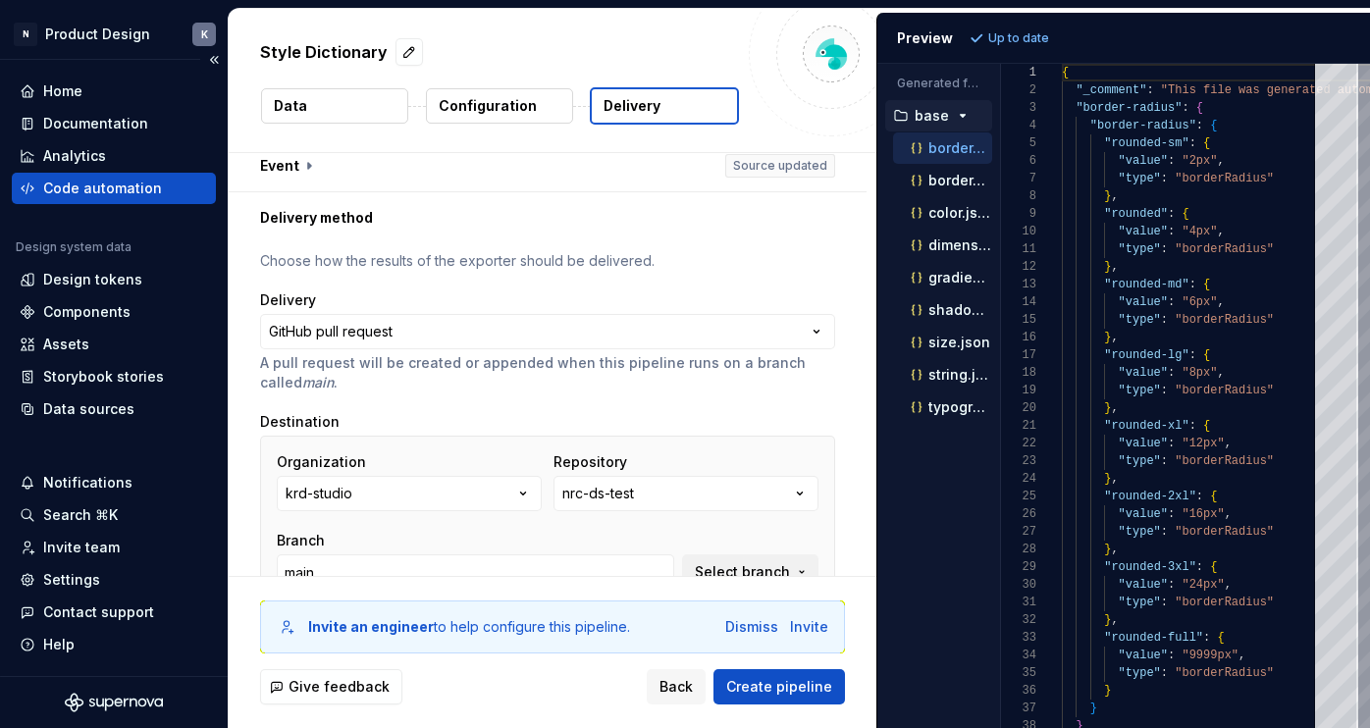
click at [136, 183] on div "Code automation" at bounding box center [102, 189] width 119 height 20
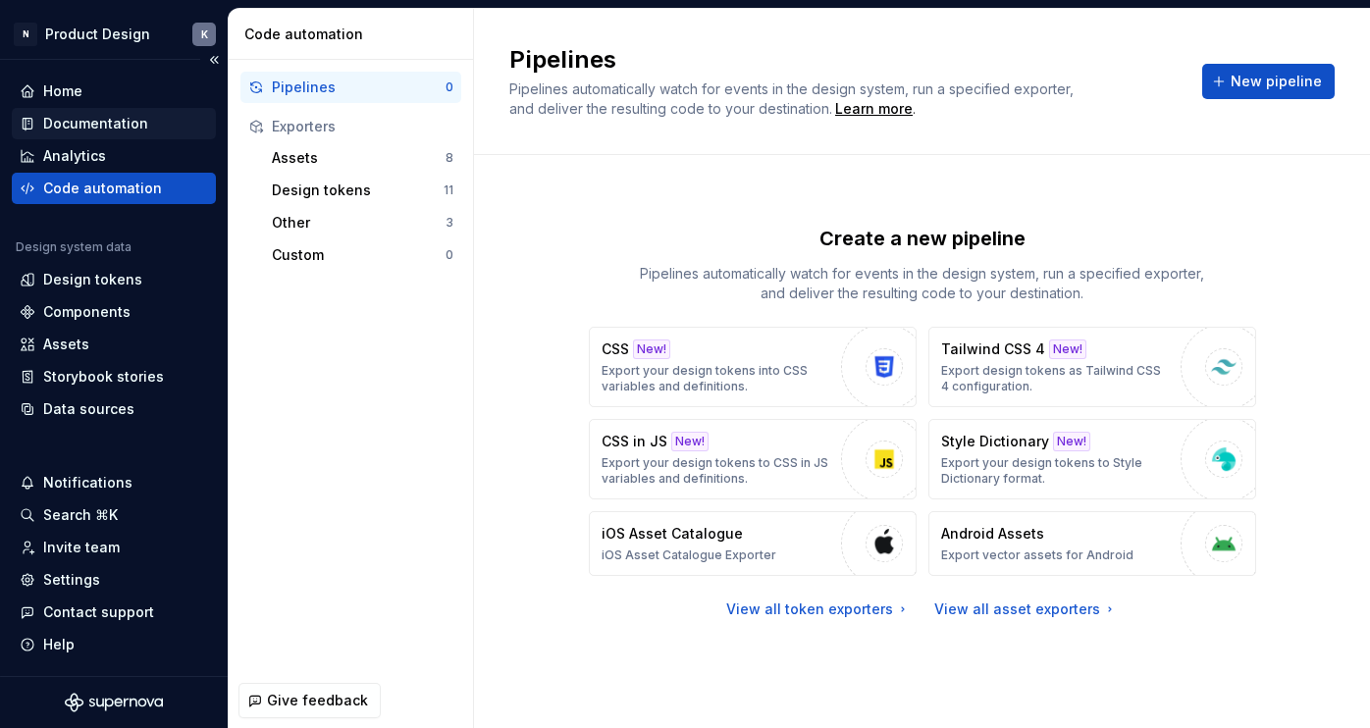
click at [105, 132] on div "Documentation" at bounding box center [95, 124] width 105 height 20
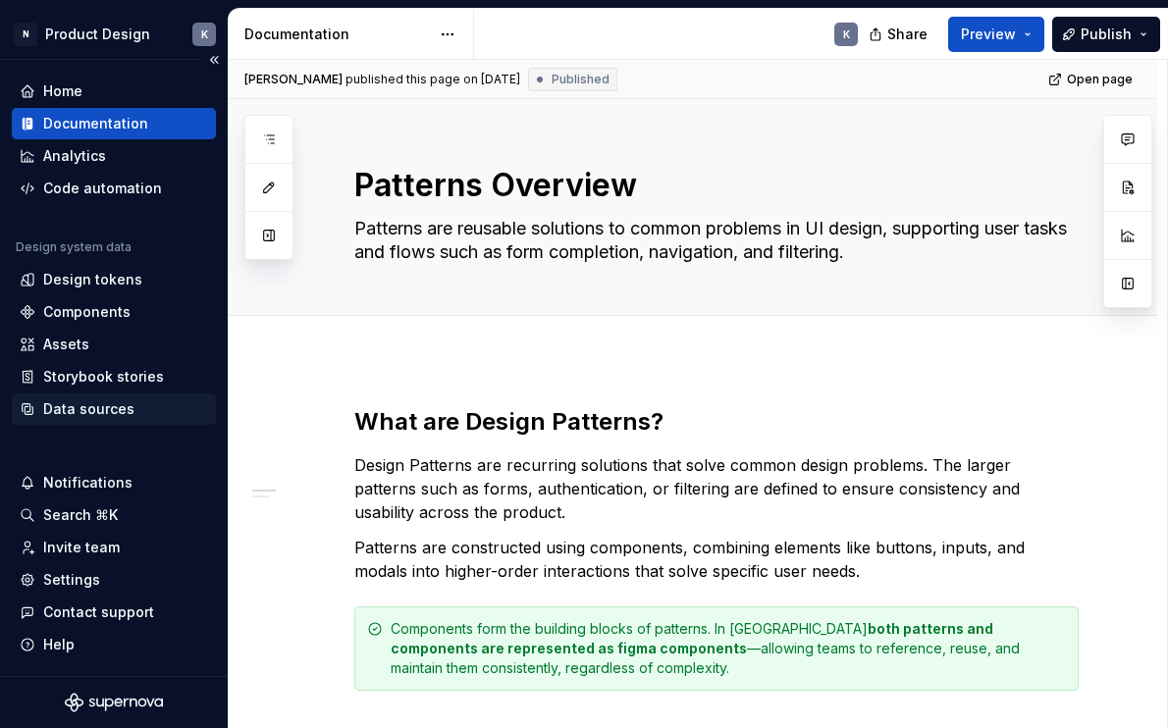
click at [111, 412] on div "Data sources" at bounding box center [88, 410] width 91 height 20
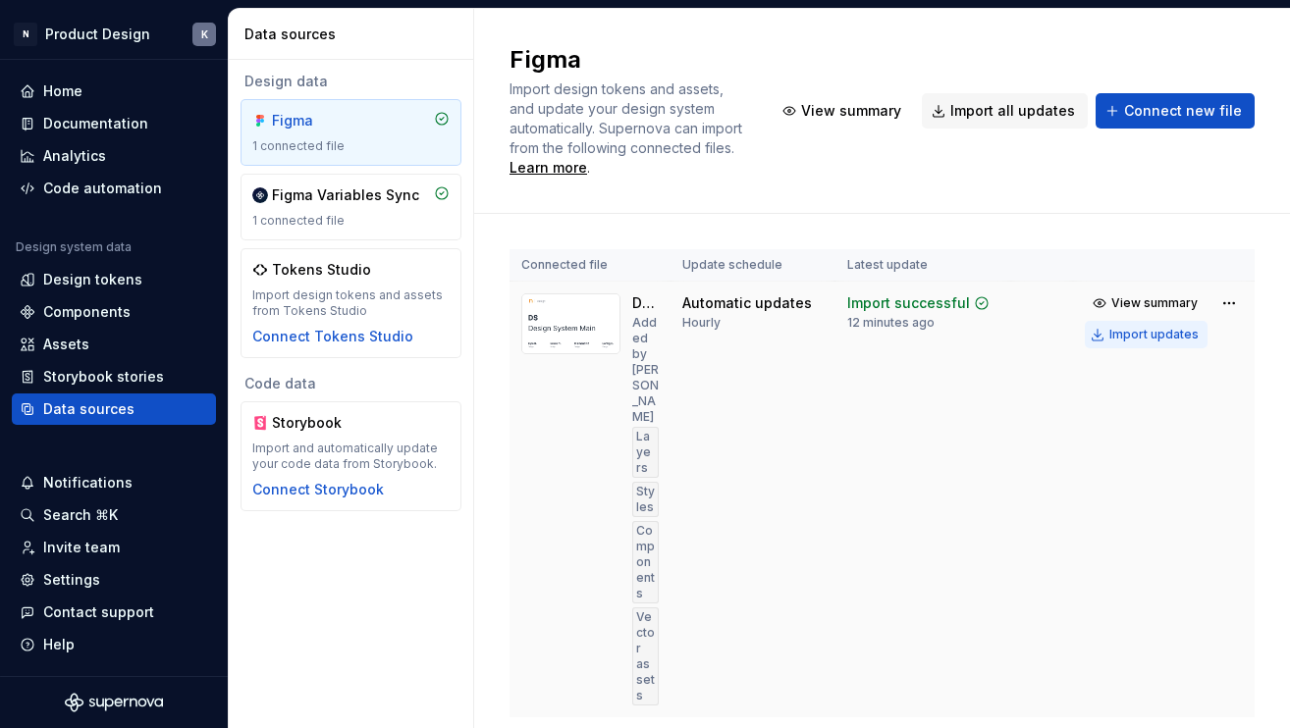
click at [1146, 330] on div "Import updates" at bounding box center [1153, 335] width 89 height 16
click at [1114, 337] on div "Import updates" at bounding box center [1153, 335] width 89 height 16
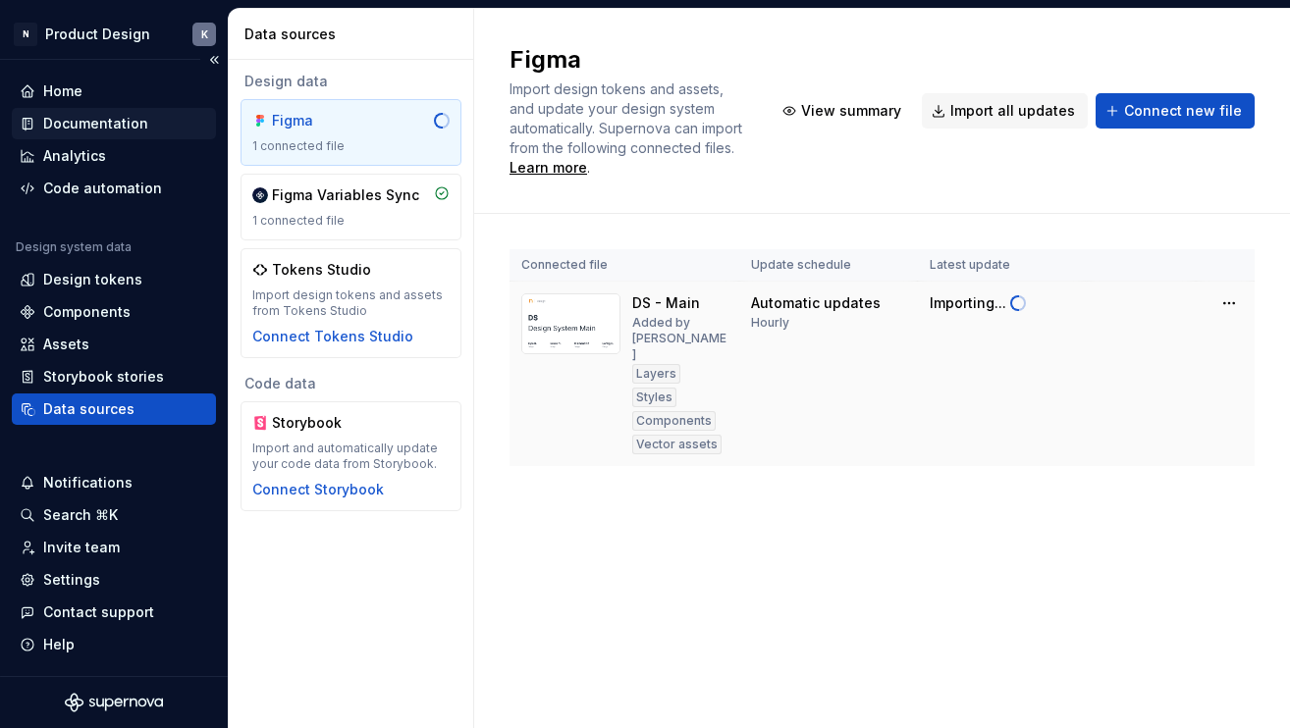
click at [149, 124] on div "Documentation" at bounding box center [114, 124] width 188 height 20
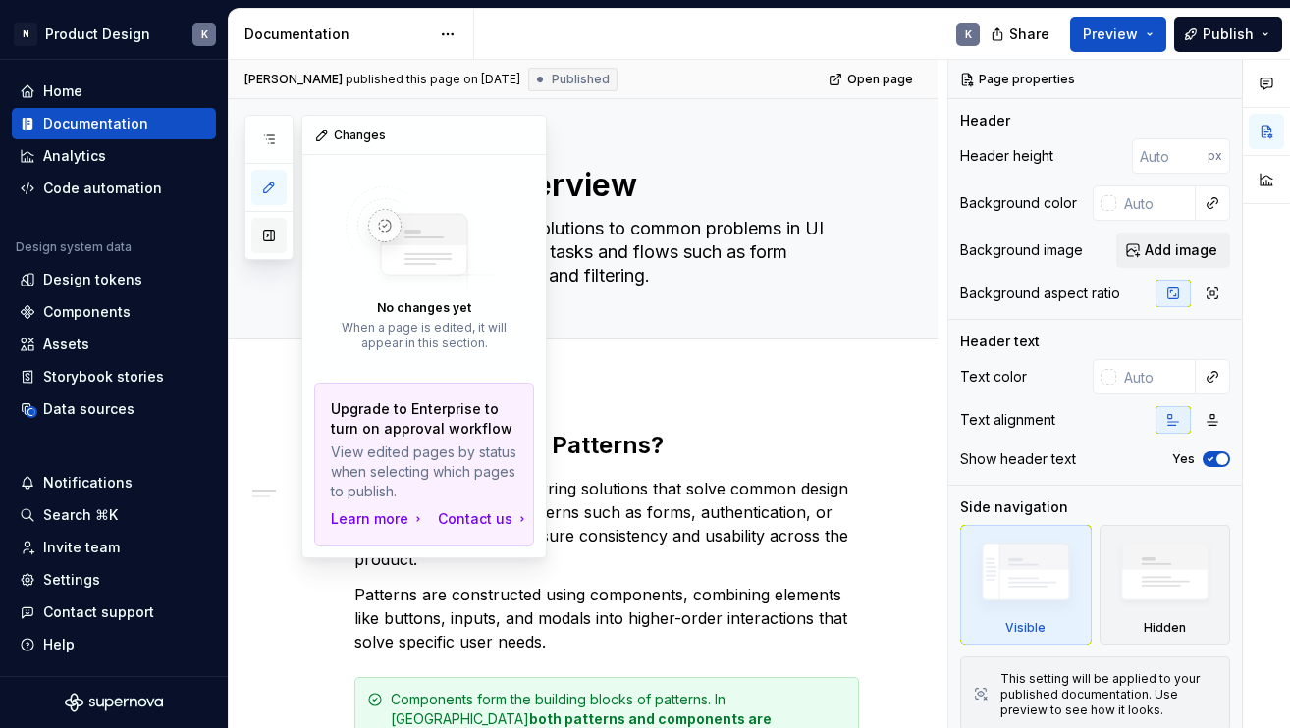
click at [267, 238] on button "button" at bounding box center [268, 235] width 35 height 35
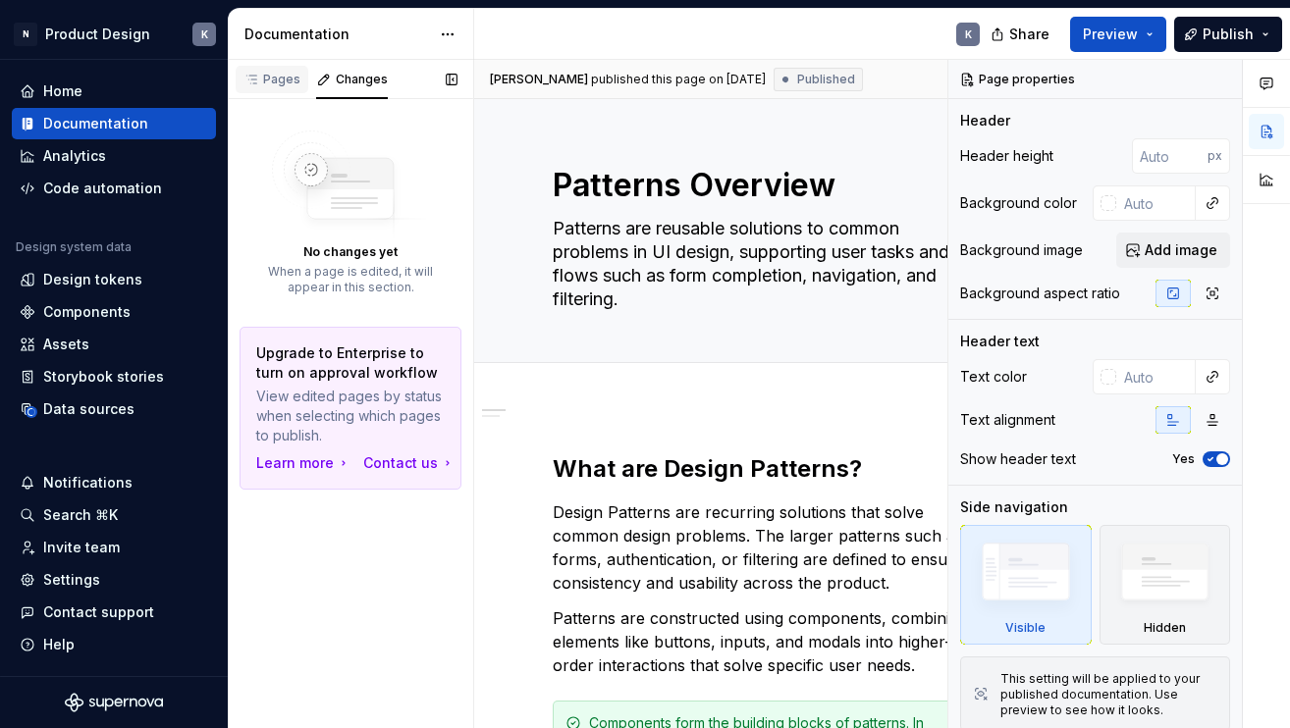
click at [282, 80] on div "Pages" at bounding box center [271, 80] width 57 height 16
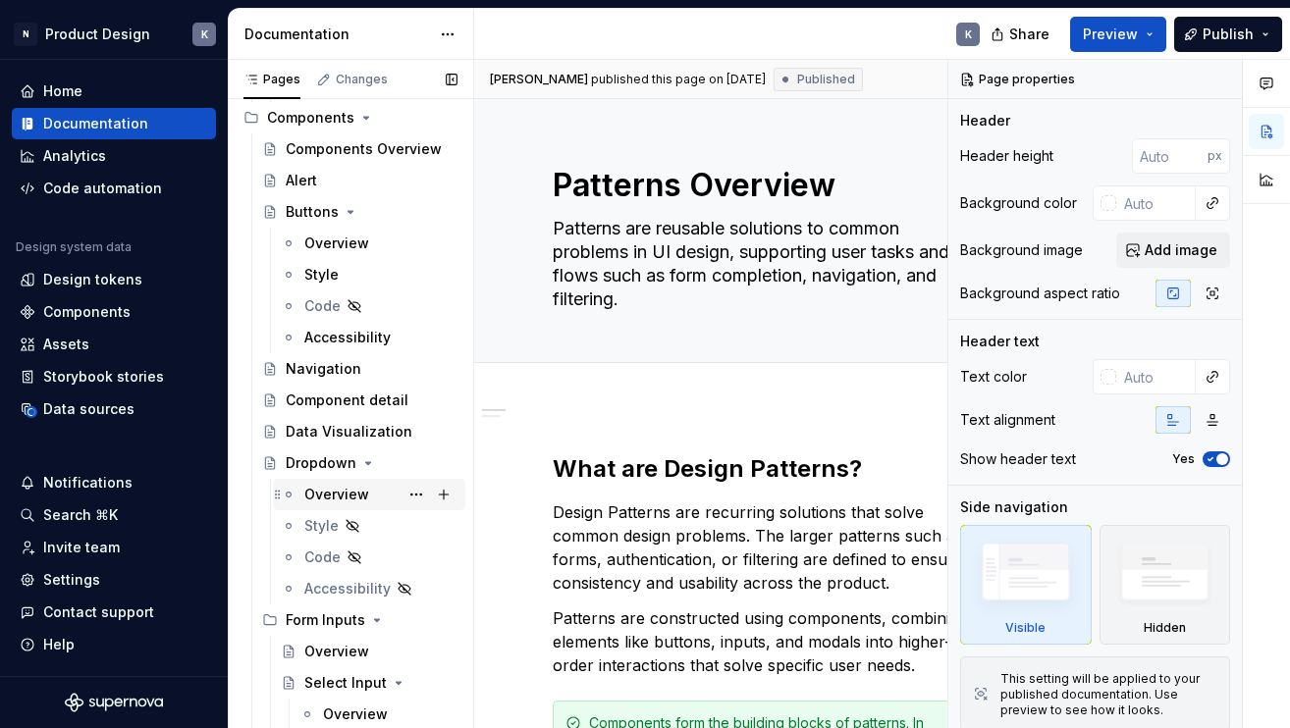
scroll to position [826, 0]
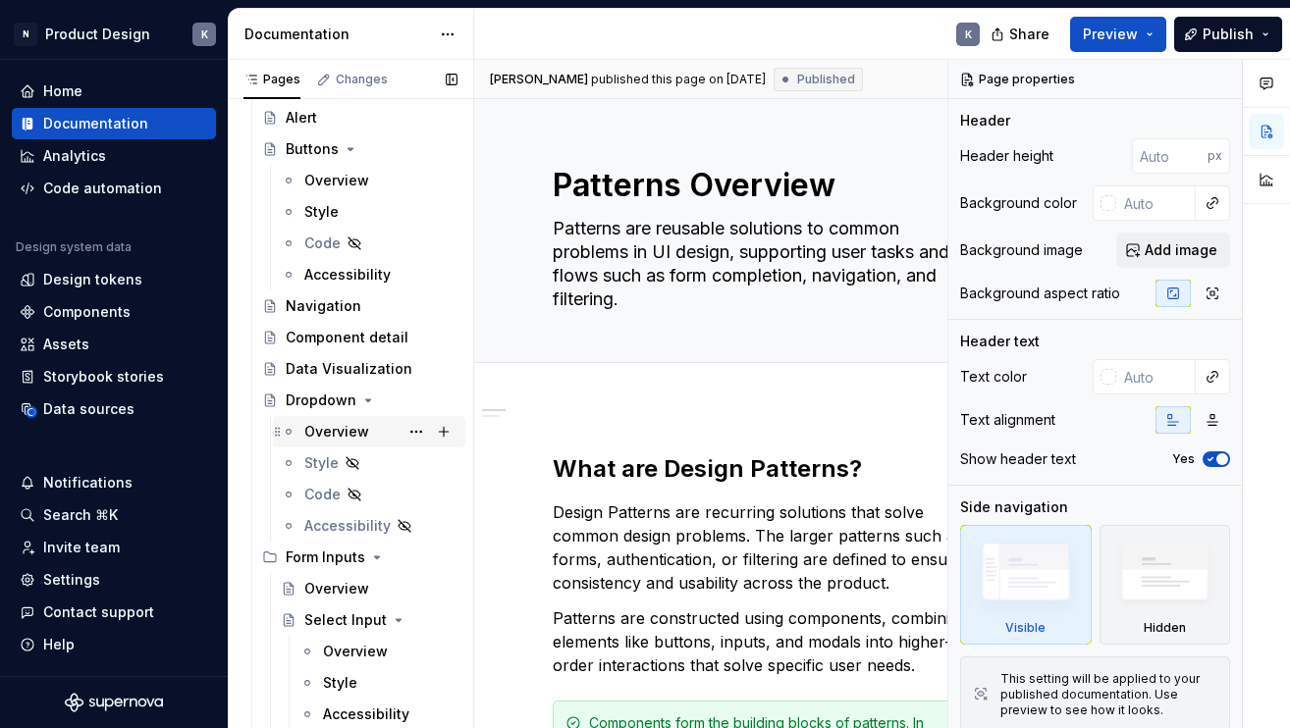
click at [349, 431] on div "Overview" at bounding box center [336, 432] width 65 height 20
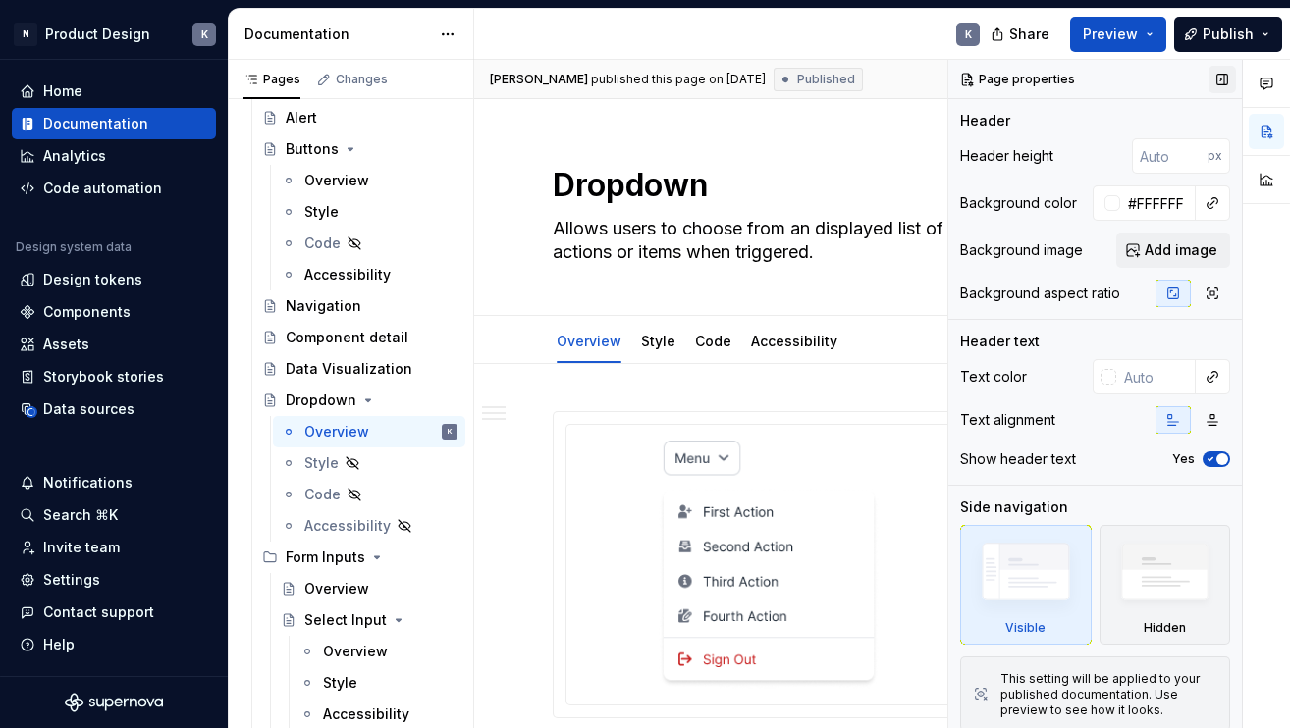
click at [1223, 71] on button "button" at bounding box center [1221, 79] width 27 height 27
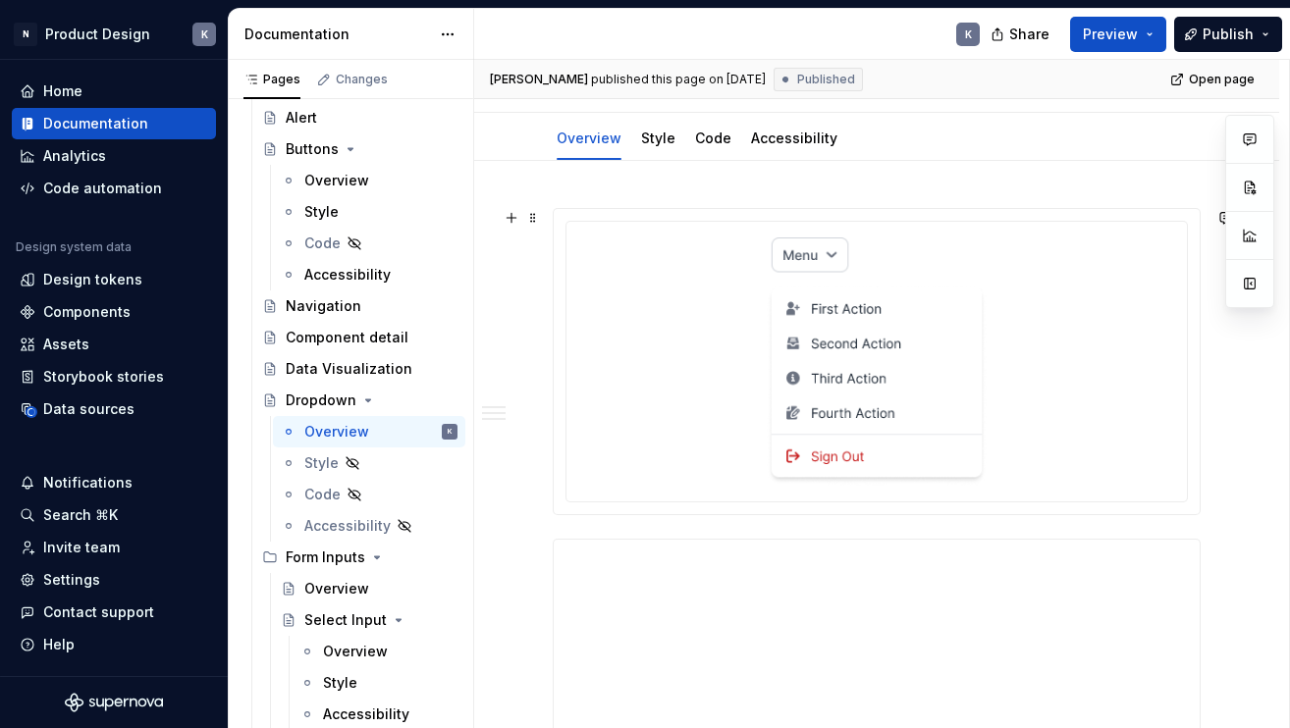
scroll to position [280, 0]
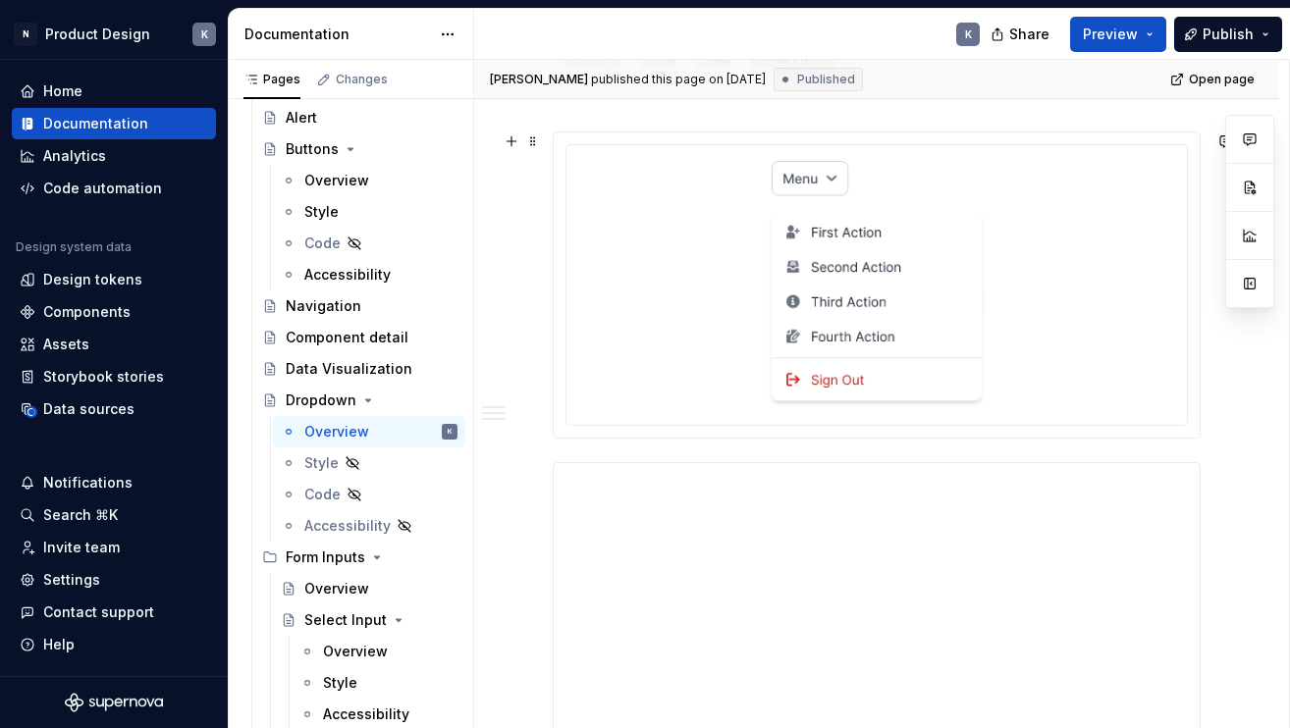
click at [987, 295] on img at bounding box center [877, 285] width 220 height 248
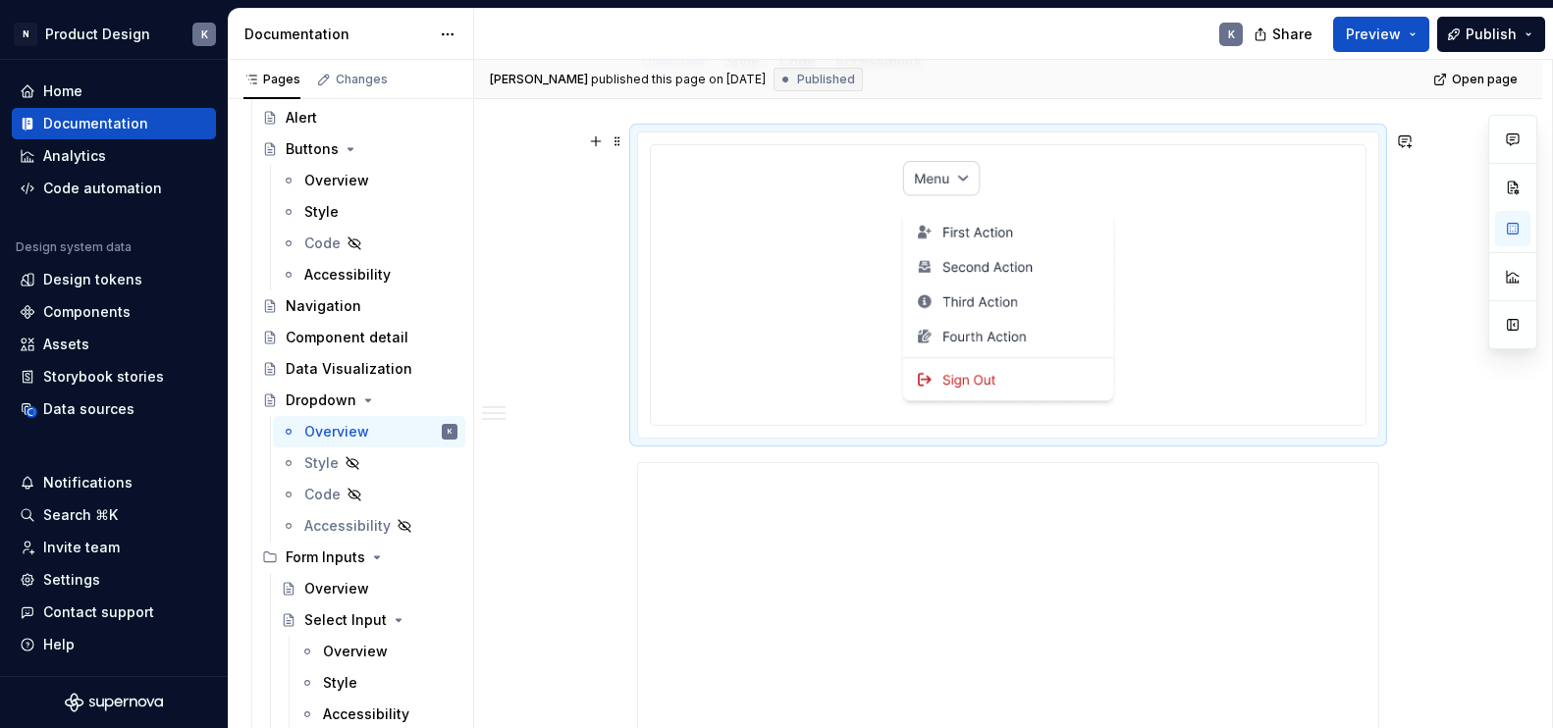
scroll to position [231, 0]
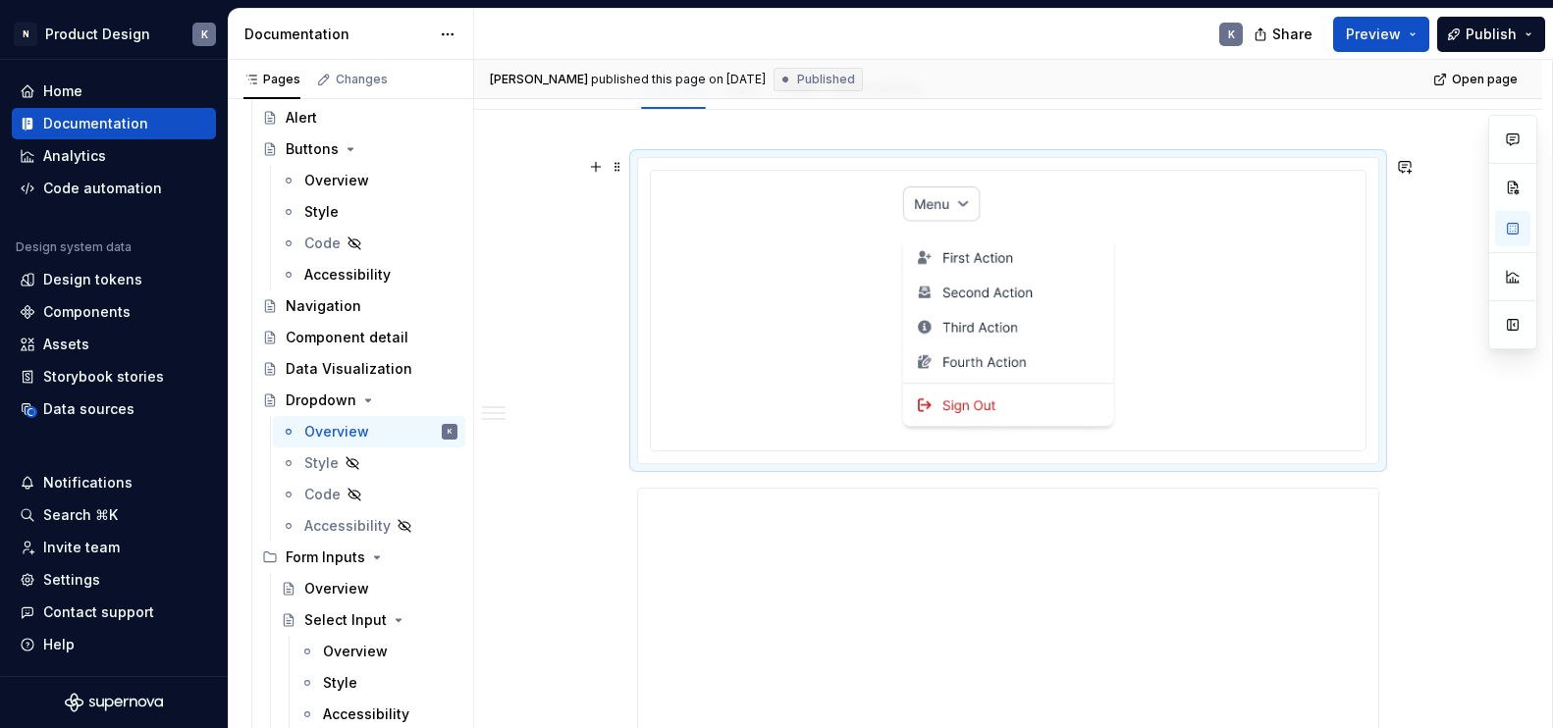
click at [1259, 316] on div at bounding box center [1008, 311] width 699 height 264
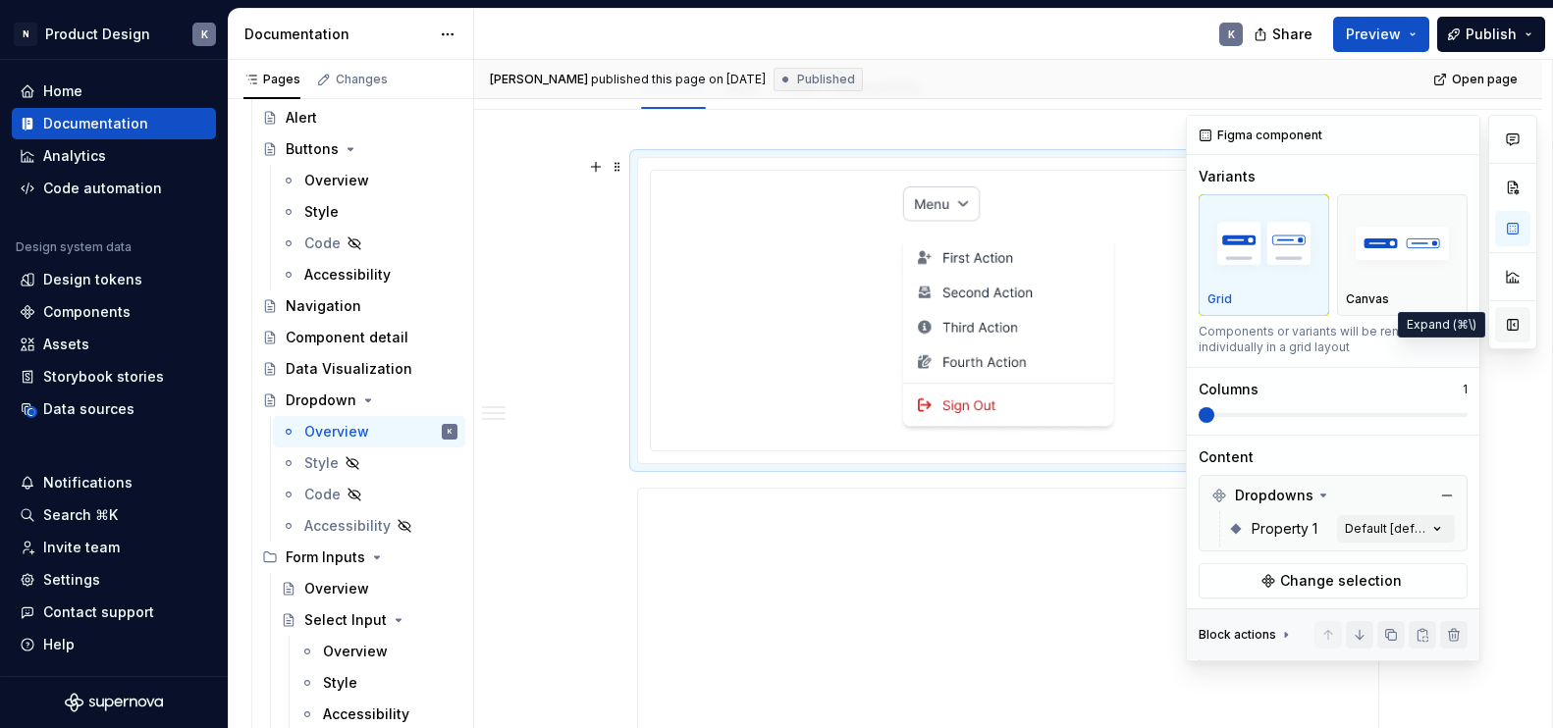
click at [1521, 331] on button "button" at bounding box center [1512, 324] width 35 height 35
type textarea "*"
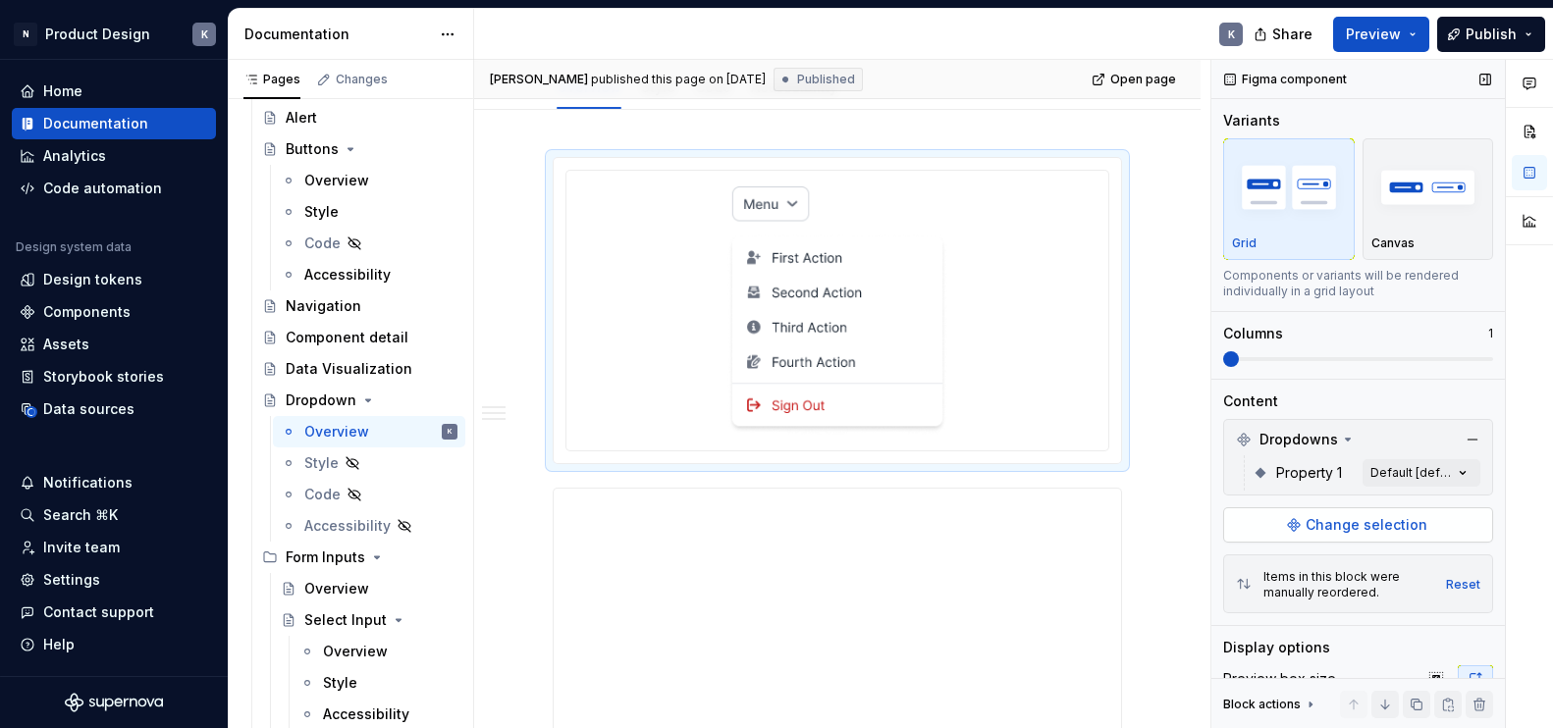
click at [1398, 526] on span "Change selection" at bounding box center [1367, 525] width 122 height 20
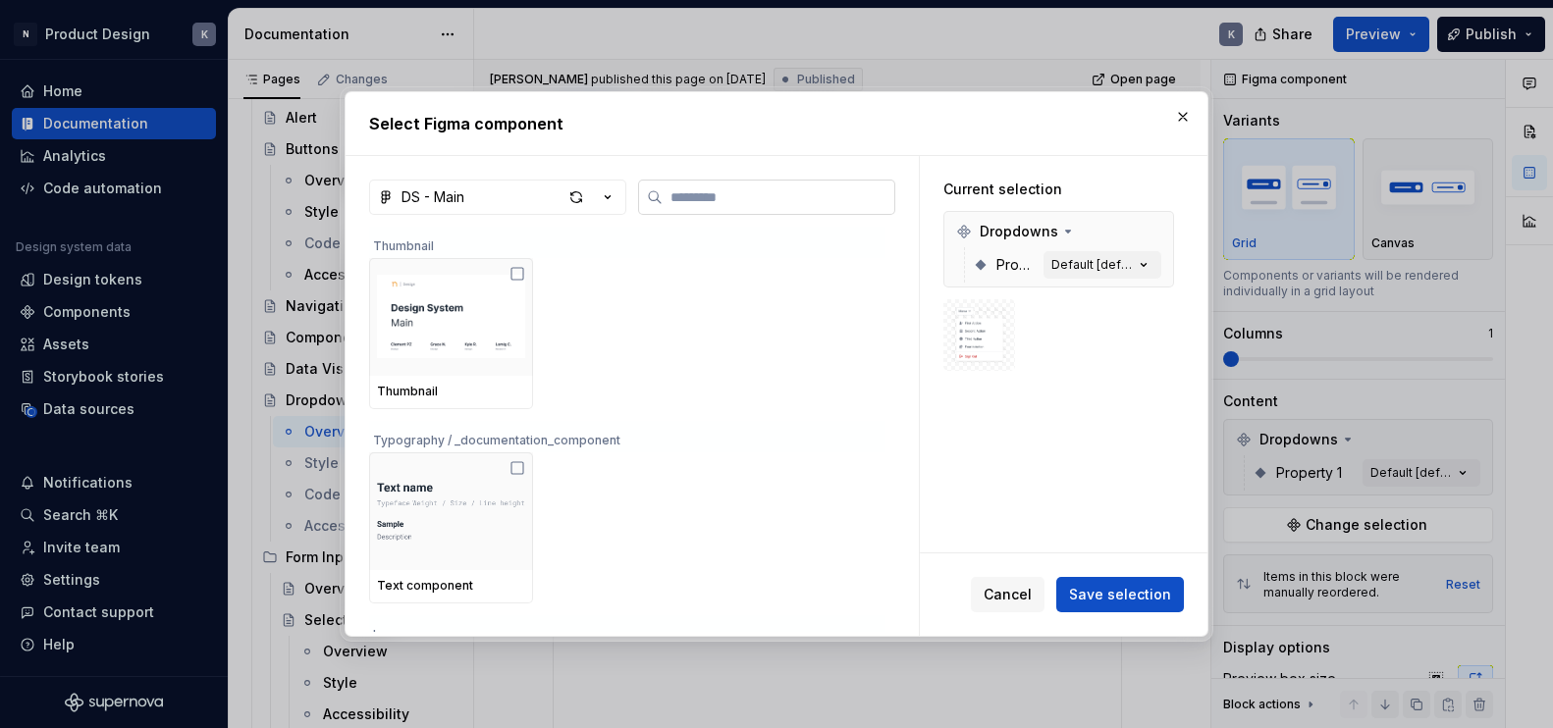
click at [694, 194] on input "search" at bounding box center [779, 197] width 232 height 20
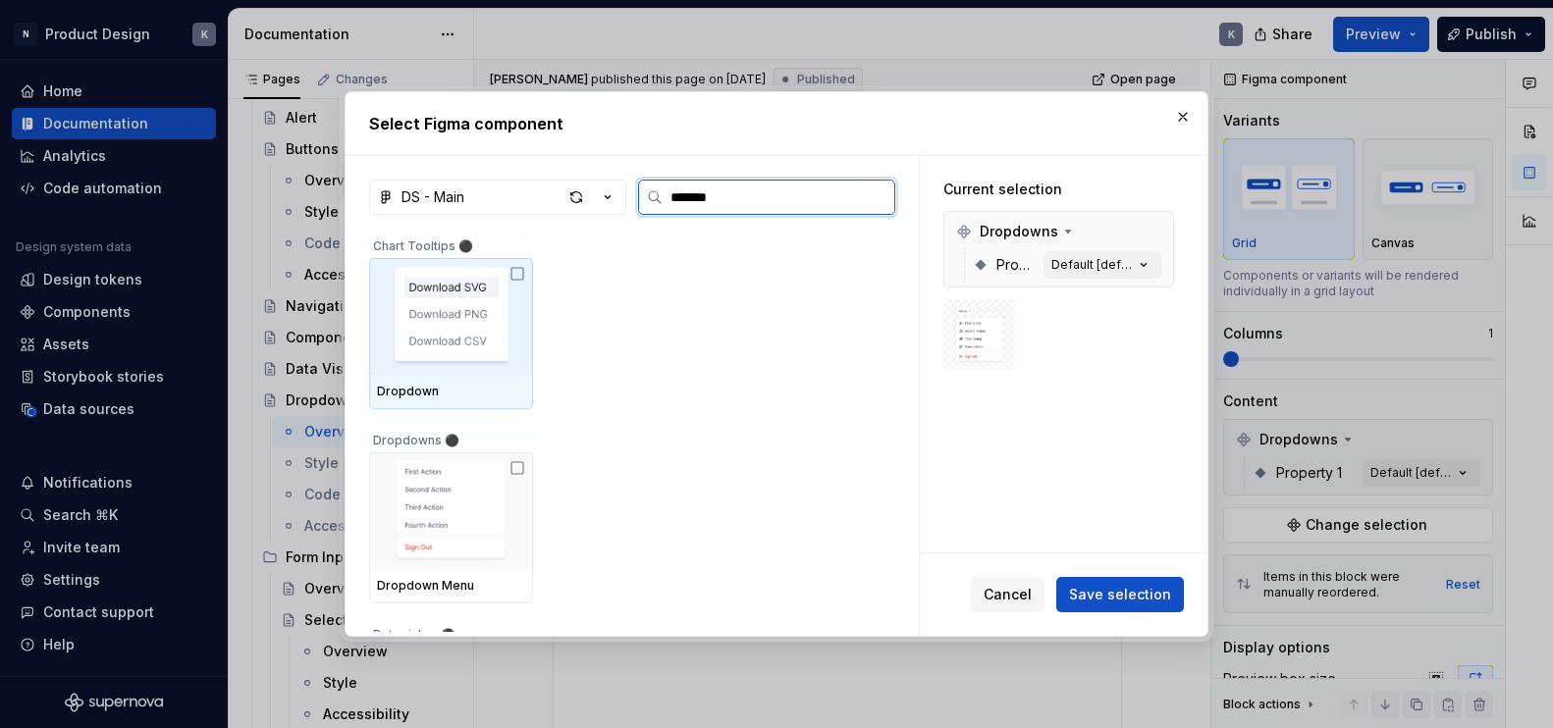
type input "********"
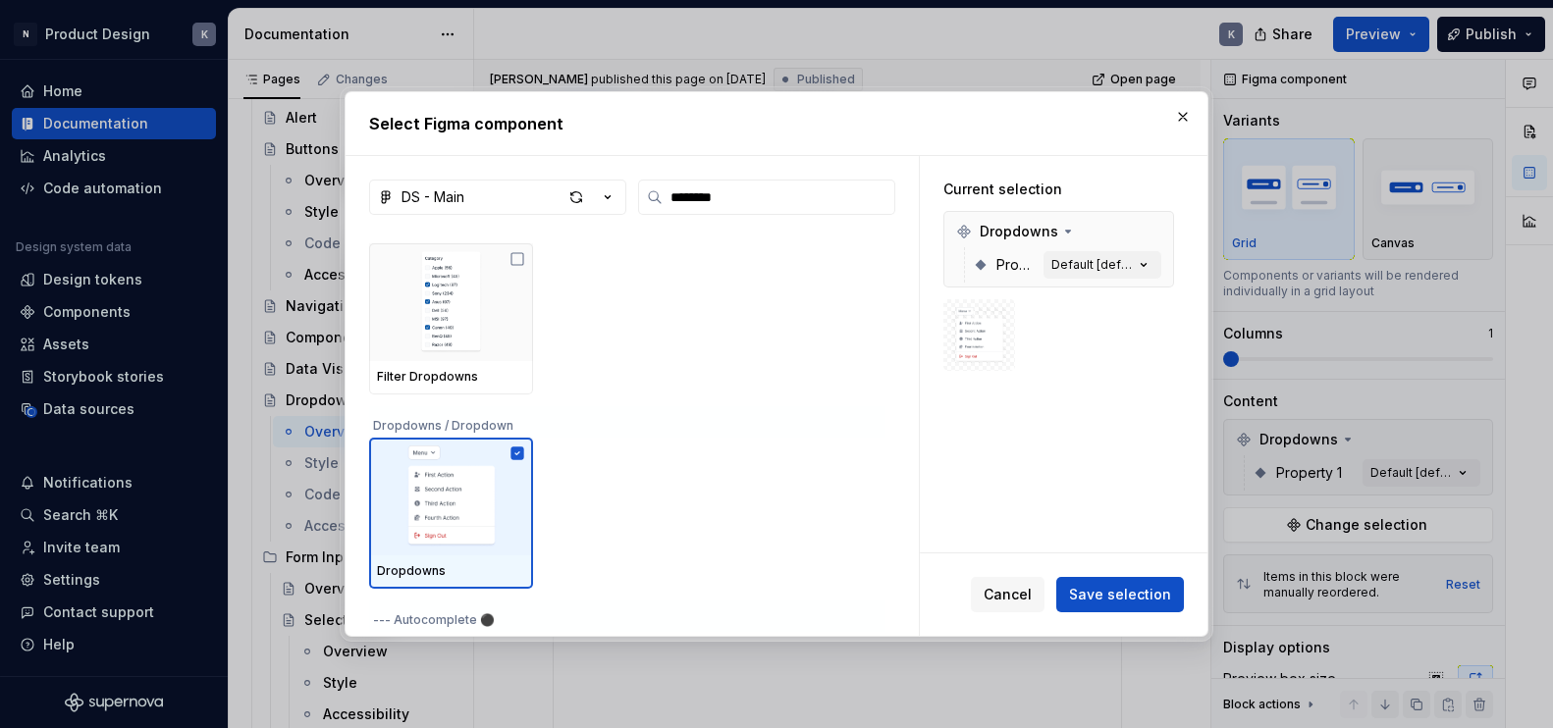
scroll to position [608, 0]
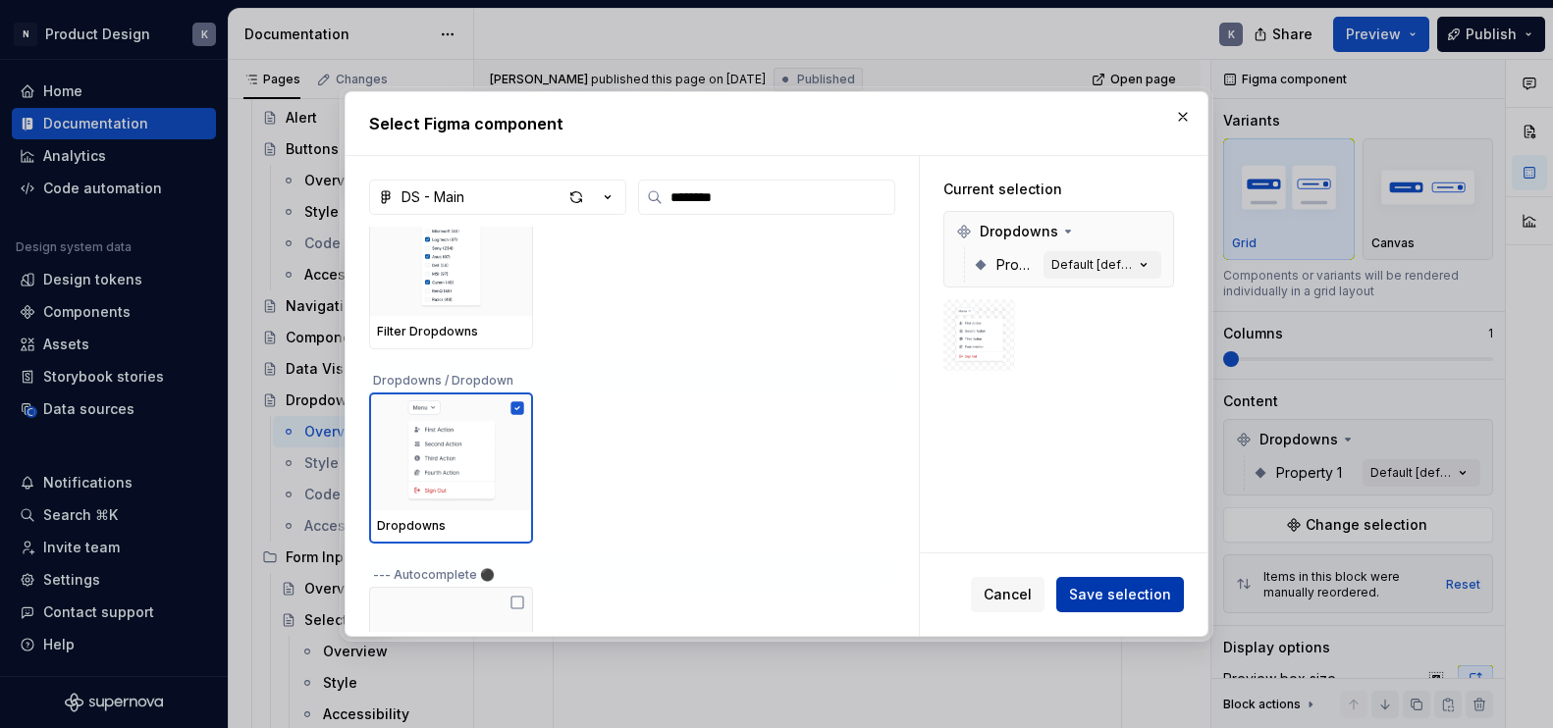
drag, startPoint x: 1133, startPoint y: 600, endPoint x: 1144, endPoint y: 582, distance: 20.7
click at [1144, 582] on button "Save selection" at bounding box center [1120, 594] width 128 height 35
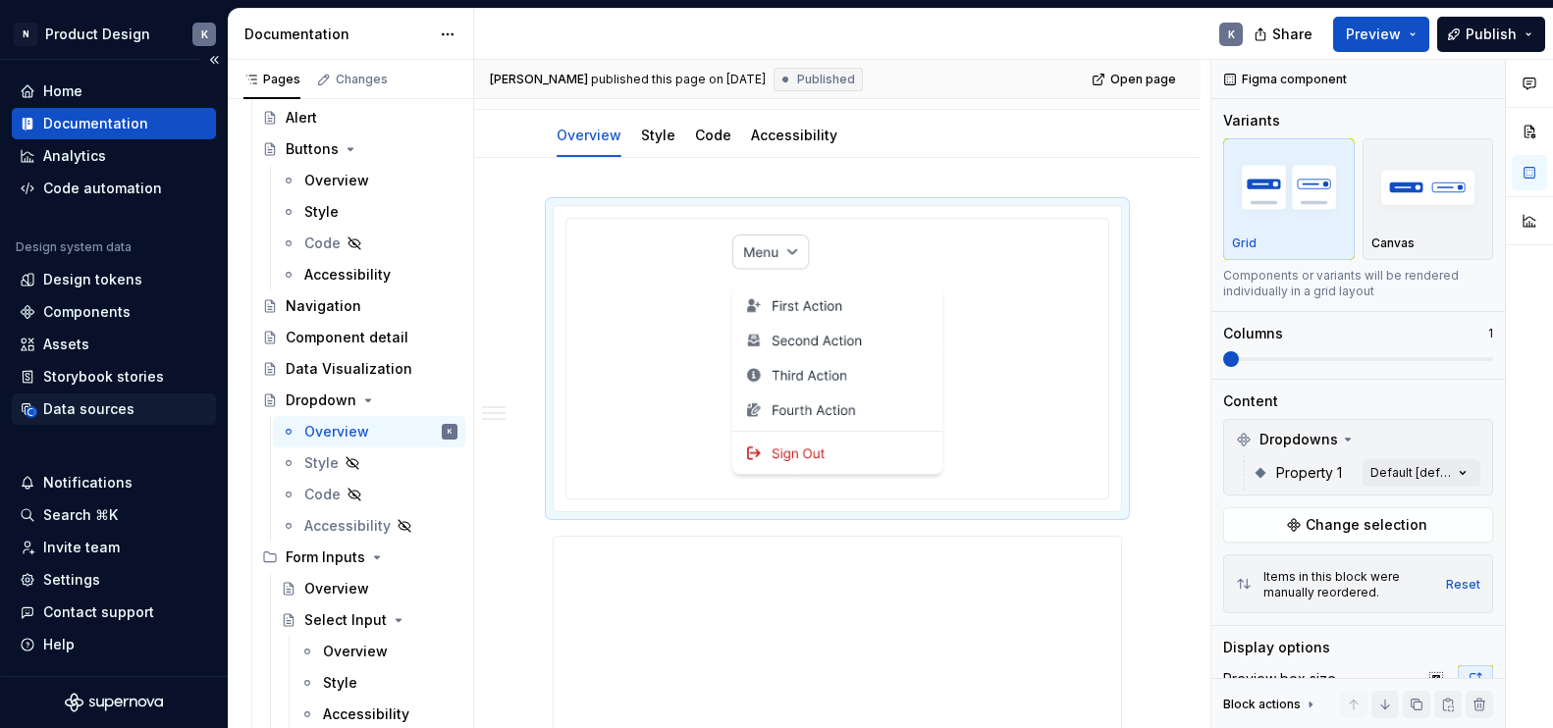
click at [98, 406] on div "Data sources" at bounding box center [88, 410] width 91 height 20
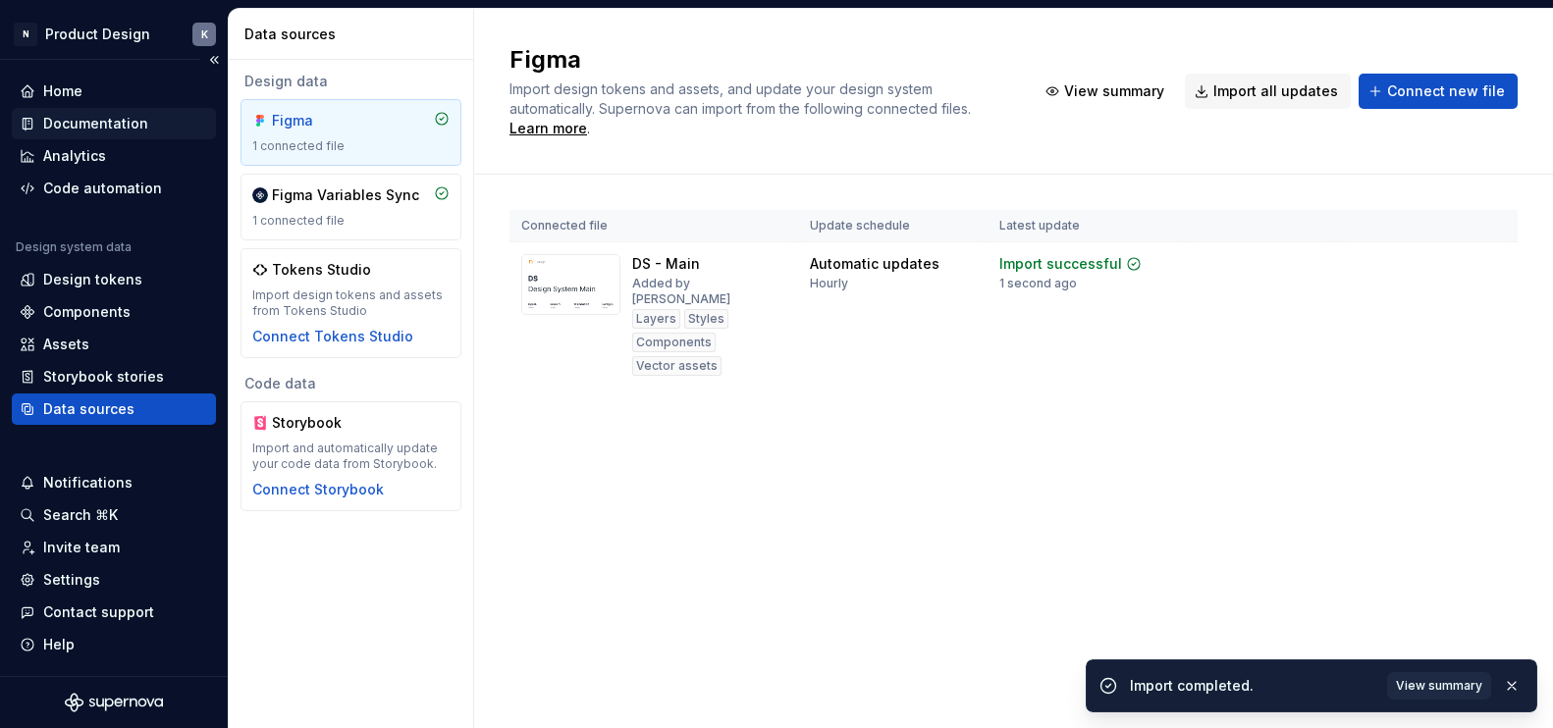
click at [111, 125] on div "Documentation" at bounding box center [95, 124] width 105 height 20
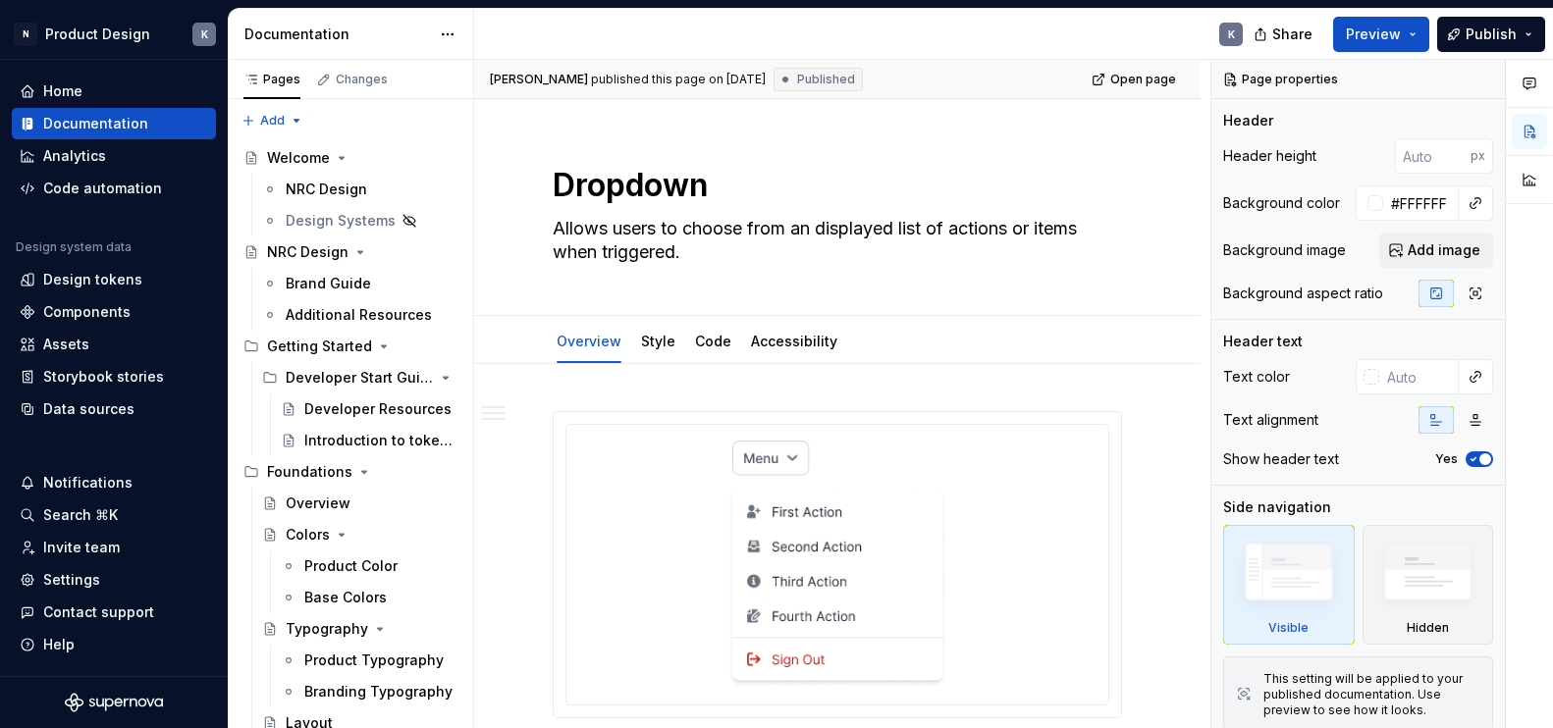
scroll to position [167, 0]
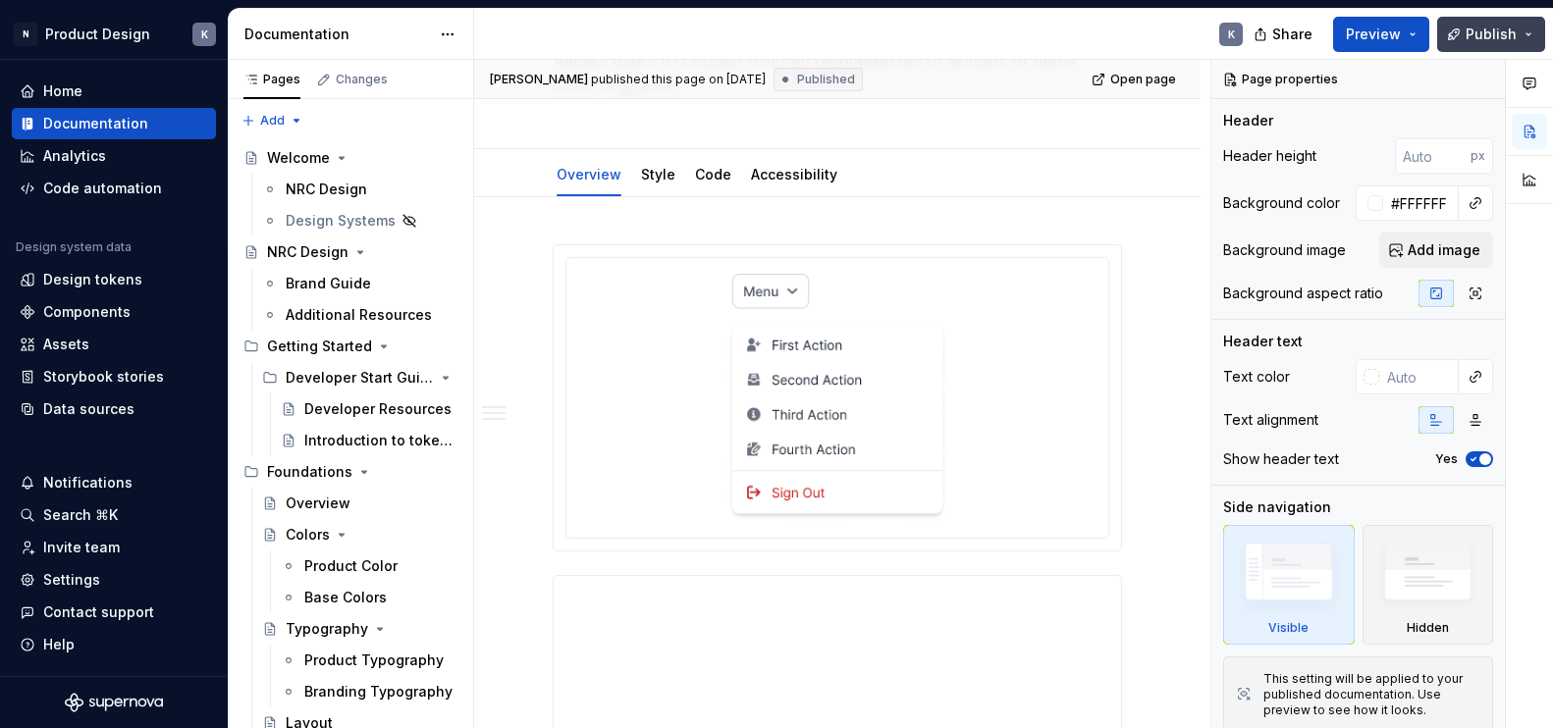
click at [1493, 35] on span "Publish" at bounding box center [1491, 35] width 51 height 20
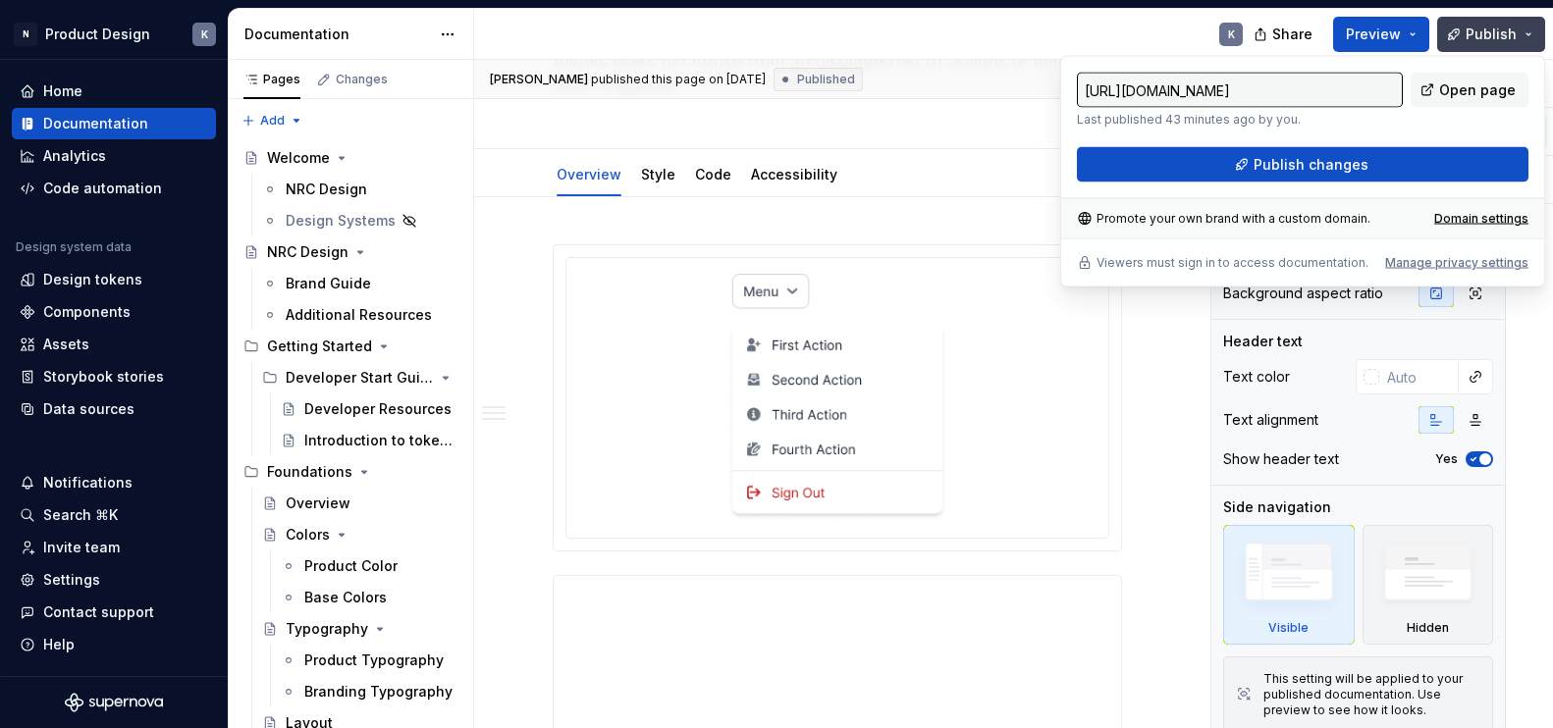
type textarea "*"
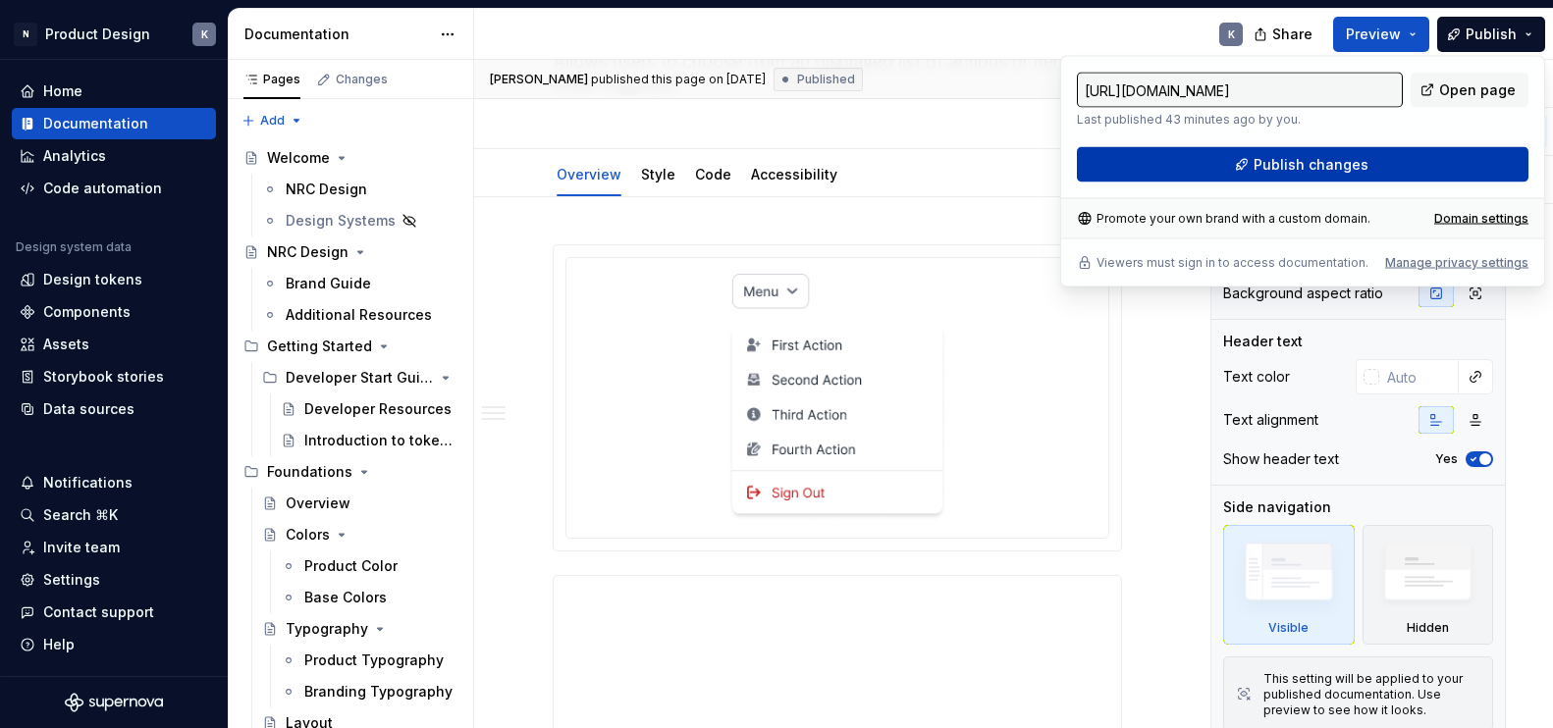
click at [1426, 162] on button "Publish changes" at bounding box center [1303, 164] width 452 height 35
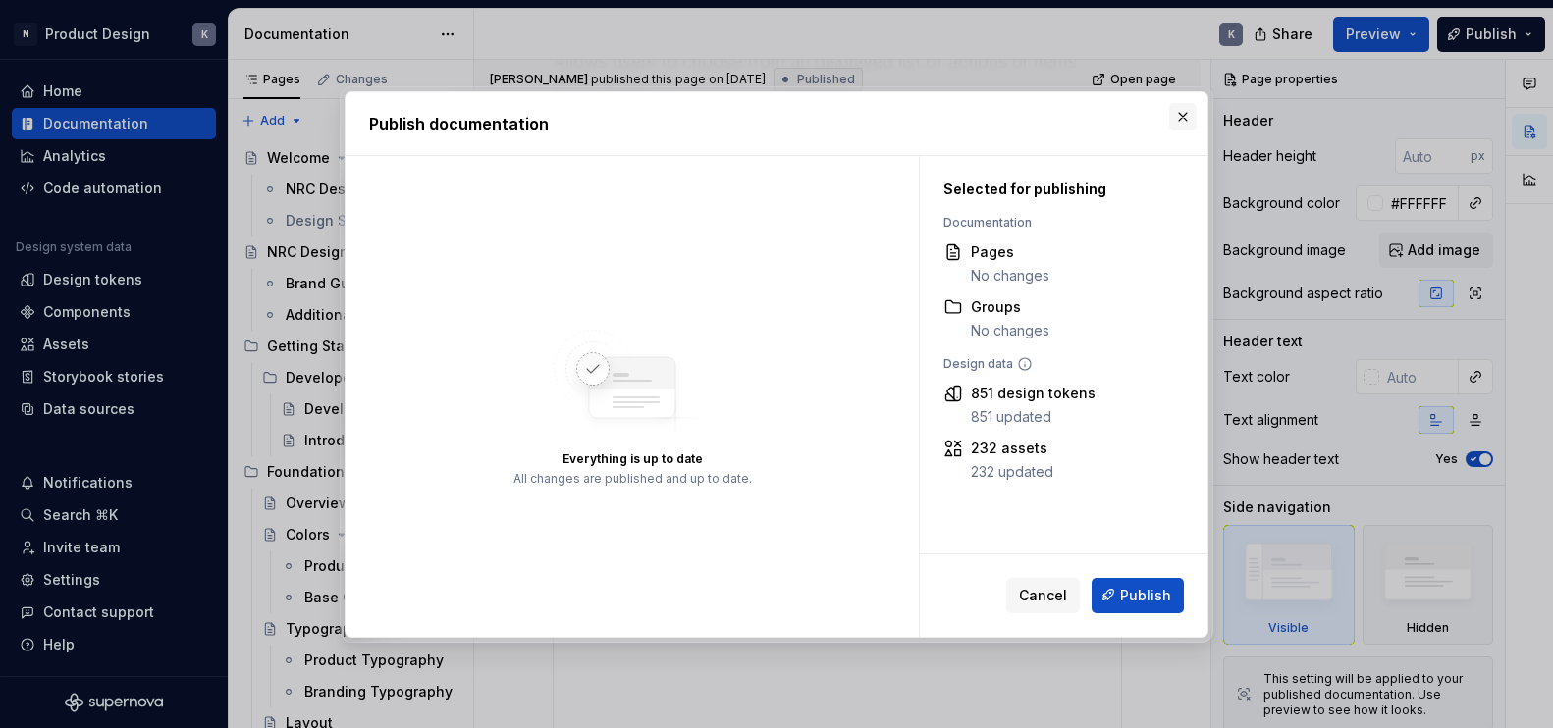
click at [1177, 113] on button "button" at bounding box center [1182, 116] width 27 height 27
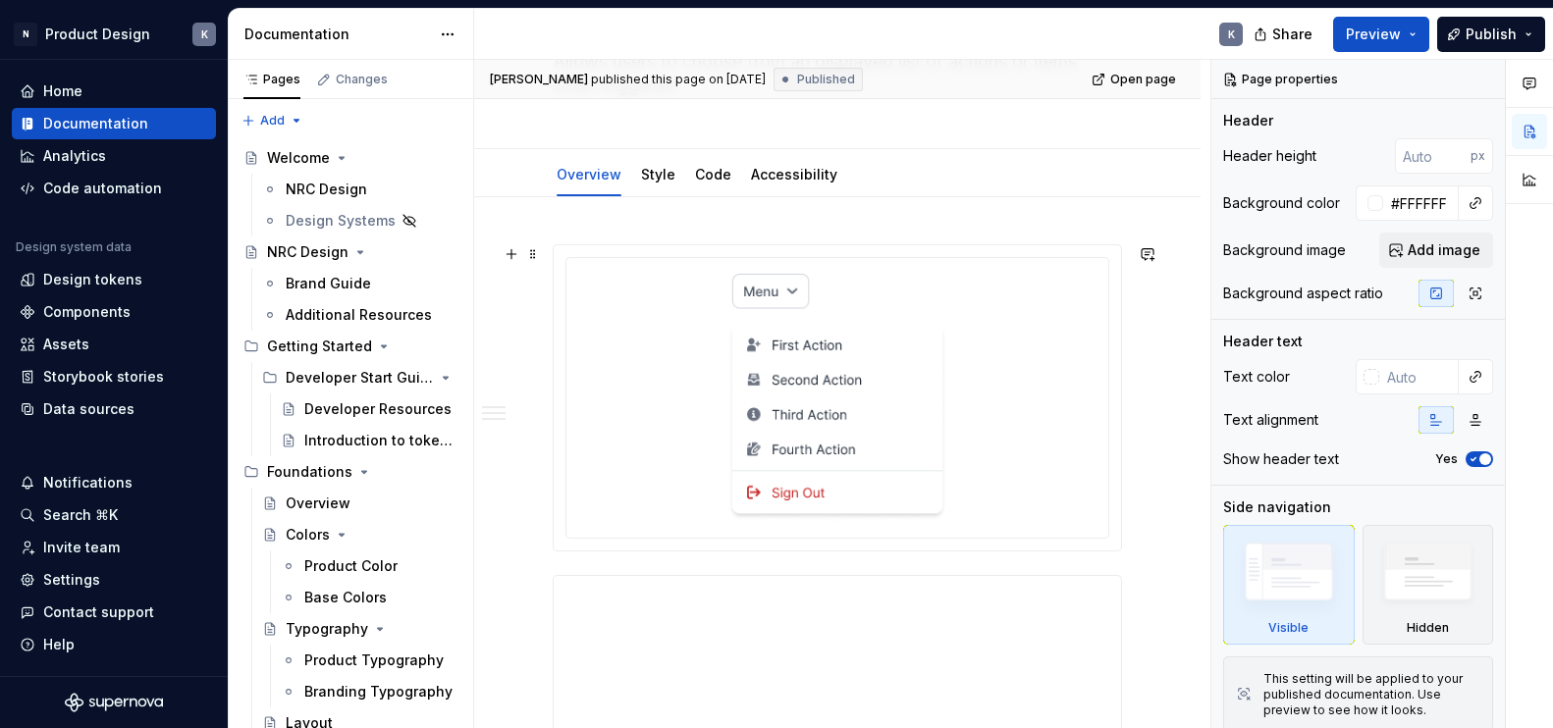
click at [846, 404] on img at bounding box center [837, 398] width 220 height 248
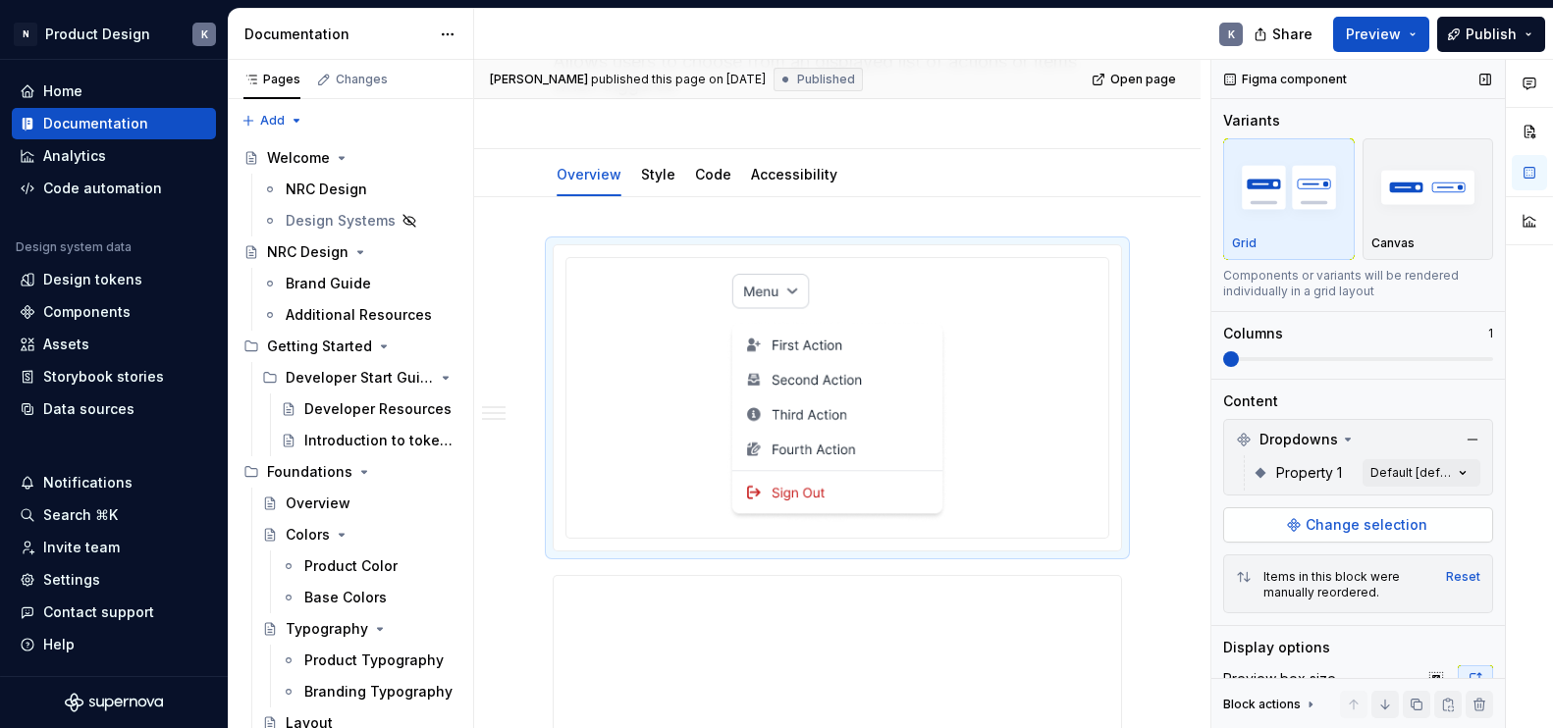
click at [1372, 527] on span "Change selection" at bounding box center [1367, 525] width 122 height 20
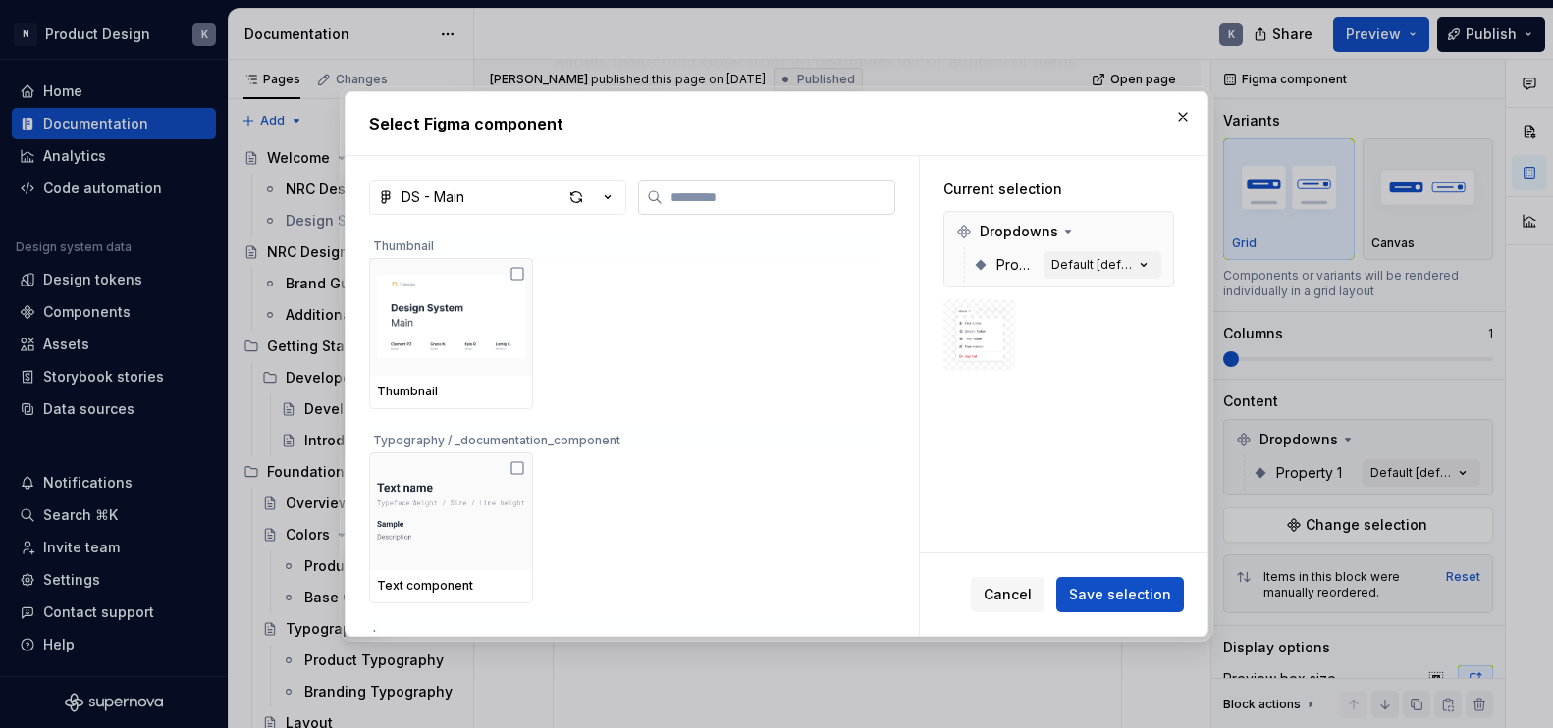
click at [789, 201] on input "search" at bounding box center [779, 197] width 232 height 20
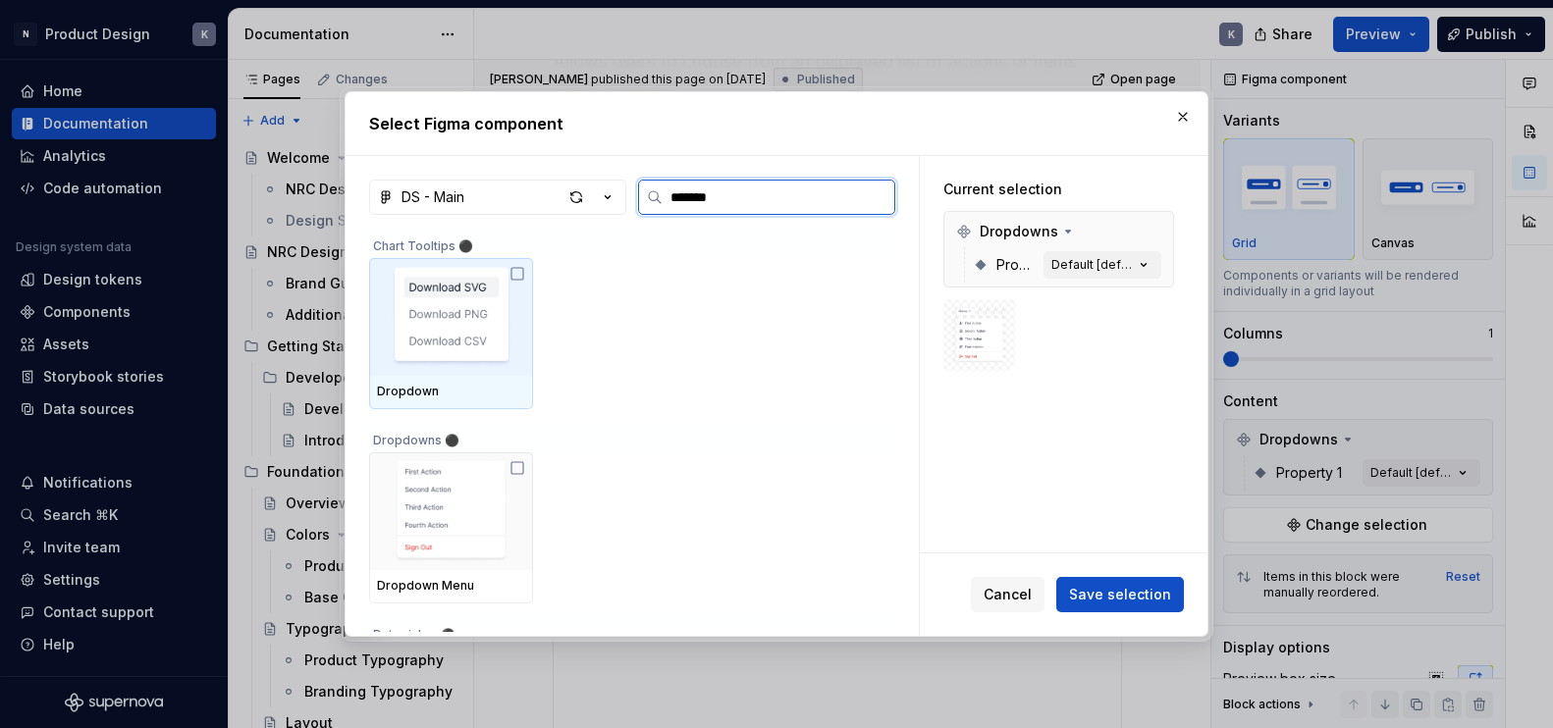
type input "********"
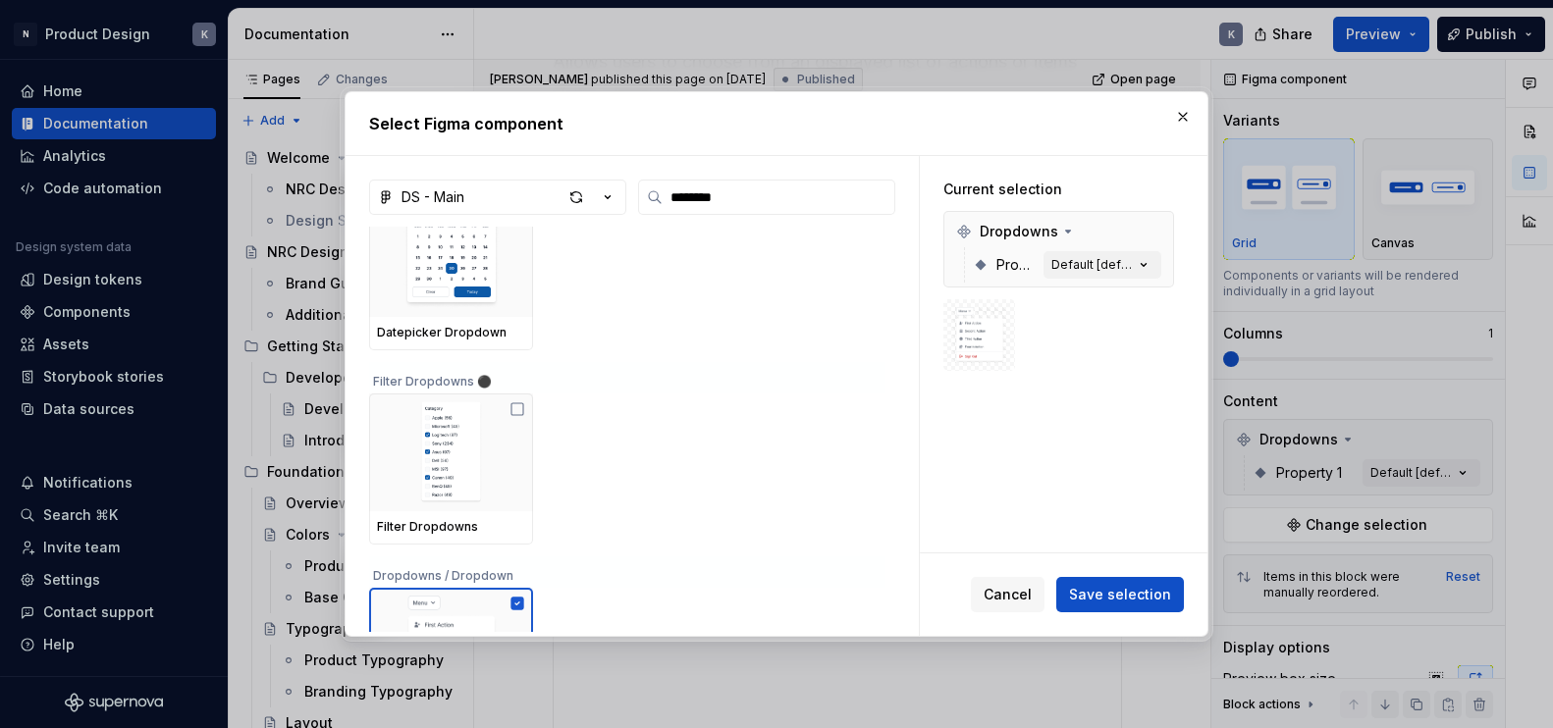
scroll to position [666, 0]
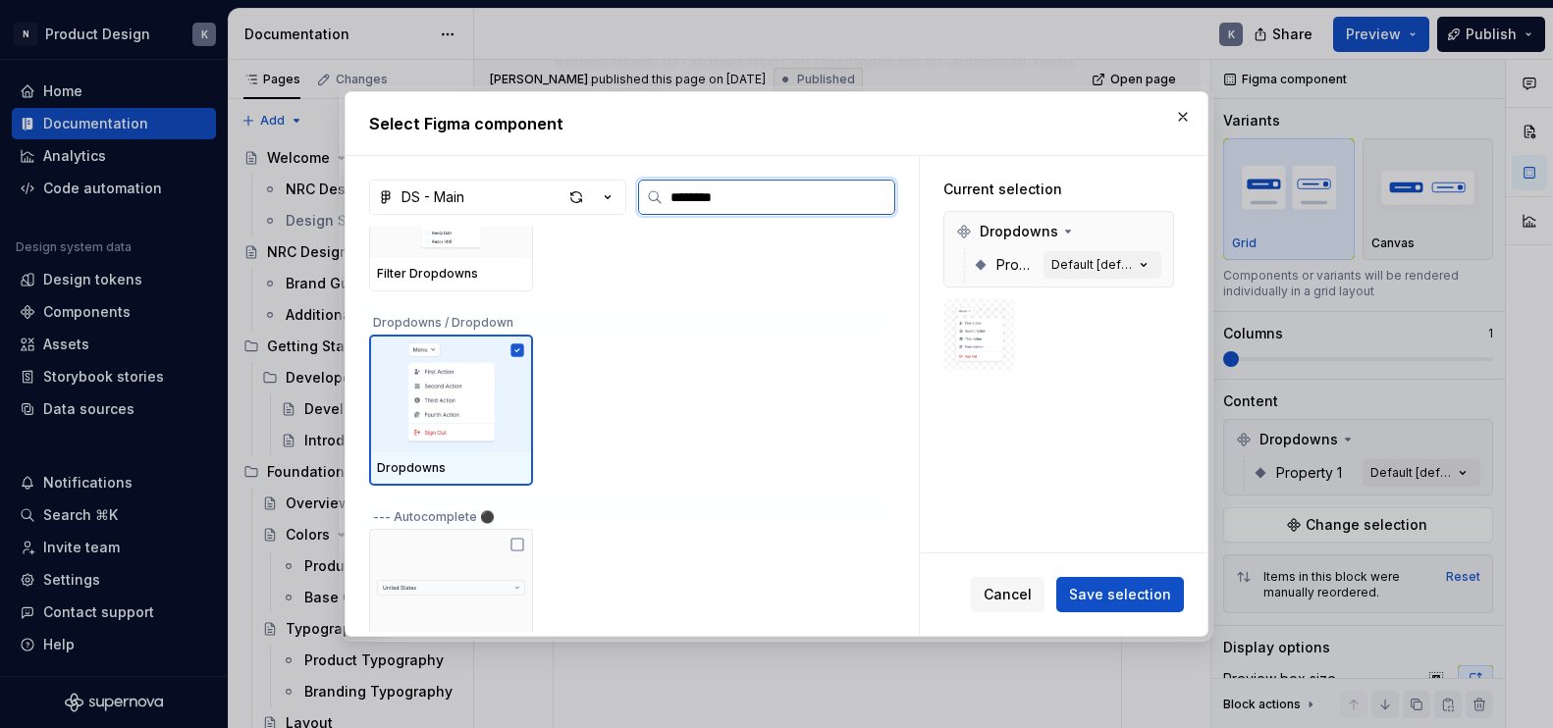
click at [491, 438] on img at bounding box center [451, 394] width 148 height 102
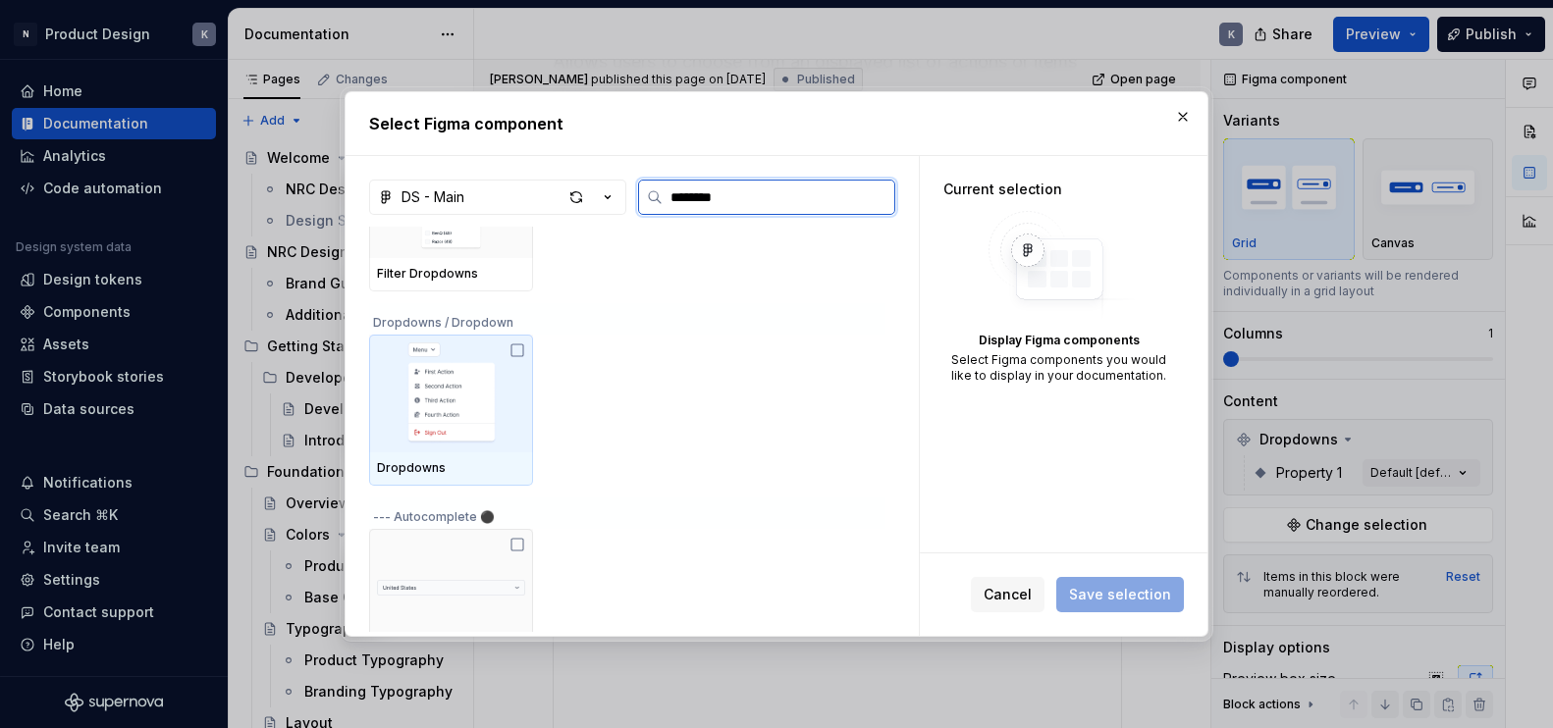
click at [491, 438] on img at bounding box center [451, 394] width 148 height 102
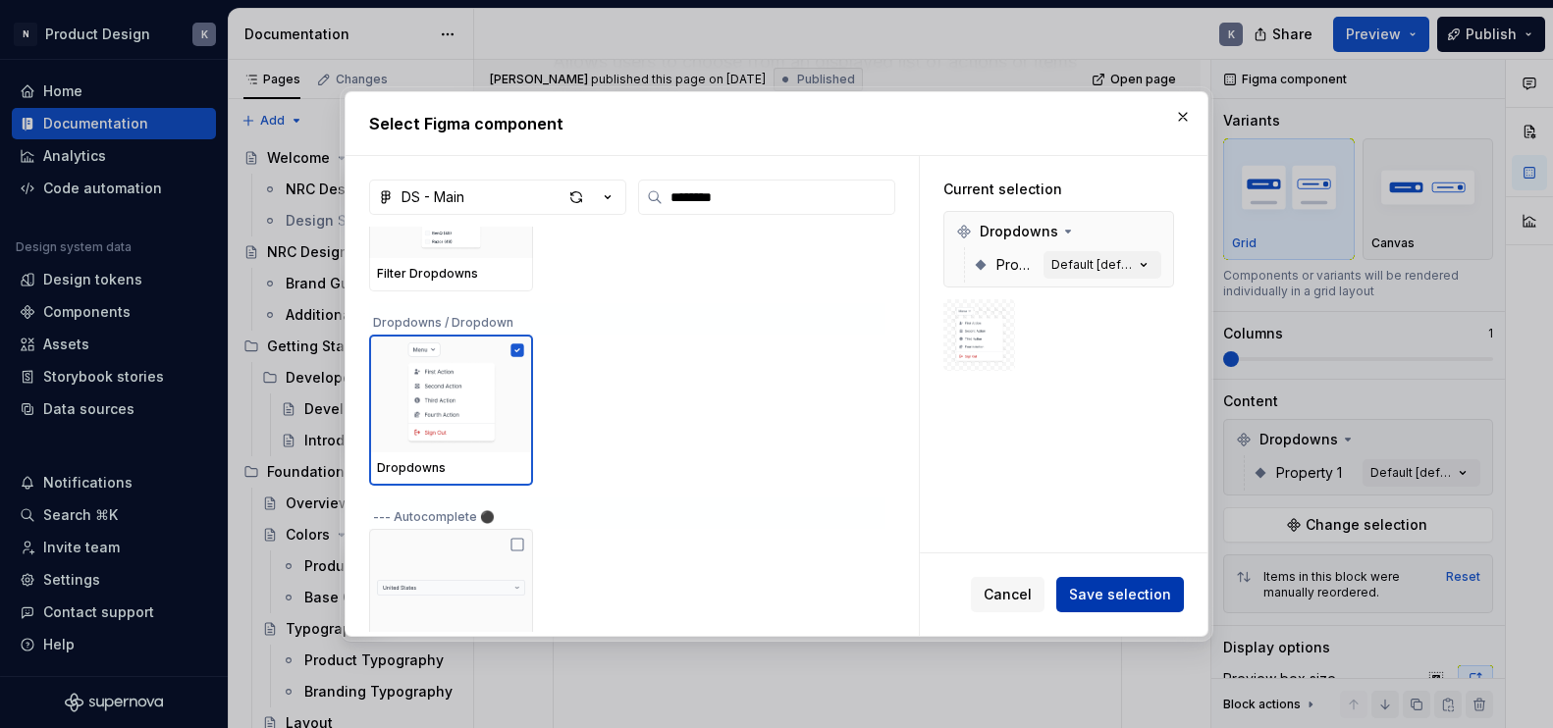
click at [1085, 590] on span "Save selection" at bounding box center [1120, 595] width 102 height 20
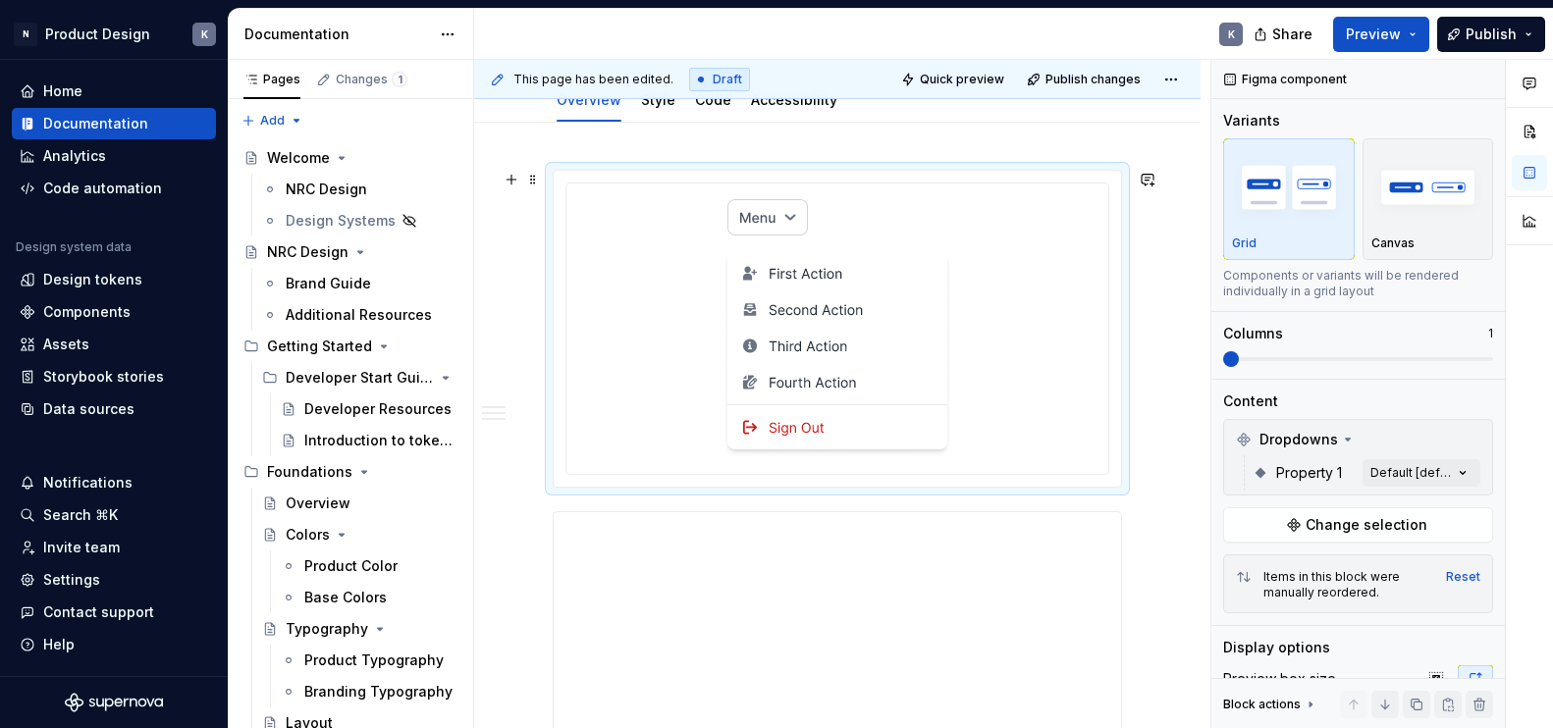
scroll to position [230, 0]
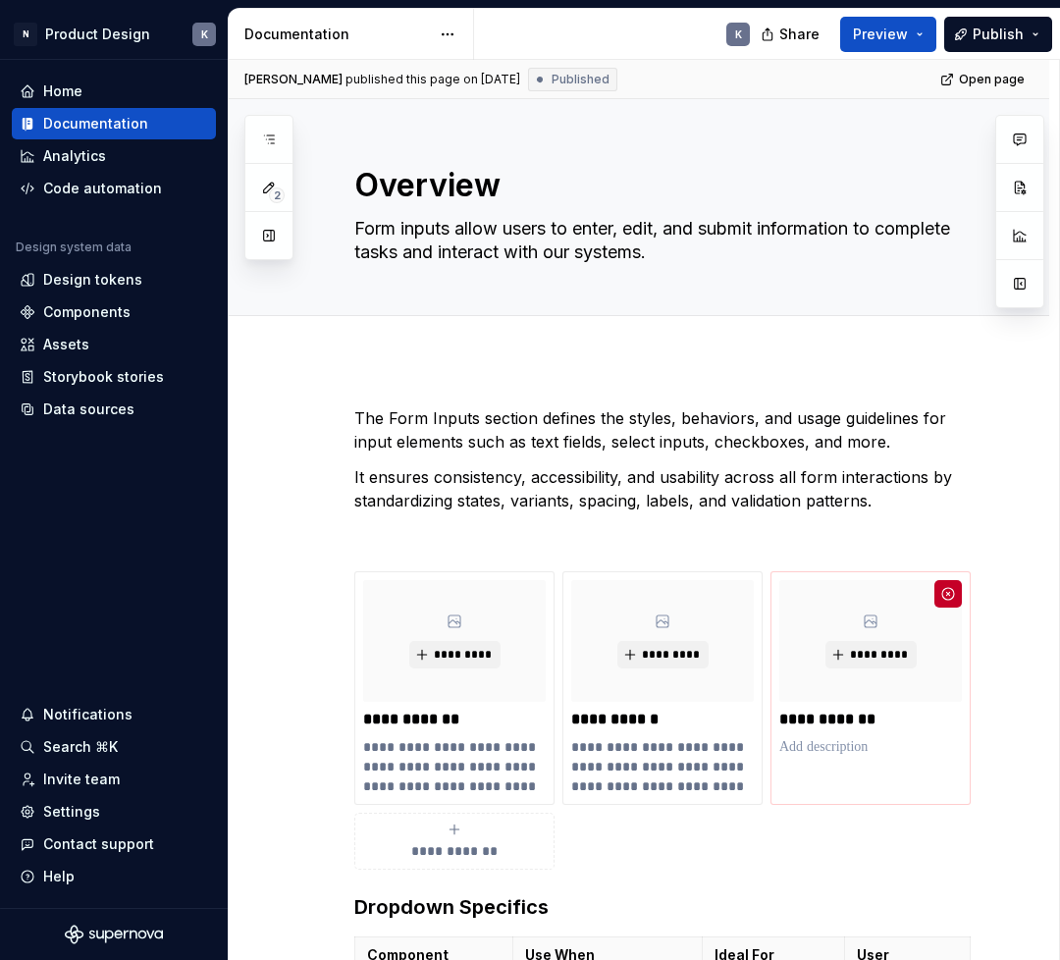
click at [94, 781] on div "Invite team" at bounding box center [81, 780] width 77 height 20
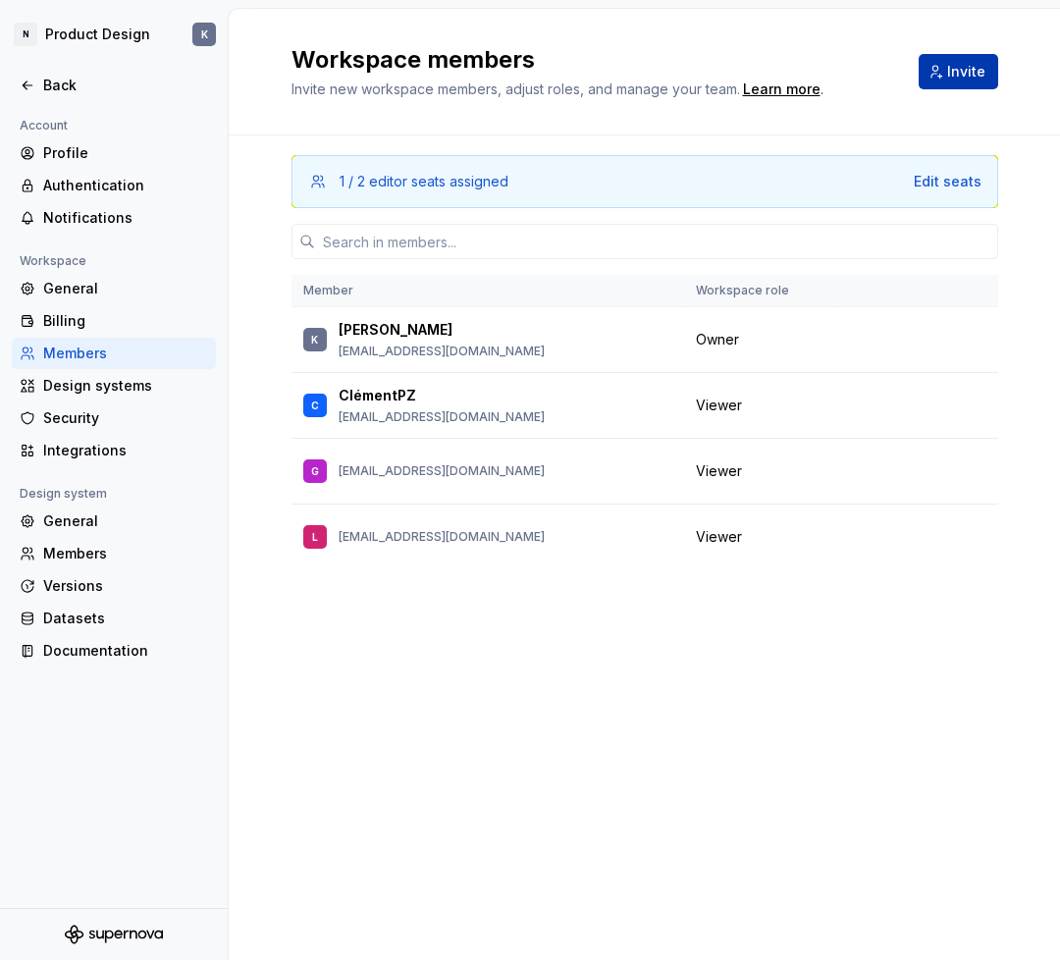
click at [938, 66] on button "Invite" at bounding box center [959, 71] width 80 height 35
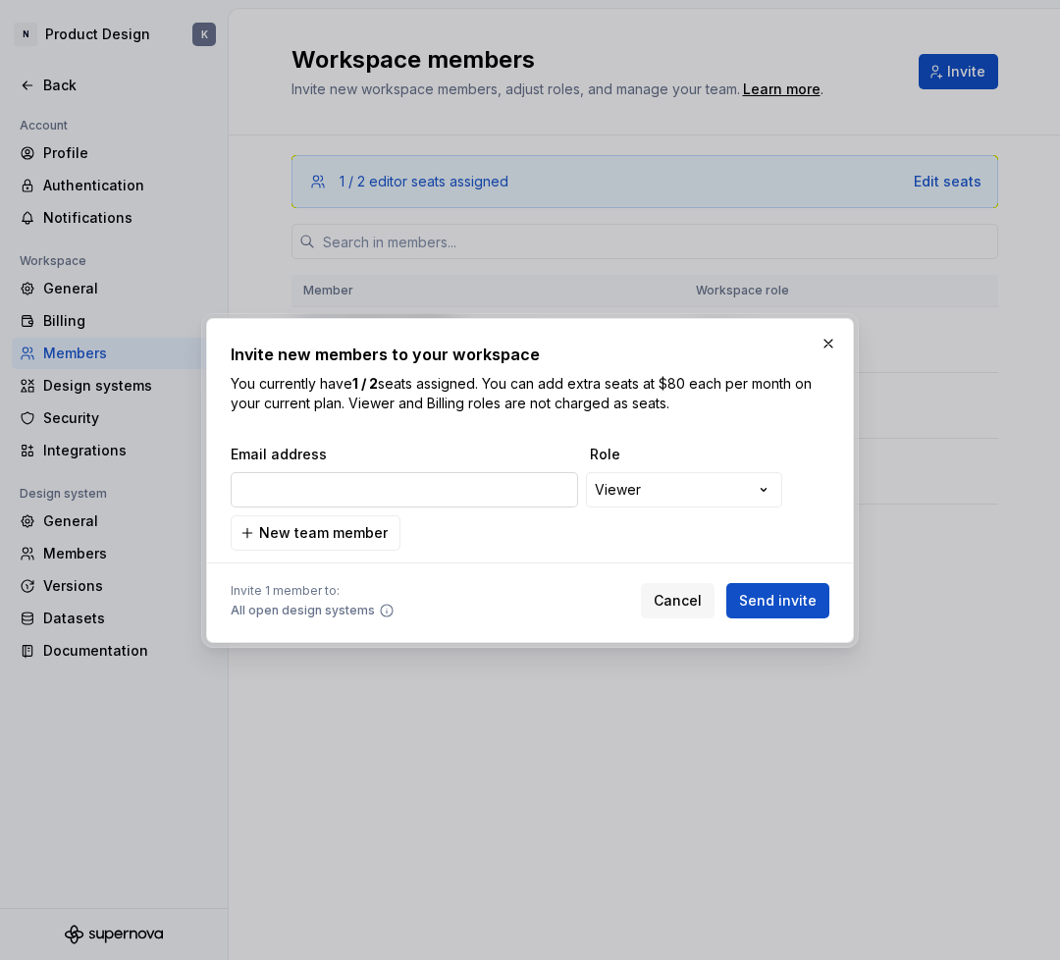
click at [383, 493] on input "email" at bounding box center [404, 489] width 347 height 35
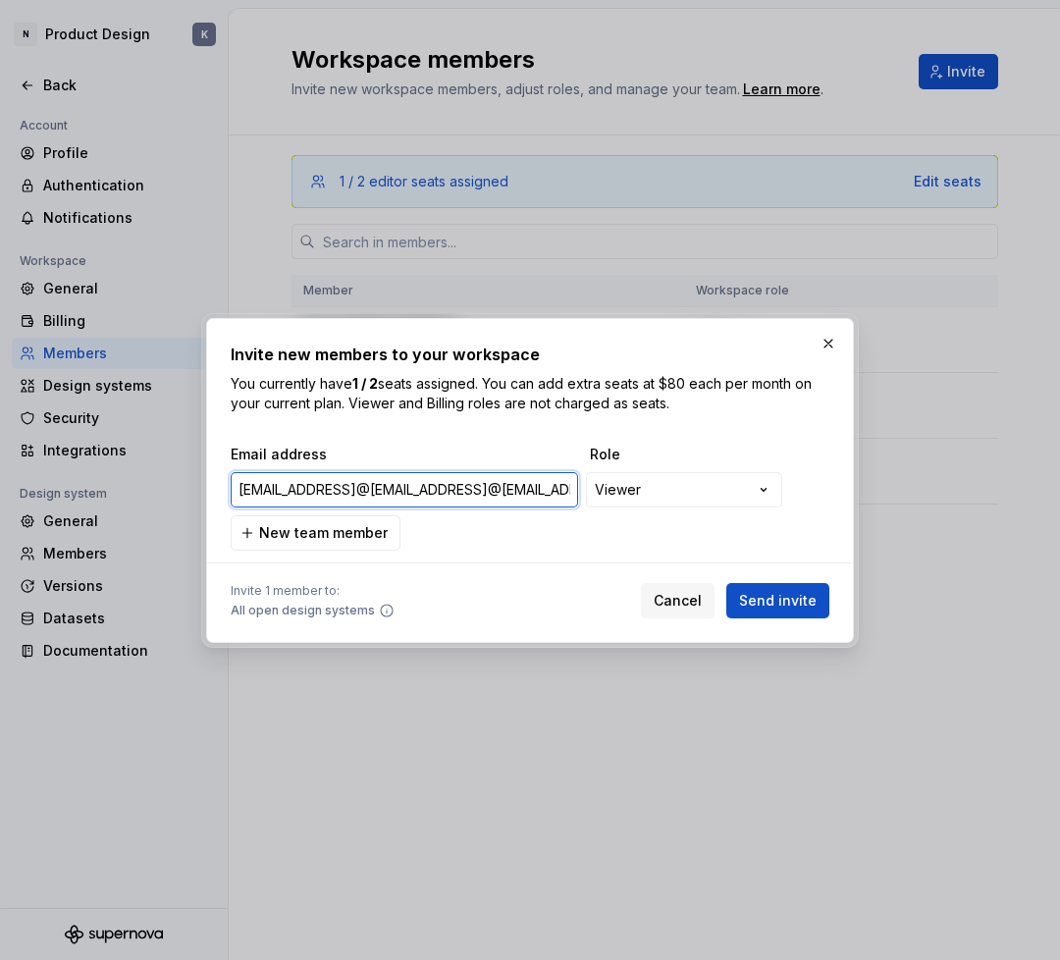
type input "gdangba@nrchealth.comtnguyenlam@nrchealth.comlnguyenthieu@nrchealth.comanhat@nr…"
click at [532, 487] on input "gdangba@nrchealth.comtnguyenlam@nrchealth.comlnguyenthieu@nrchealth.comanhat@nr…" at bounding box center [404, 489] width 347 height 35
click at [396, 488] on input "email" at bounding box center [404, 489] width 347 height 35
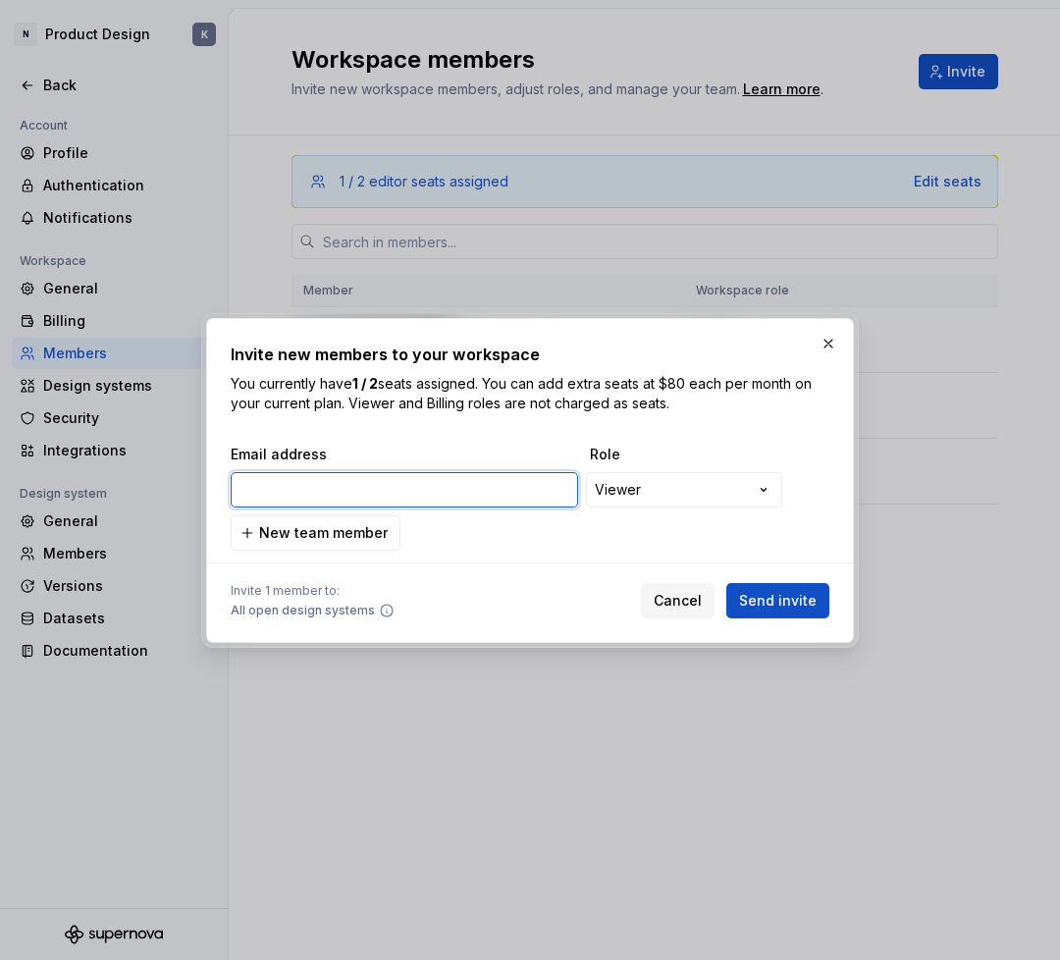
paste input "[EMAIL_ADDRESS][DOMAIN_NAME]"
type input "[EMAIL_ADDRESS][DOMAIN_NAME]"
click at [686, 497] on div "**********" at bounding box center [530, 480] width 1060 height 960
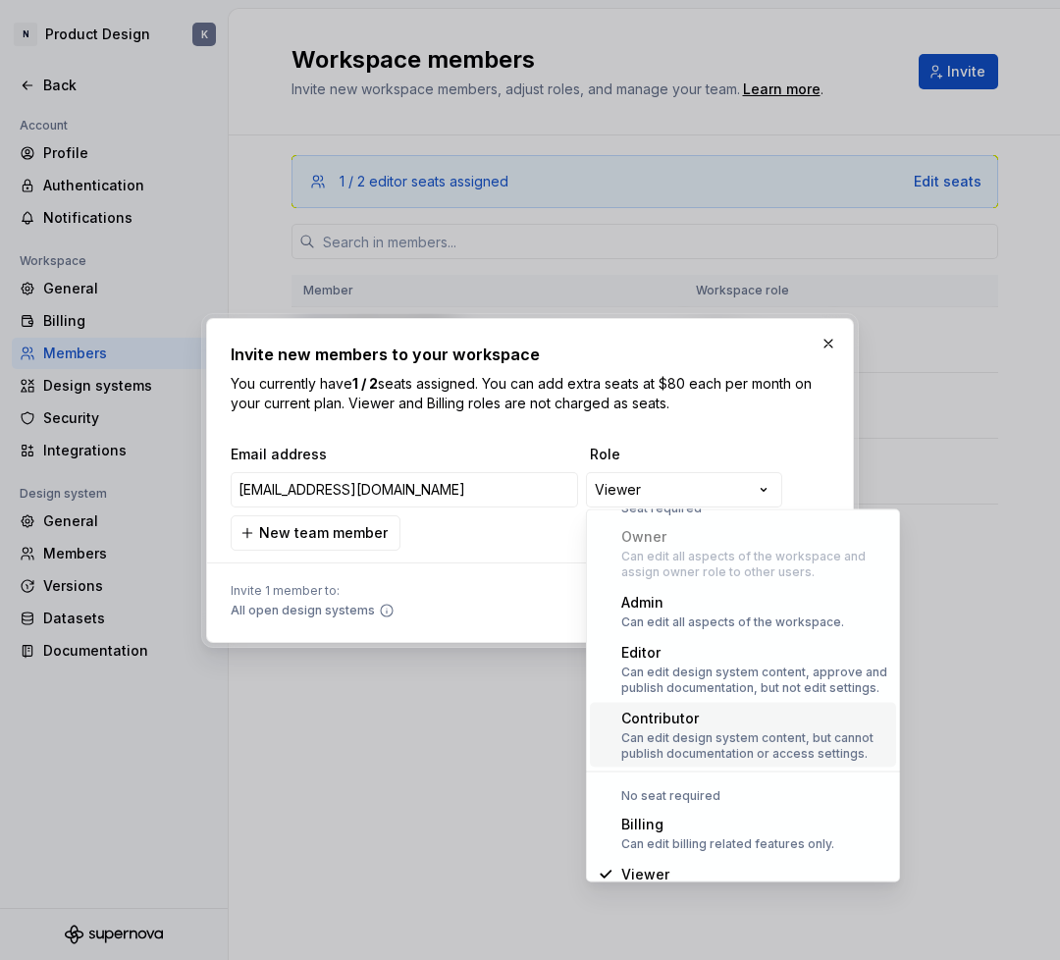
scroll to position [50, 0]
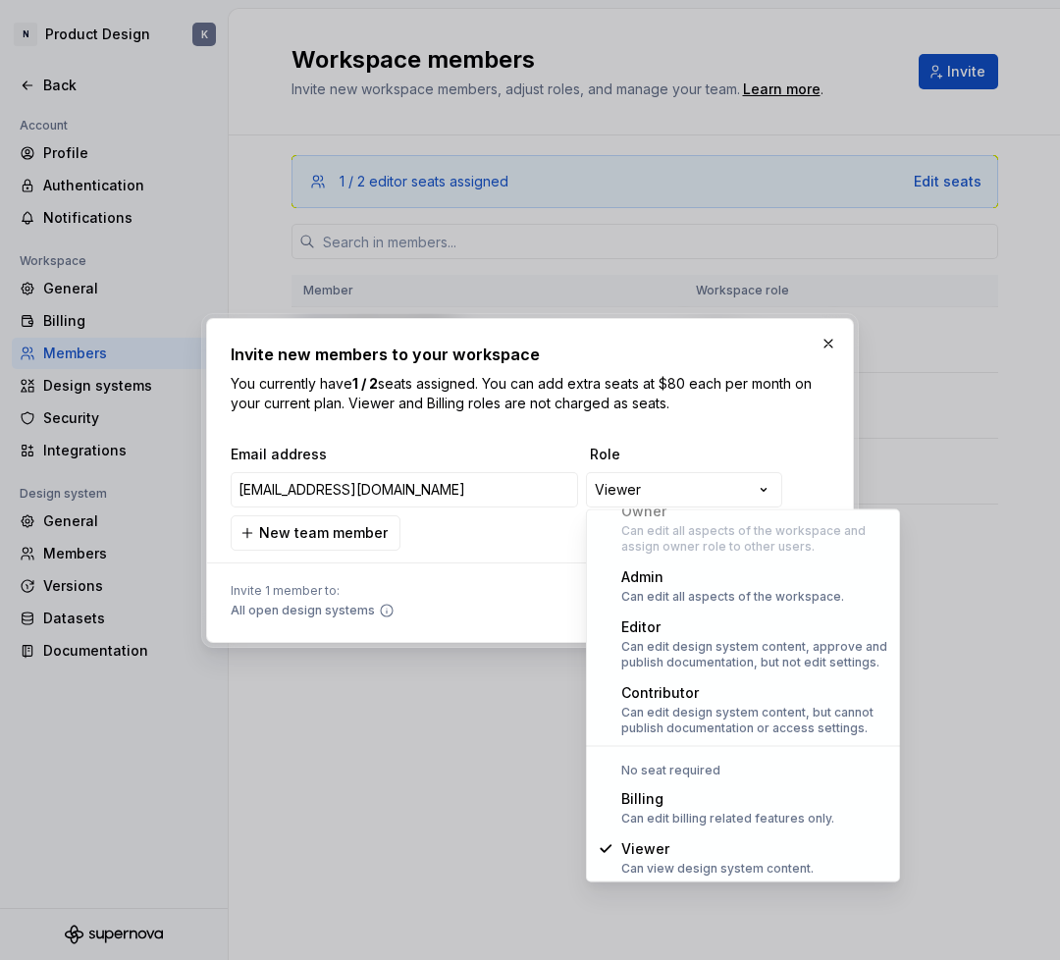
click at [731, 431] on div "**********" at bounding box center [530, 480] width 1060 height 960
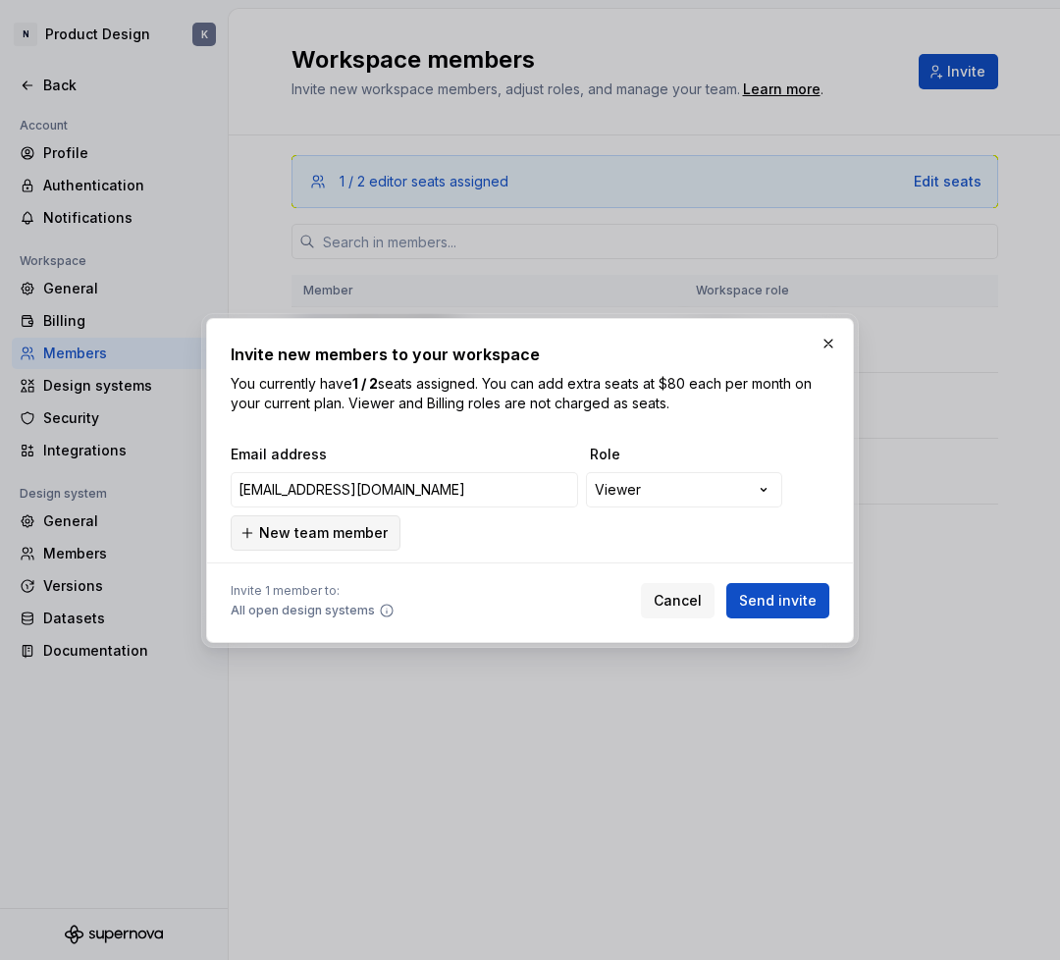
click at [336, 534] on span "New team member" at bounding box center [323, 533] width 129 height 20
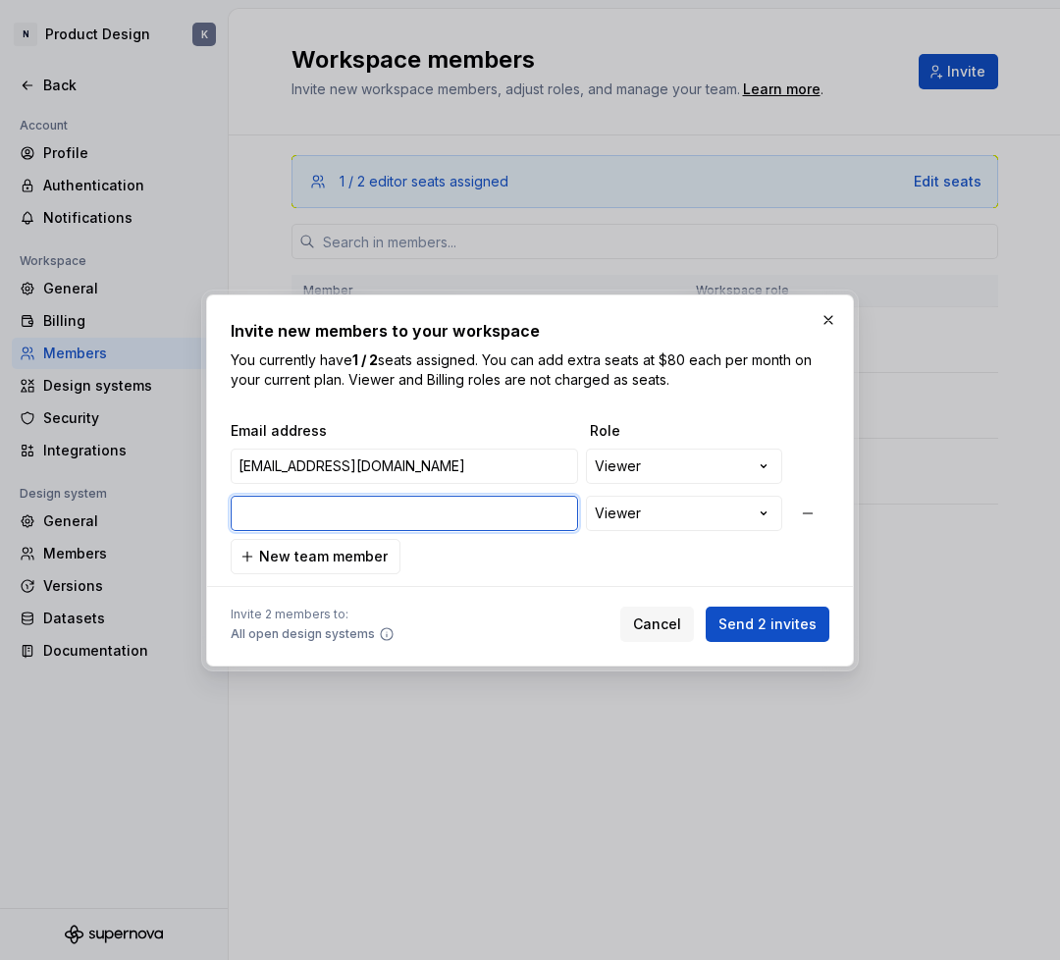
click at [328, 513] on input "email" at bounding box center [404, 513] width 347 height 35
paste input "[EMAIL_ADDRESS][DOMAIN_NAME]"
type input "[EMAIL_ADDRESS][DOMAIN_NAME]"
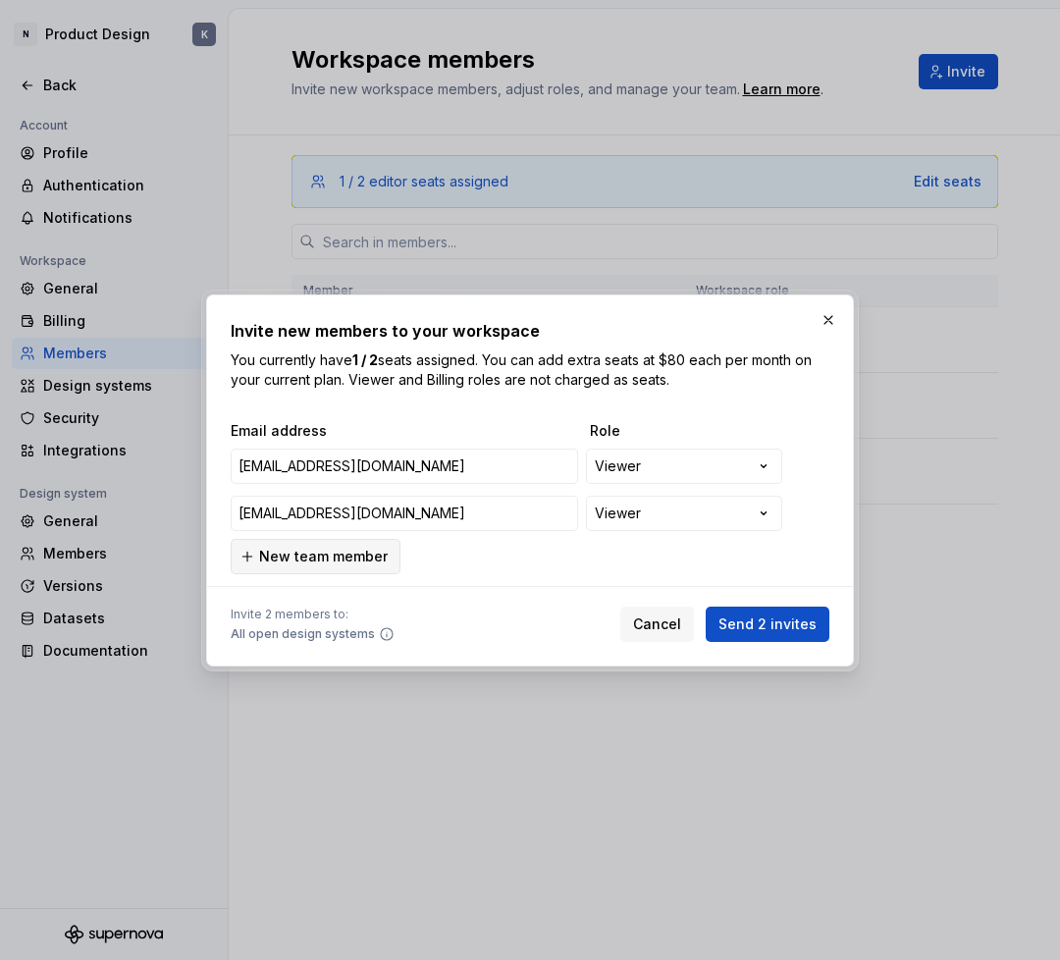
click at [370, 556] on span "New team member" at bounding box center [323, 557] width 129 height 20
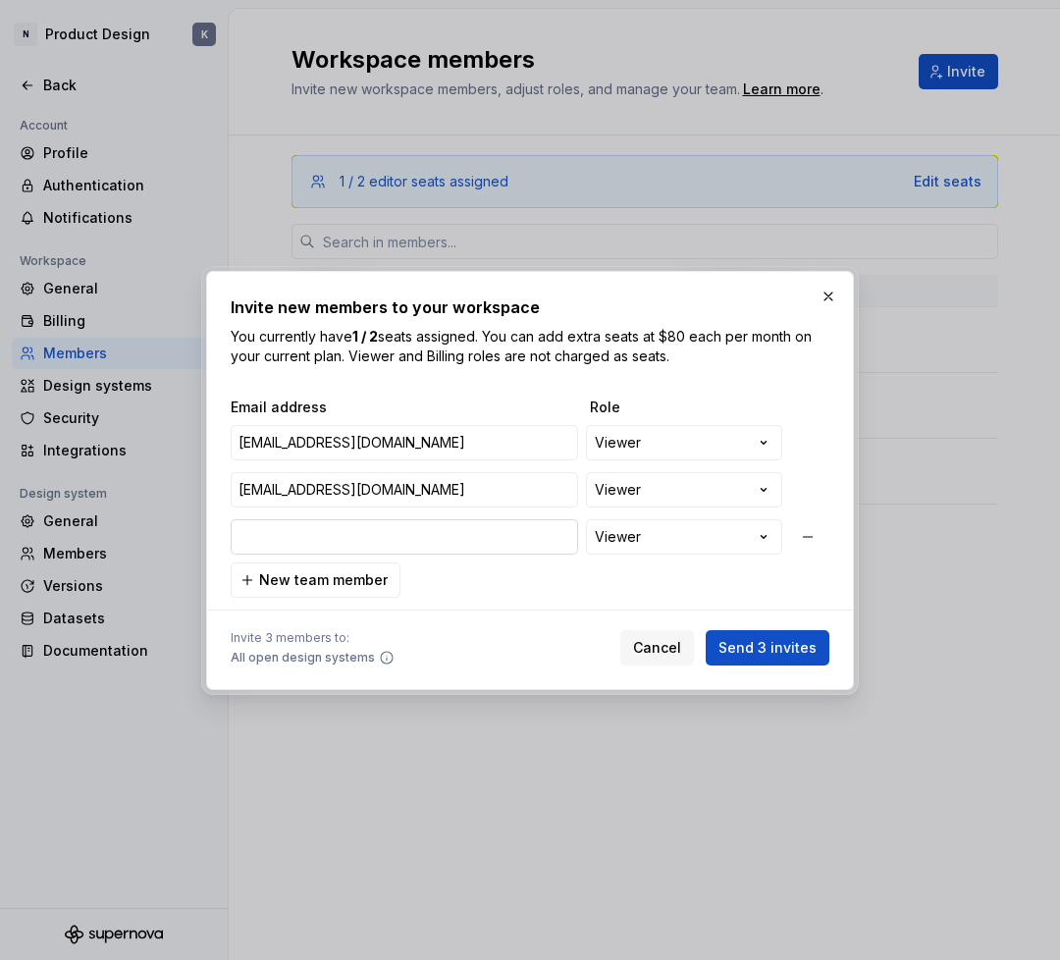
click at [473, 543] on input "email" at bounding box center [404, 536] width 347 height 35
type input "[EMAIL_ADDRESS][DOMAIN_NAME]"
click at [376, 577] on span "New team member" at bounding box center [323, 580] width 129 height 20
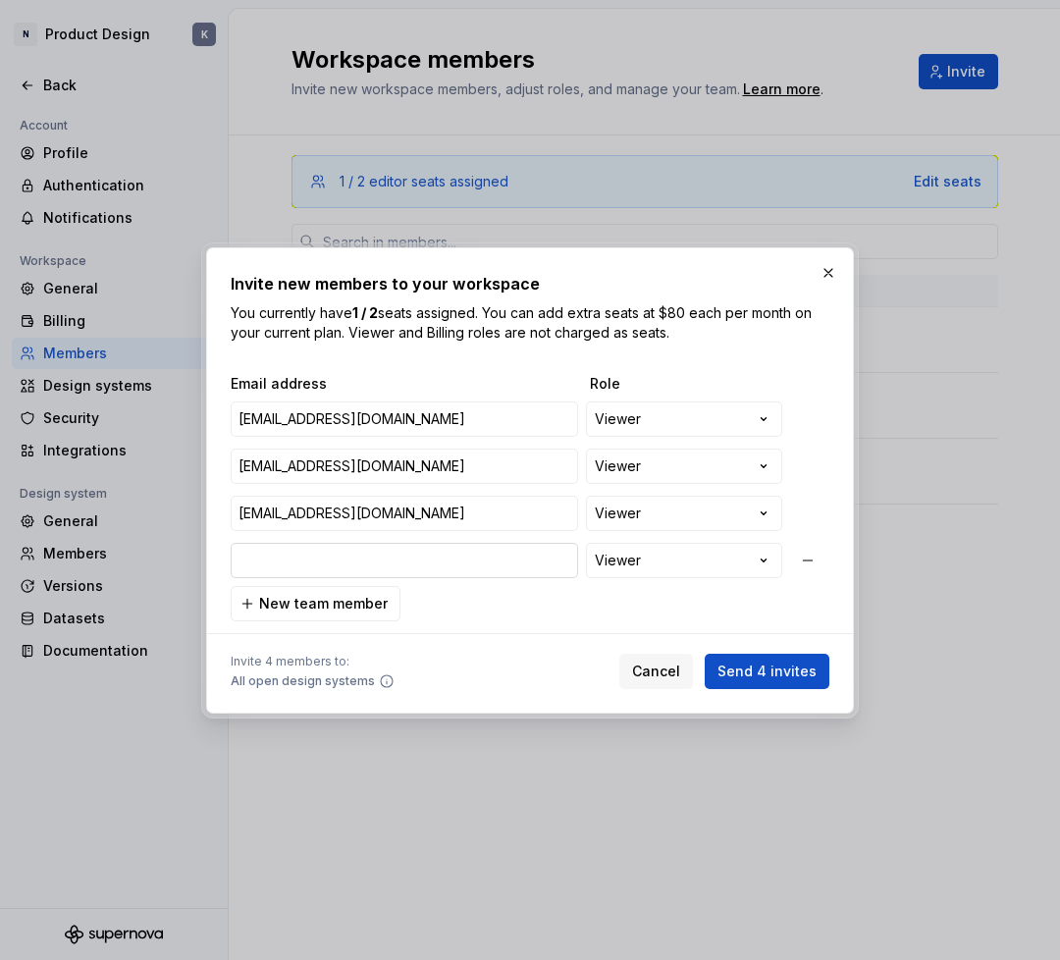
click at [483, 562] on input "email" at bounding box center [404, 560] width 347 height 35
type input "[EMAIL_ADDRESS][DOMAIN_NAME]"
click at [356, 596] on span "New team member" at bounding box center [323, 604] width 129 height 20
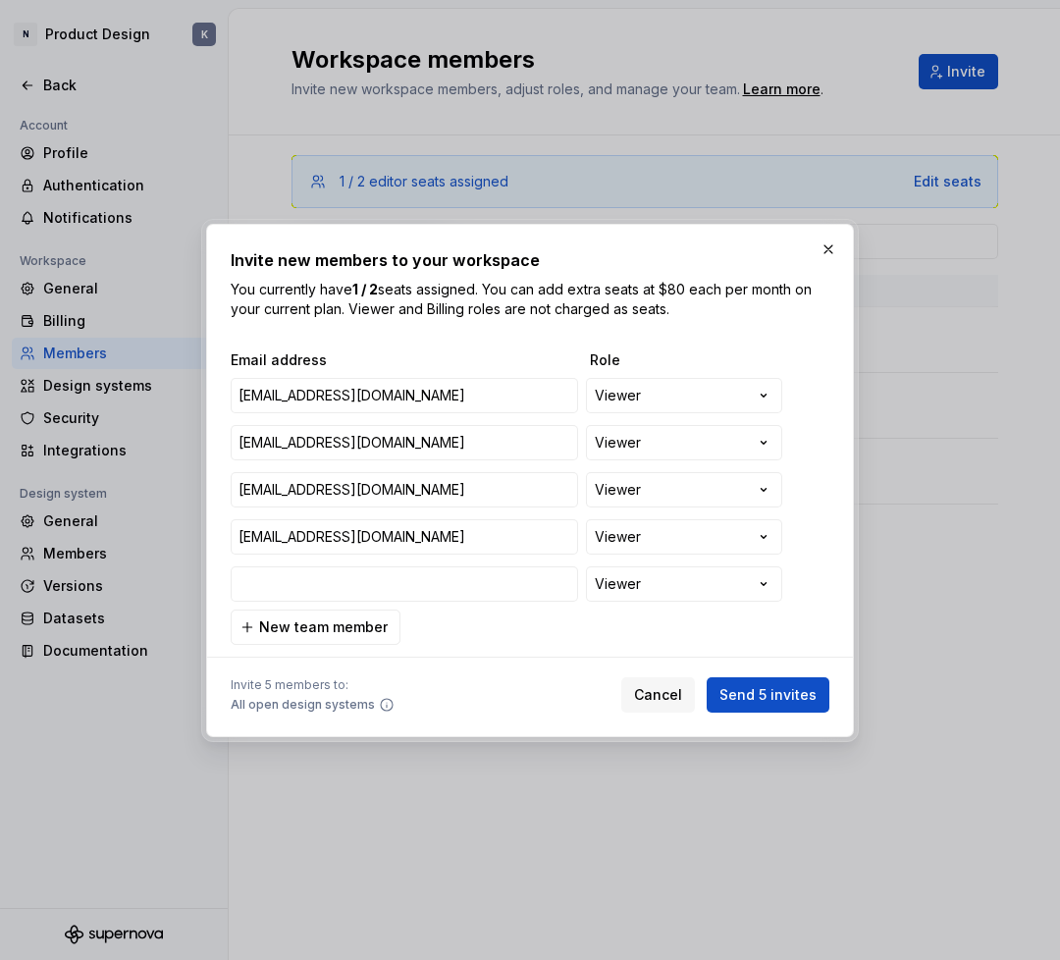
type input "[EMAIL_ADDRESS][DOMAIN_NAME]"
click at [262, 622] on span "New team member" at bounding box center [323, 627] width 129 height 20
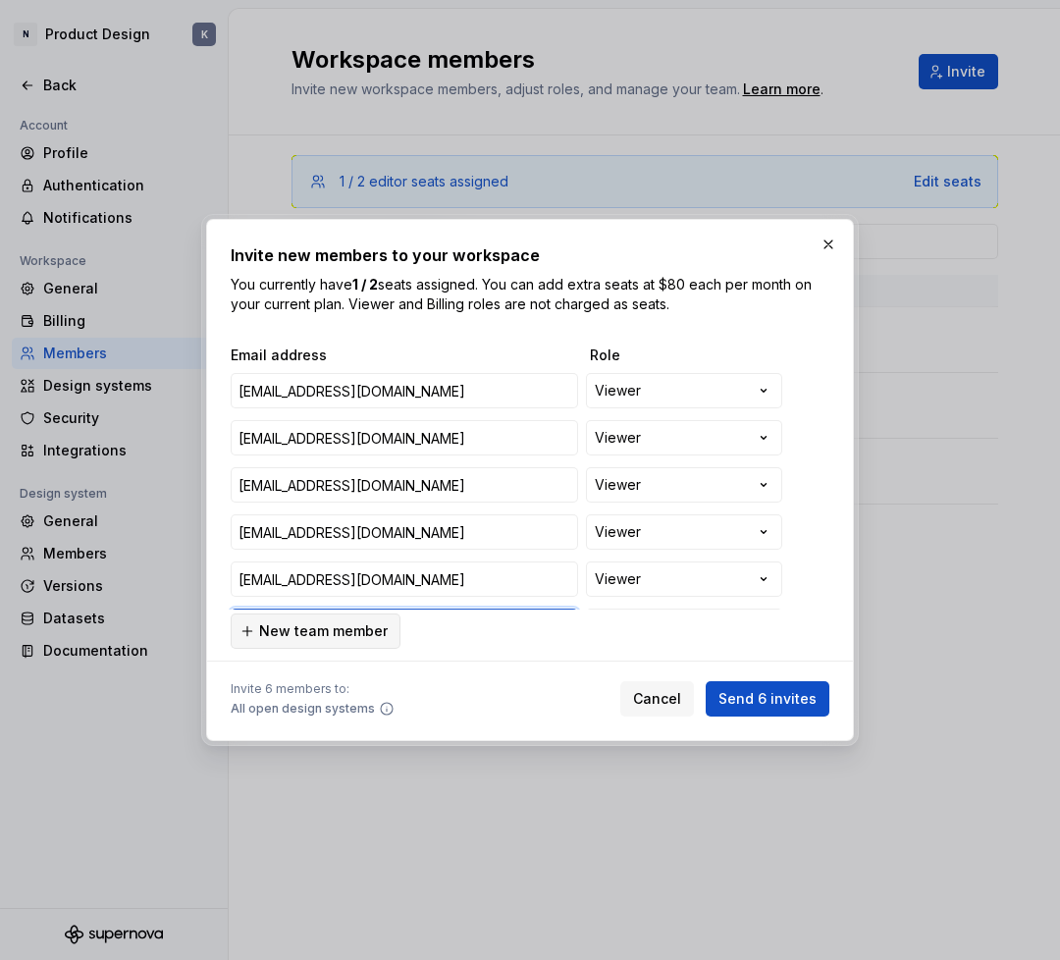
scroll to position [38, 0]
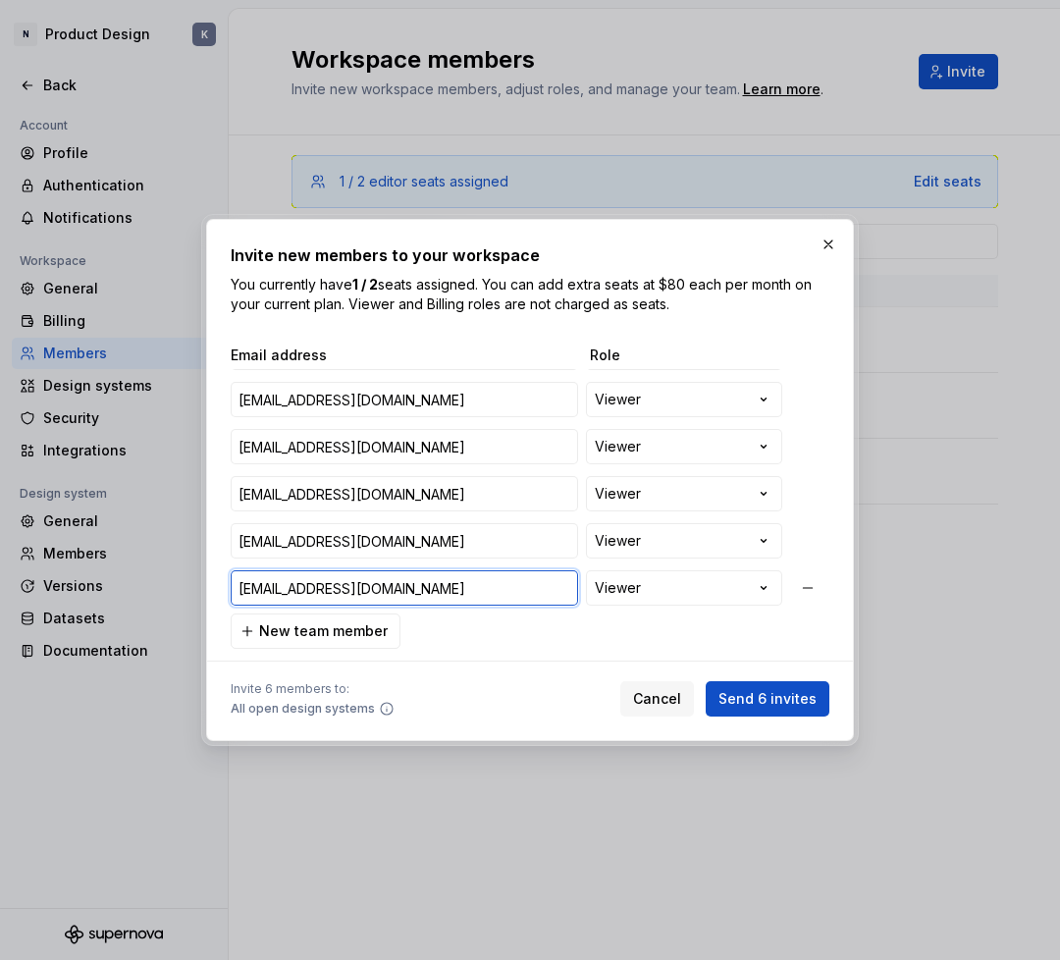
click at [562, 591] on input "[EMAIL_ADDRESS][DOMAIN_NAME]" at bounding box center [404, 587] width 347 height 35
type input "[EMAIL_ADDRESS][DOMAIN_NAME]"
click at [586, 625] on div "**********" at bounding box center [530, 497] width 599 height 303
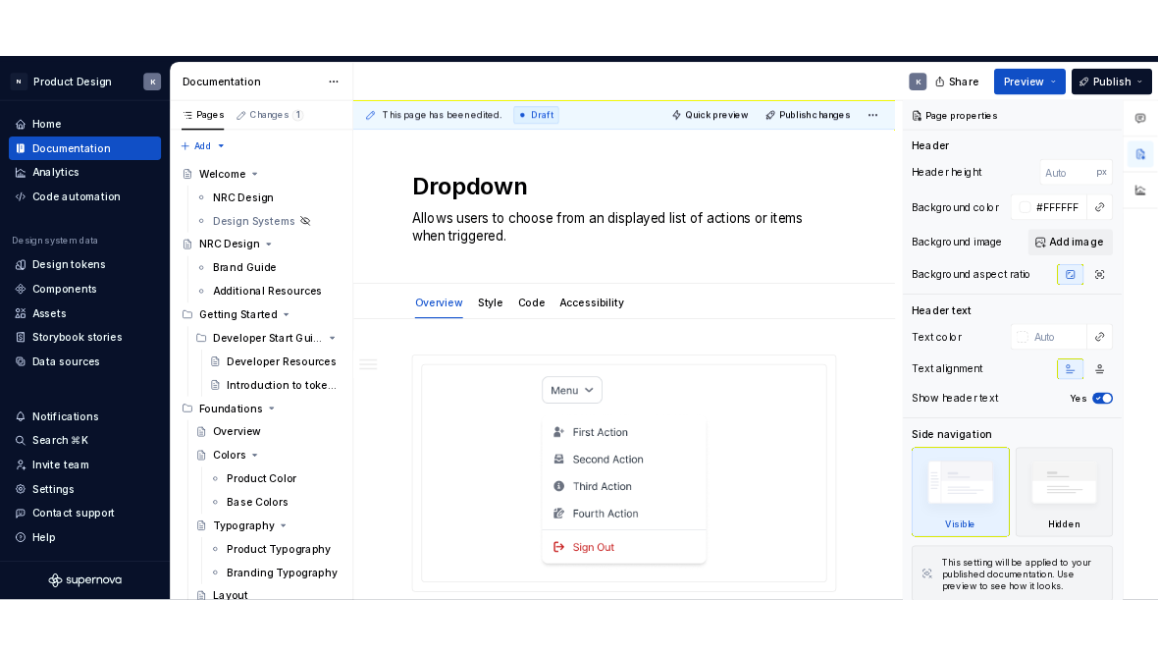
scroll to position [37, 0]
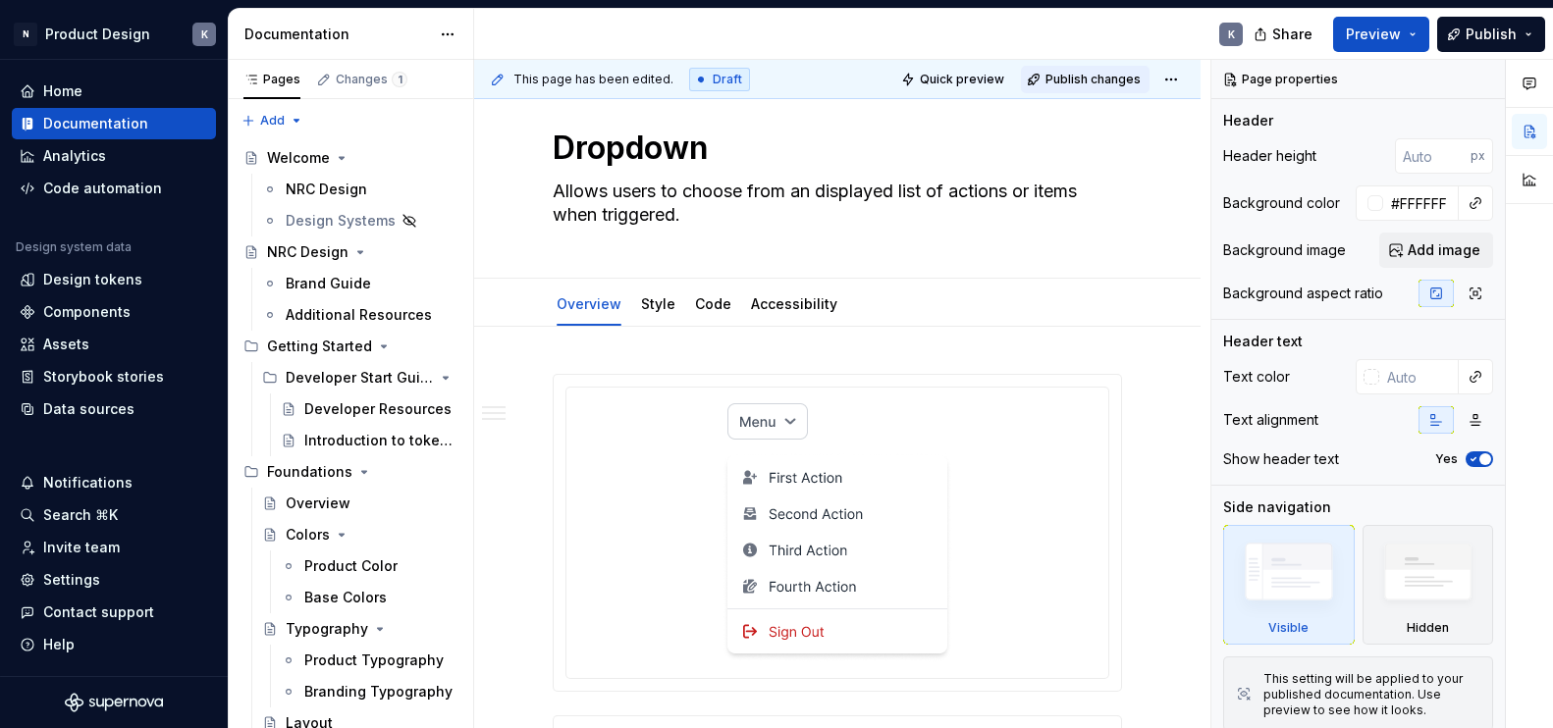
click at [1077, 82] on span "Publish changes" at bounding box center [1092, 80] width 95 height 16
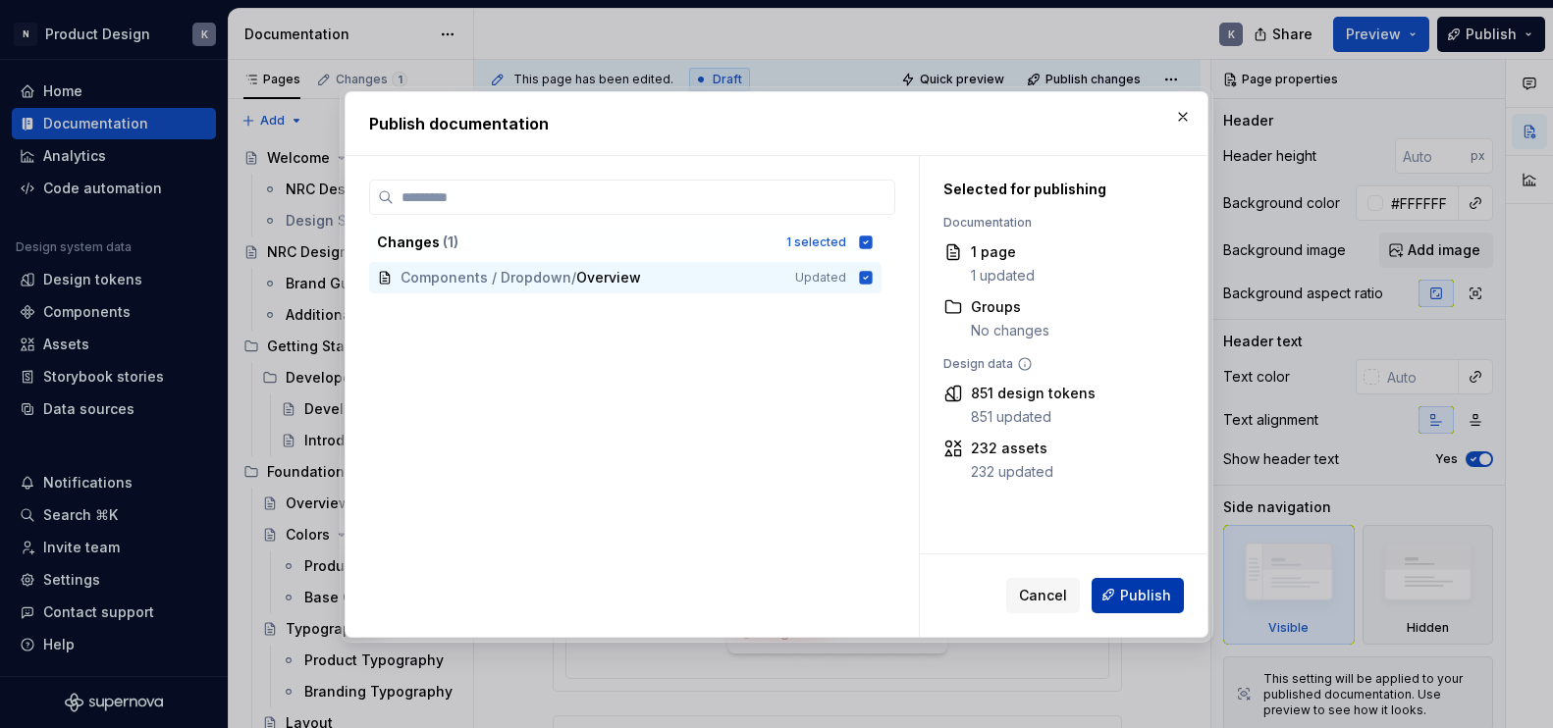
click at [1157, 581] on button "Publish" at bounding box center [1138, 594] width 92 height 35
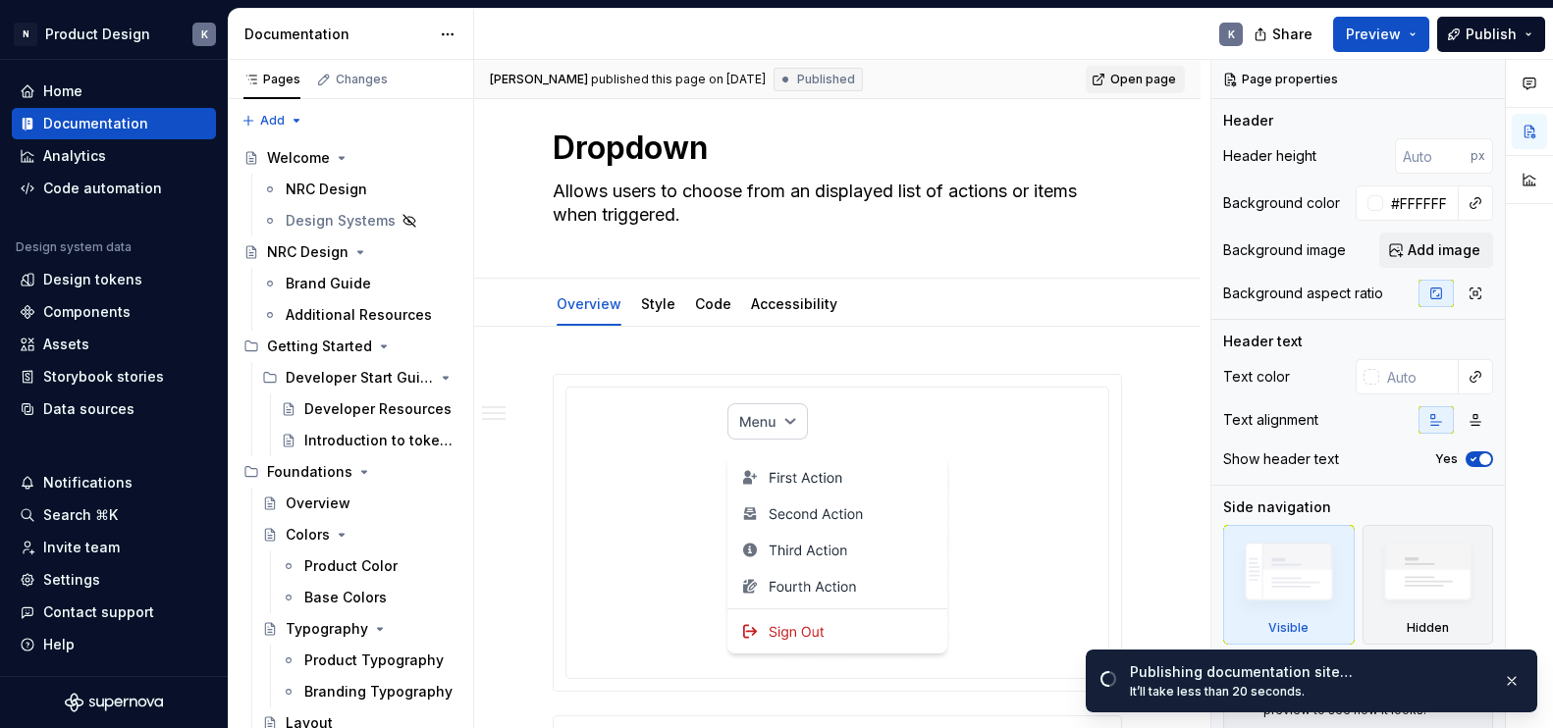
click at [1147, 81] on span "Open page" at bounding box center [1143, 80] width 66 height 16
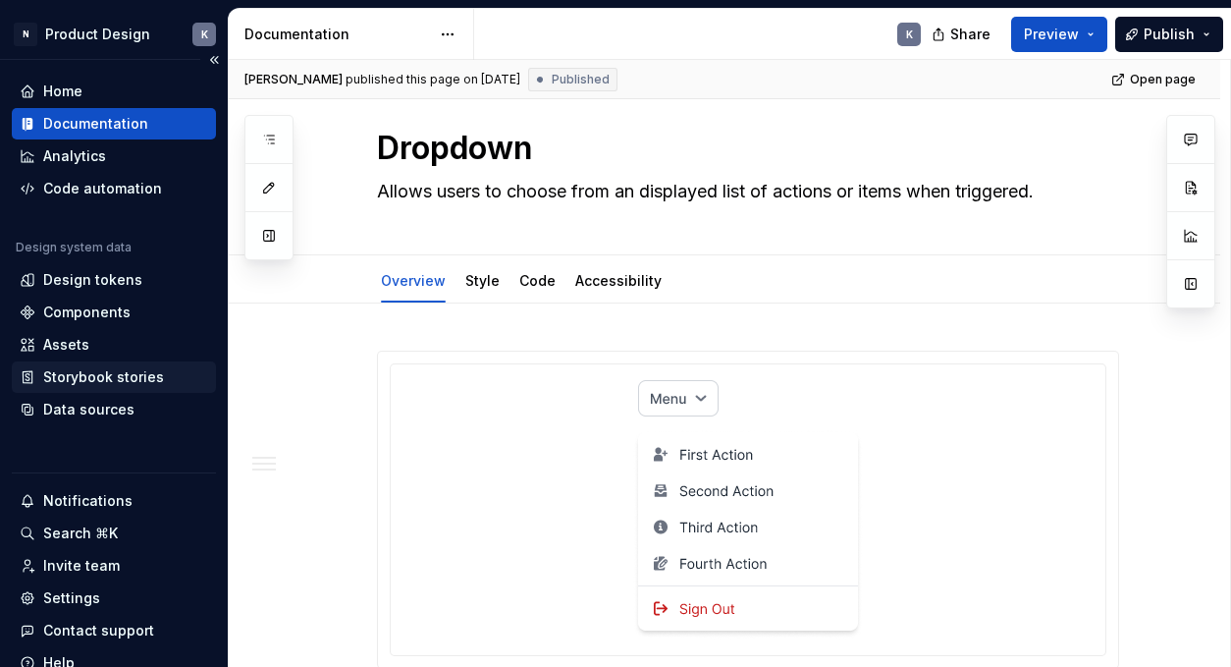
click at [122, 380] on div "Storybook stories" at bounding box center [103, 377] width 121 height 20
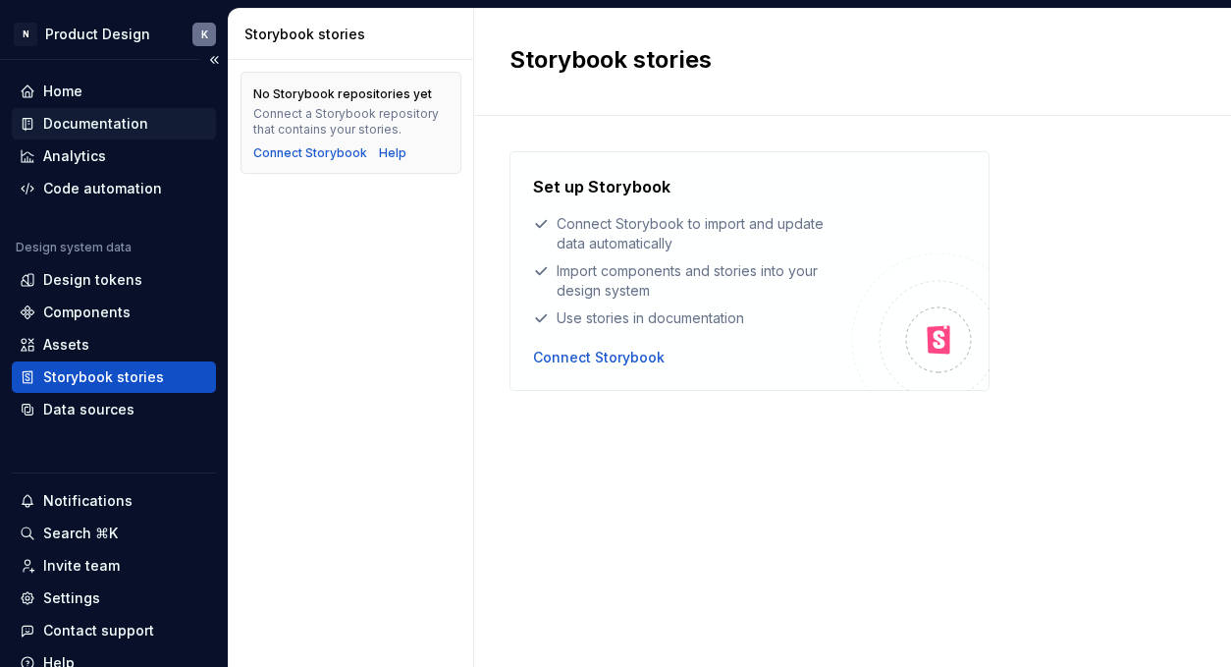
click at [123, 118] on div "Documentation" at bounding box center [95, 124] width 105 height 20
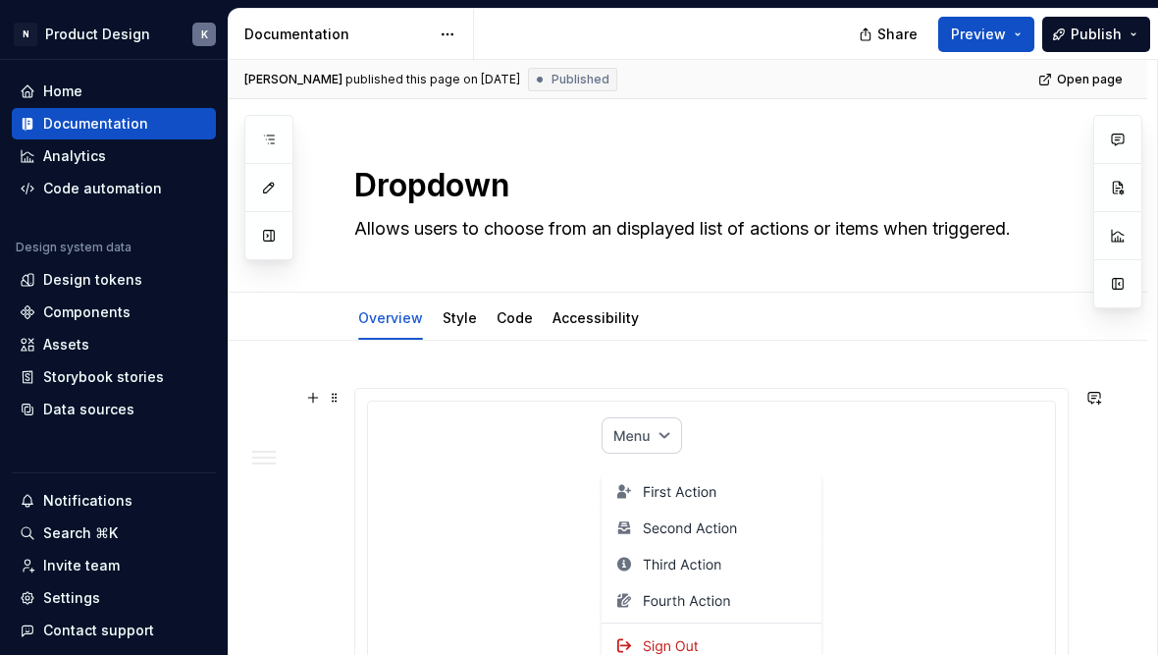
type textarea "*"
